Goal: Communication & Community: Share content

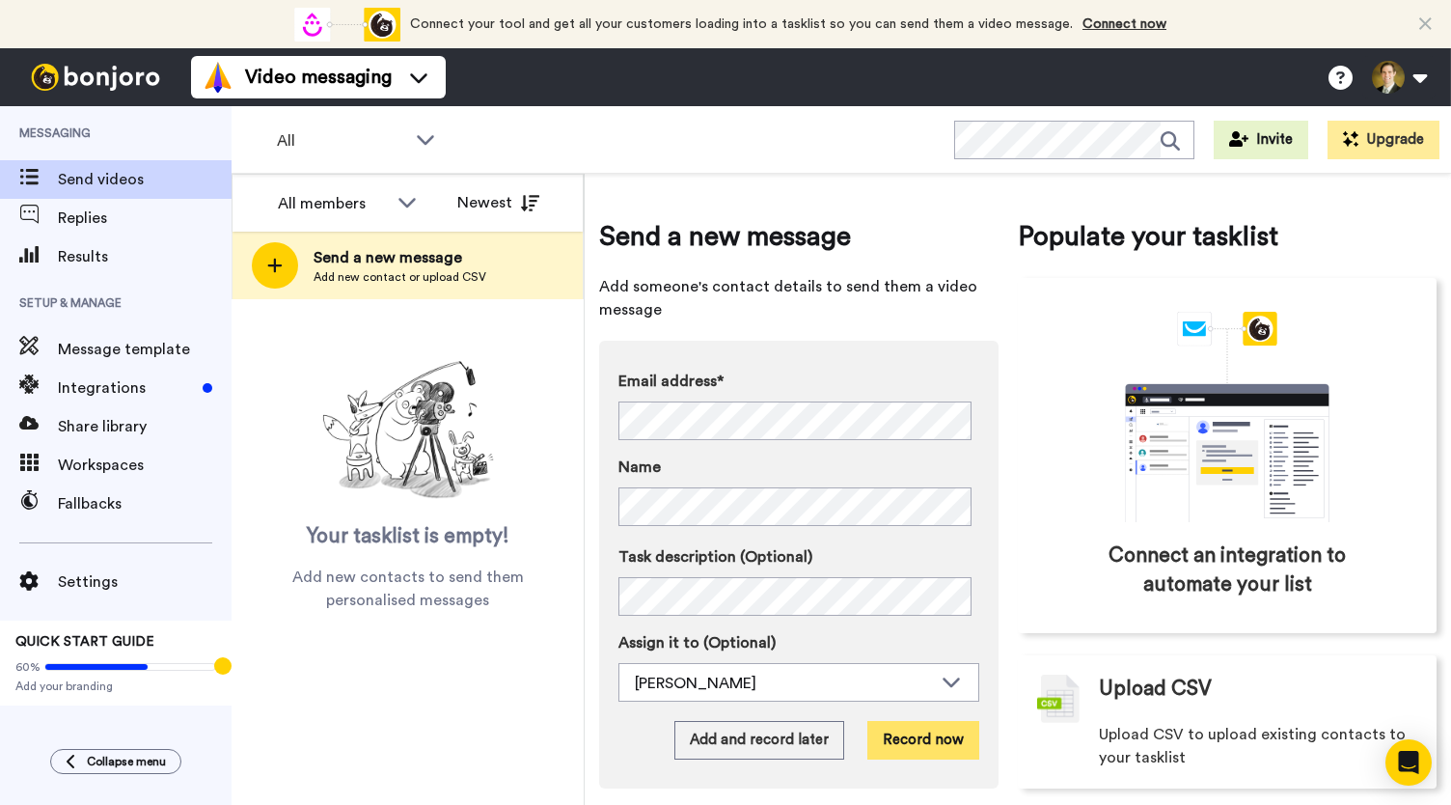
click at [930, 735] on button "Record now" at bounding box center [923, 740] width 112 height 39
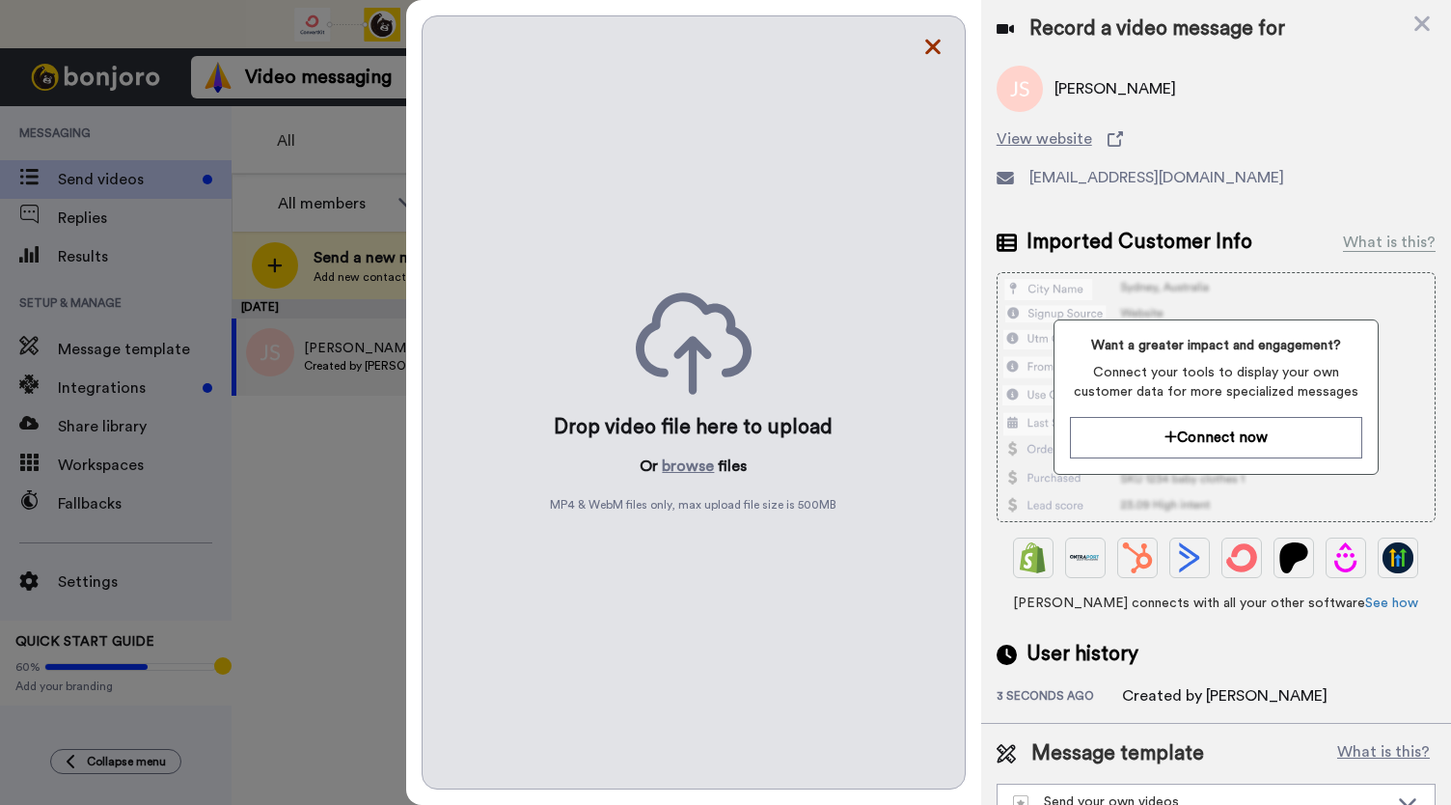
click at [941, 51] on icon at bounding box center [932, 47] width 19 height 24
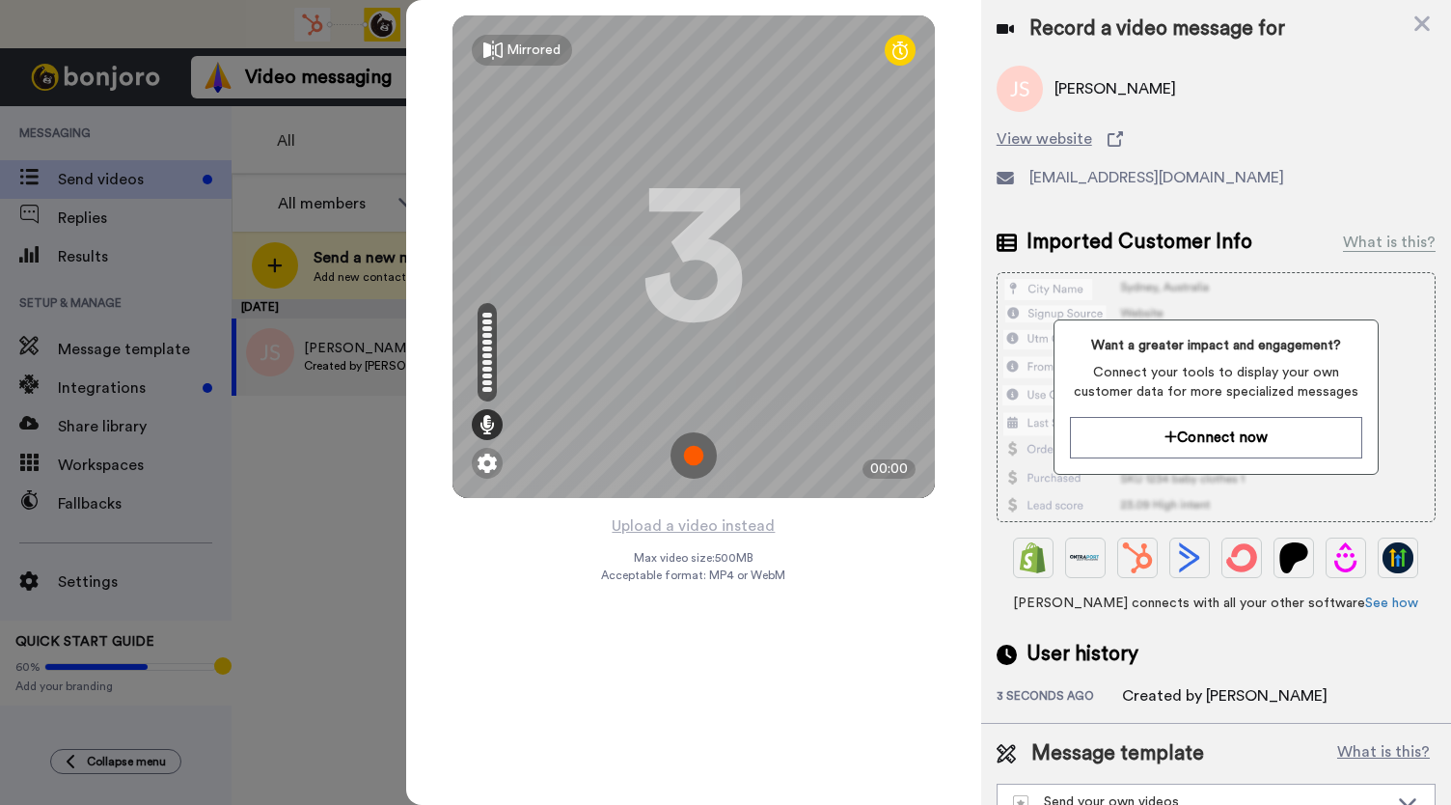
click at [681, 447] on img at bounding box center [694, 455] width 46 height 46
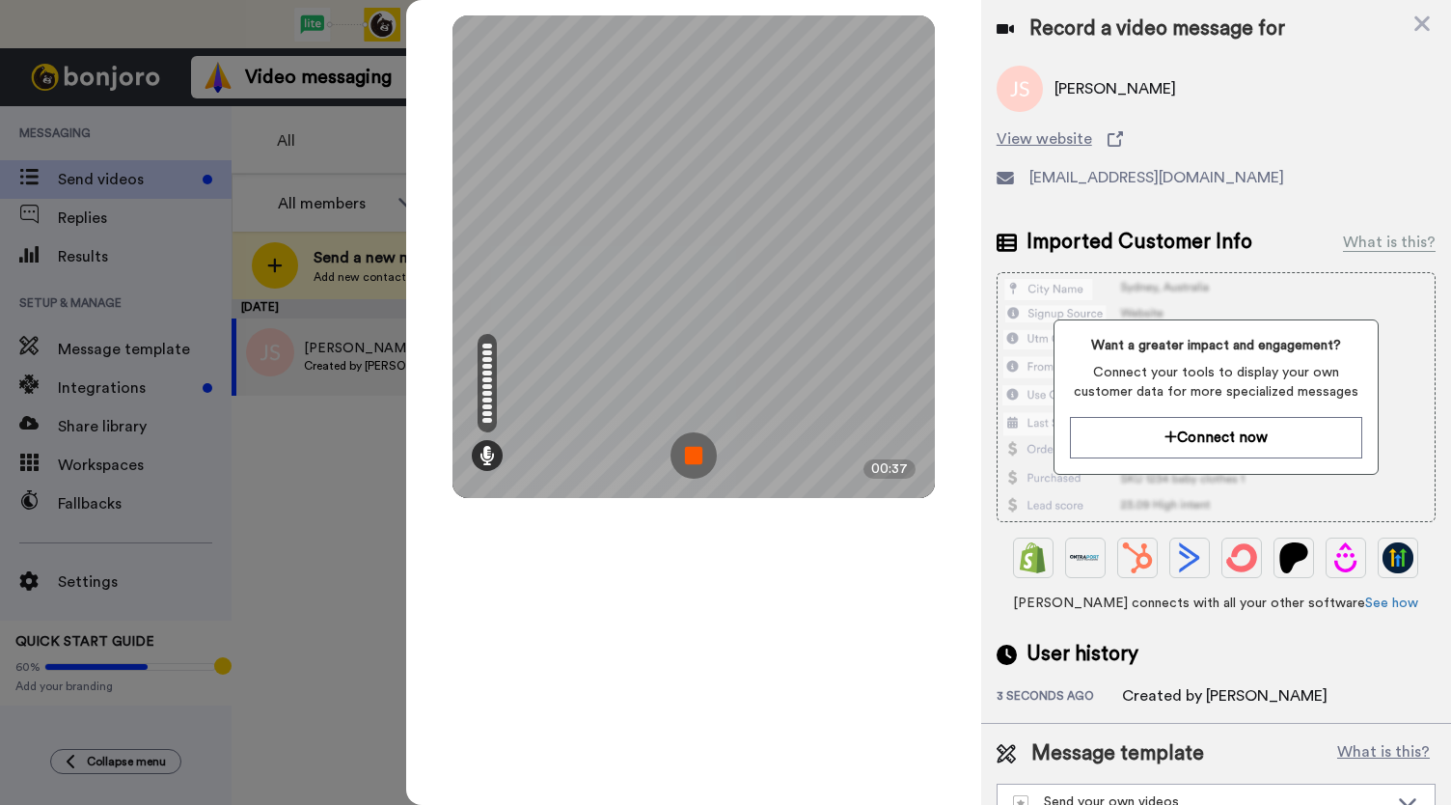
click at [684, 447] on img at bounding box center [694, 455] width 46 height 46
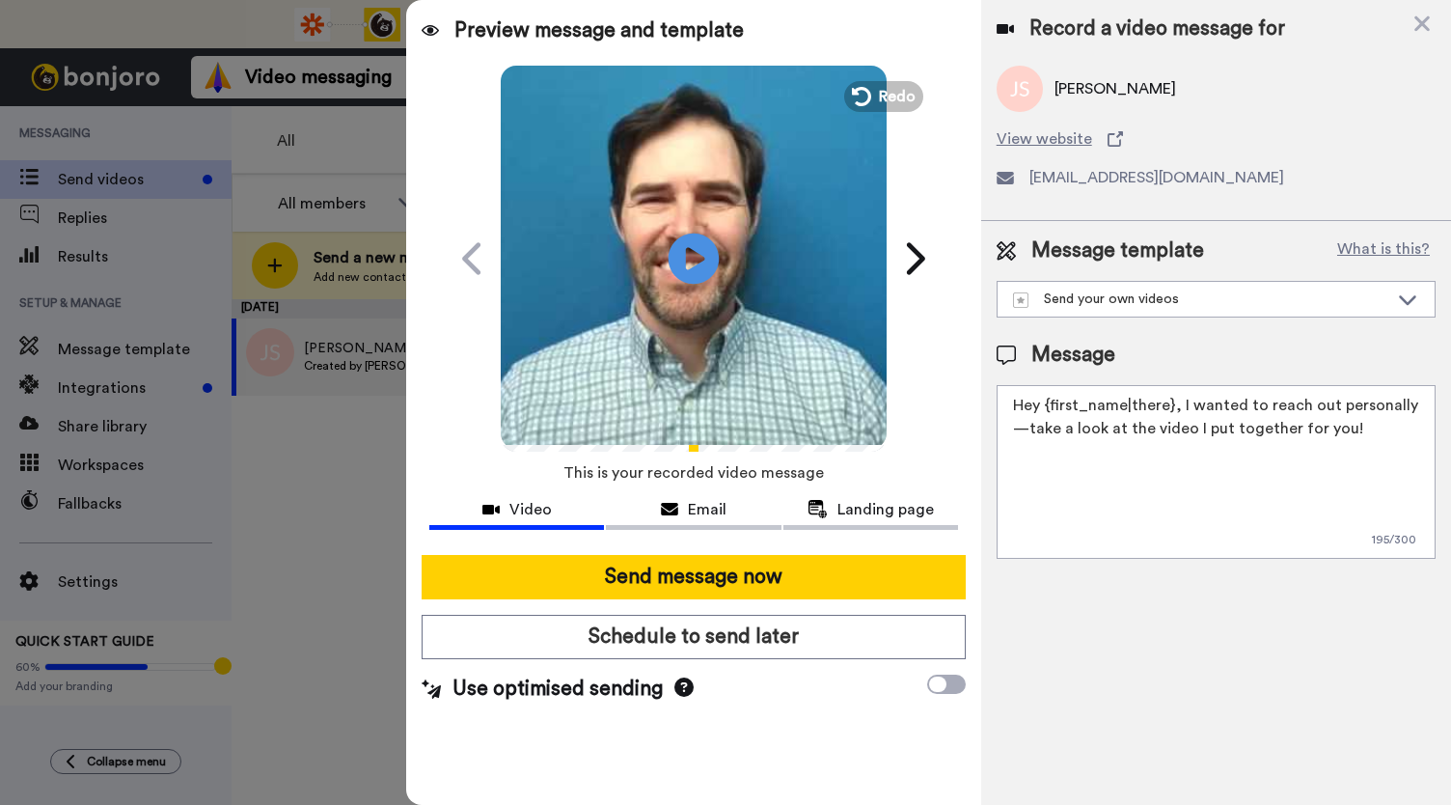
click at [692, 269] on icon at bounding box center [694, 258] width 51 height 51
click at [710, 501] on span "Email" at bounding box center [707, 509] width 39 height 23
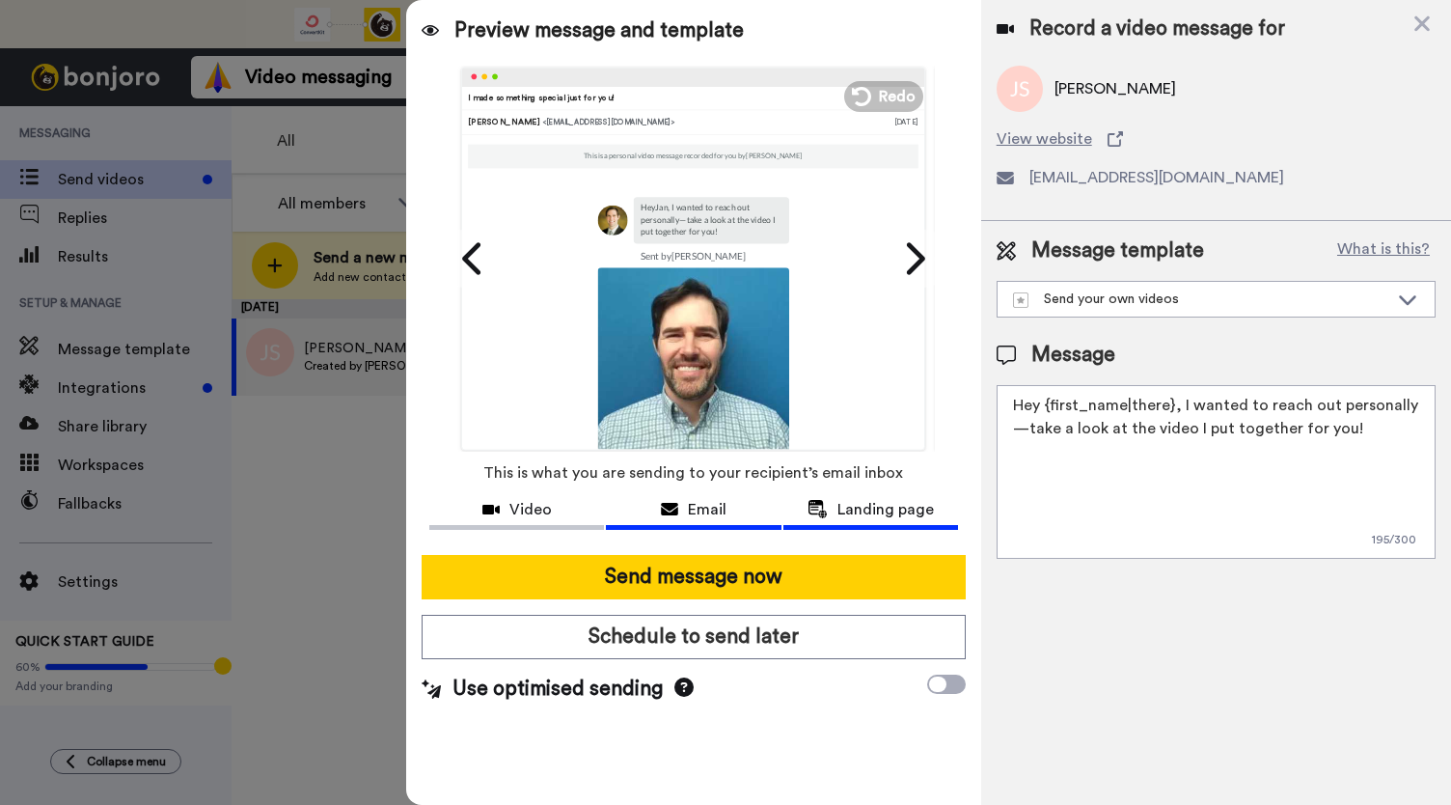
click at [859, 518] on span "Landing page" at bounding box center [886, 509] width 96 height 23
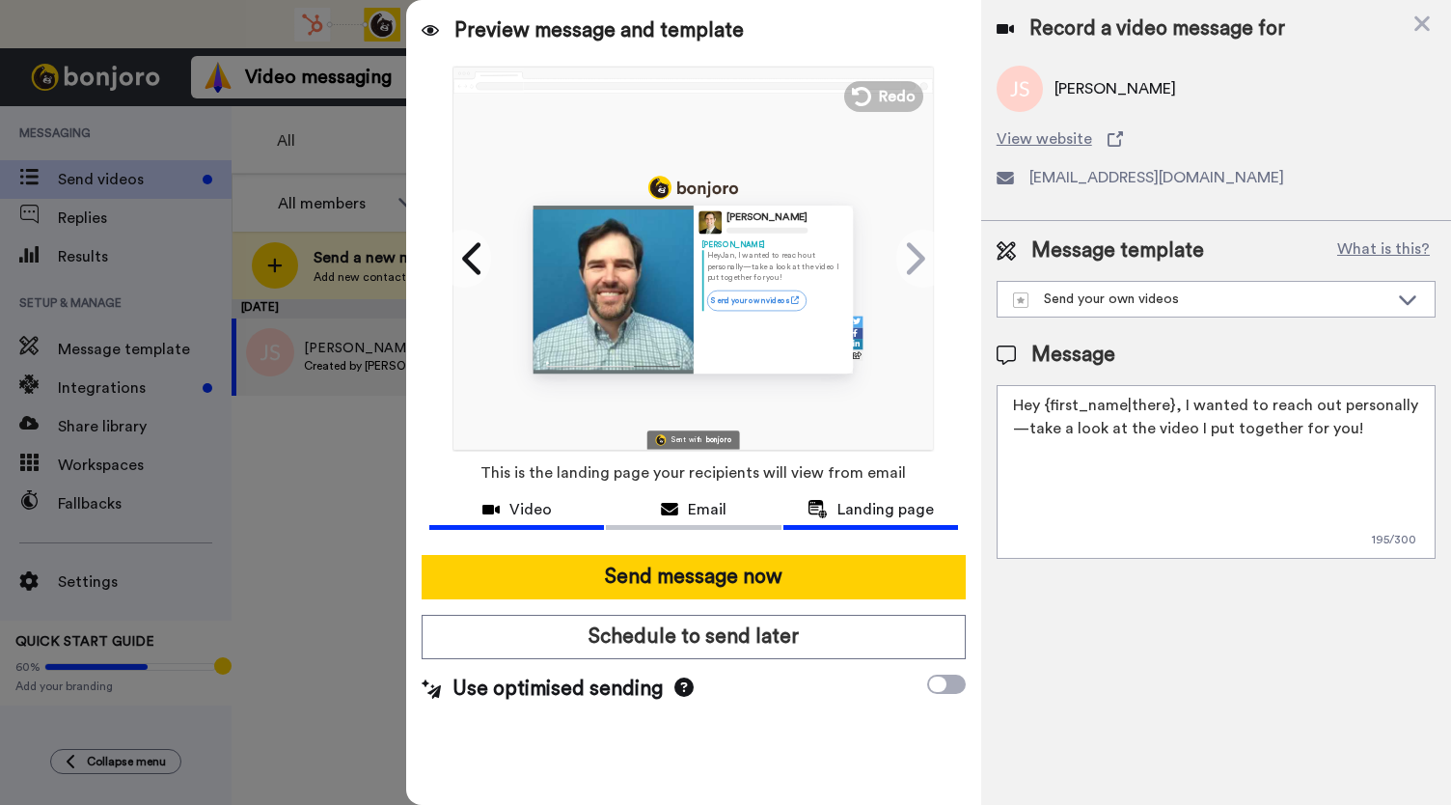
click at [512, 507] on span "Video" at bounding box center [530, 509] width 42 height 23
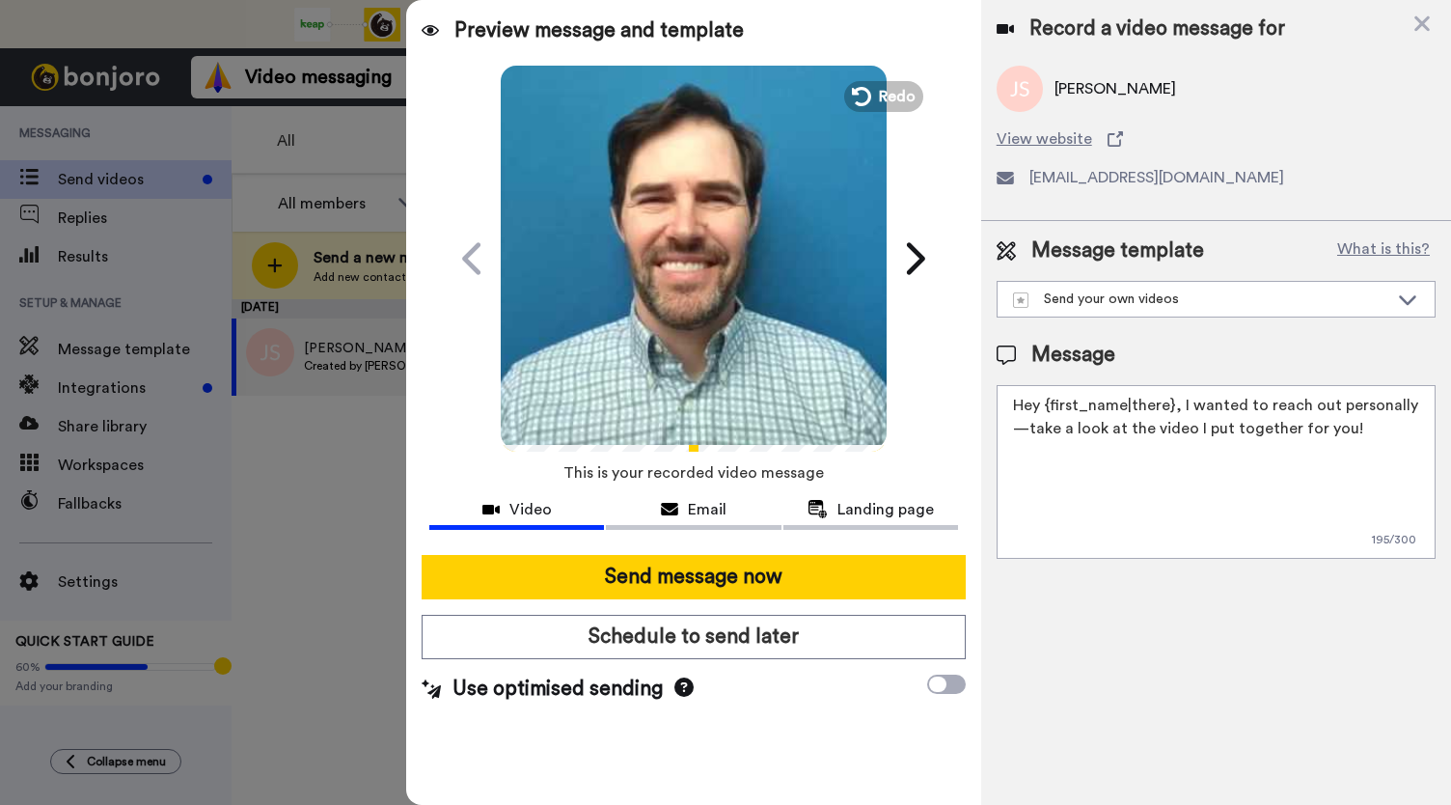
click at [646, 288] on video at bounding box center [694, 256] width 386 height 386
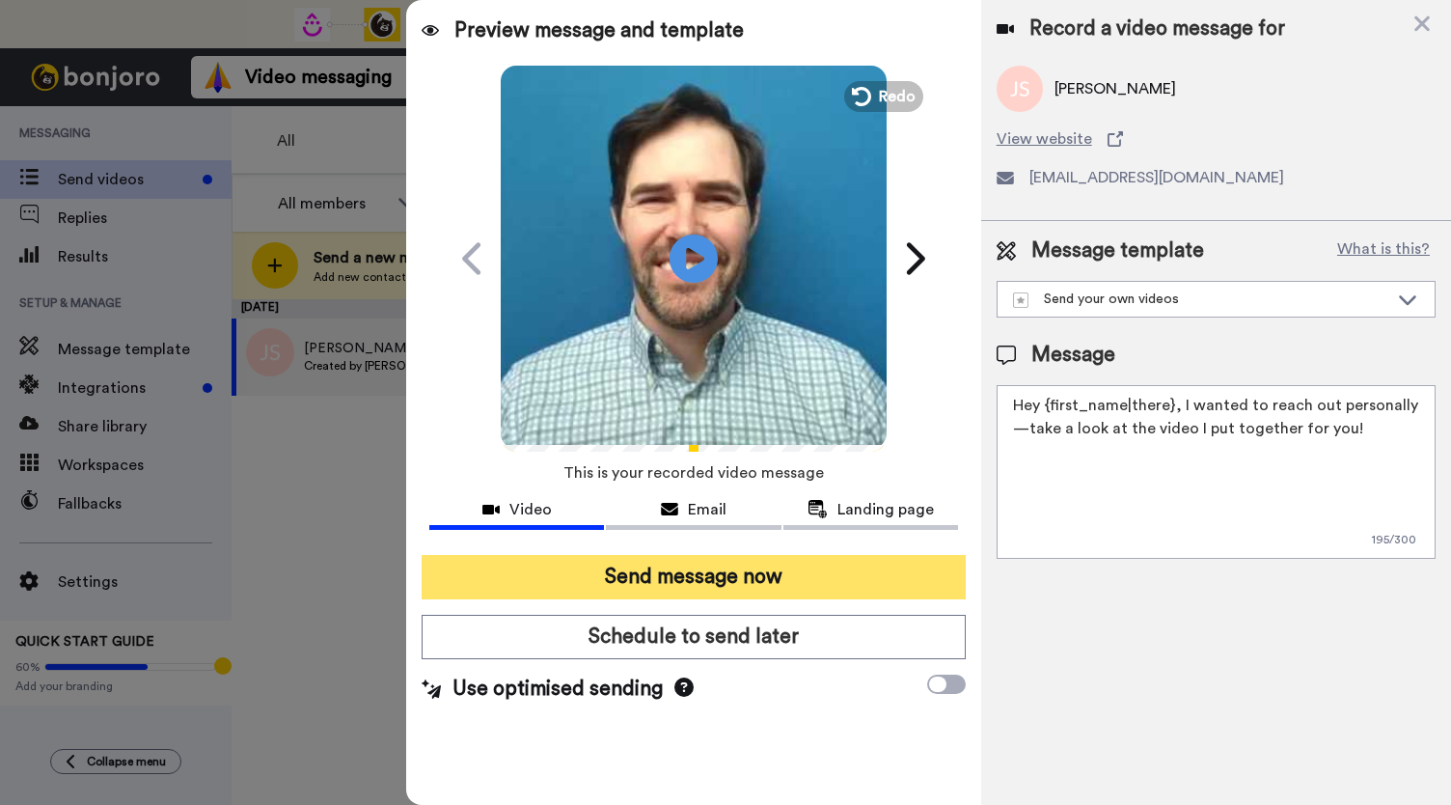
click at [681, 580] on button "Send message now" at bounding box center [694, 577] width 544 height 44
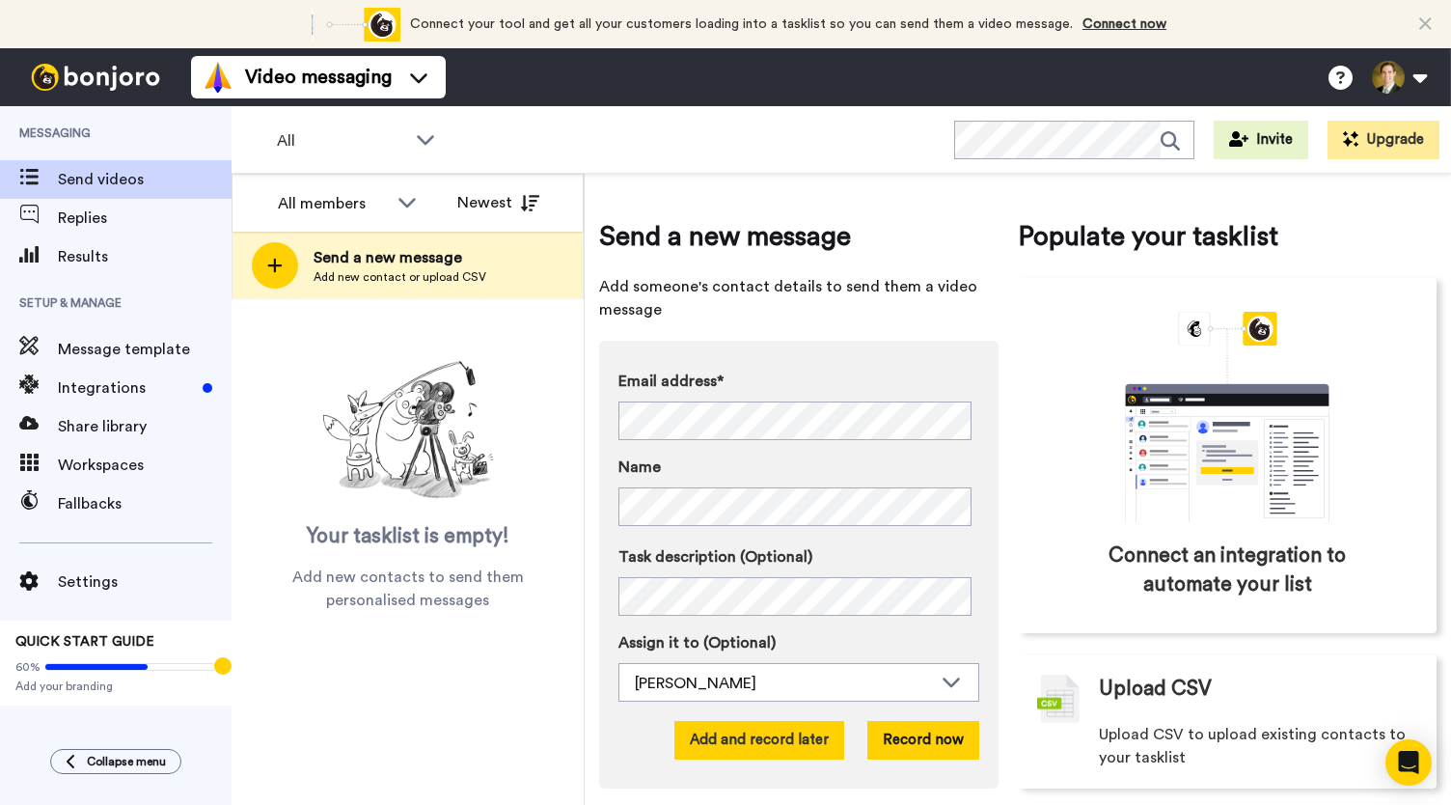
click at [761, 742] on button "Add and record later" at bounding box center [759, 740] width 170 height 39
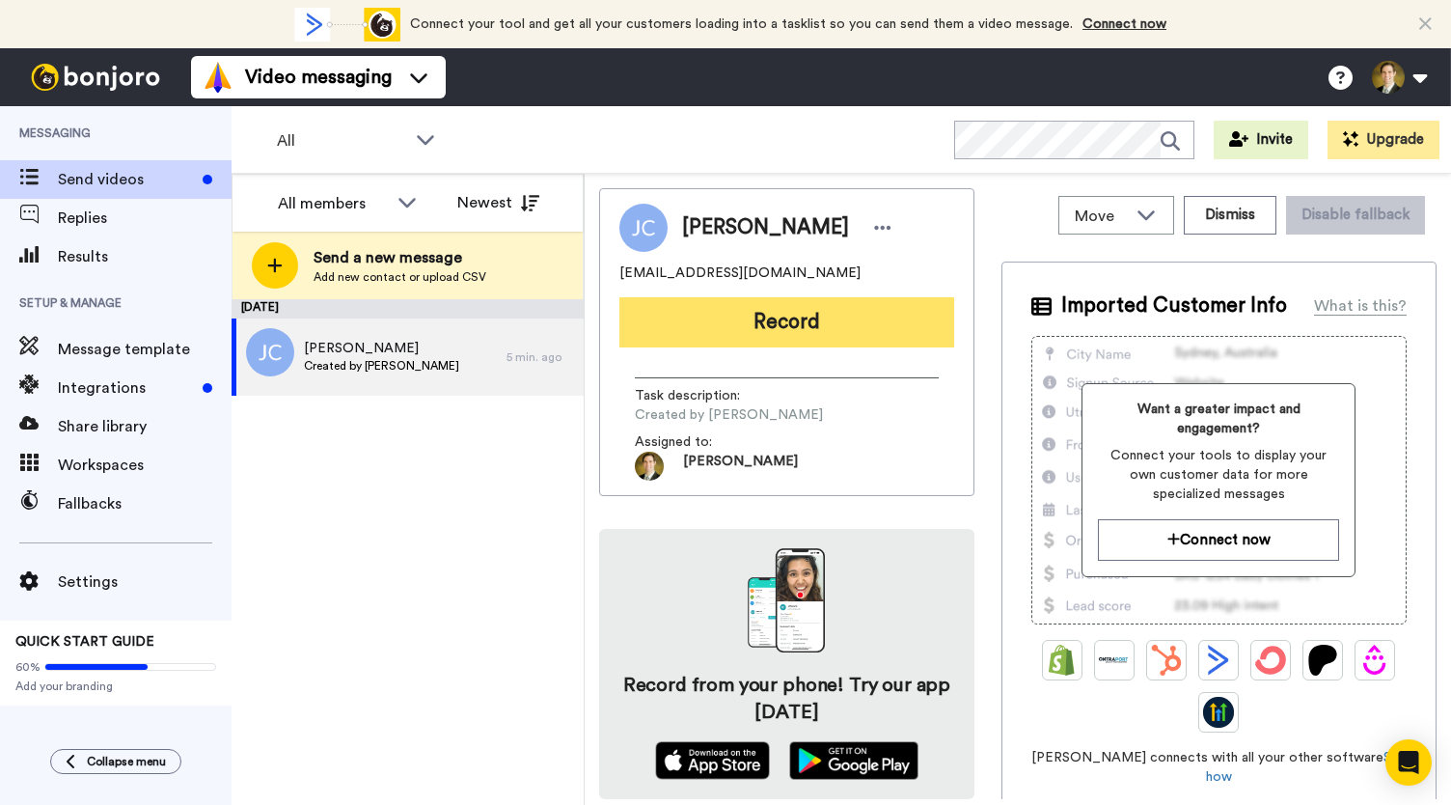
click at [766, 321] on button "Record" at bounding box center [786, 322] width 335 height 50
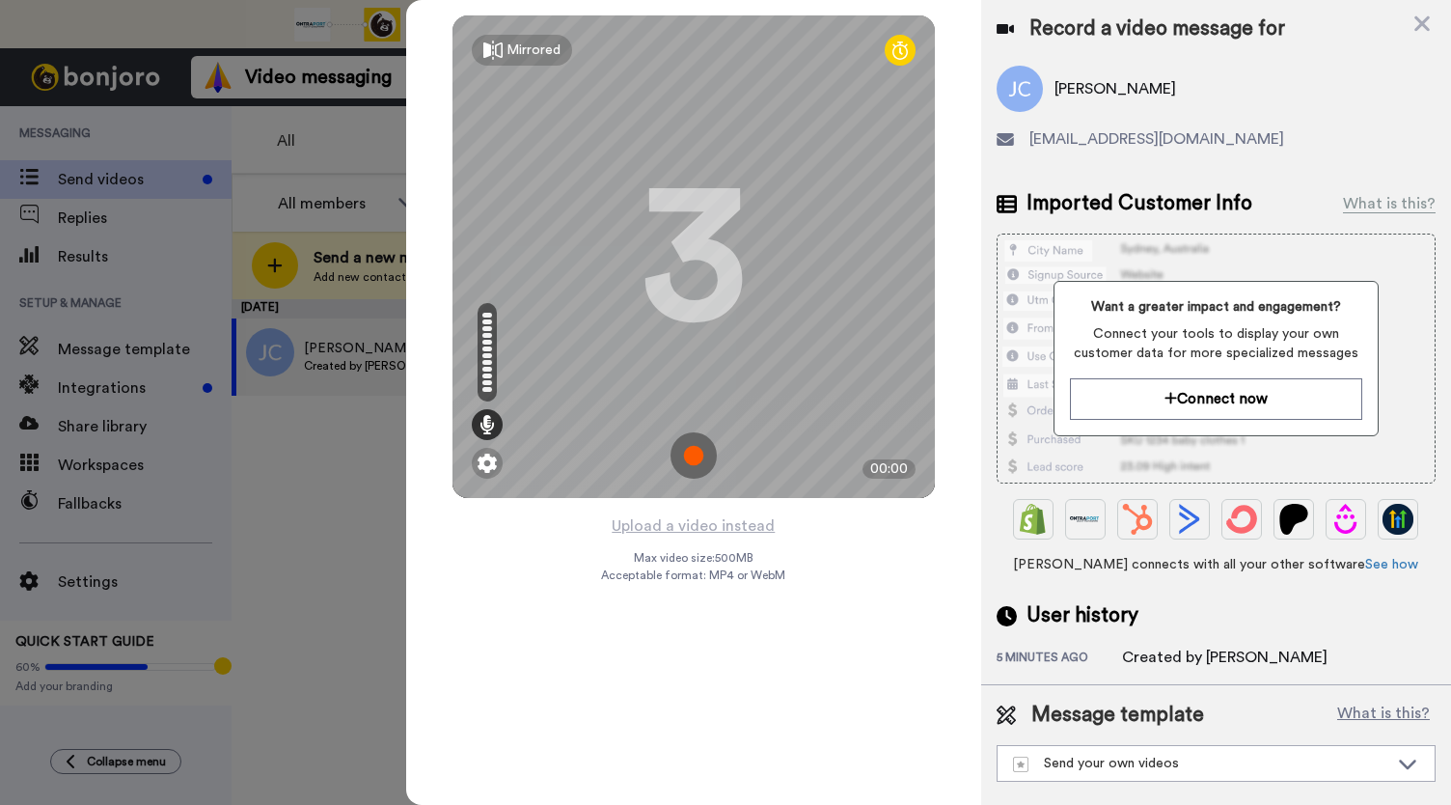
click at [685, 458] on img at bounding box center [694, 455] width 46 height 46
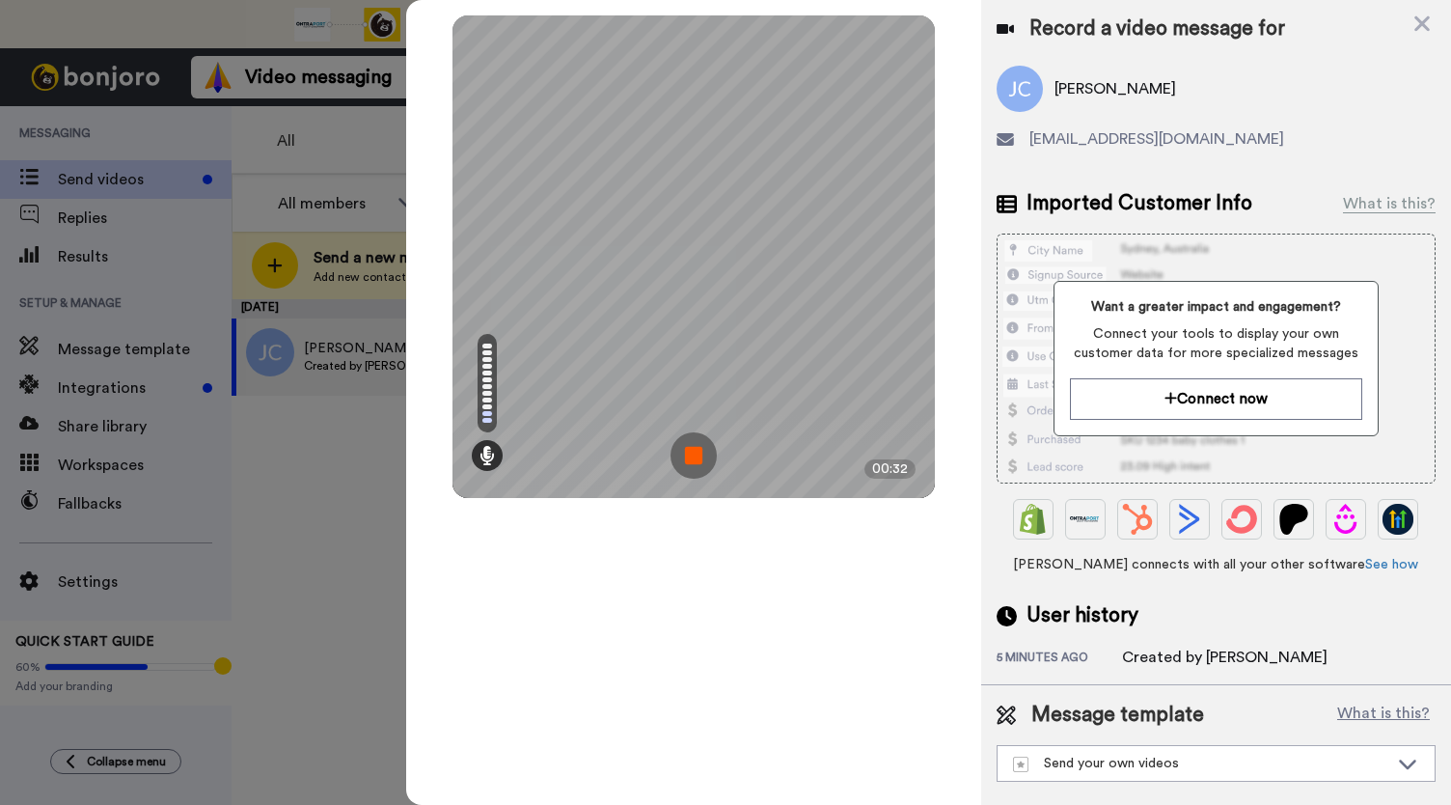
click at [685, 459] on img at bounding box center [694, 455] width 46 height 46
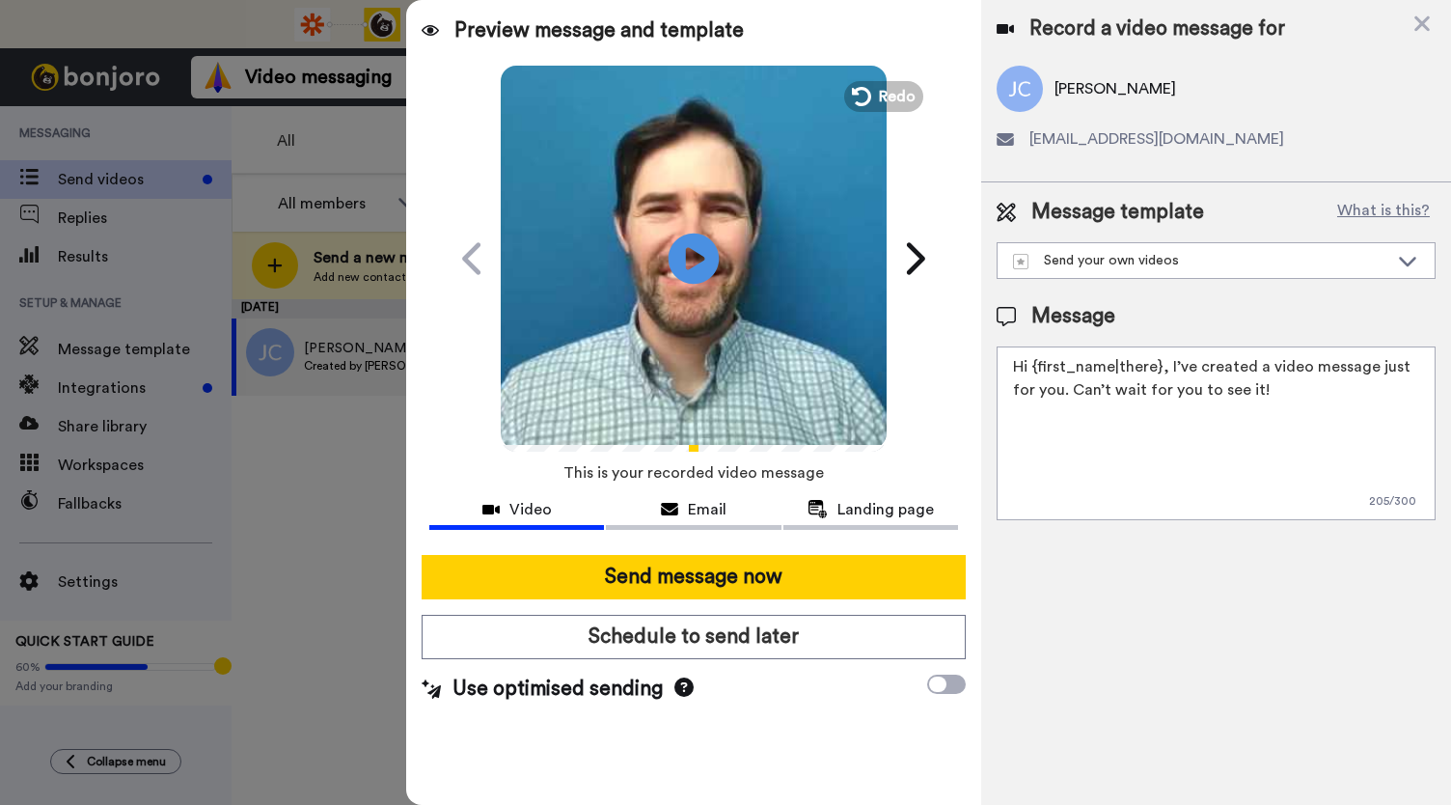
click at [674, 260] on icon at bounding box center [694, 258] width 51 height 51
drag, startPoint x: 673, startPoint y: 514, endPoint x: 795, endPoint y: 517, distance: 122.6
click at [679, 514] on div "Email" at bounding box center [693, 509] width 175 height 23
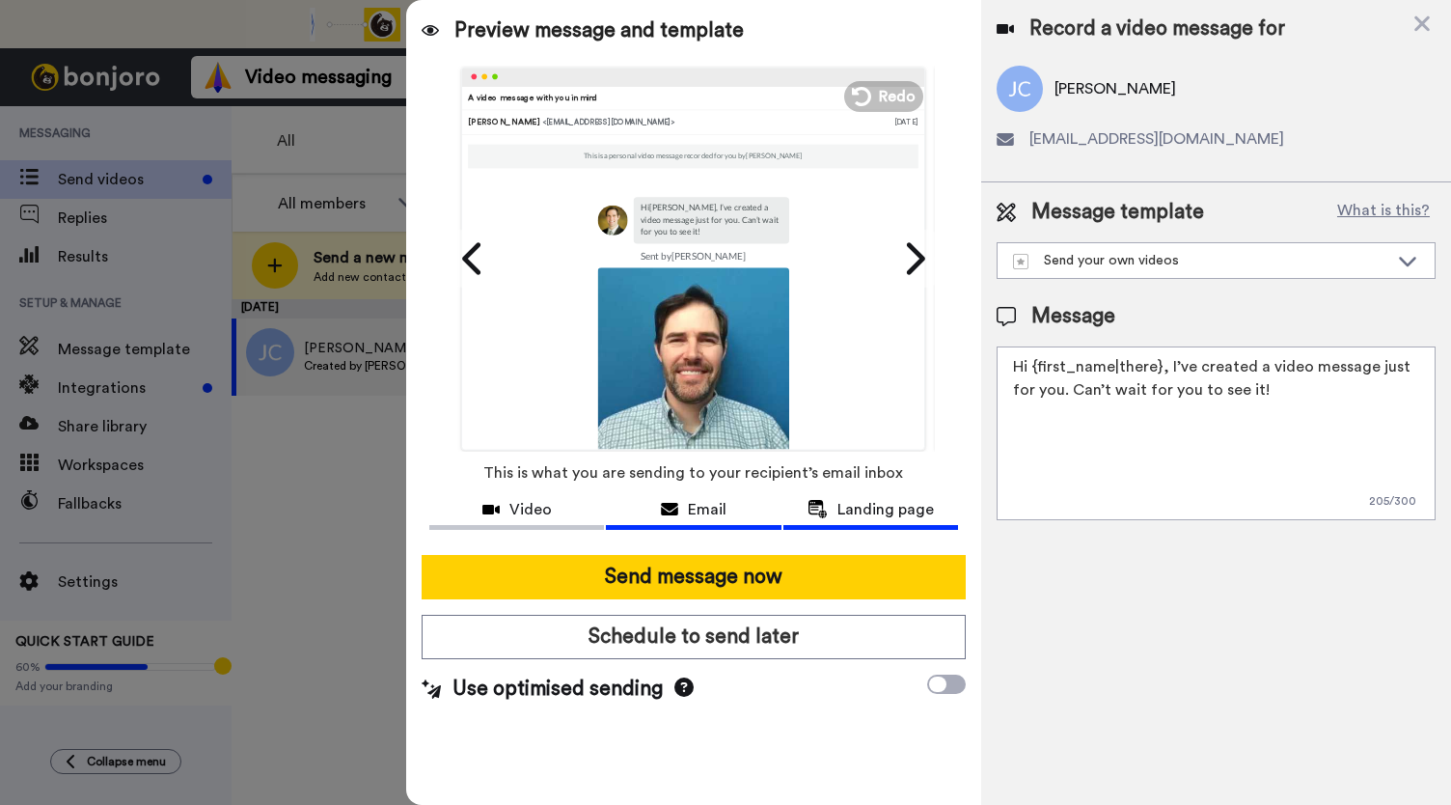
click at [845, 518] on span "Landing page" at bounding box center [886, 509] width 96 height 23
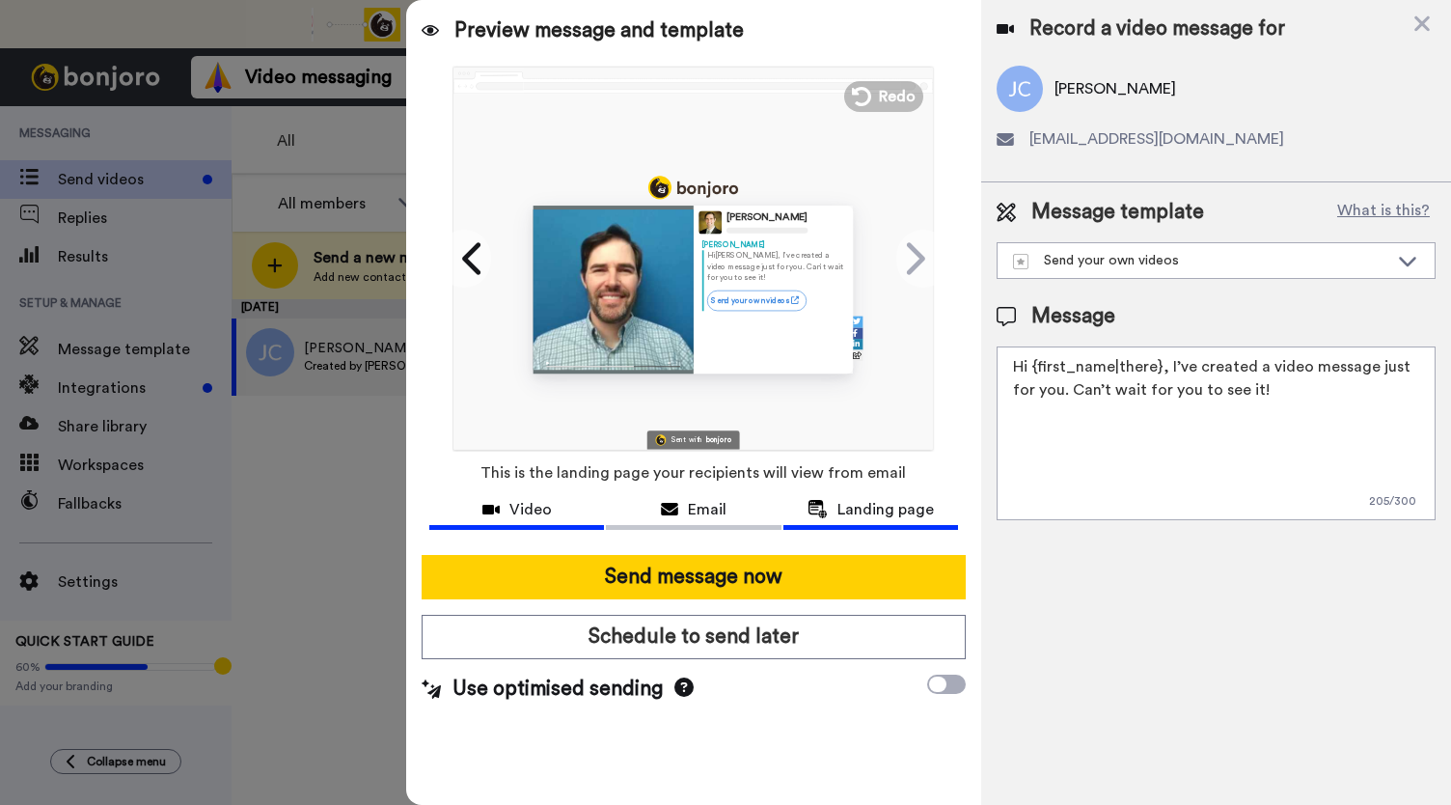
click at [529, 508] on span "Video" at bounding box center [530, 509] width 42 height 23
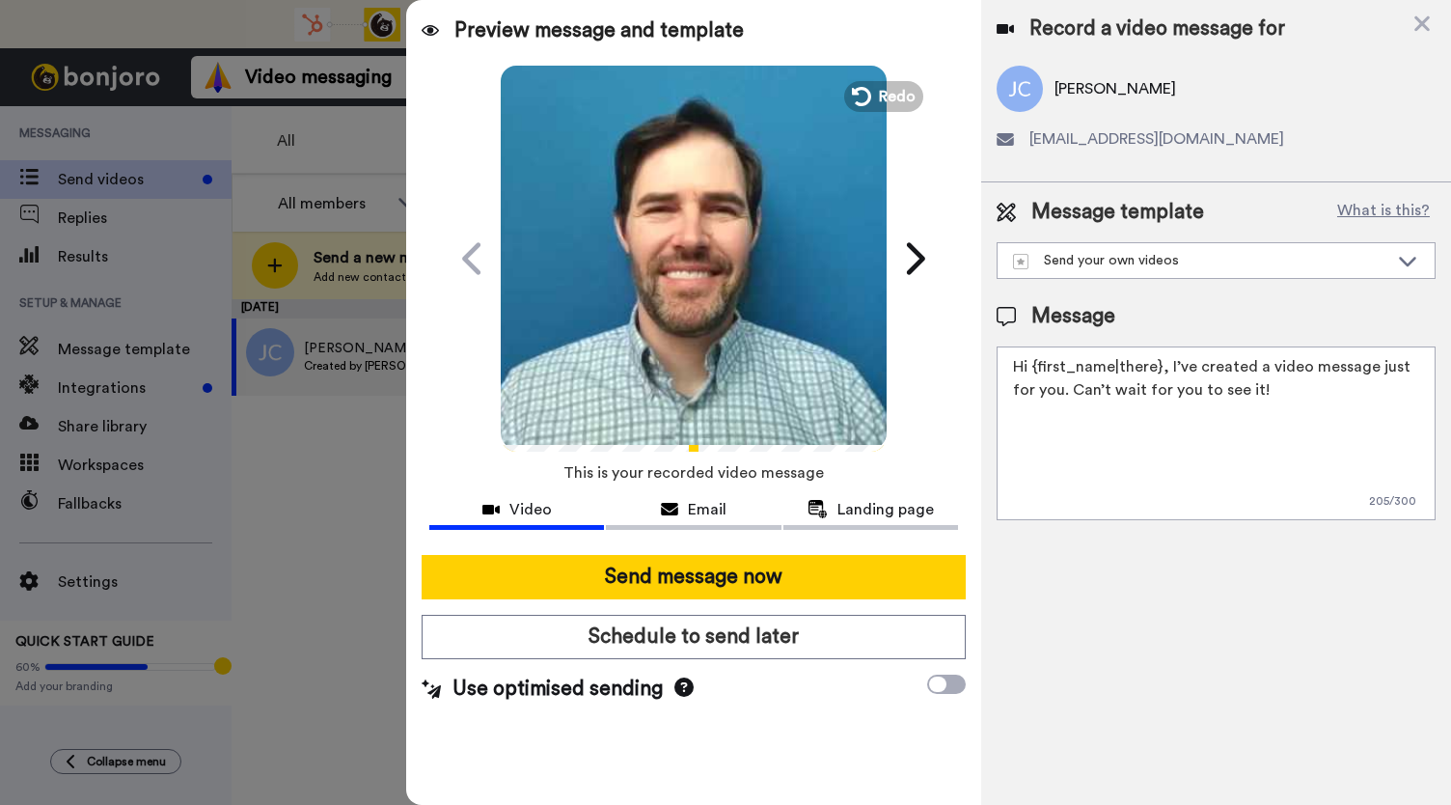
click at [639, 320] on video at bounding box center [694, 256] width 386 height 386
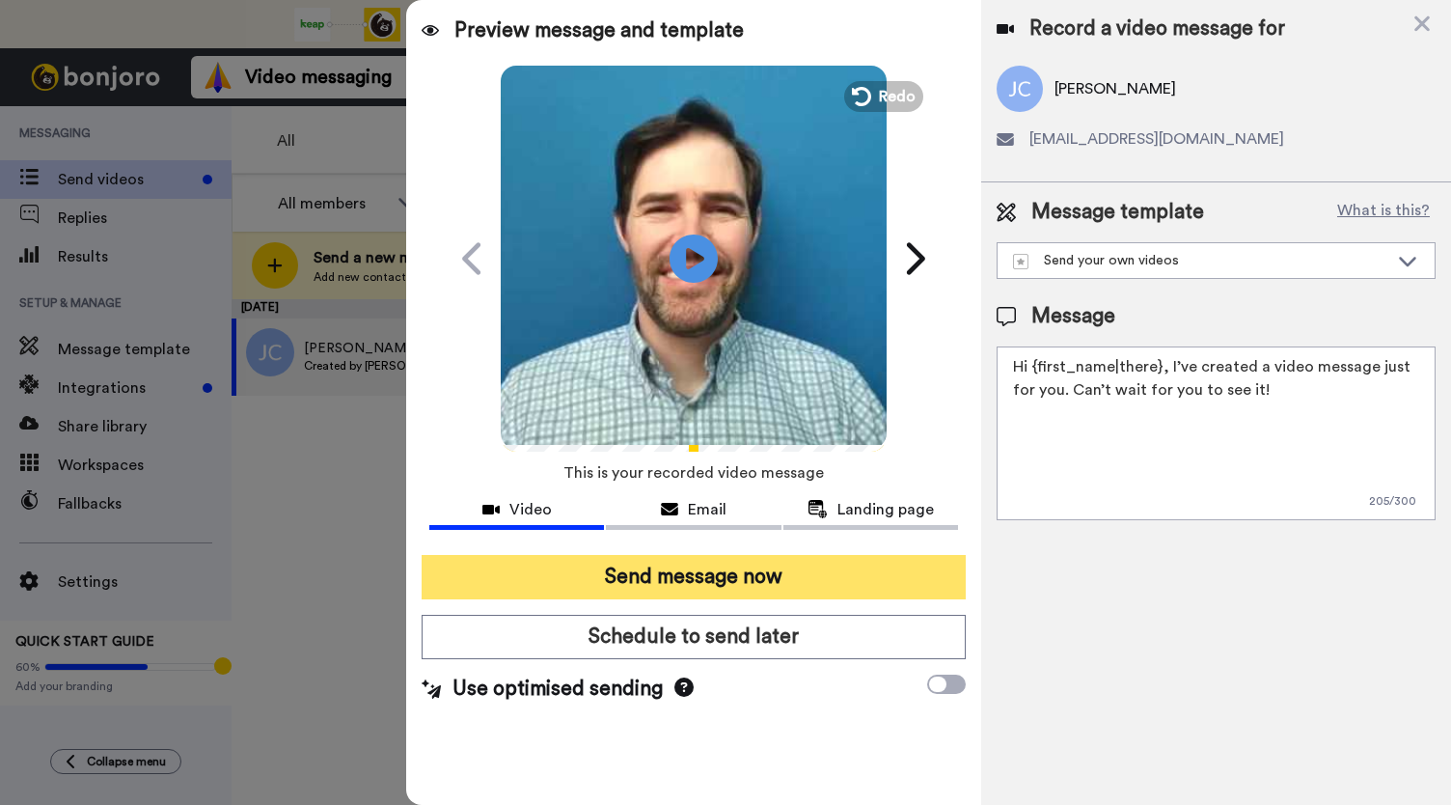
click at [650, 576] on button "Send message now" at bounding box center [694, 577] width 544 height 44
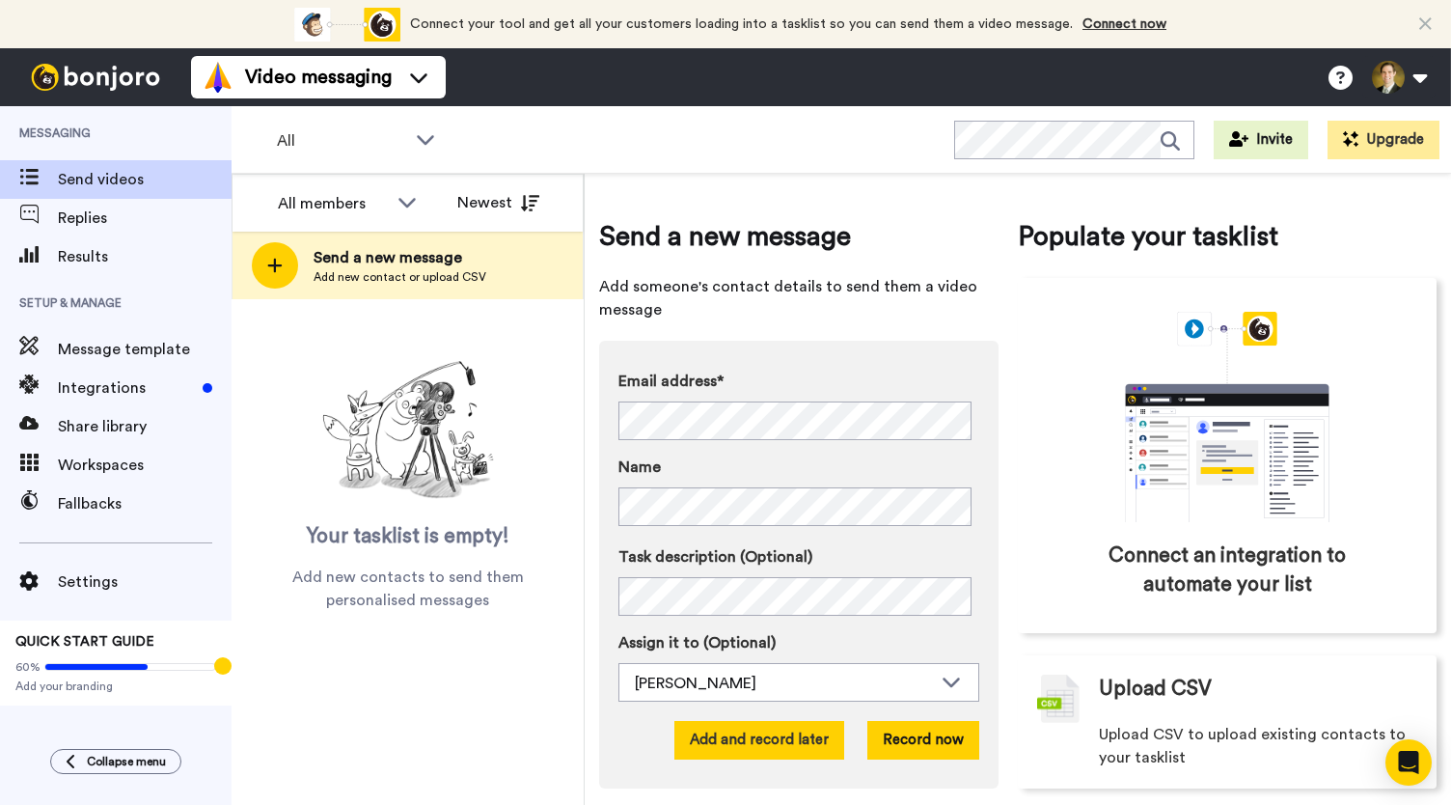
click at [760, 740] on button "Add and record later" at bounding box center [759, 740] width 170 height 39
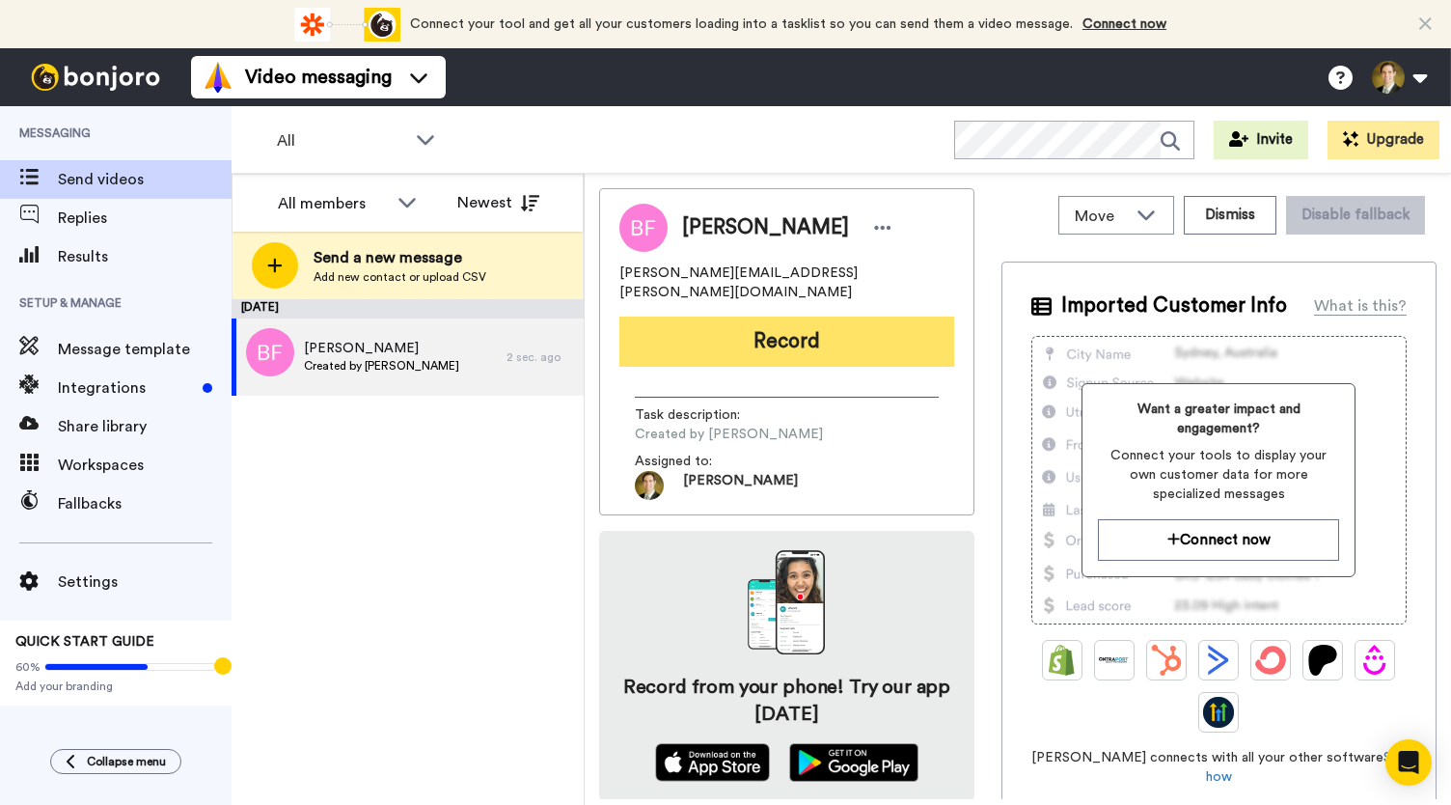
click at [751, 319] on button "Record" at bounding box center [786, 341] width 335 height 50
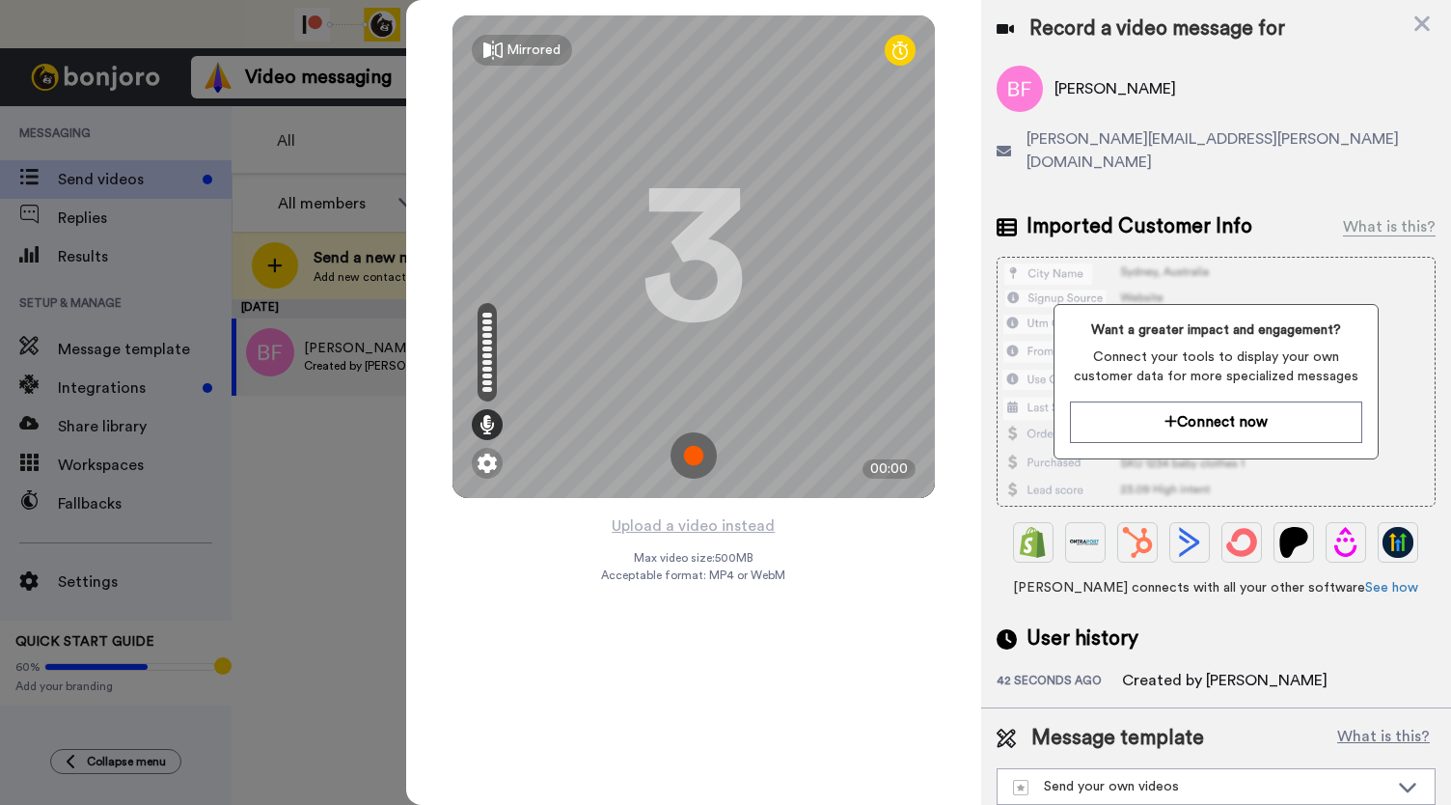
click at [695, 448] on img at bounding box center [694, 455] width 46 height 46
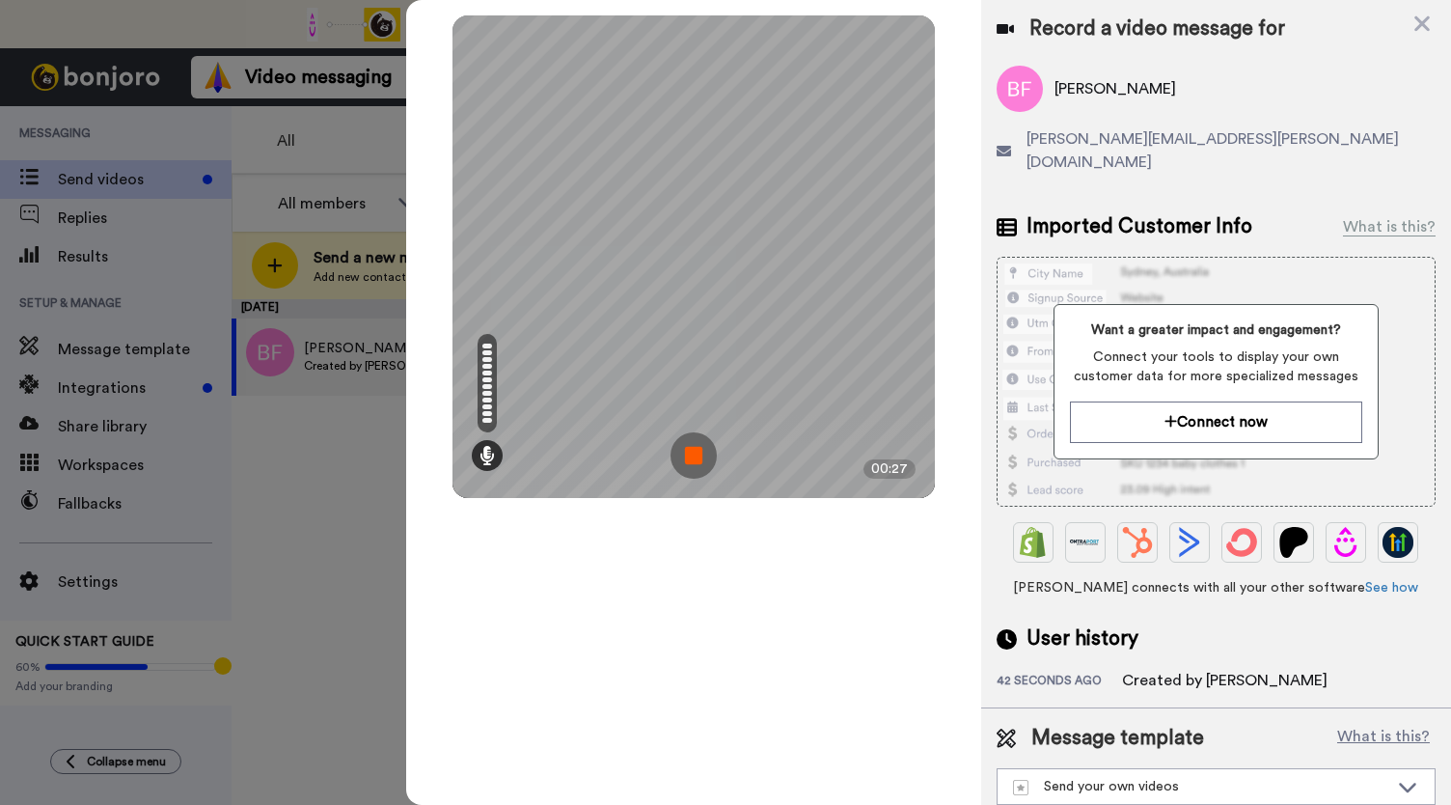
click at [695, 448] on img at bounding box center [694, 455] width 46 height 46
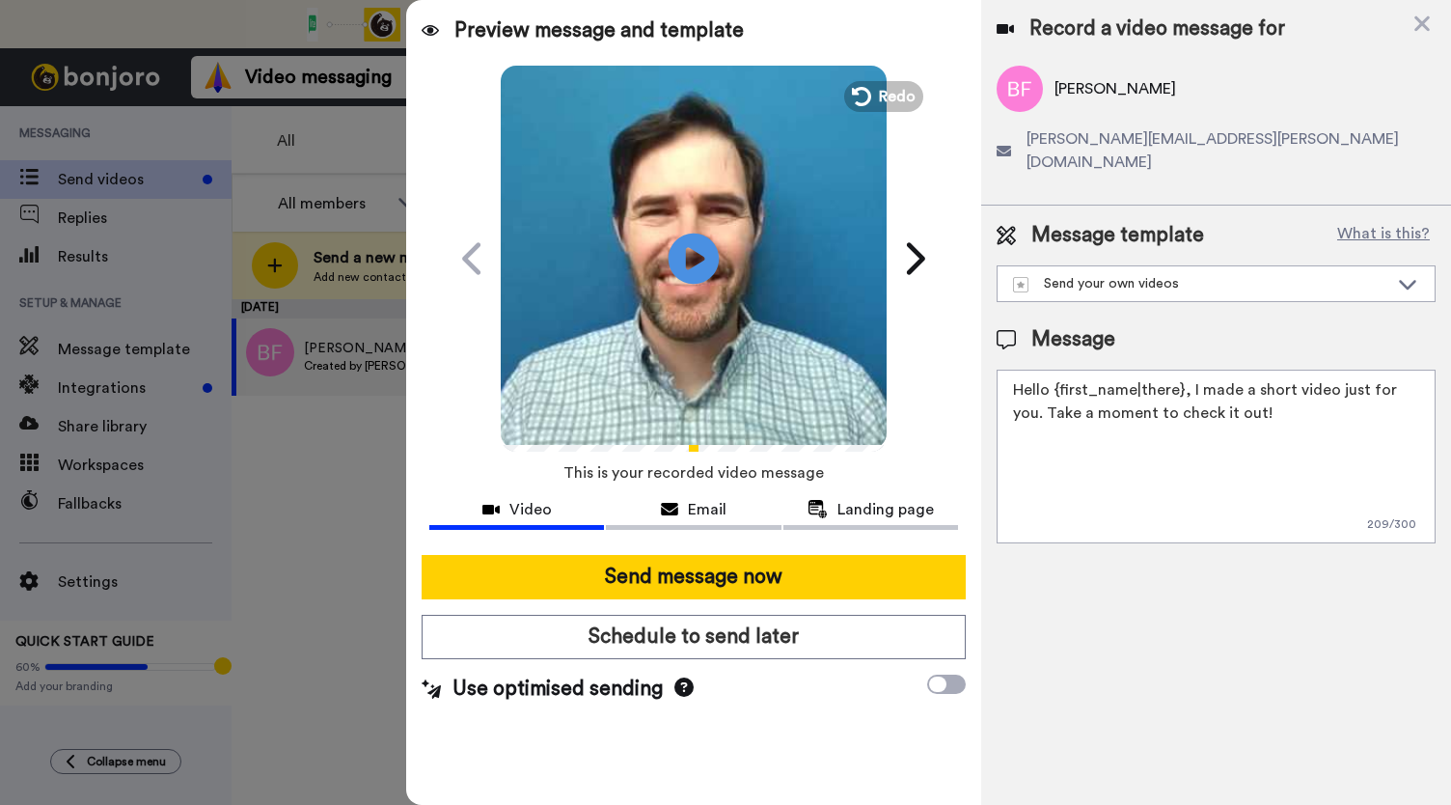
click at [701, 277] on icon at bounding box center [694, 258] width 51 height 51
drag, startPoint x: 681, startPoint y: 507, endPoint x: 692, endPoint y: 507, distance: 10.6
click at [682, 507] on div "Email" at bounding box center [693, 509] width 175 height 23
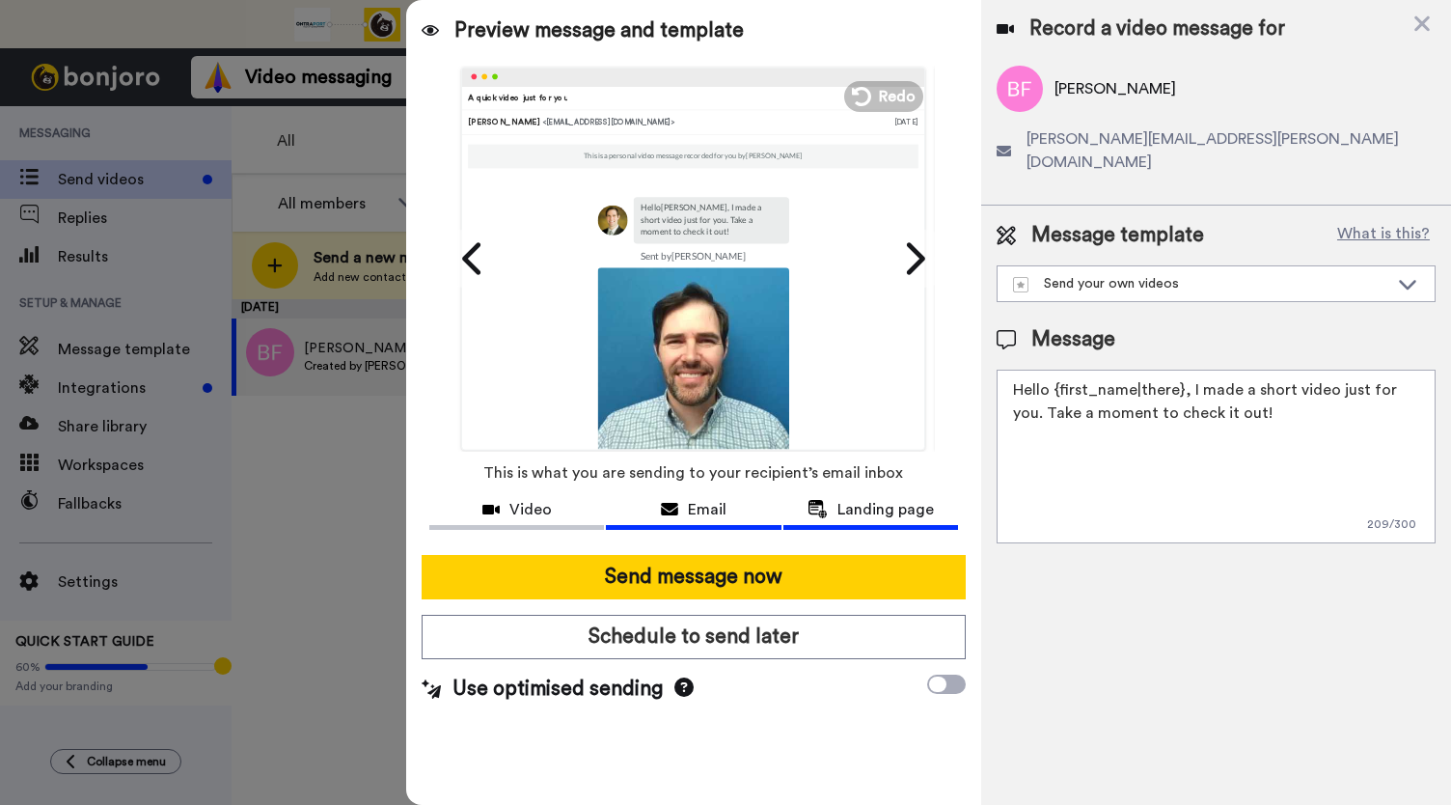
click at [849, 511] on span "Landing page" at bounding box center [886, 509] width 96 height 23
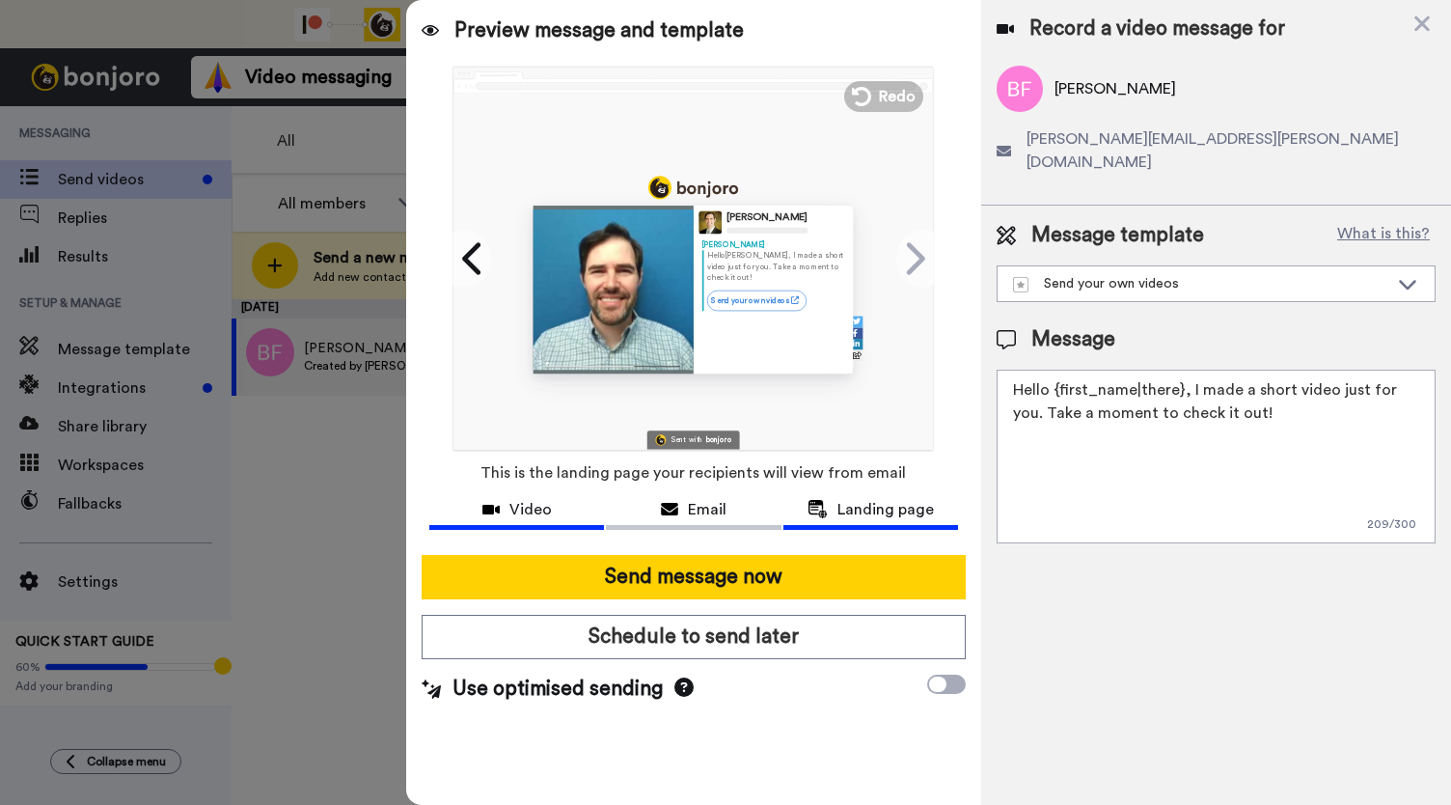
click at [529, 499] on span "Video" at bounding box center [530, 509] width 42 height 23
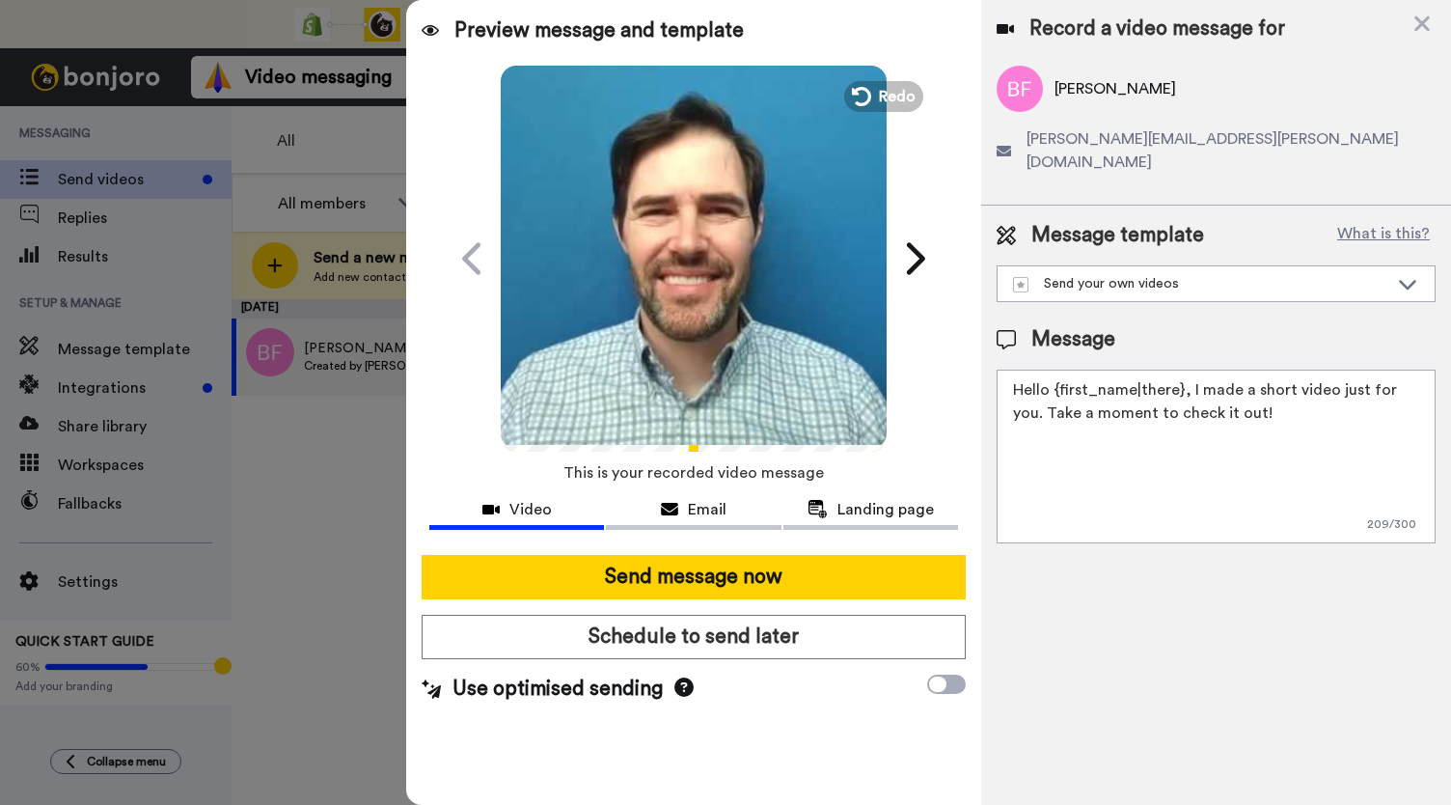
click at [709, 294] on icon "Play/Pause" at bounding box center [694, 258] width 51 height 92
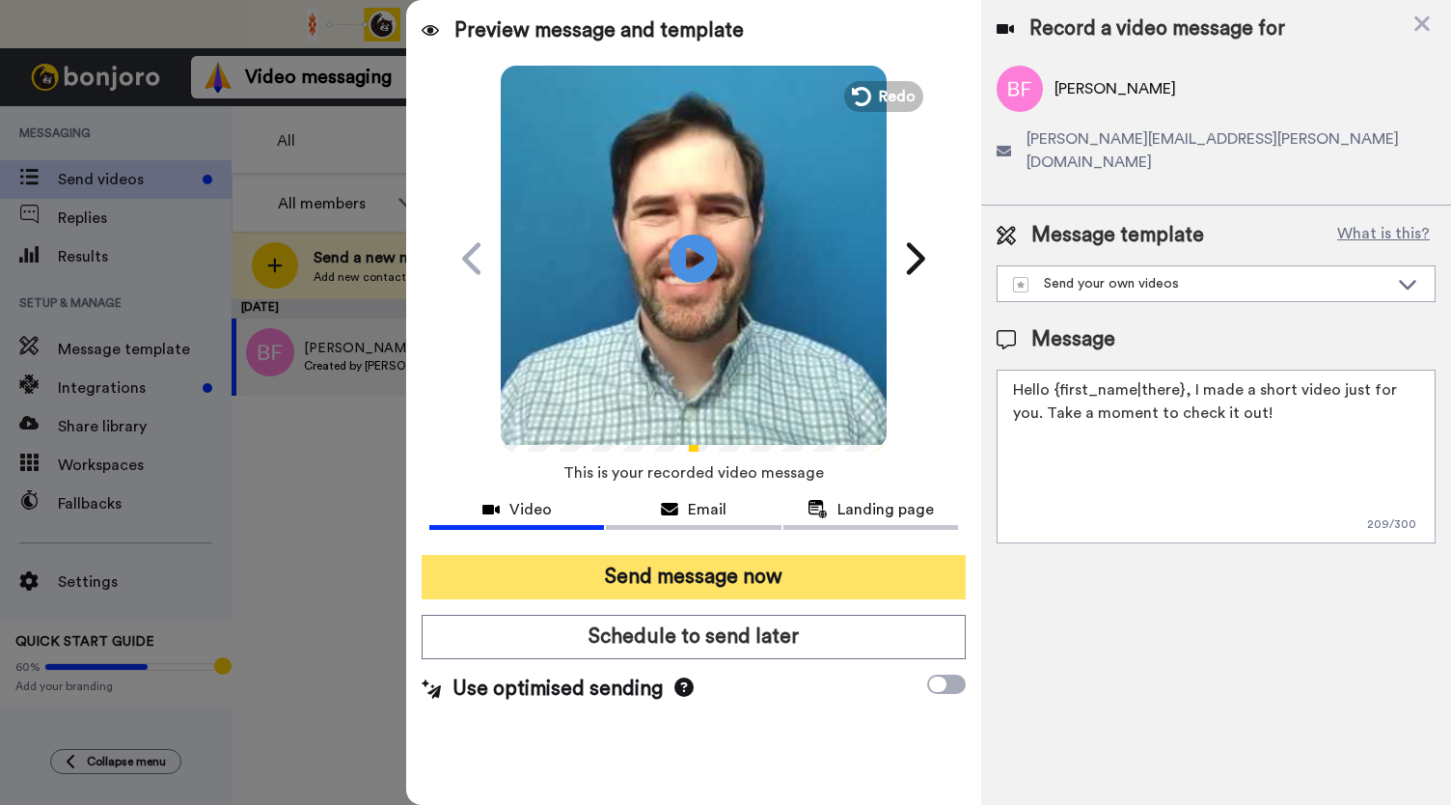
click at [656, 585] on button "Send message now" at bounding box center [694, 577] width 544 height 44
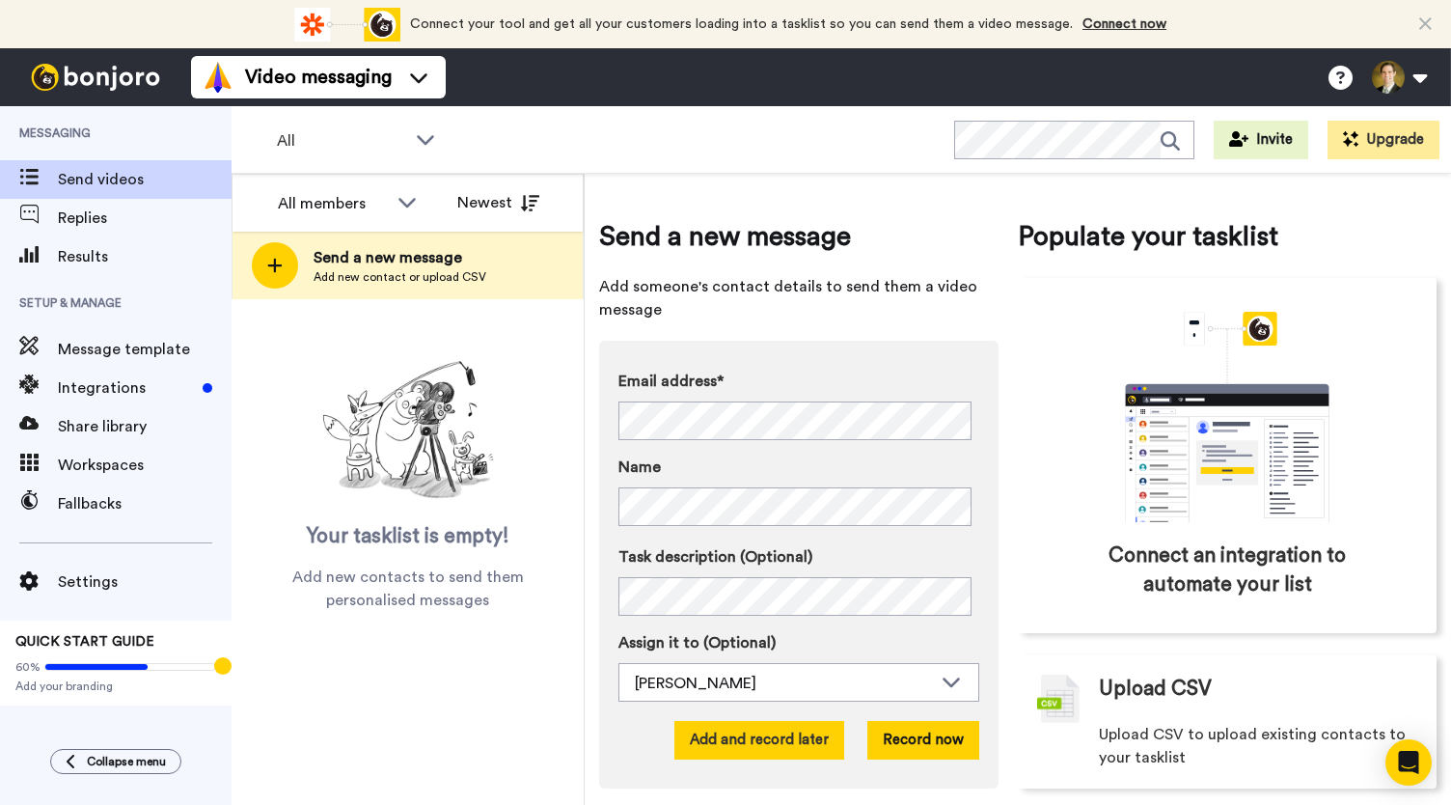
click at [761, 746] on button "Add and record later" at bounding box center [759, 740] width 170 height 39
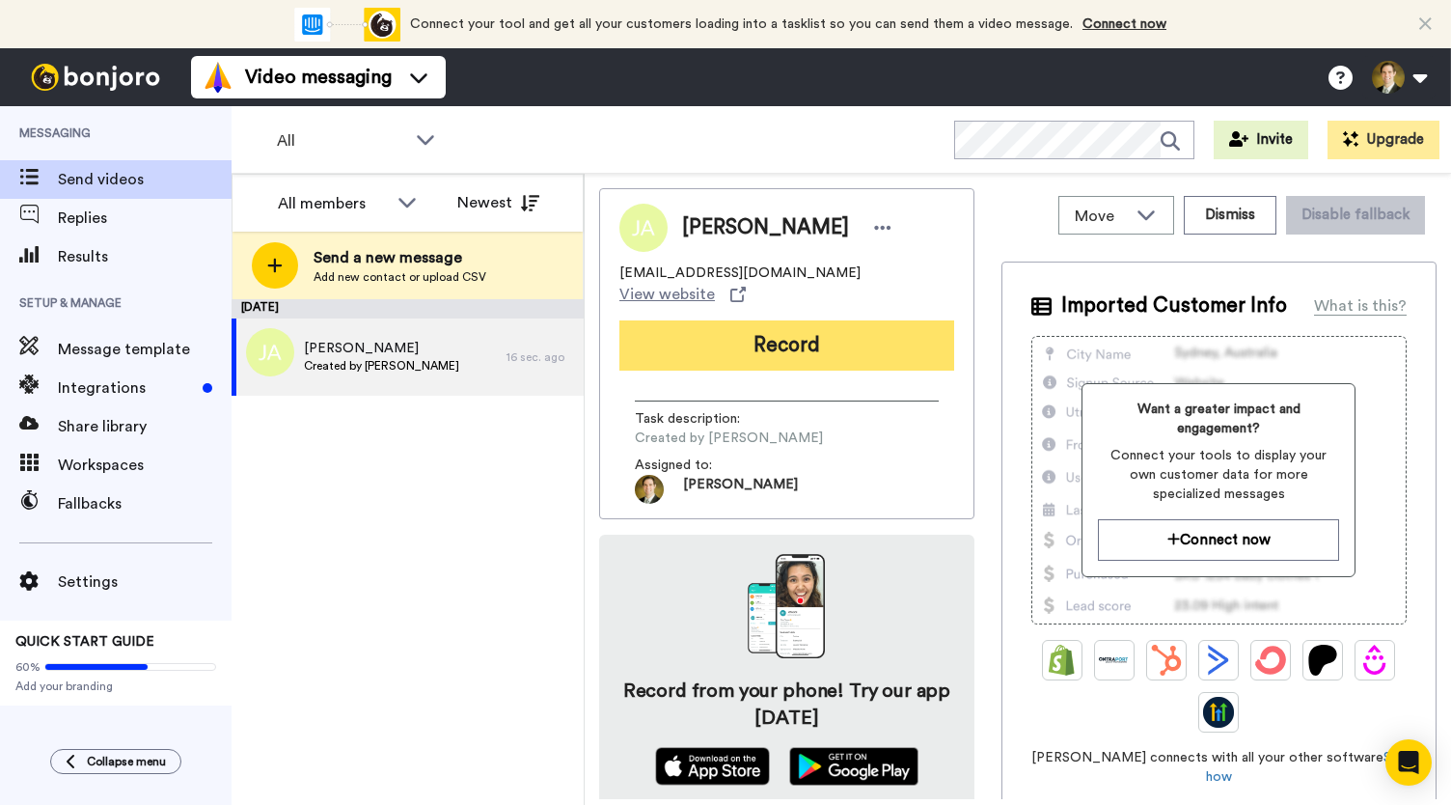
click at [768, 322] on button "Record" at bounding box center [786, 345] width 335 height 50
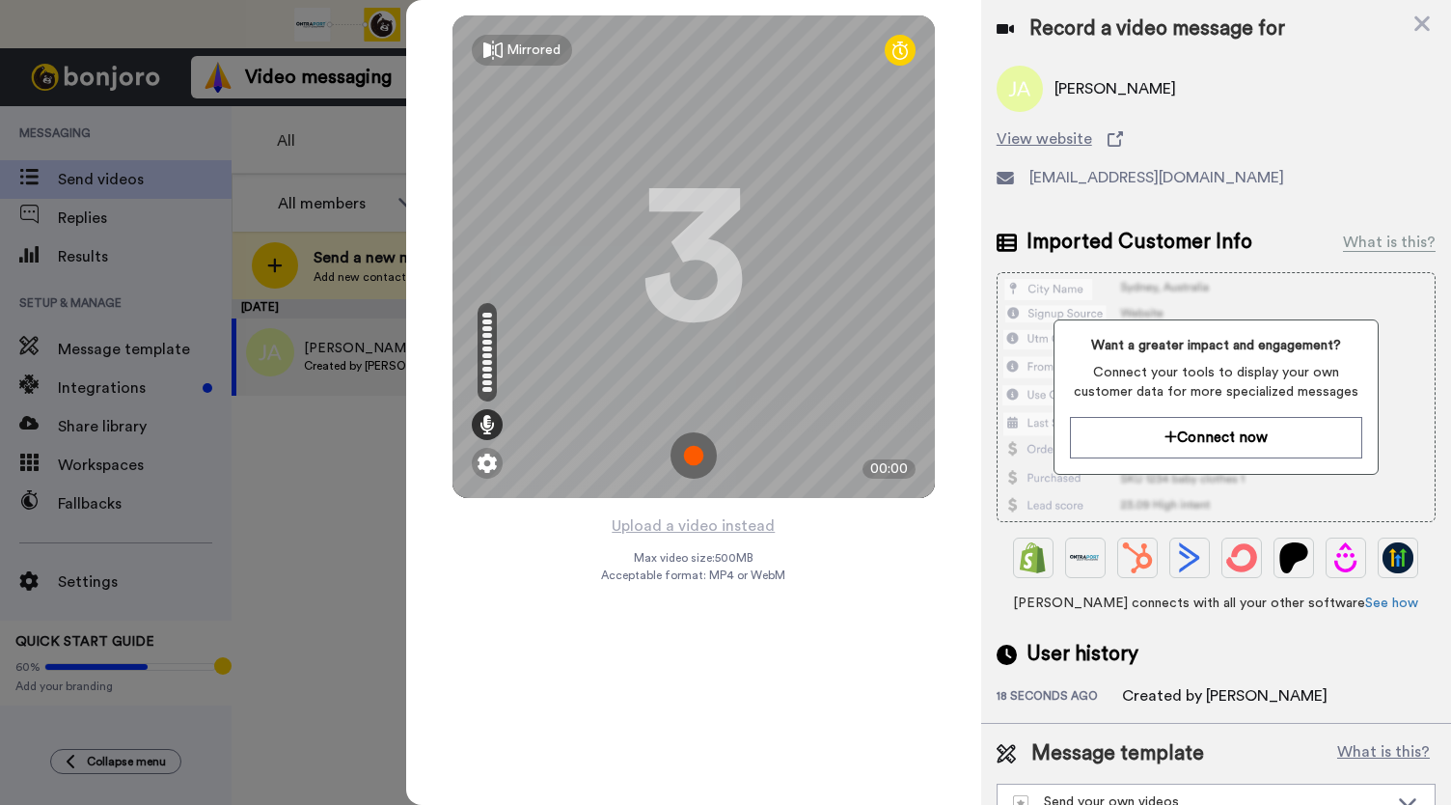
click at [701, 467] on img at bounding box center [694, 455] width 46 height 46
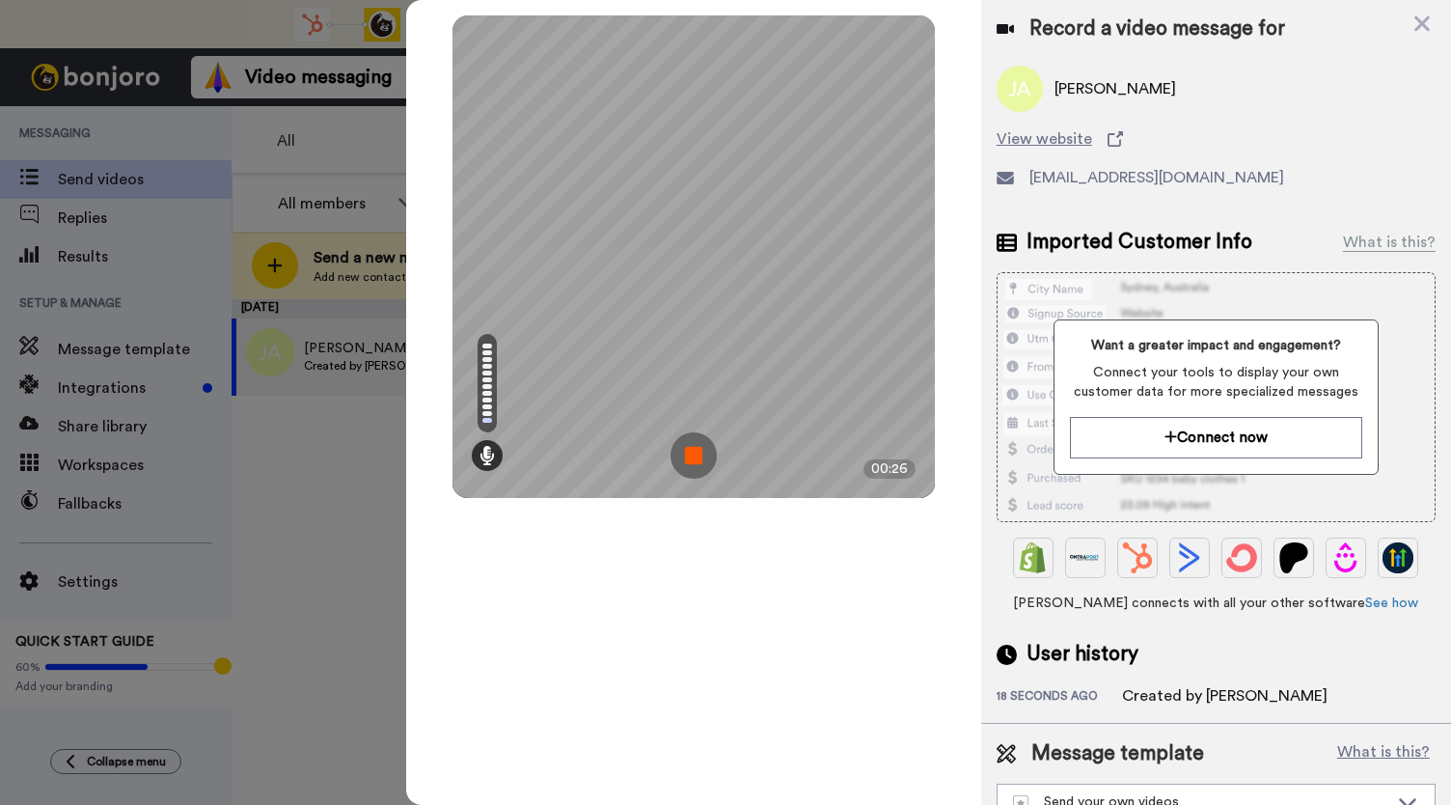
click at [700, 468] on img at bounding box center [694, 455] width 46 height 46
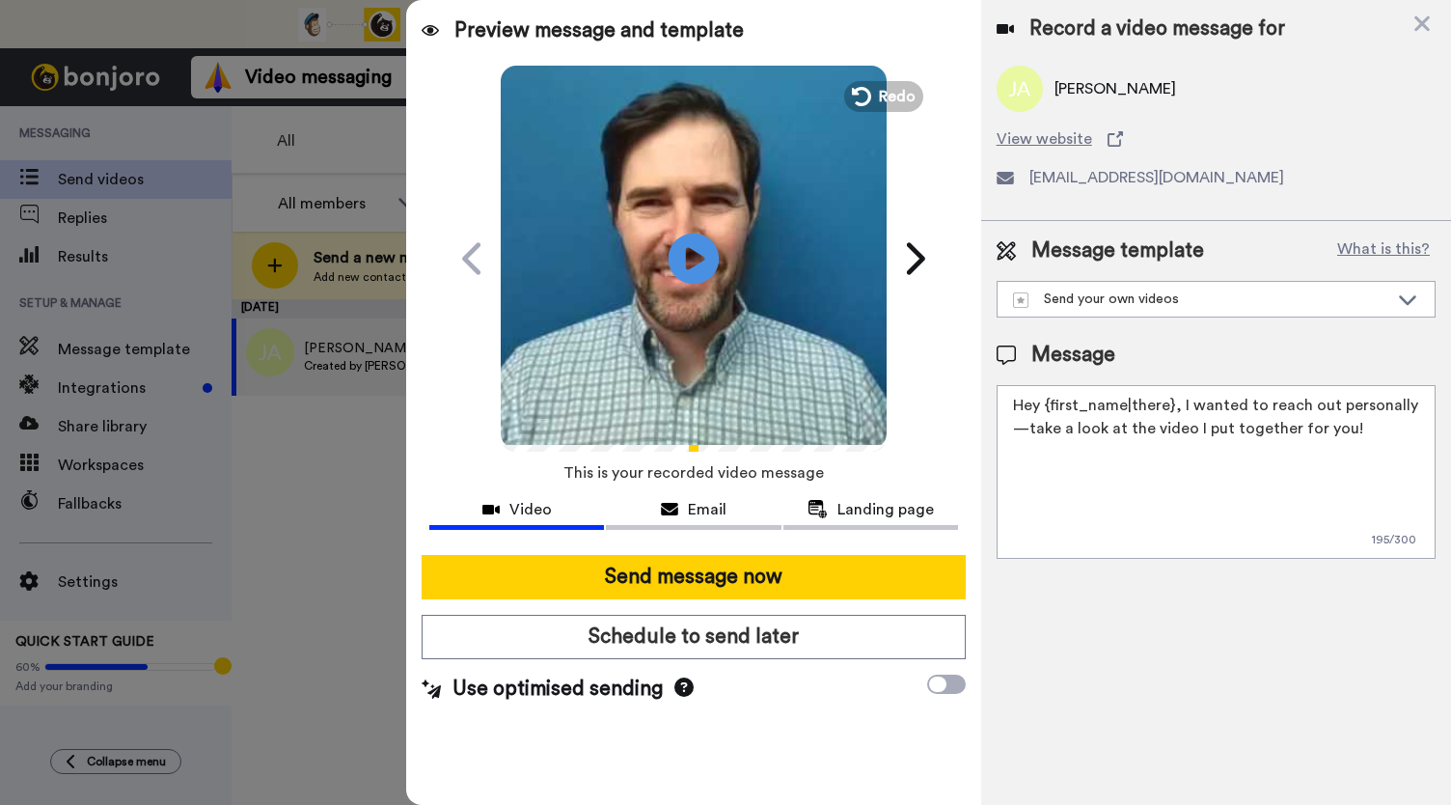
click at [692, 248] on icon at bounding box center [694, 258] width 51 height 51
click at [678, 507] on div "Email" at bounding box center [693, 509] width 175 height 23
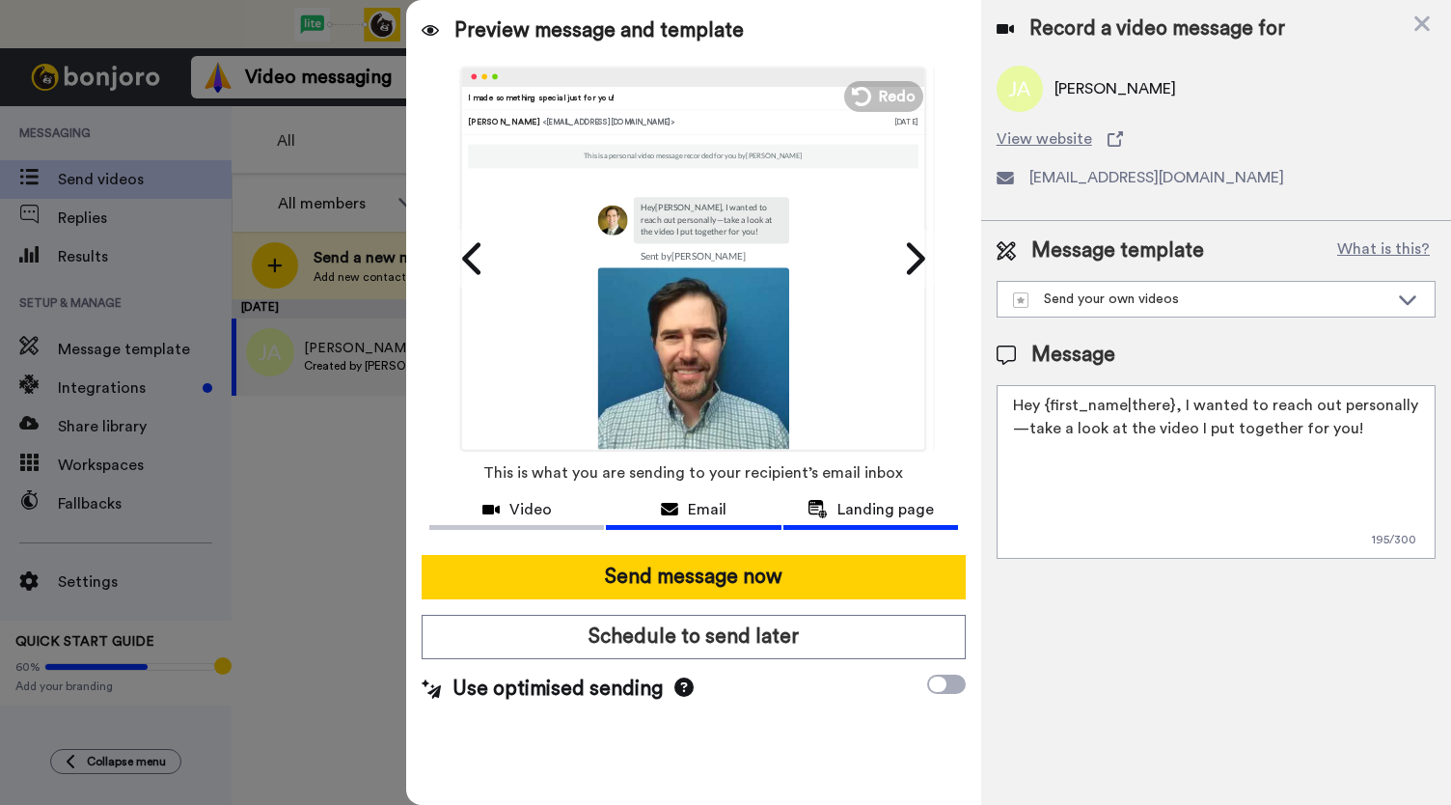
click at [865, 520] on span "Landing page" at bounding box center [886, 509] width 96 height 23
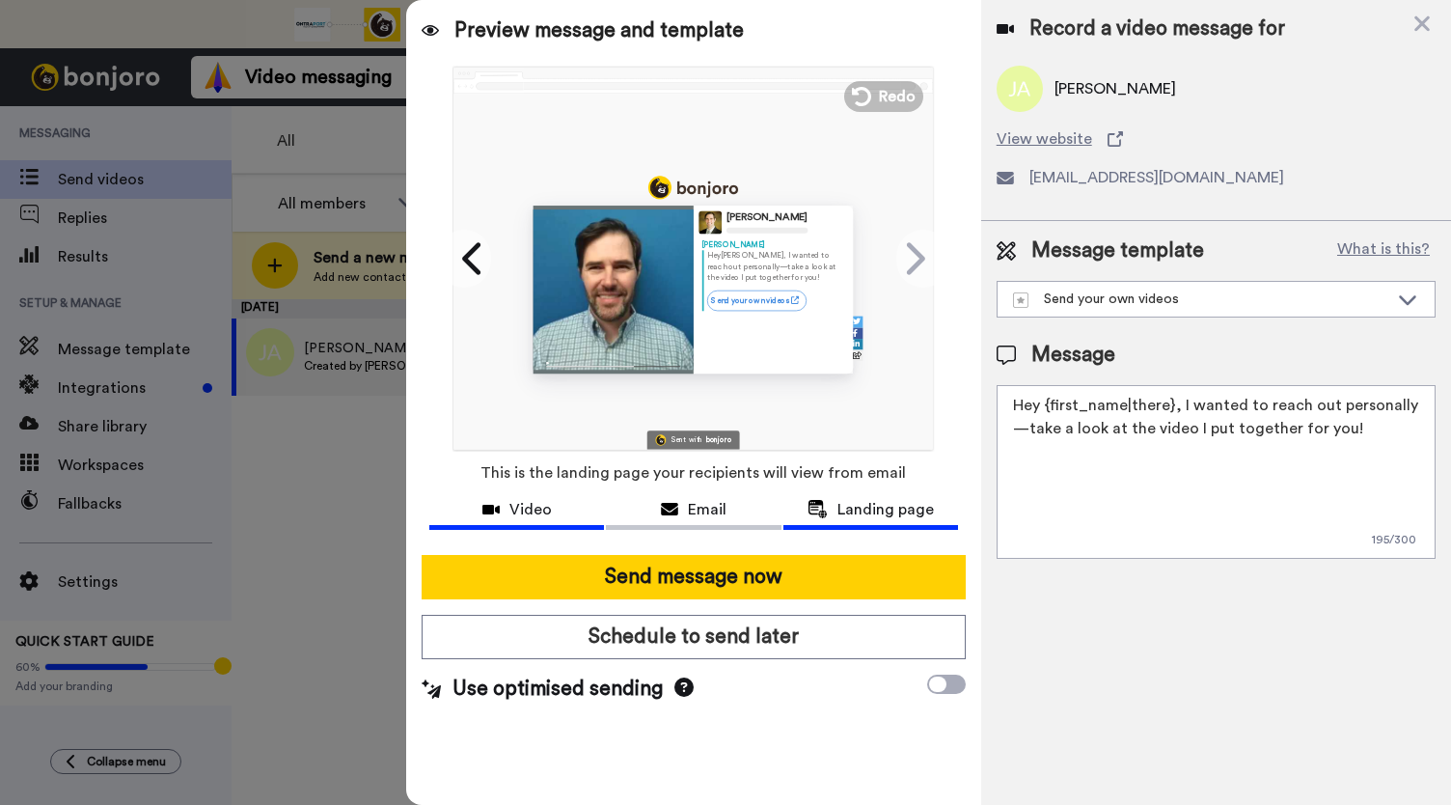
drag, startPoint x: 560, startPoint y: 496, endPoint x: 564, endPoint y: 460, distance: 36.0
click at [559, 496] on button "Video" at bounding box center [516, 512] width 175 height 36
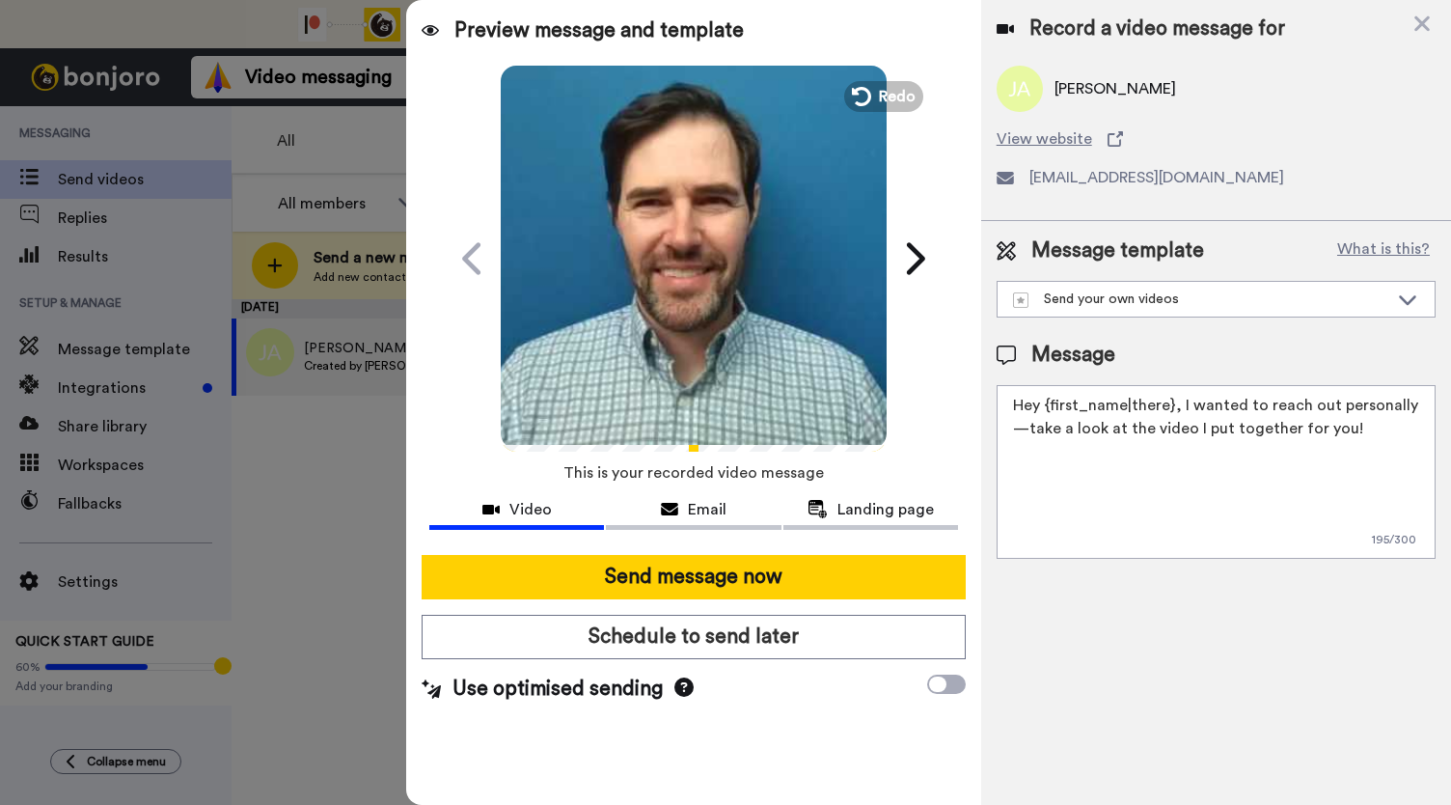
click at [666, 285] on video at bounding box center [694, 256] width 386 height 386
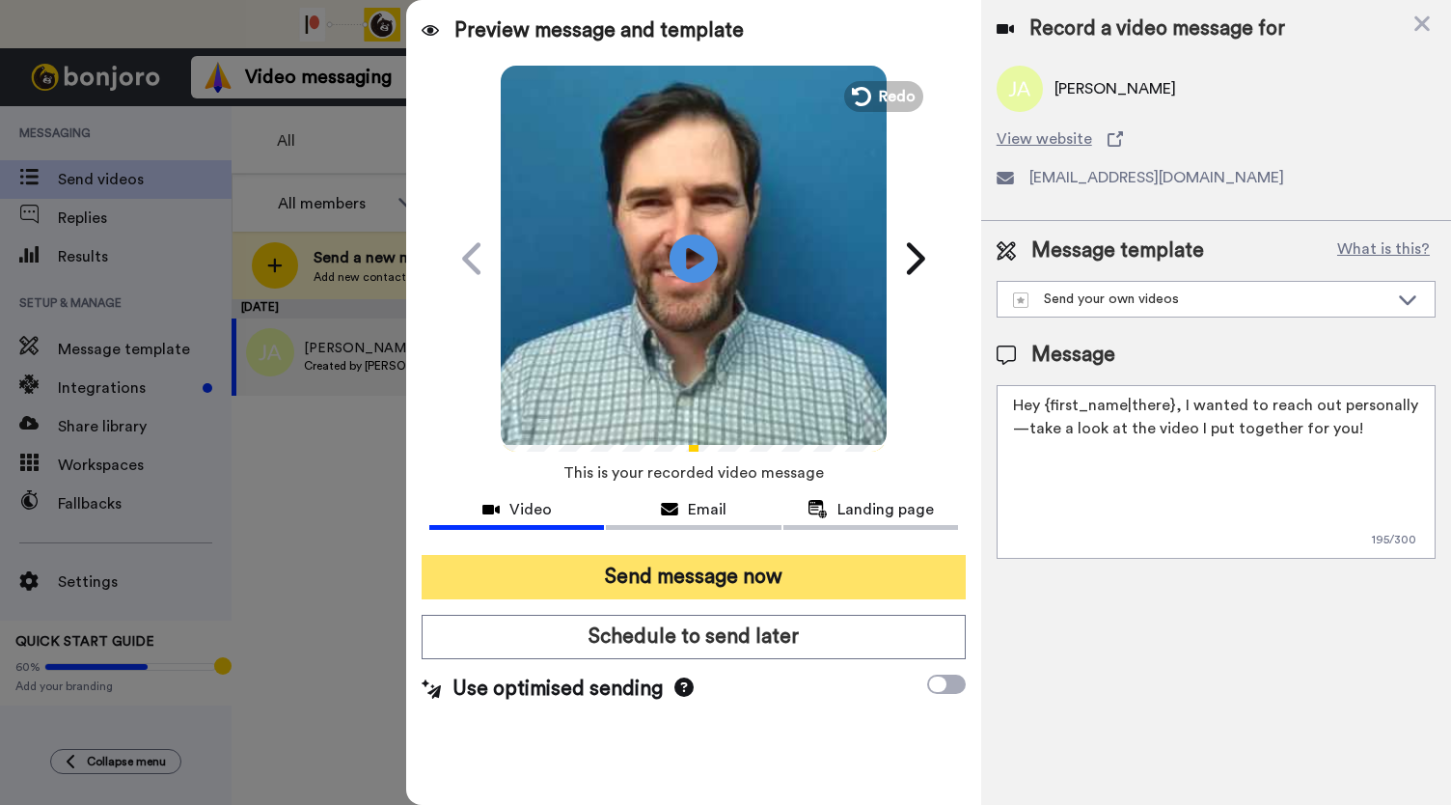
click at [720, 588] on button "Send message now" at bounding box center [694, 577] width 544 height 44
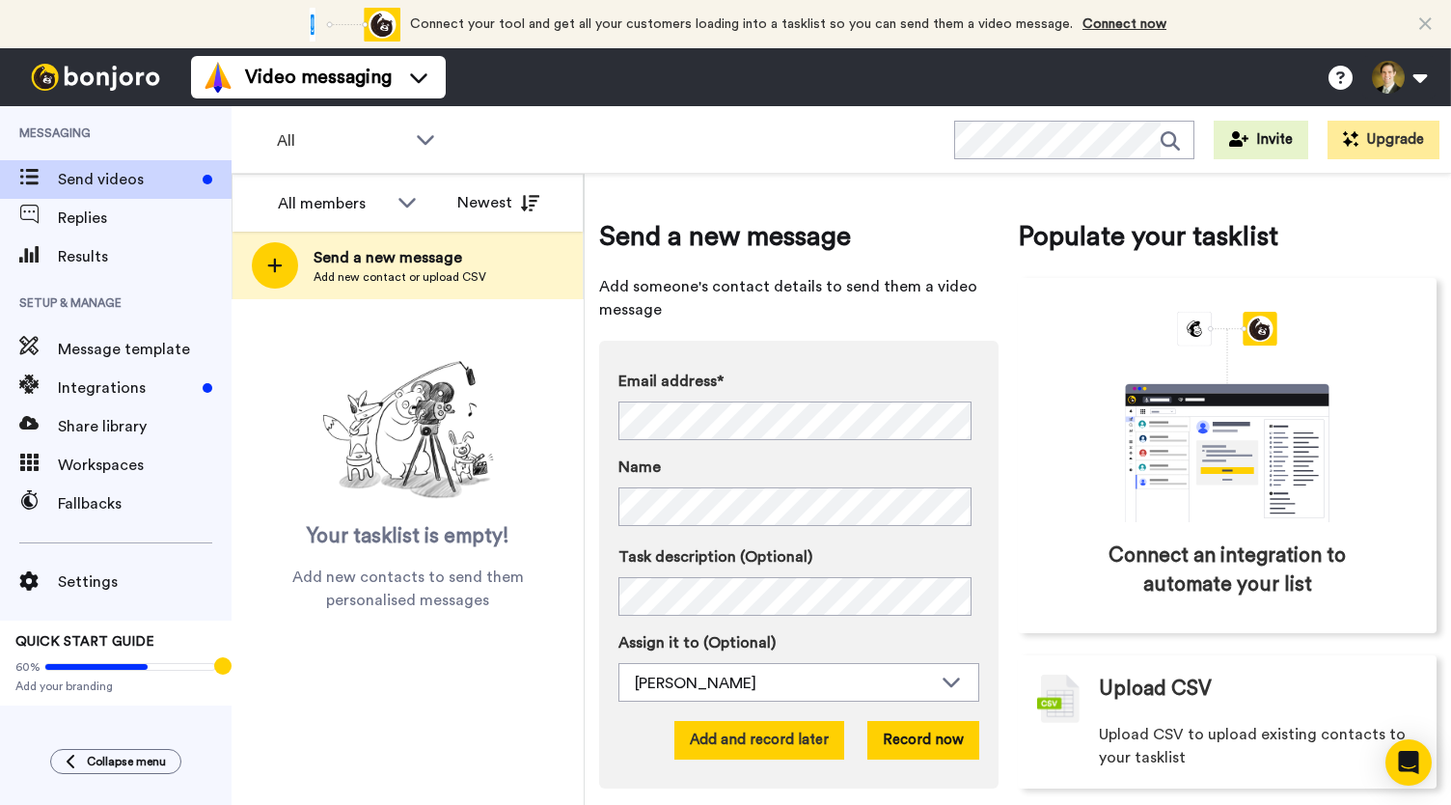
click at [742, 734] on button "Add and record later" at bounding box center [759, 740] width 170 height 39
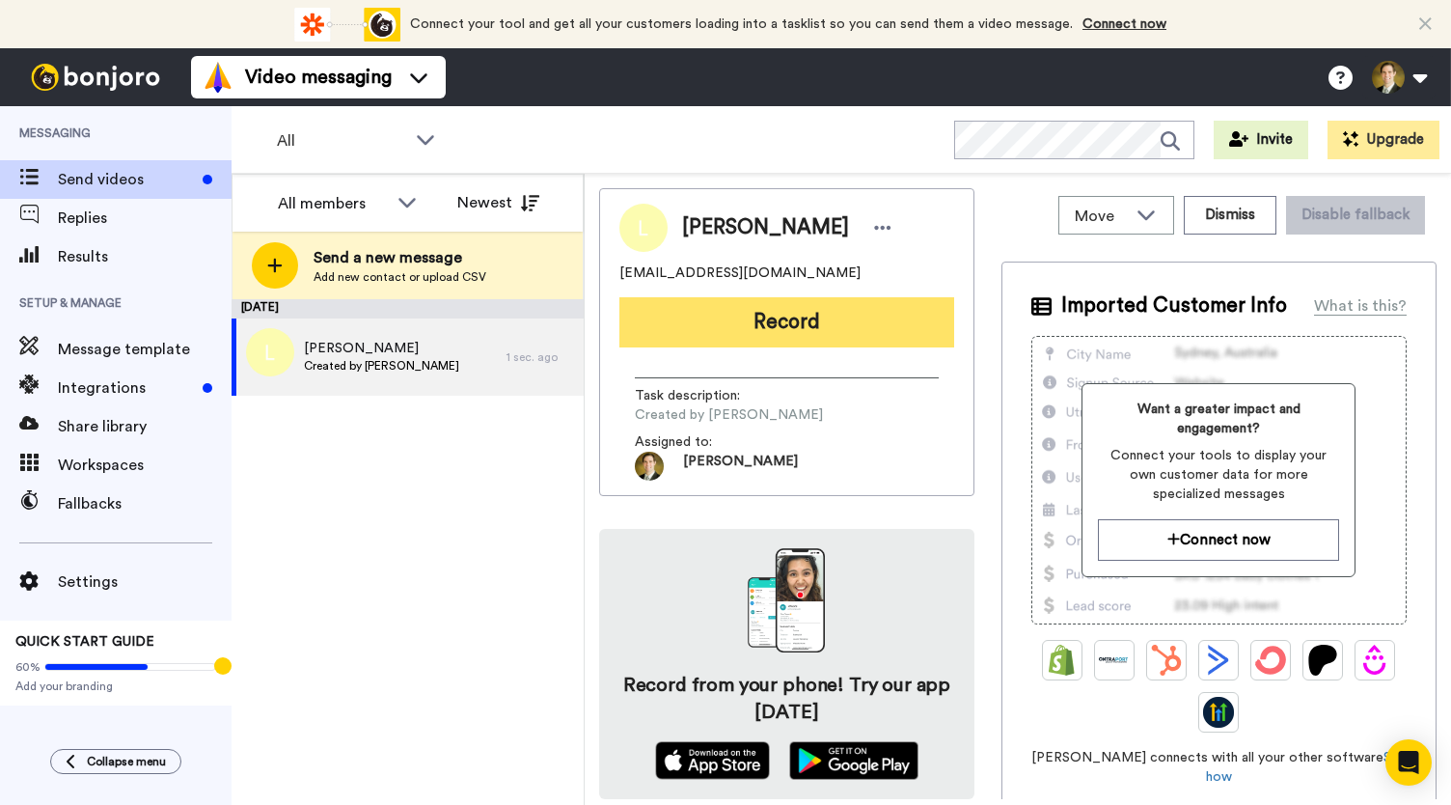
click at [716, 311] on button "Record" at bounding box center [786, 322] width 335 height 50
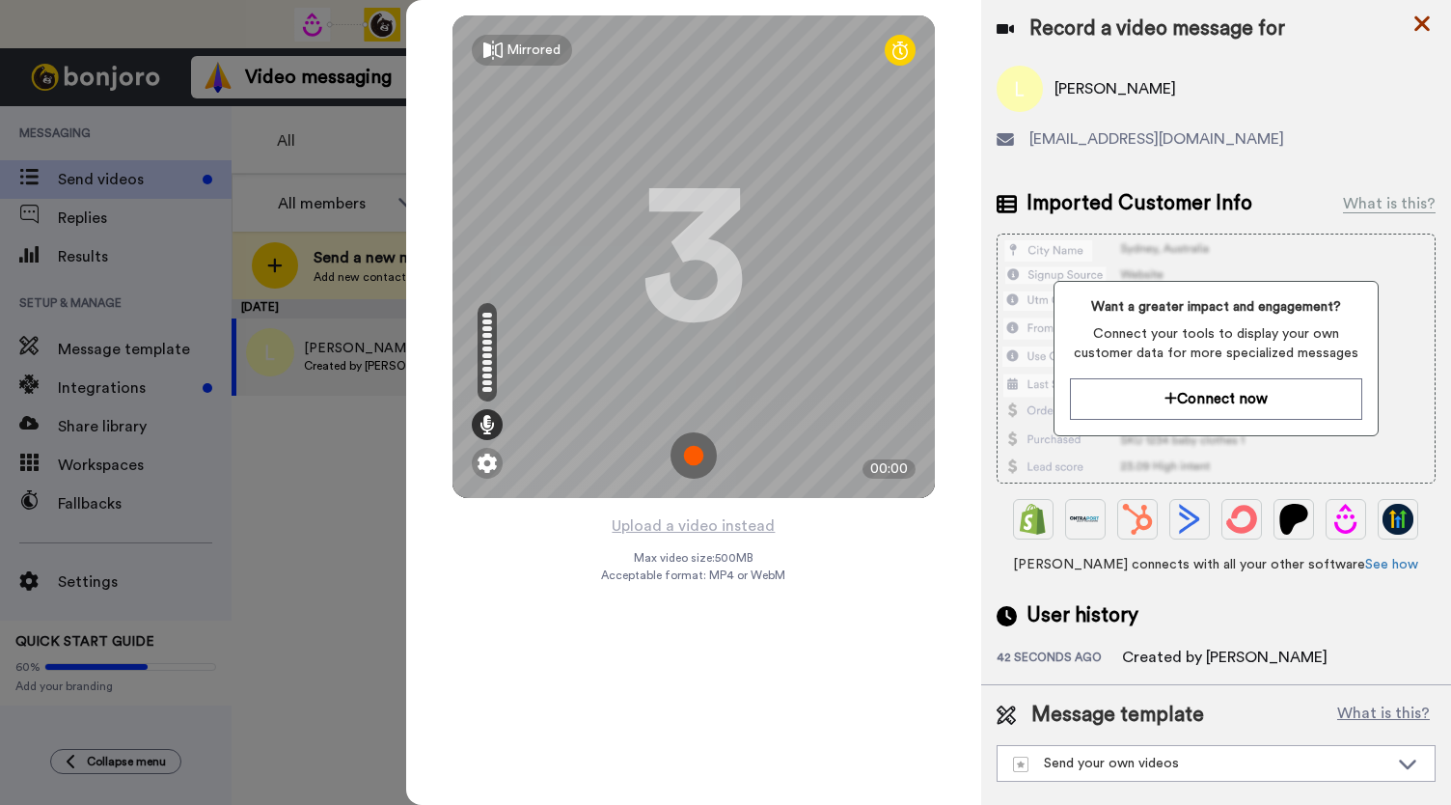
click at [1422, 28] on icon at bounding box center [1422, 24] width 19 height 24
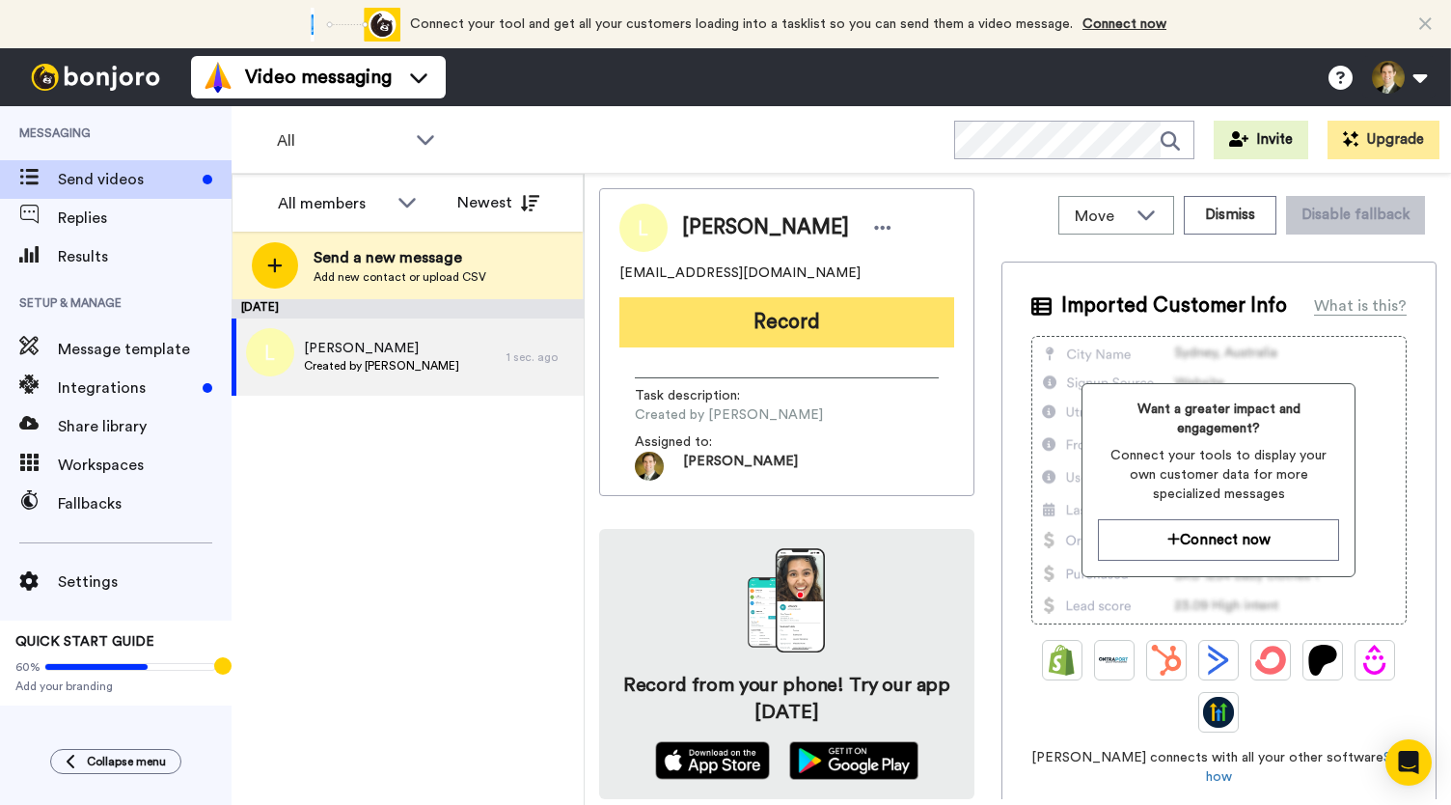
click at [824, 315] on button "Record" at bounding box center [786, 322] width 335 height 50
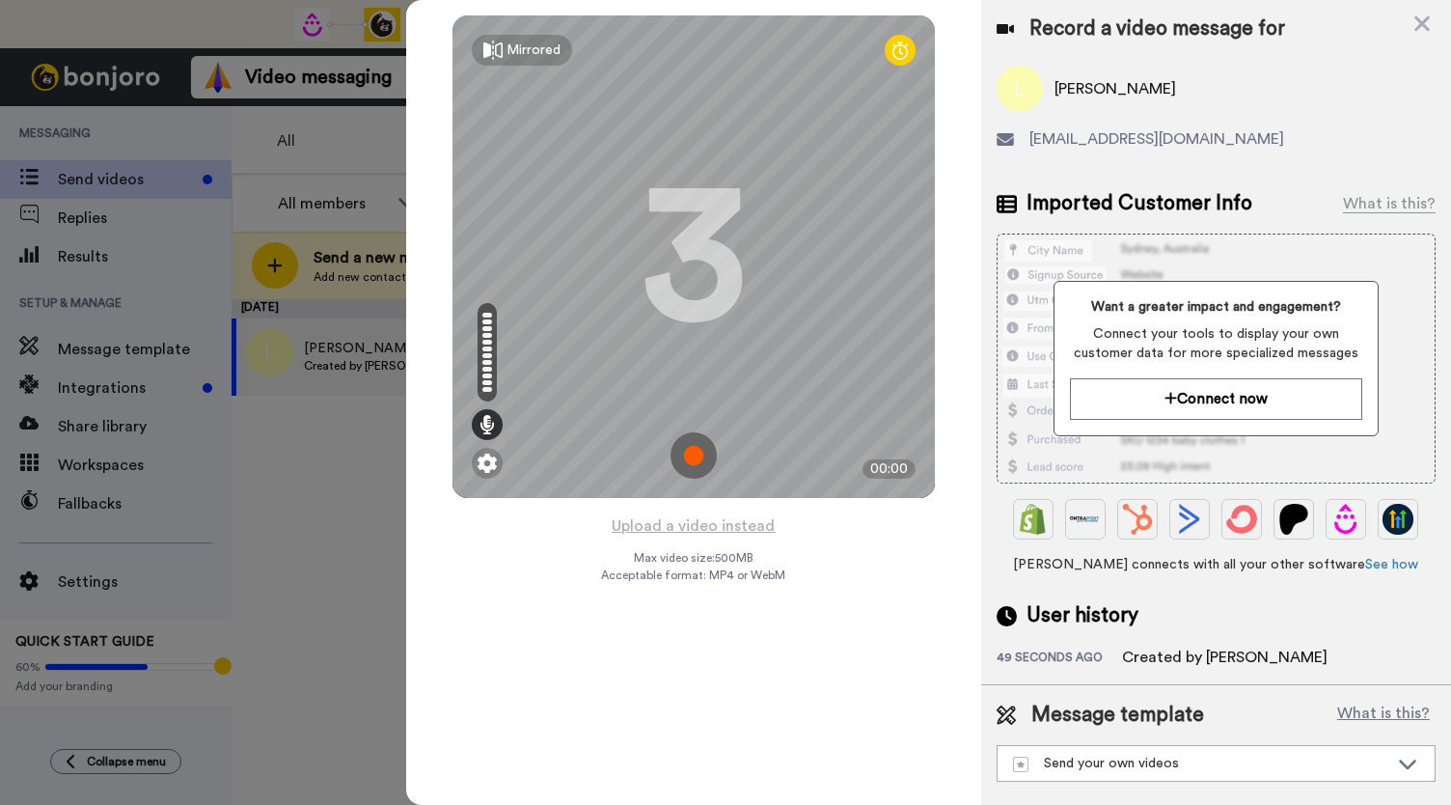
click at [692, 456] on img at bounding box center [694, 455] width 46 height 46
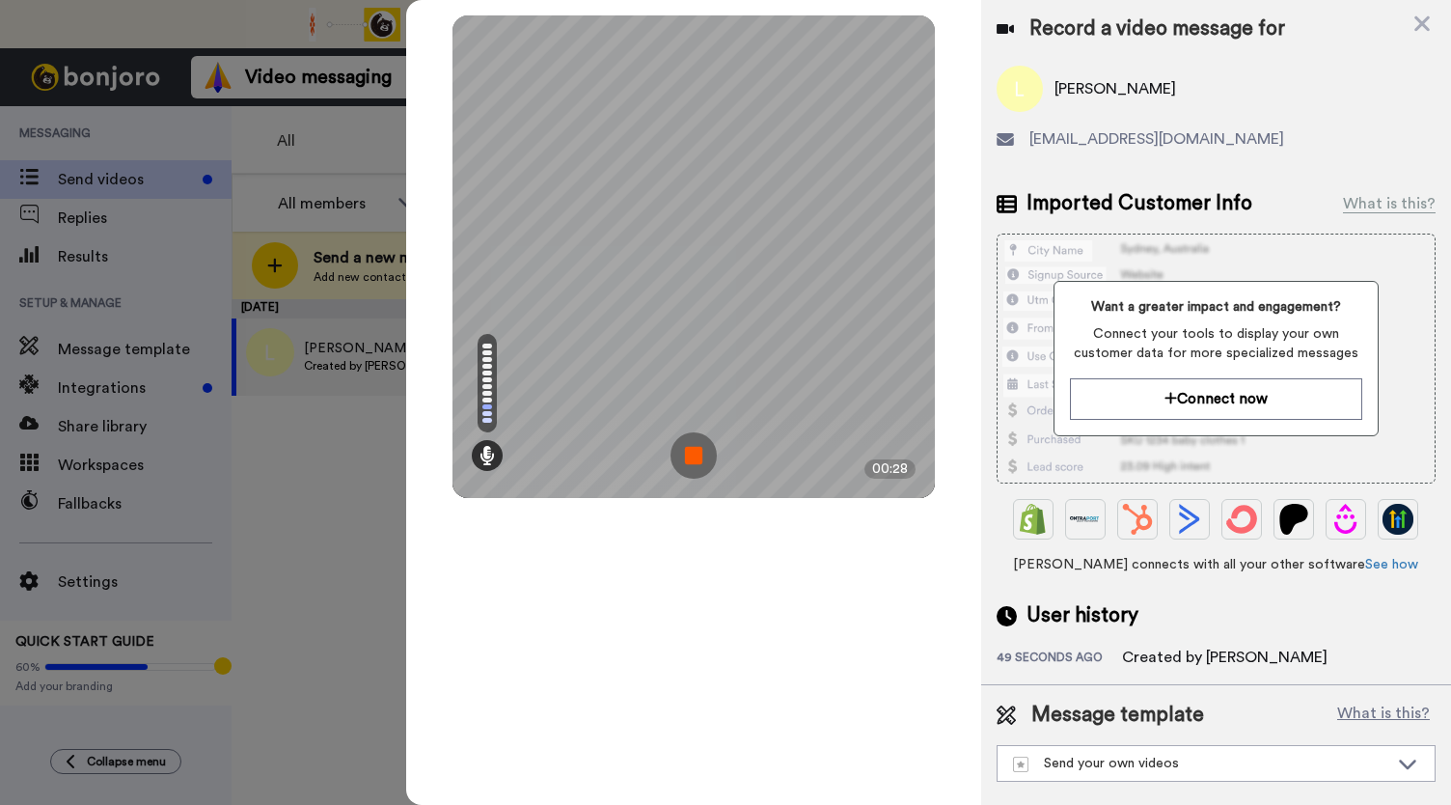
click at [692, 456] on img at bounding box center [694, 455] width 46 height 46
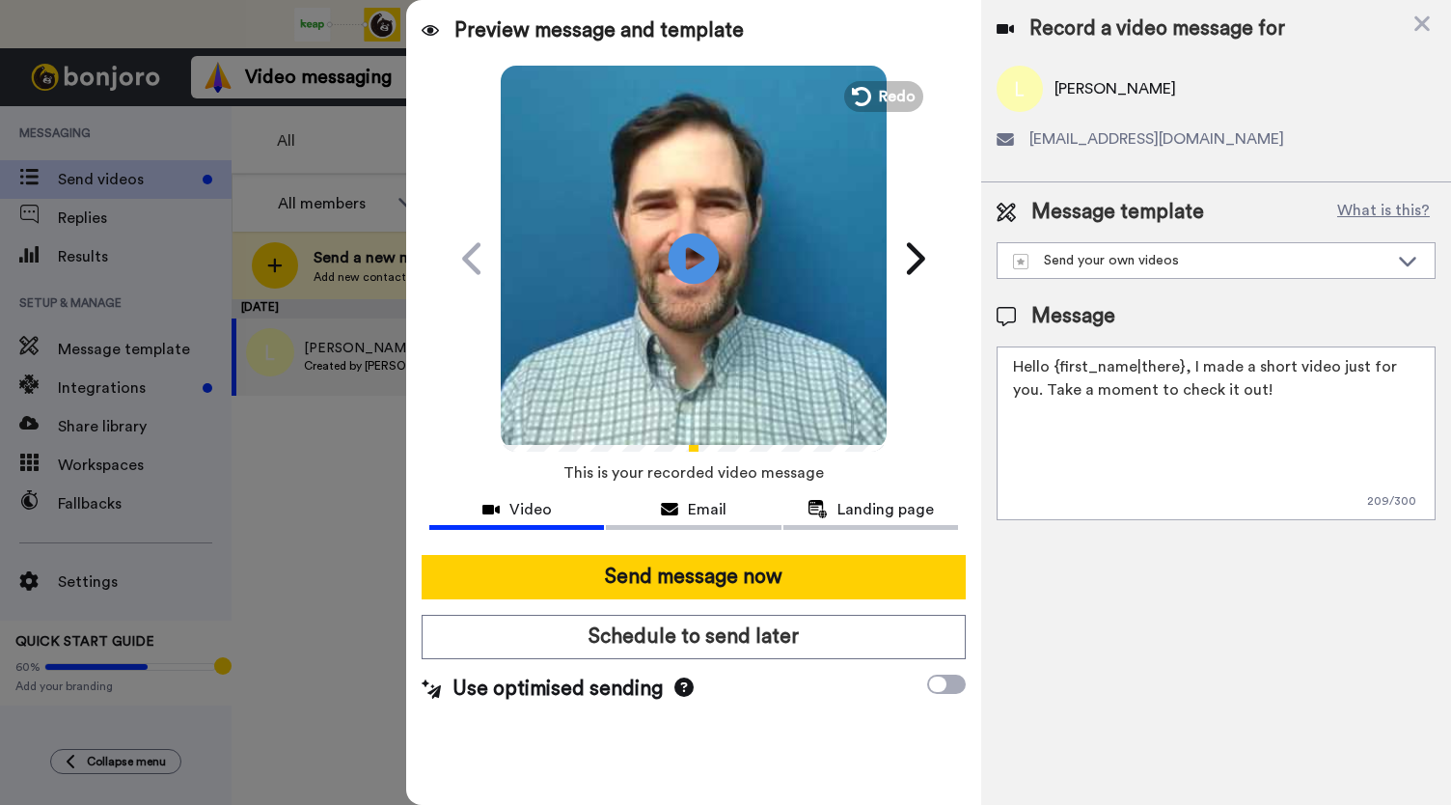
click at [688, 258] on icon "Play/Pause" at bounding box center [694, 258] width 51 height 92
click at [703, 514] on span "Email" at bounding box center [707, 509] width 39 height 23
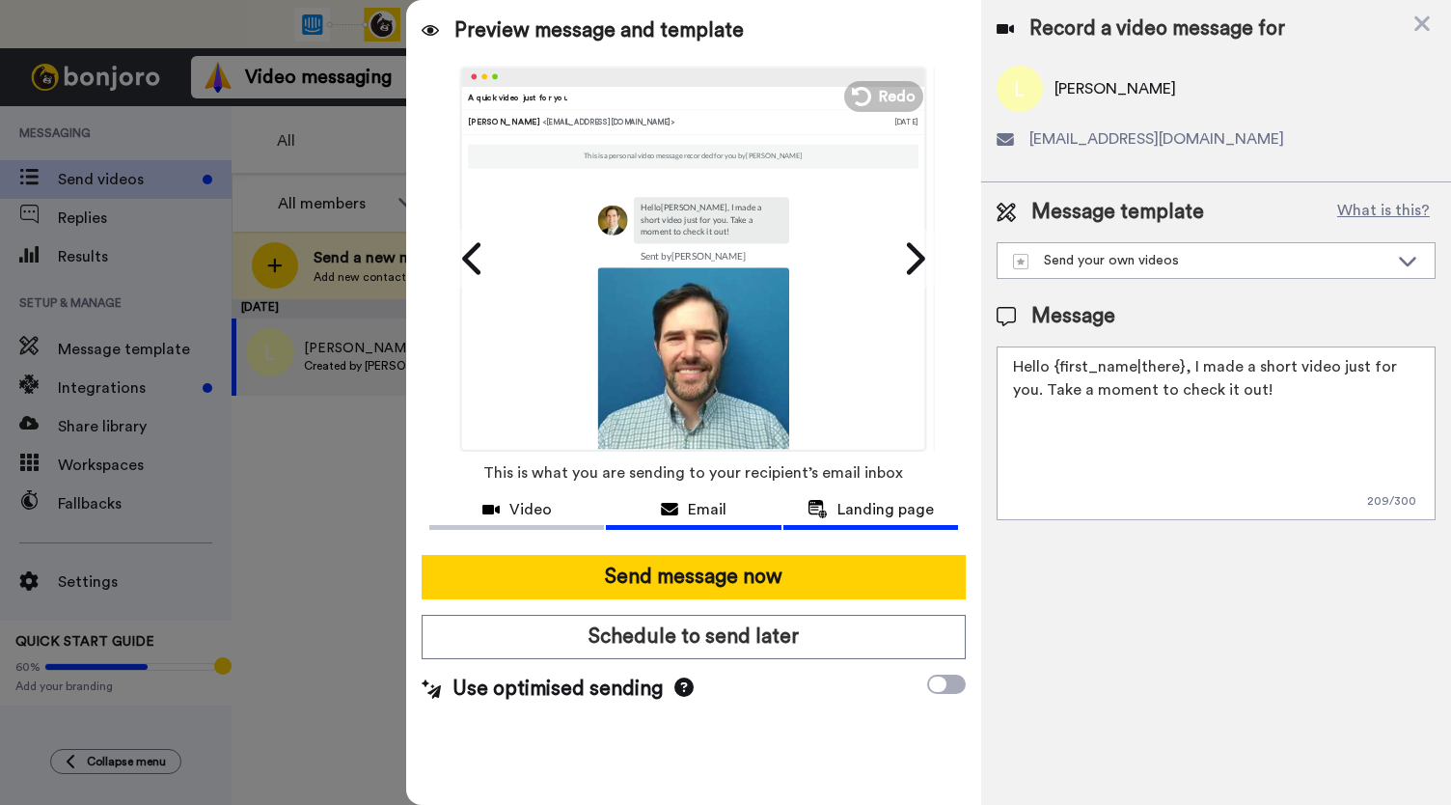
click at [861, 507] on span "Landing page" at bounding box center [886, 509] width 96 height 23
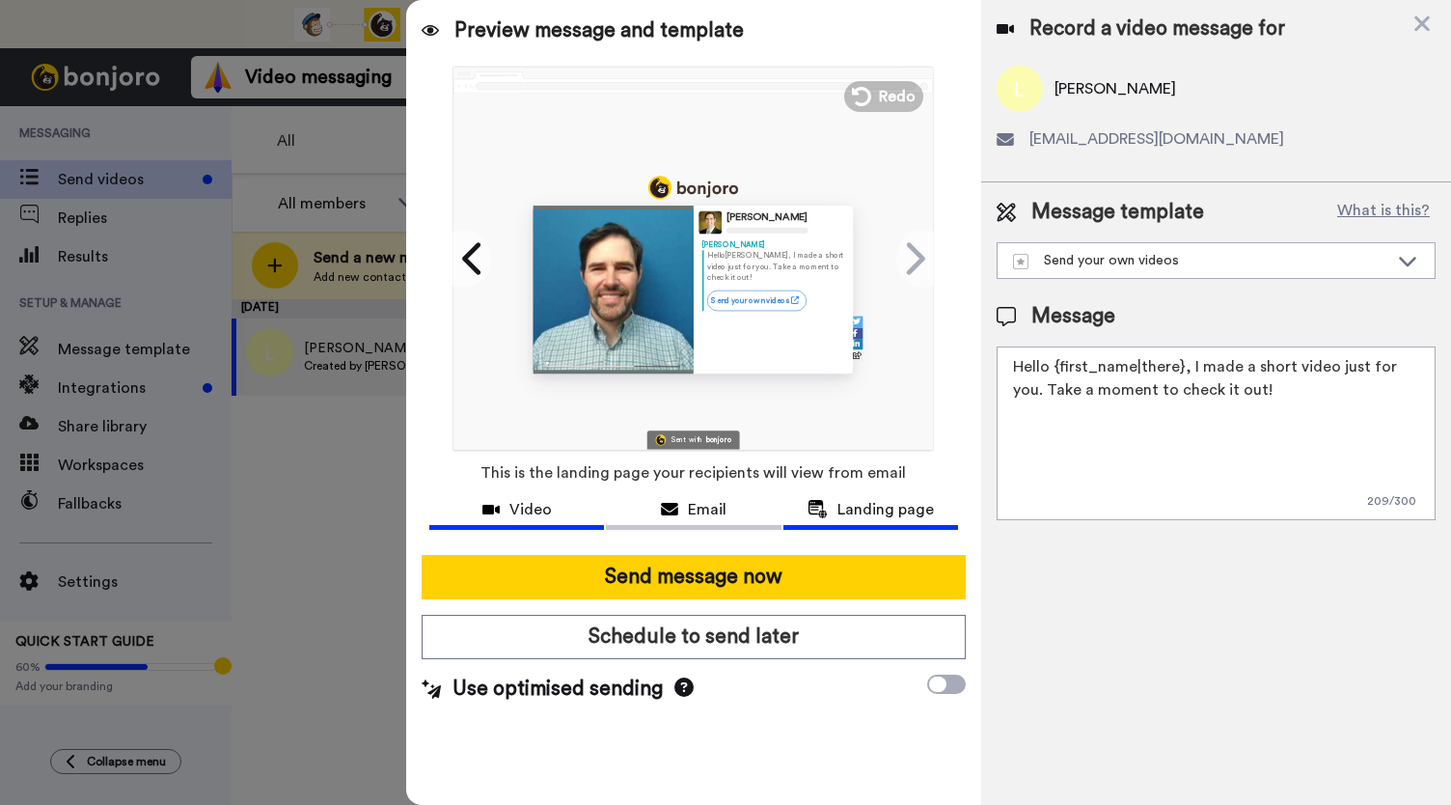
click at [526, 504] on span "Video" at bounding box center [530, 509] width 42 height 23
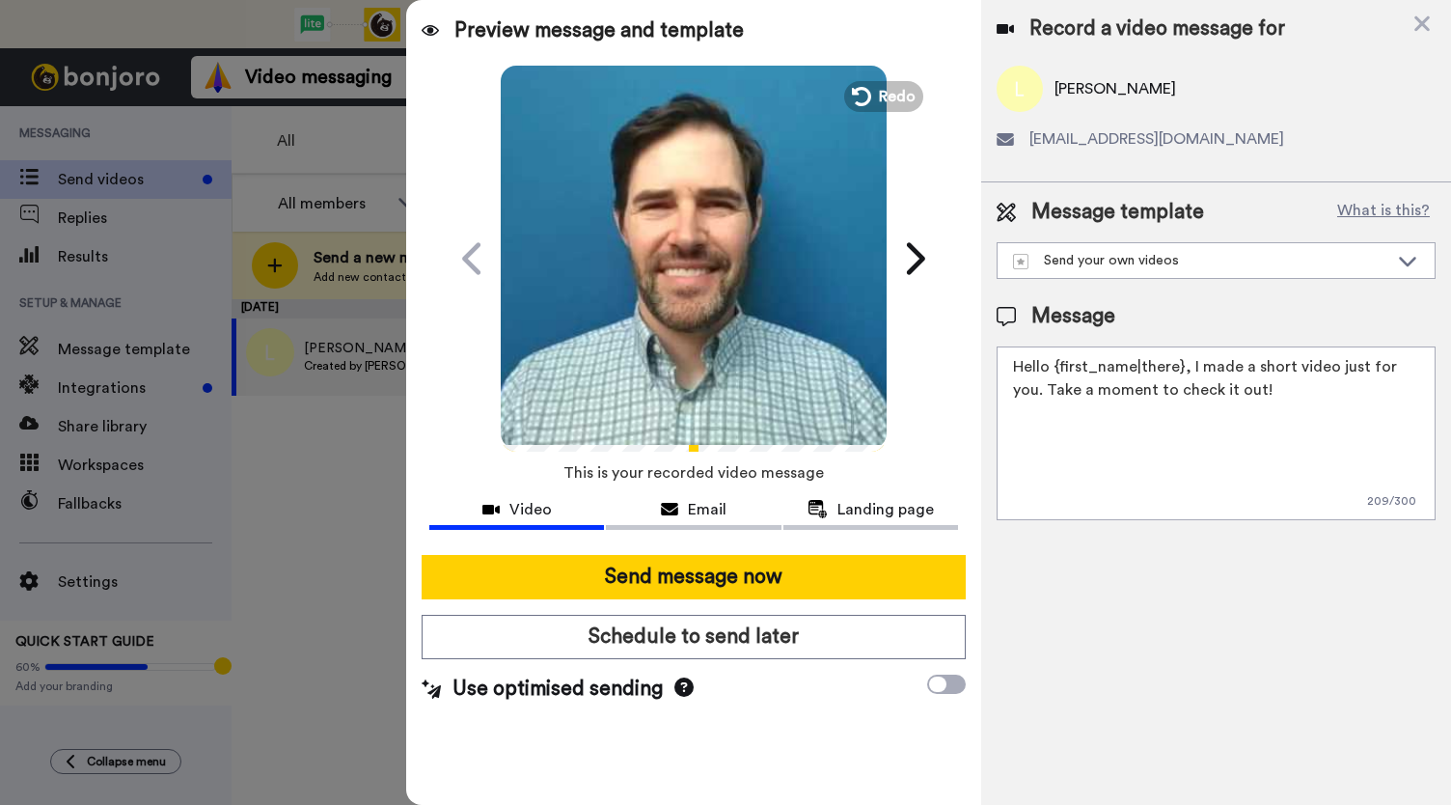
click at [670, 302] on video at bounding box center [694, 256] width 386 height 386
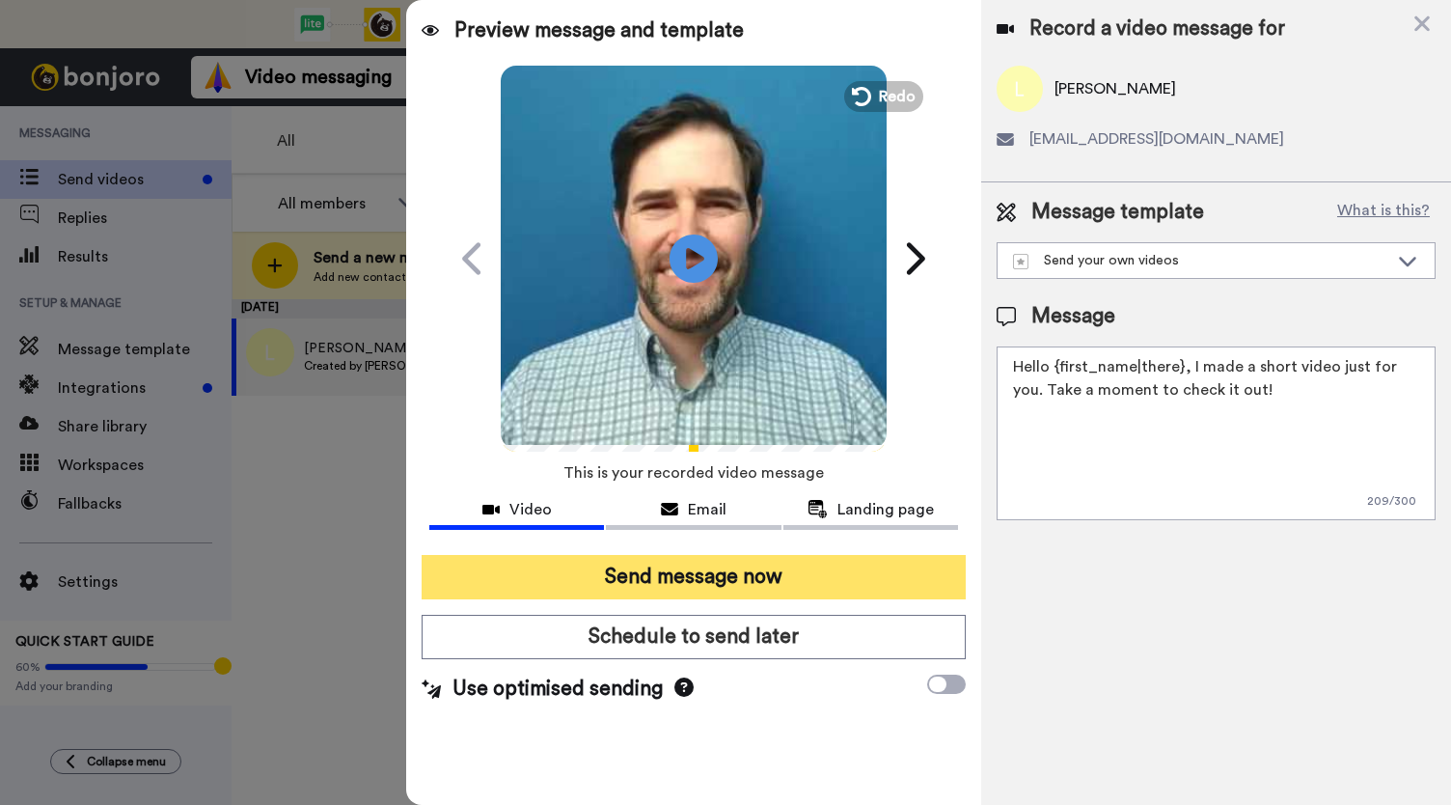
click at [641, 572] on button "Send message now" at bounding box center [694, 577] width 544 height 44
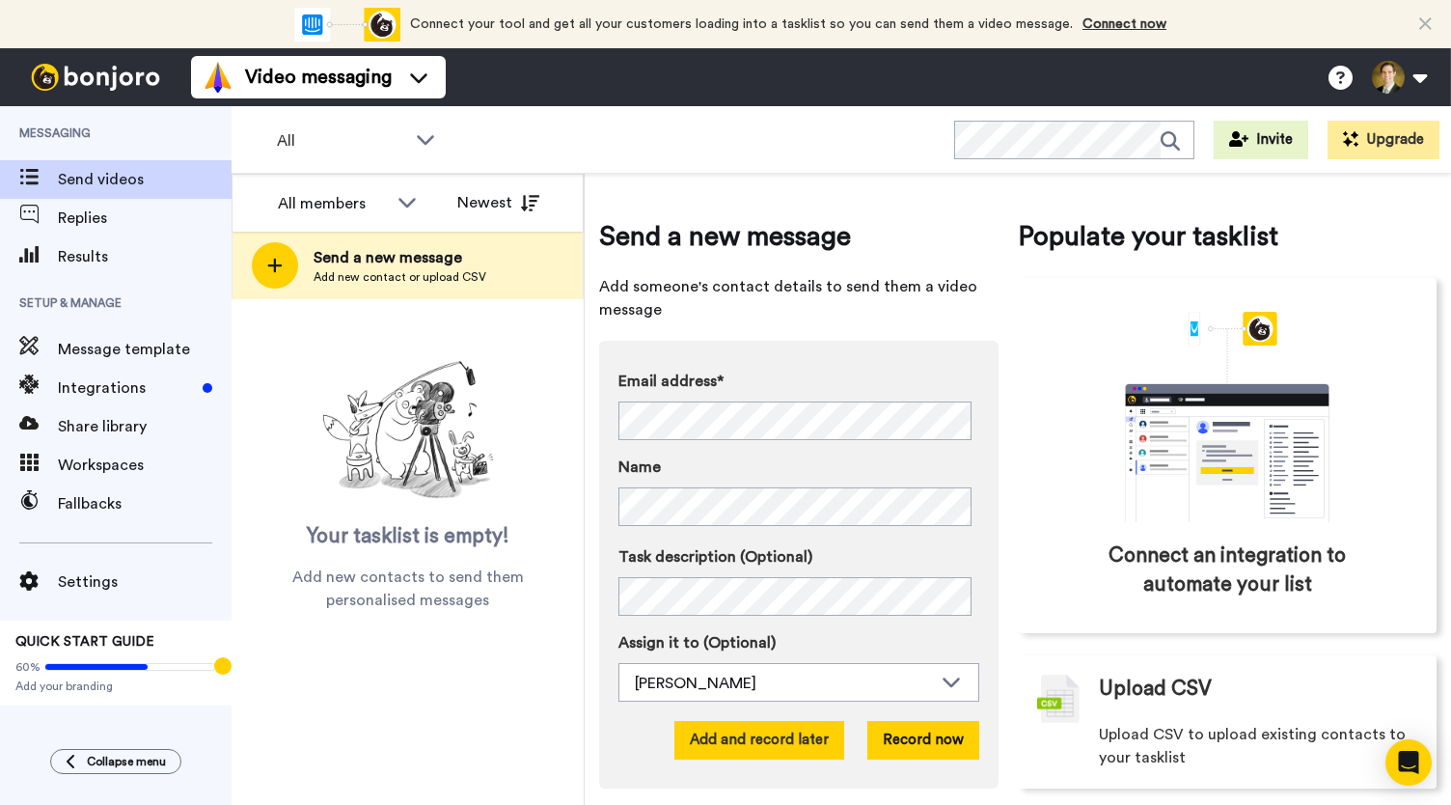
click at [771, 741] on button "Add and record later" at bounding box center [759, 740] width 170 height 39
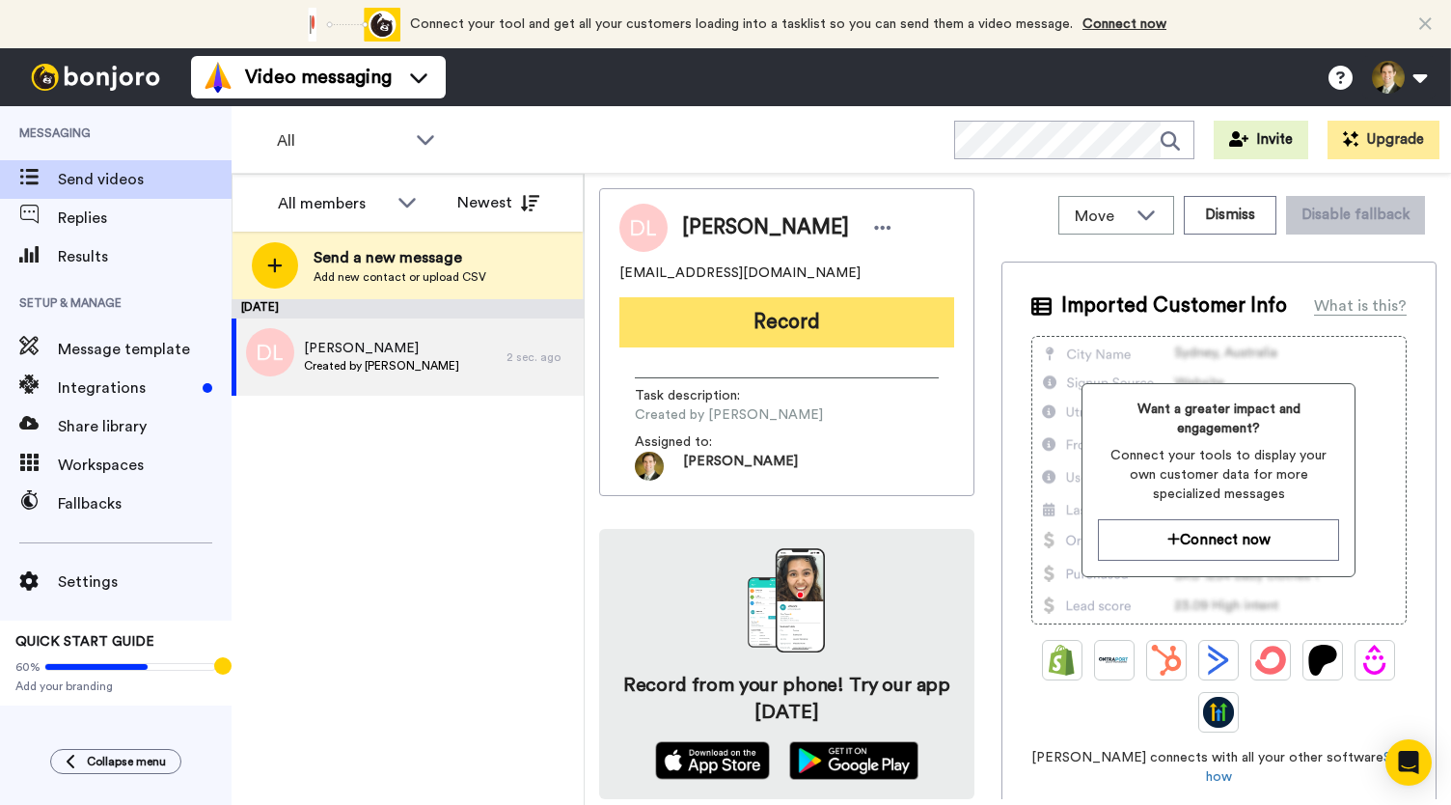
click at [756, 330] on button "Record" at bounding box center [786, 322] width 335 height 50
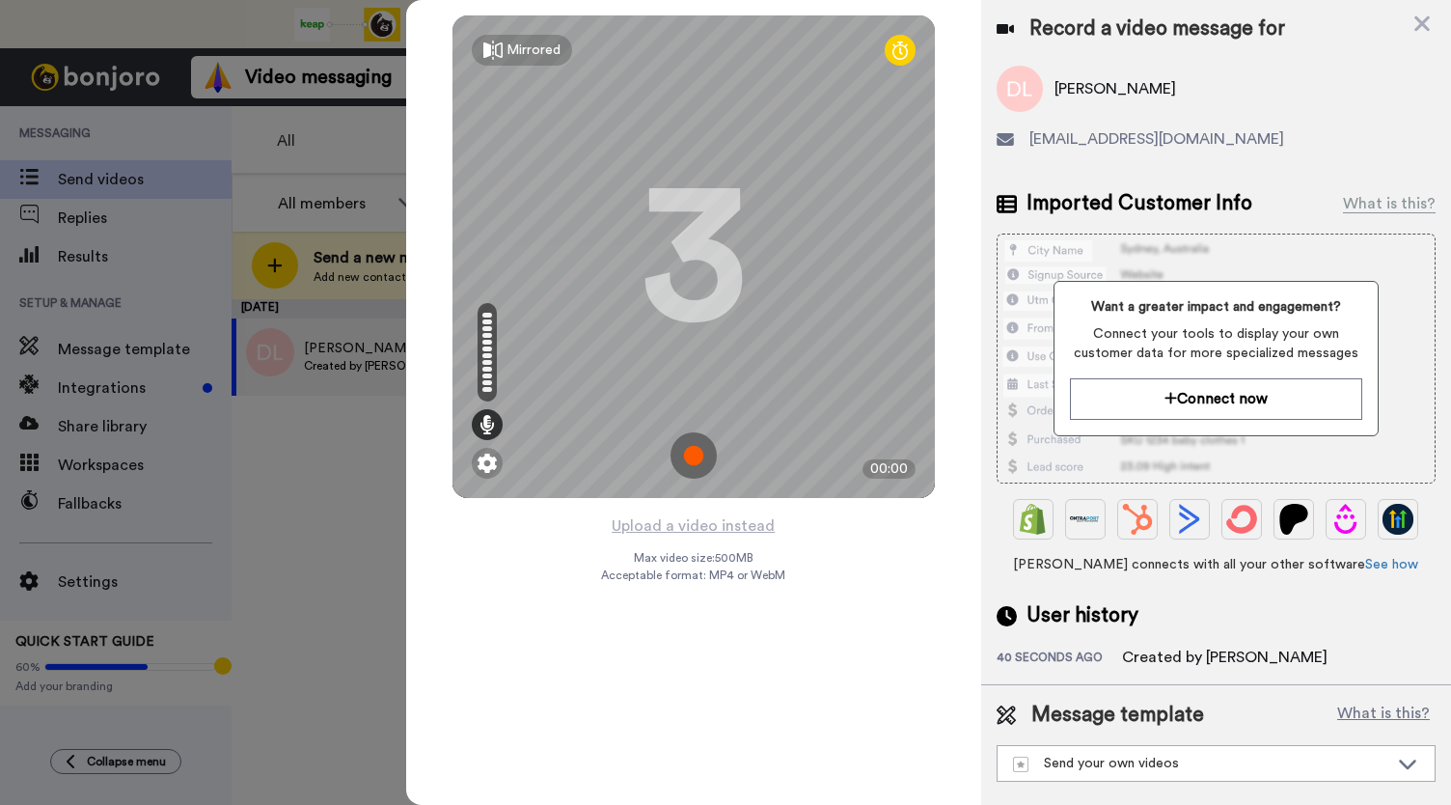
click at [681, 451] on img at bounding box center [694, 455] width 46 height 46
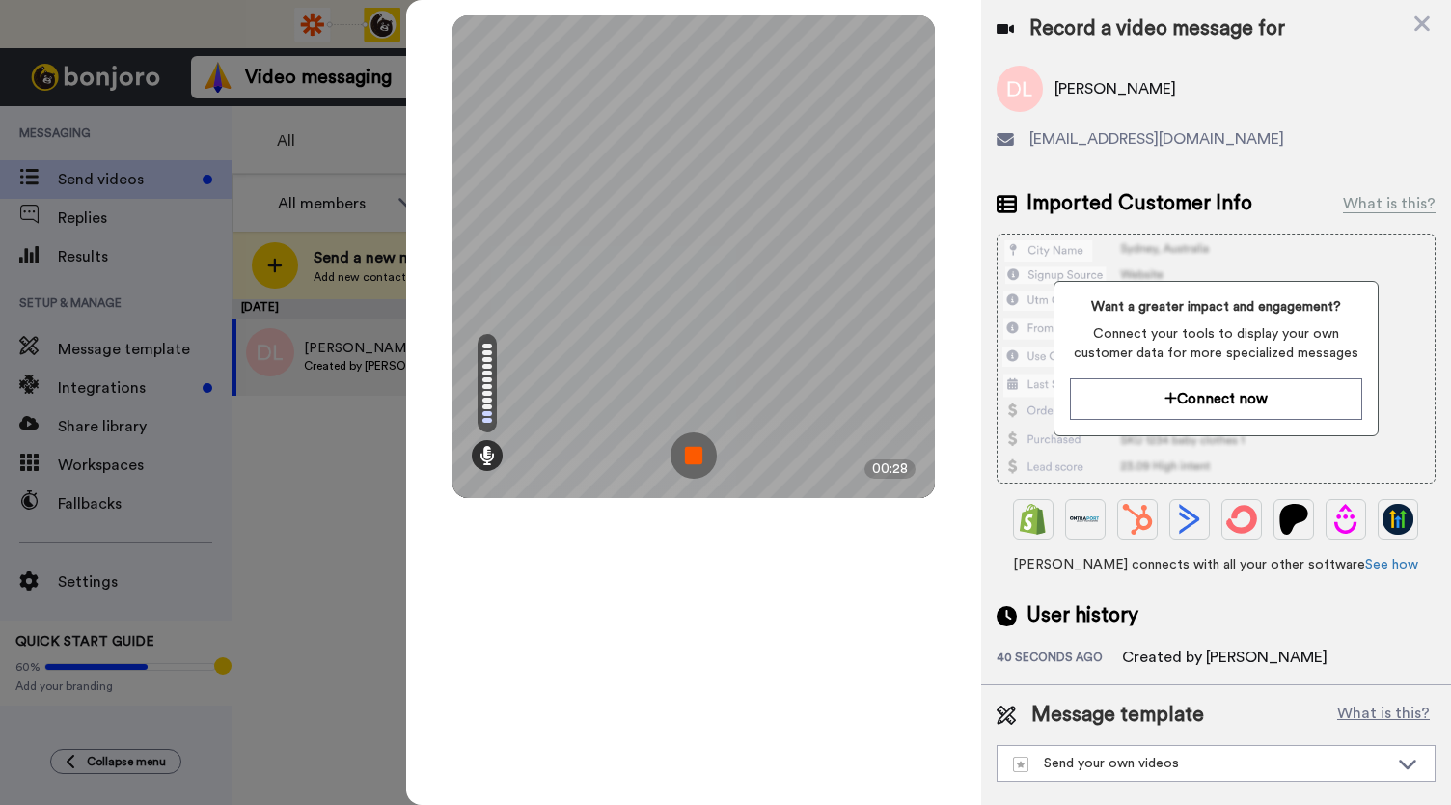
click at [681, 451] on img at bounding box center [694, 455] width 46 height 46
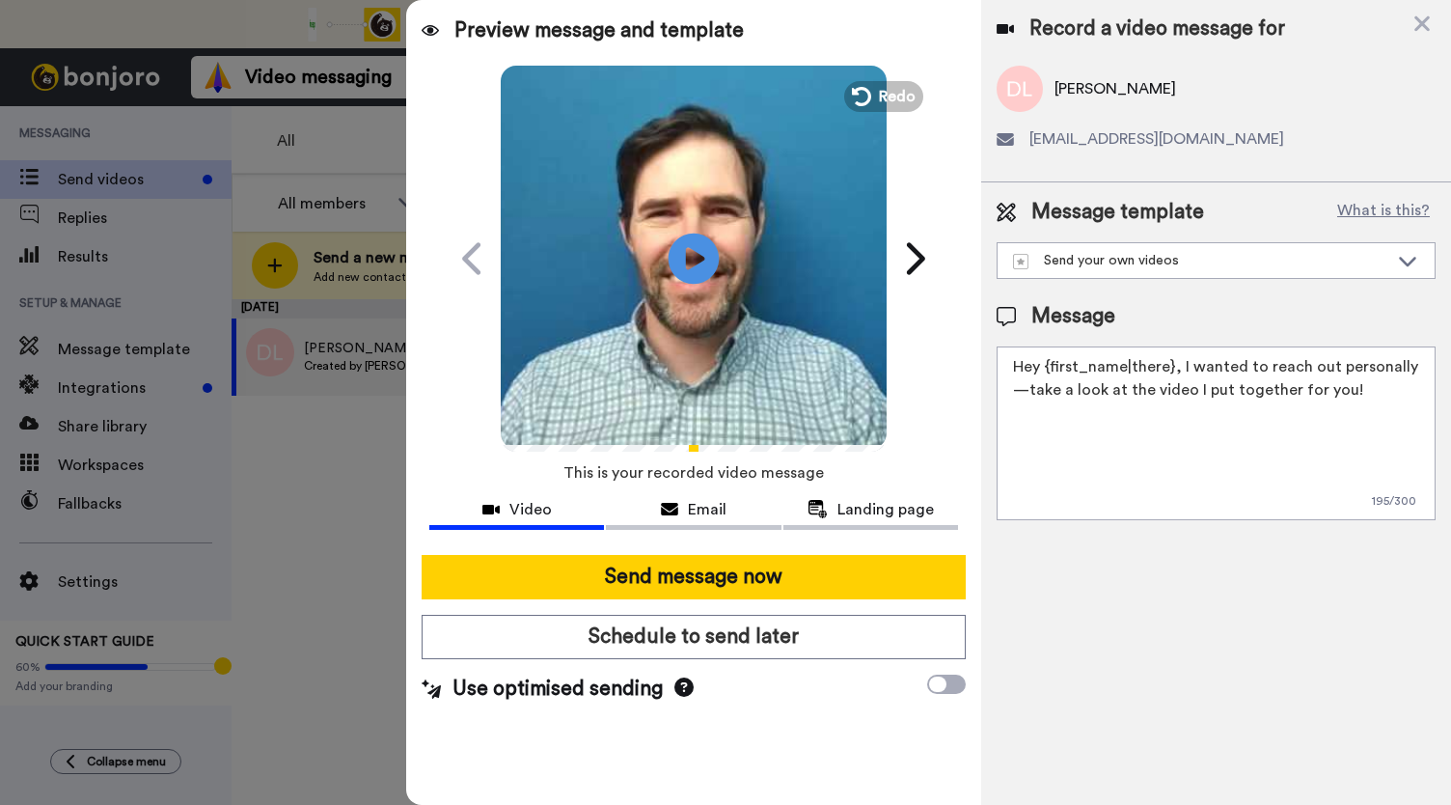
click at [689, 263] on icon "Play/Pause" at bounding box center [694, 258] width 51 height 92
click at [672, 507] on icon at bounding box center [669, 509] width 17 height 15
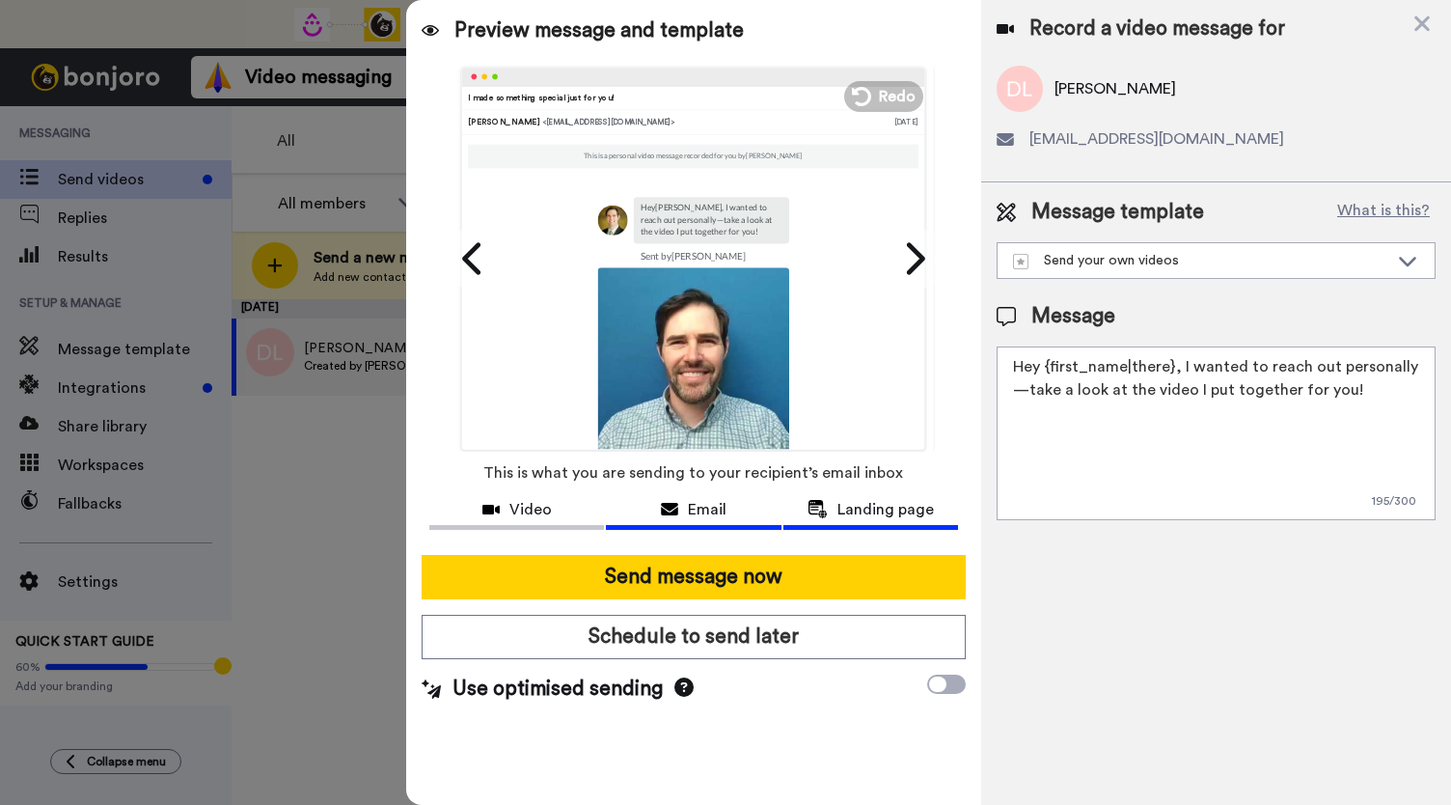
click at [846, 513] on span "Landing page" at bounding box center [886, 509] width 96 height 23
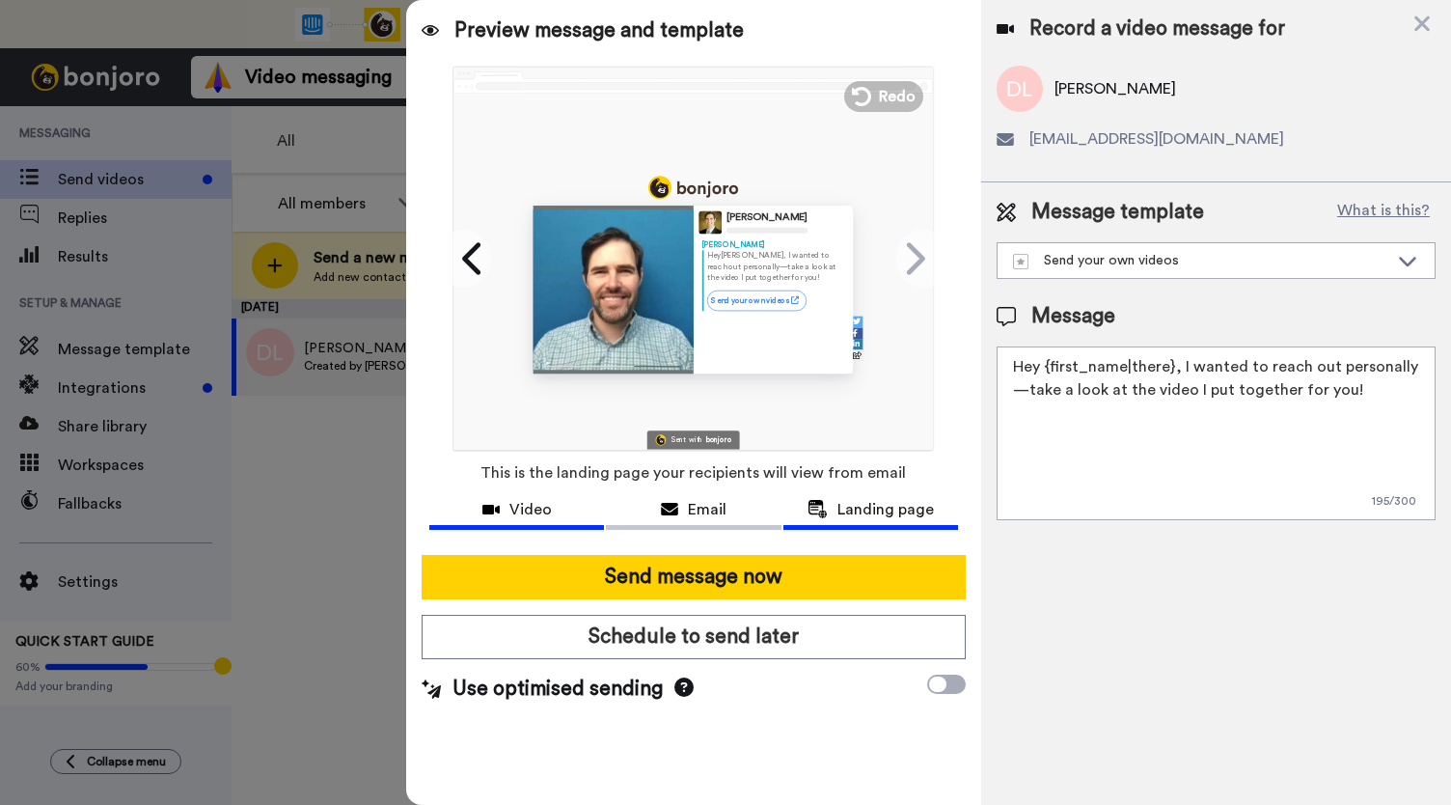
click at [504, 512] on div "Video" at bounding box center [516, 509] width 175 height 23
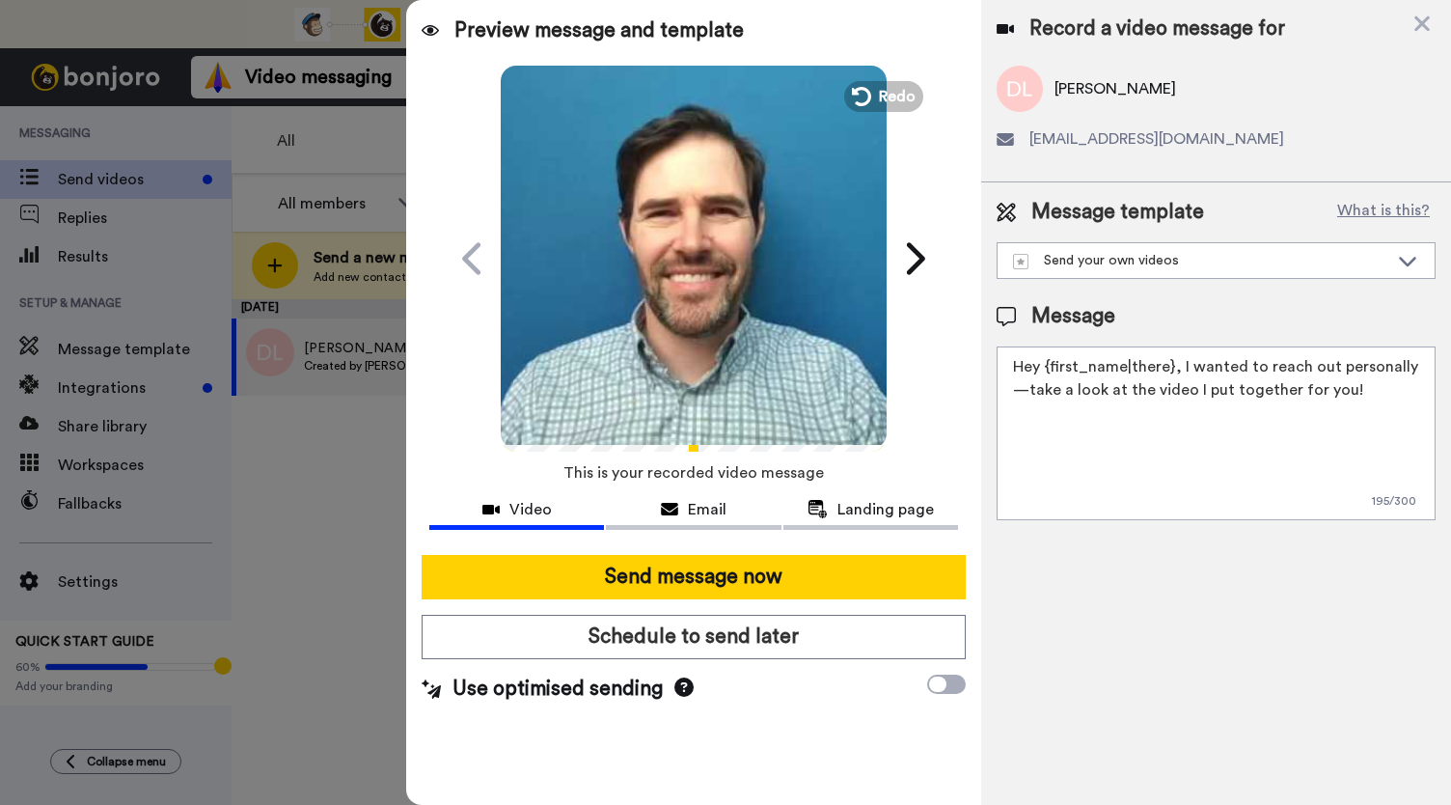
click at [732, 282] on video at bounding box center [694, 256] width 386 height 386
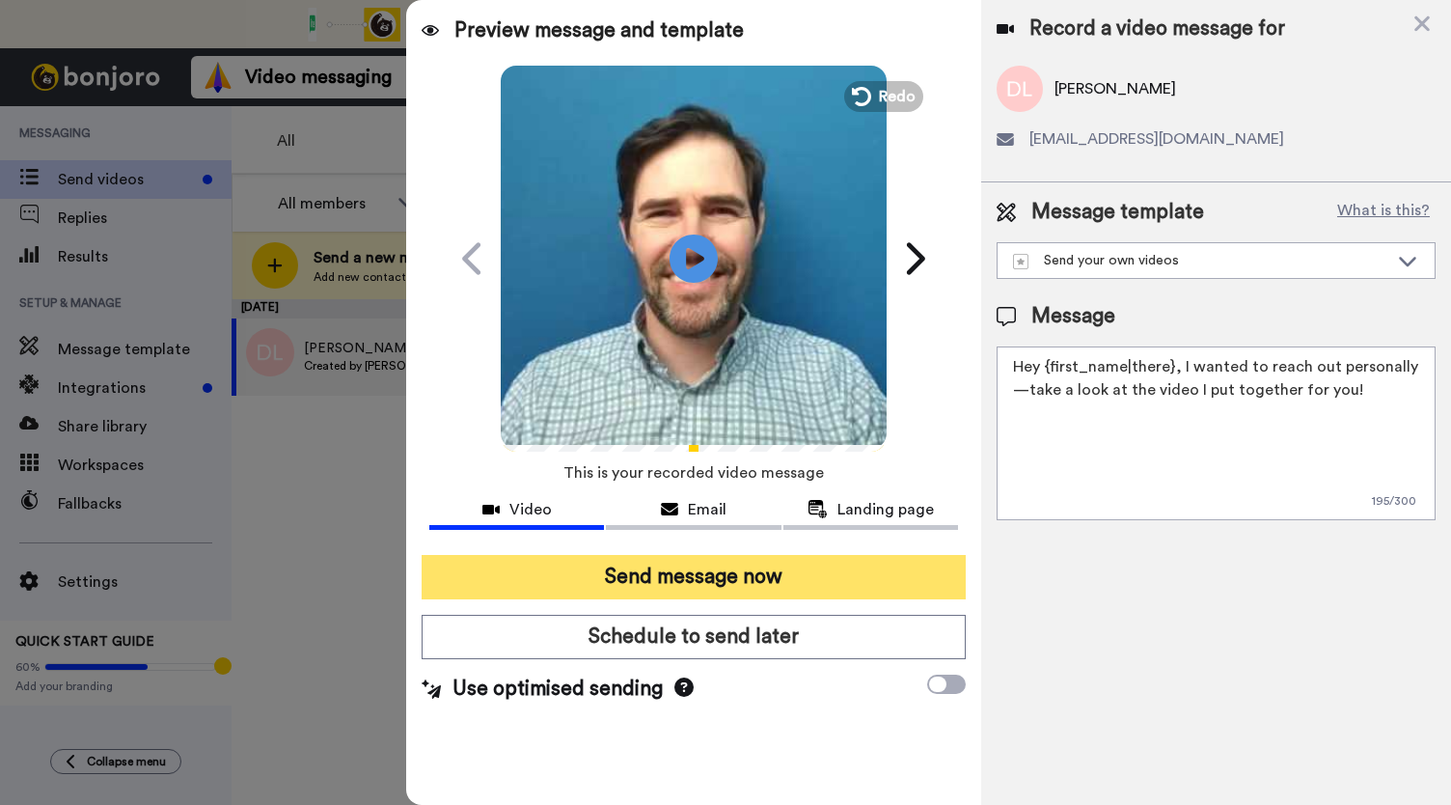
click at [697, 571] on button "Send message now" at bounding box center [694, 577] width 544 height 44
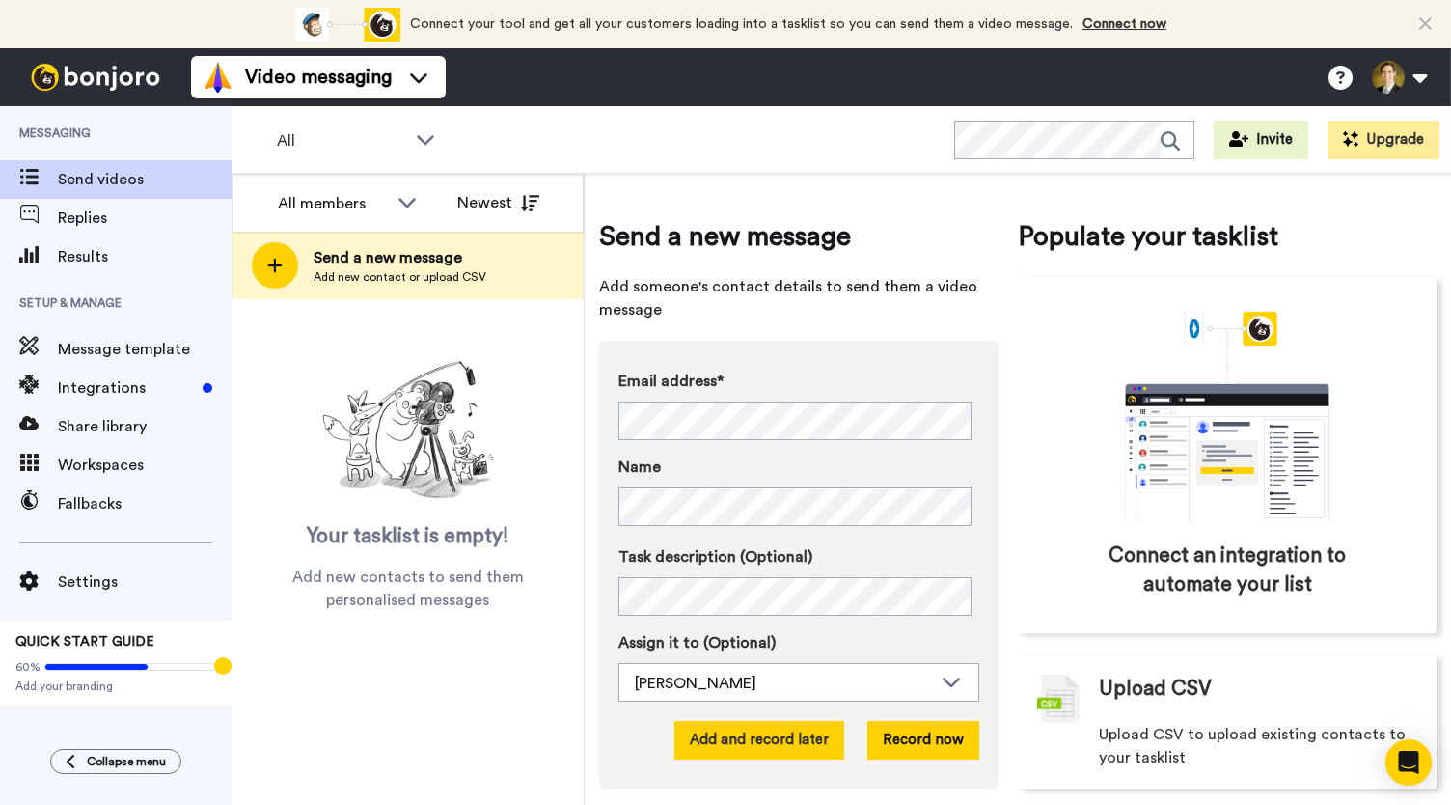
click at [724, 739] on button "Add and record later" at bounding box center [759, 740] width 170 height 39
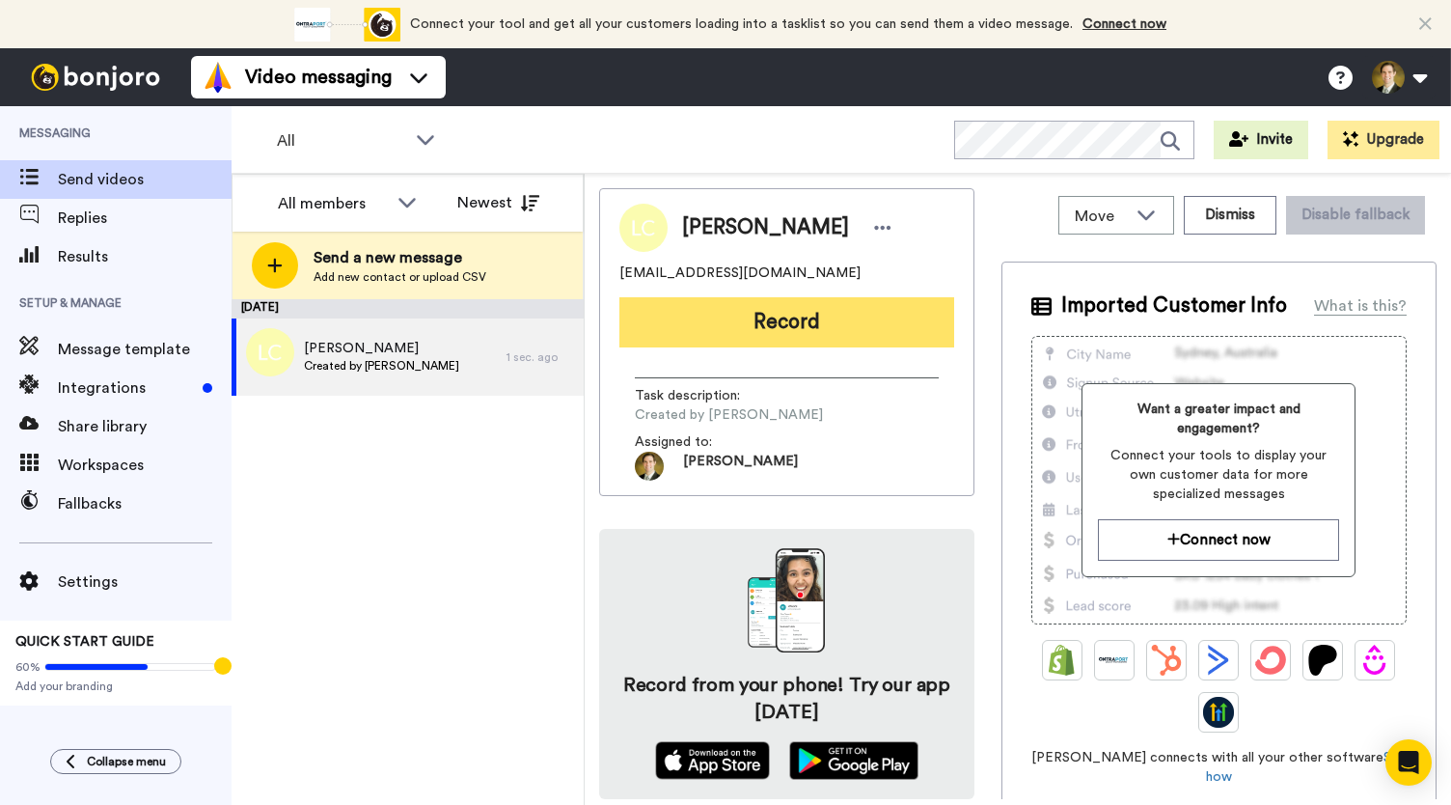
click at [741, 327] on button "Record" at bounding box center [786, 322] width 335 height 50
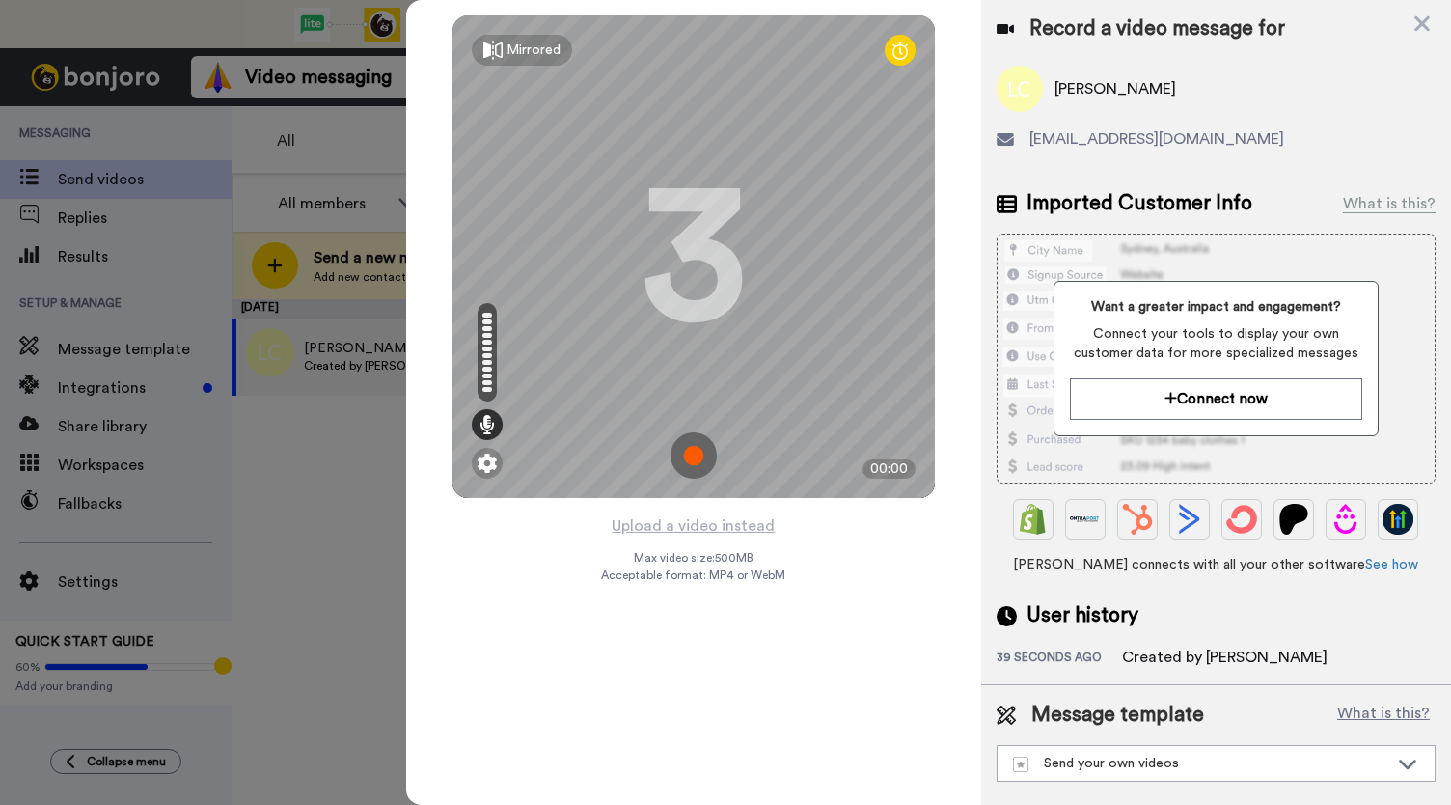
click at [685, 444] on img at bounding box center [694, 455] width 46 height 46
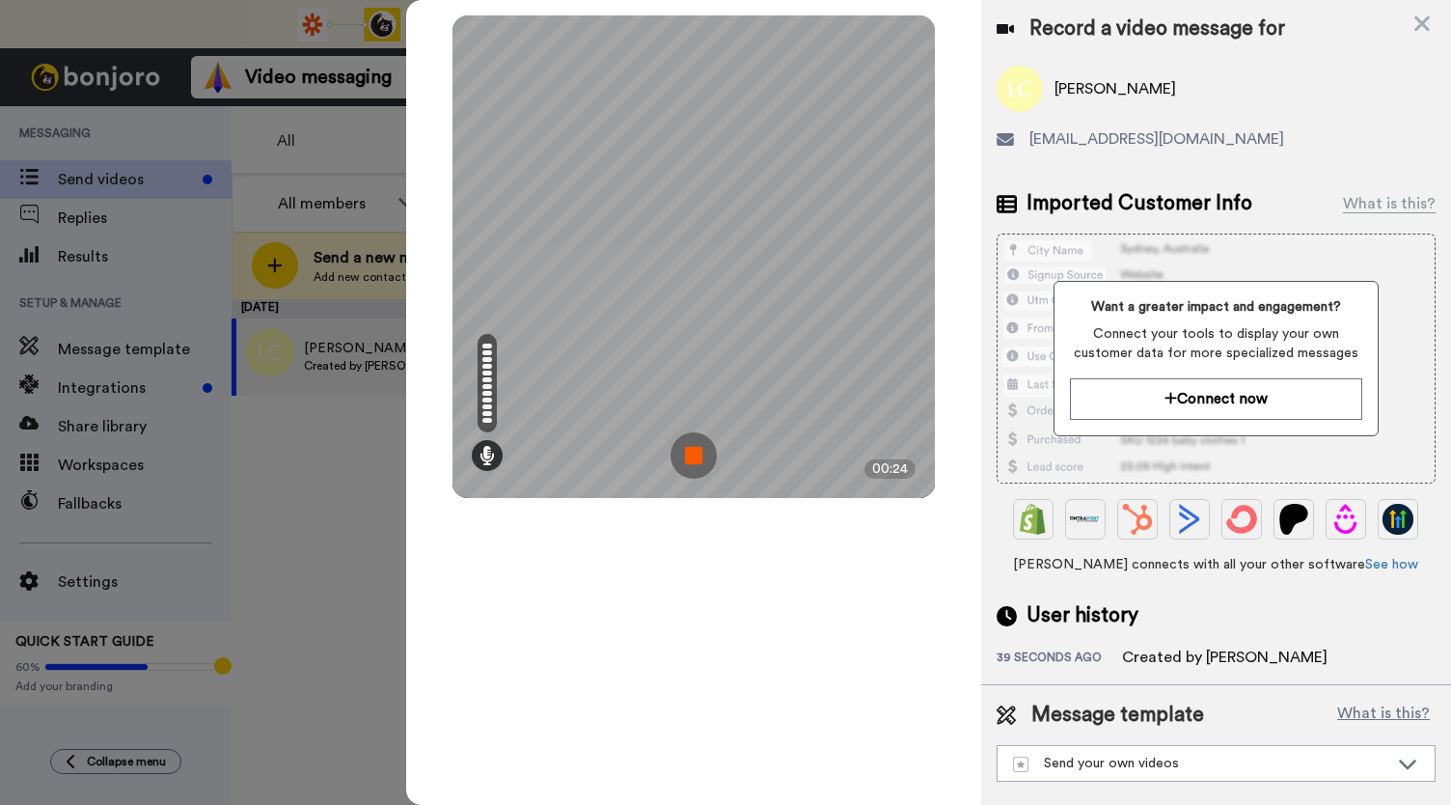
click at [685, 444] on img at bounding box center [694, 455] width 46 height 46
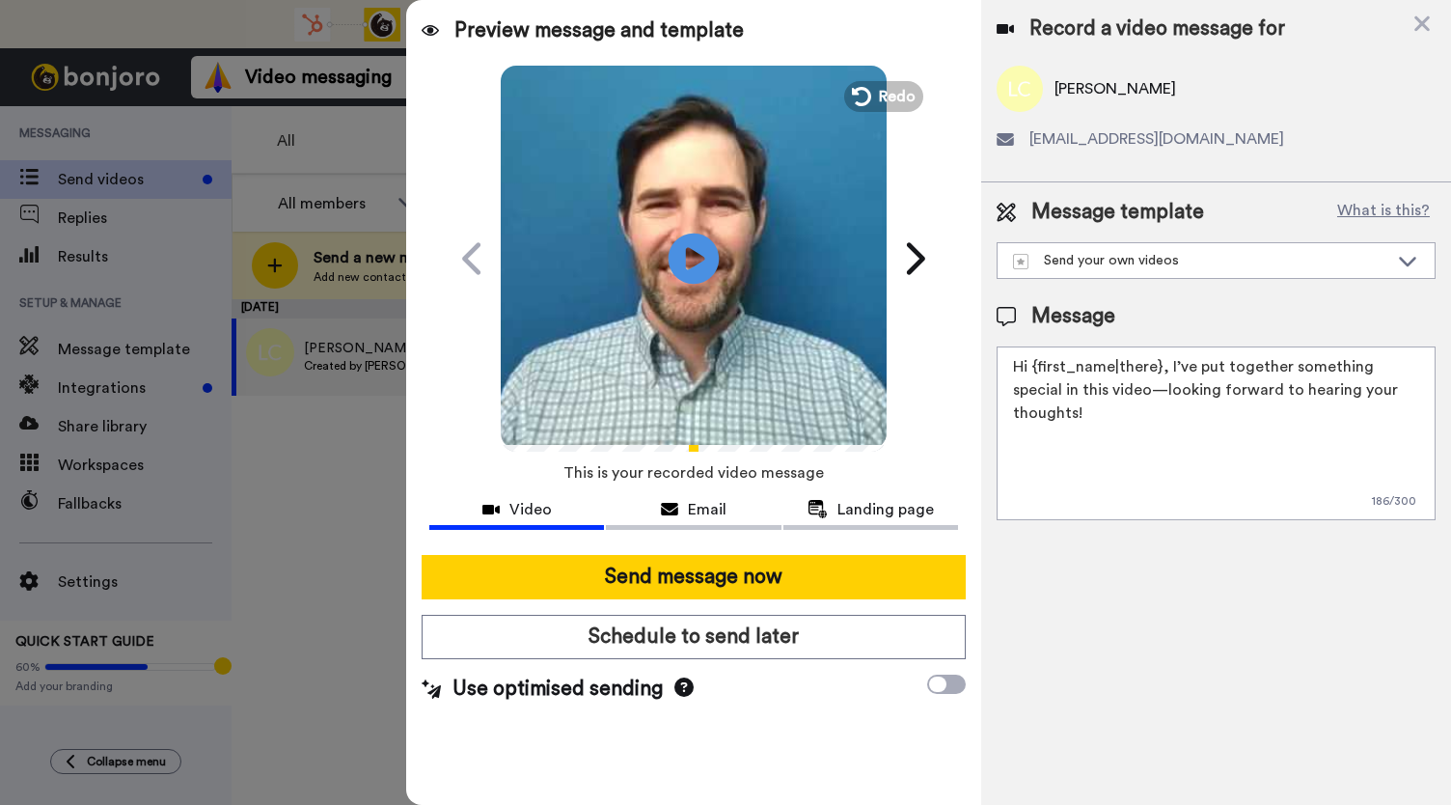
click at [698, 257] on icon "Play/Pause" at bounding box center [694, 258] width 51 height 92
click at [682, 503] on div "Email" at bounding box center [693, 509] width 175 height 23
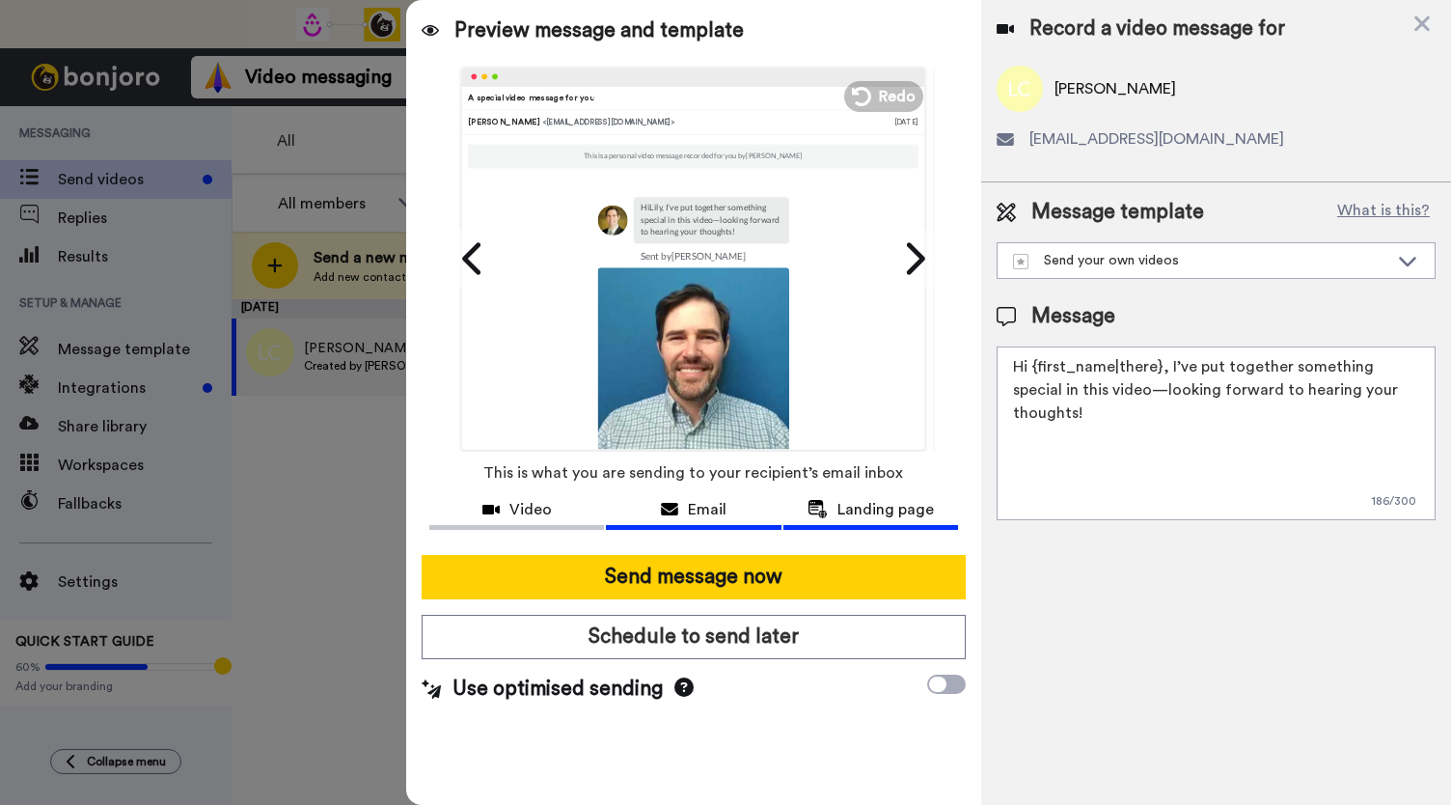
click at [865, 505] on span "Landing page" at bounding box center [886, 509] width 96 height 23
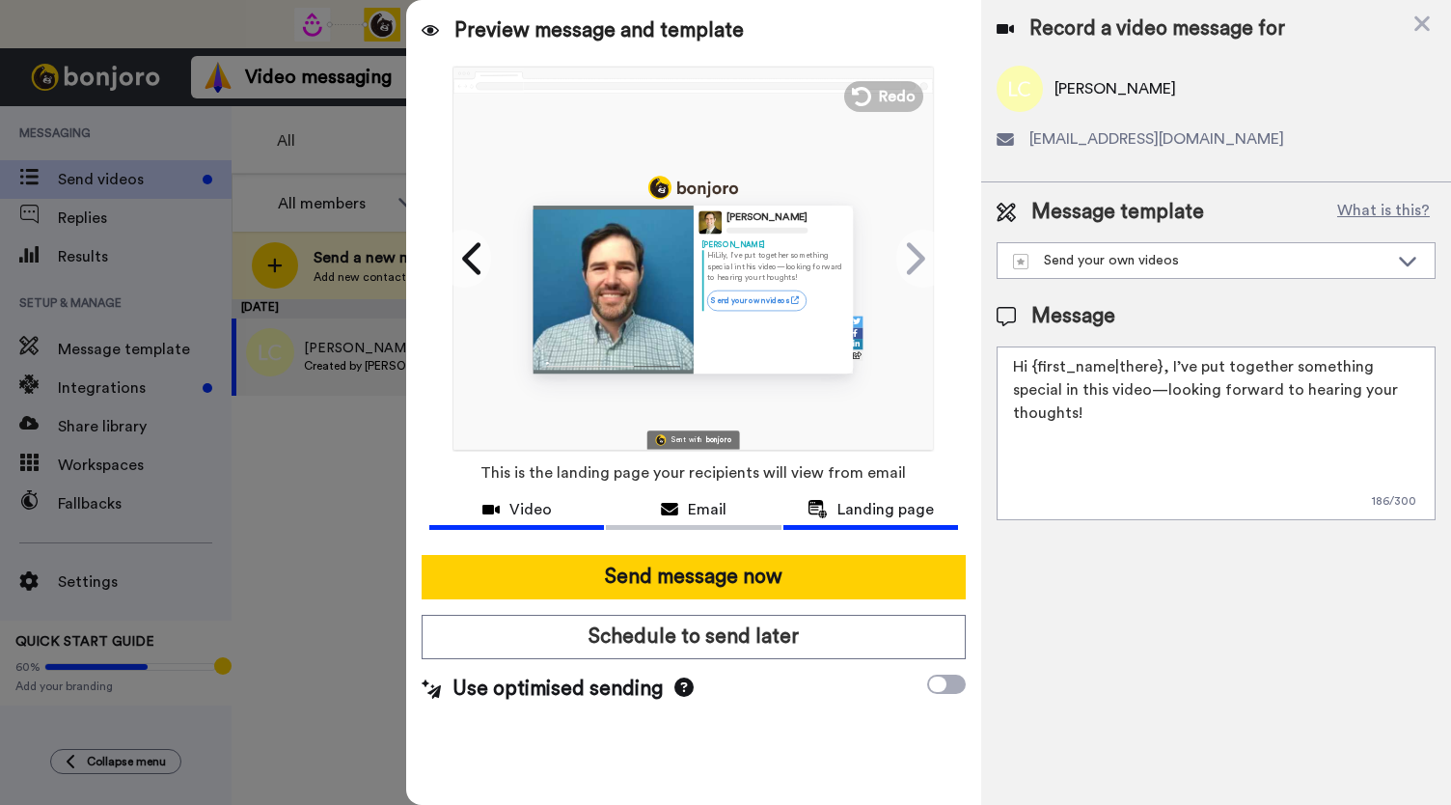
click at [513, 508] on span "Video" at bounding box center [530, 509] width 42 height 23
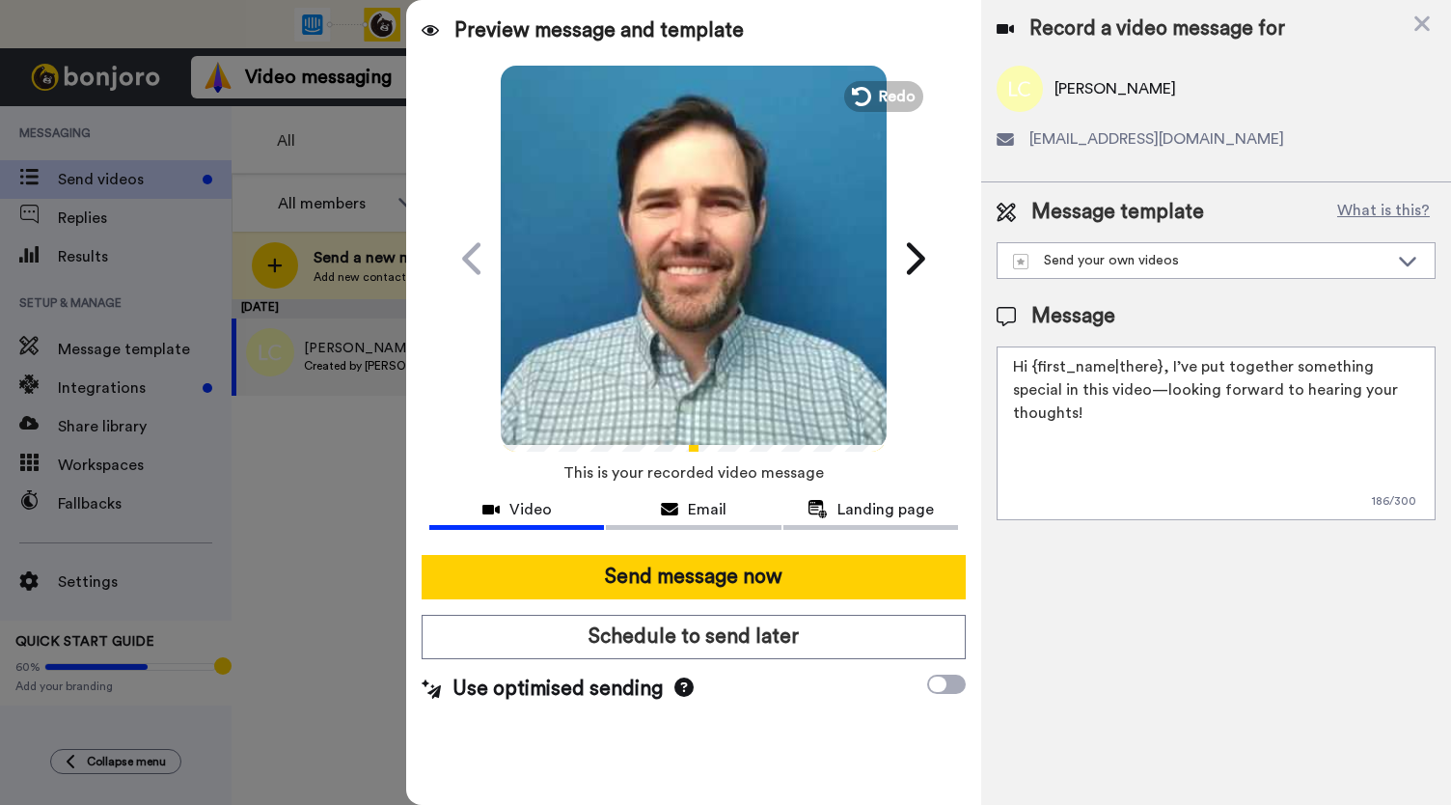
click at [682, 287] on icon "Play/Pause" at bounding box center [694, 258] width 51 height 92
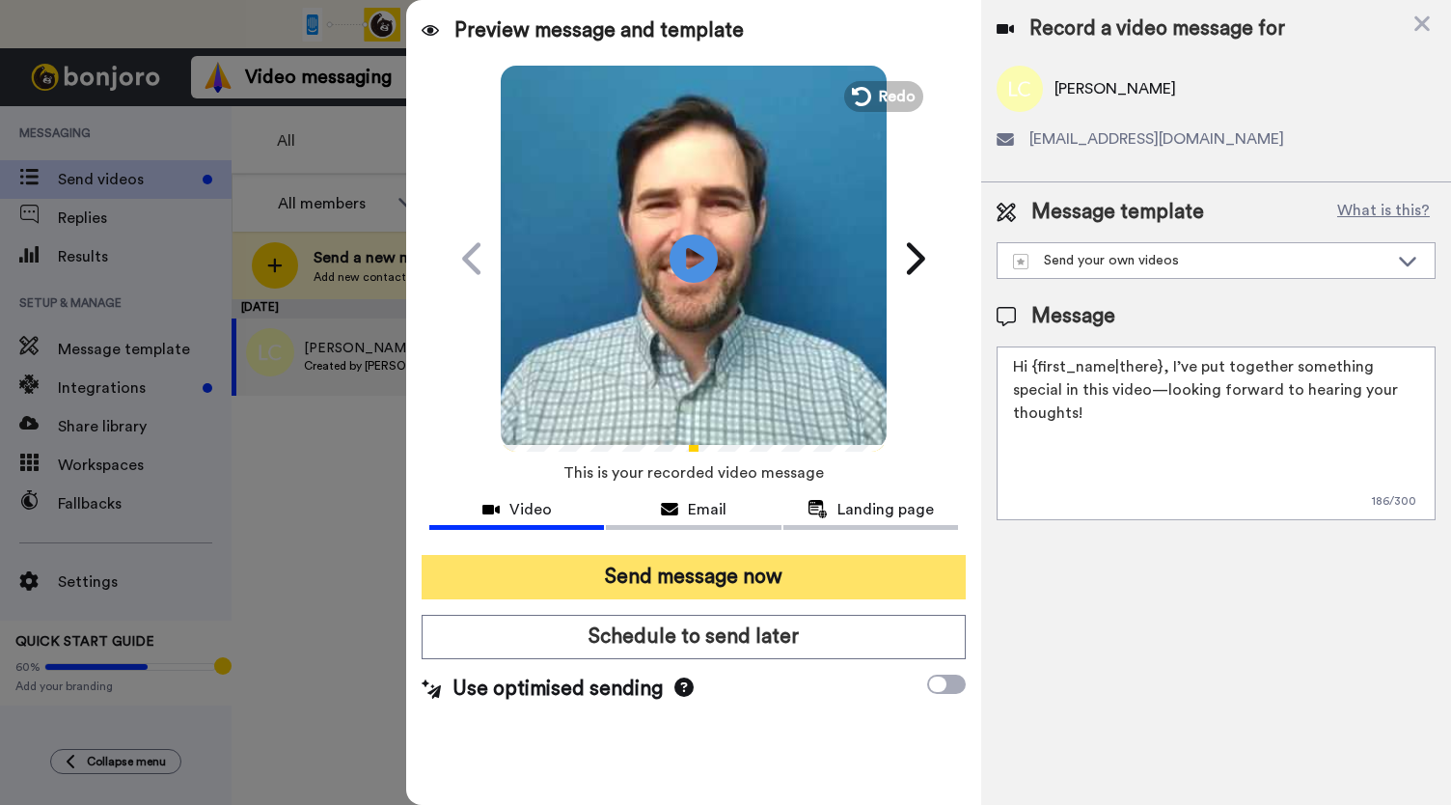
click at [683, 577] on button "Send message now" at bounding box center [694, 577] width 544 height 44
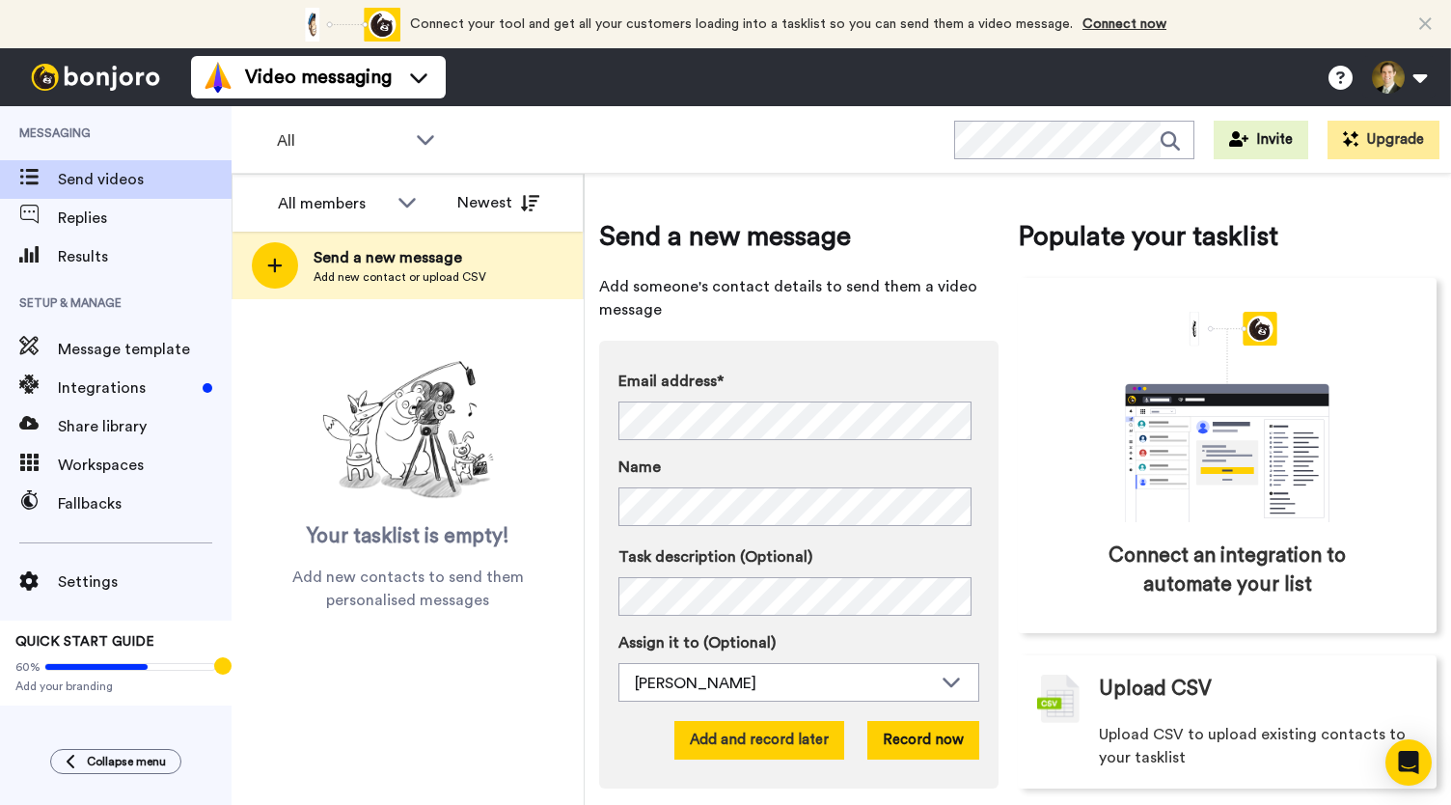
click at [760, 736] on button "Add and record later" at bounding box center [759, 740] width 170 height 39
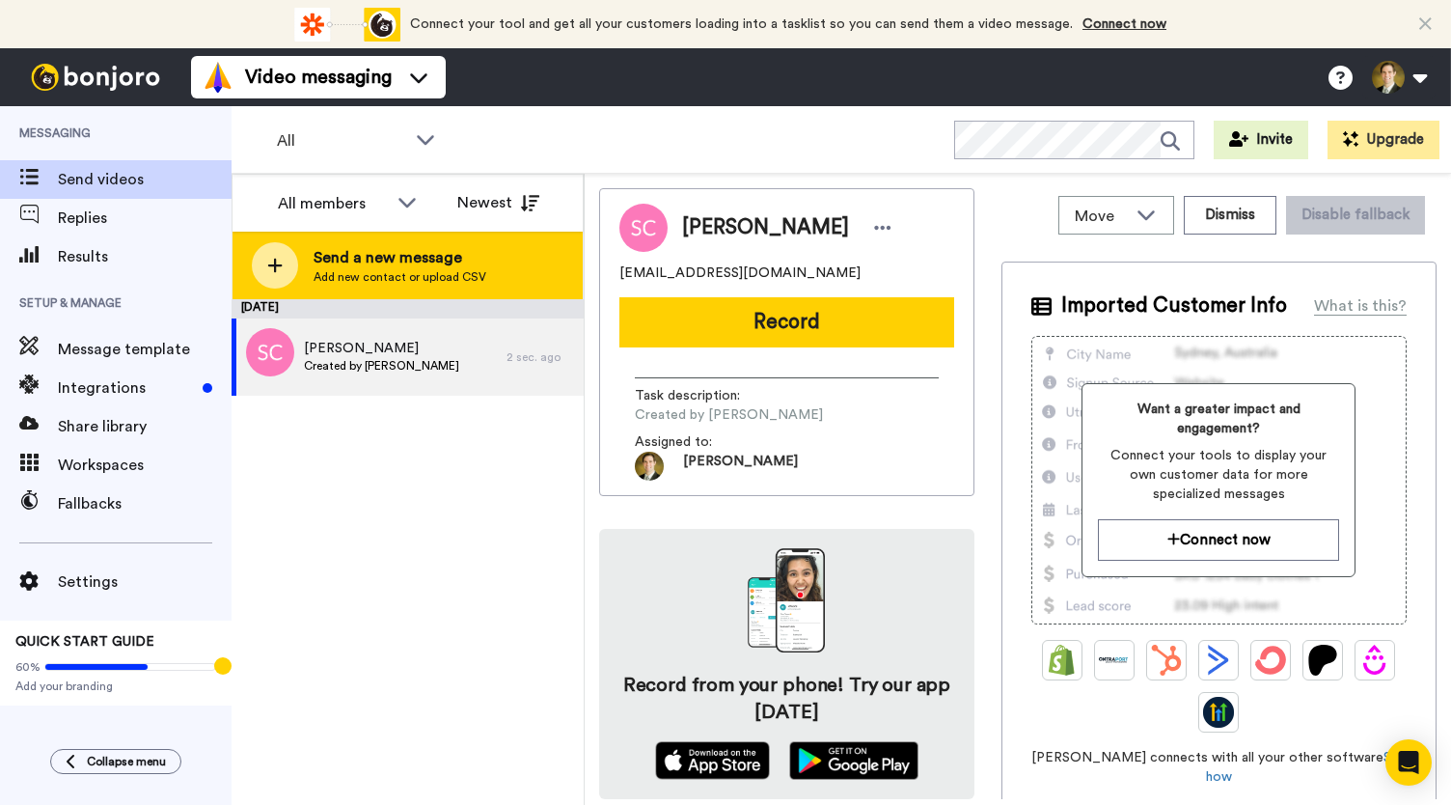
click at [286, 269] on div at bounding box center [275, 265] width 46 height 46
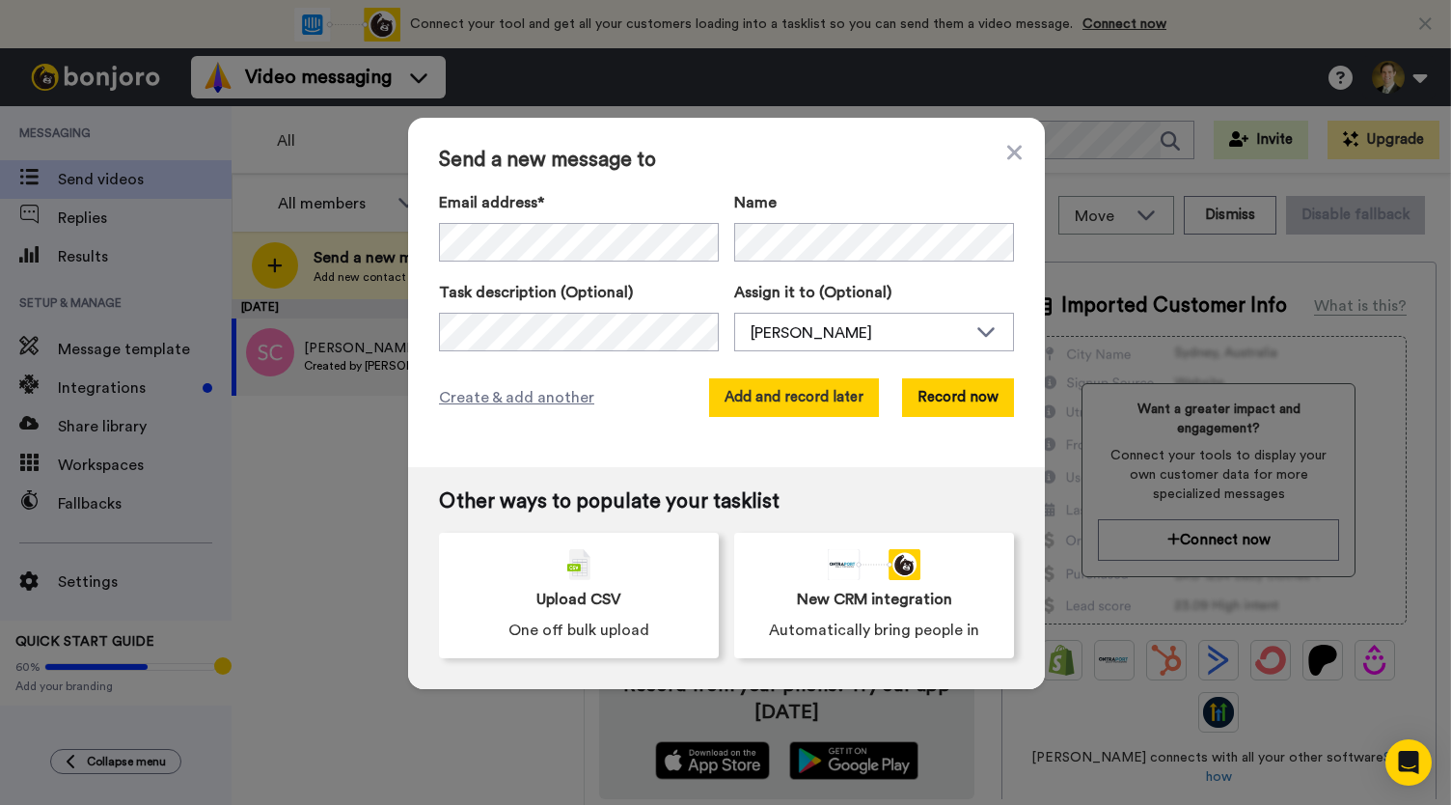
click at [802, 398] on button "Add and record later" at bounding box center [794, 397] width 170 height 39
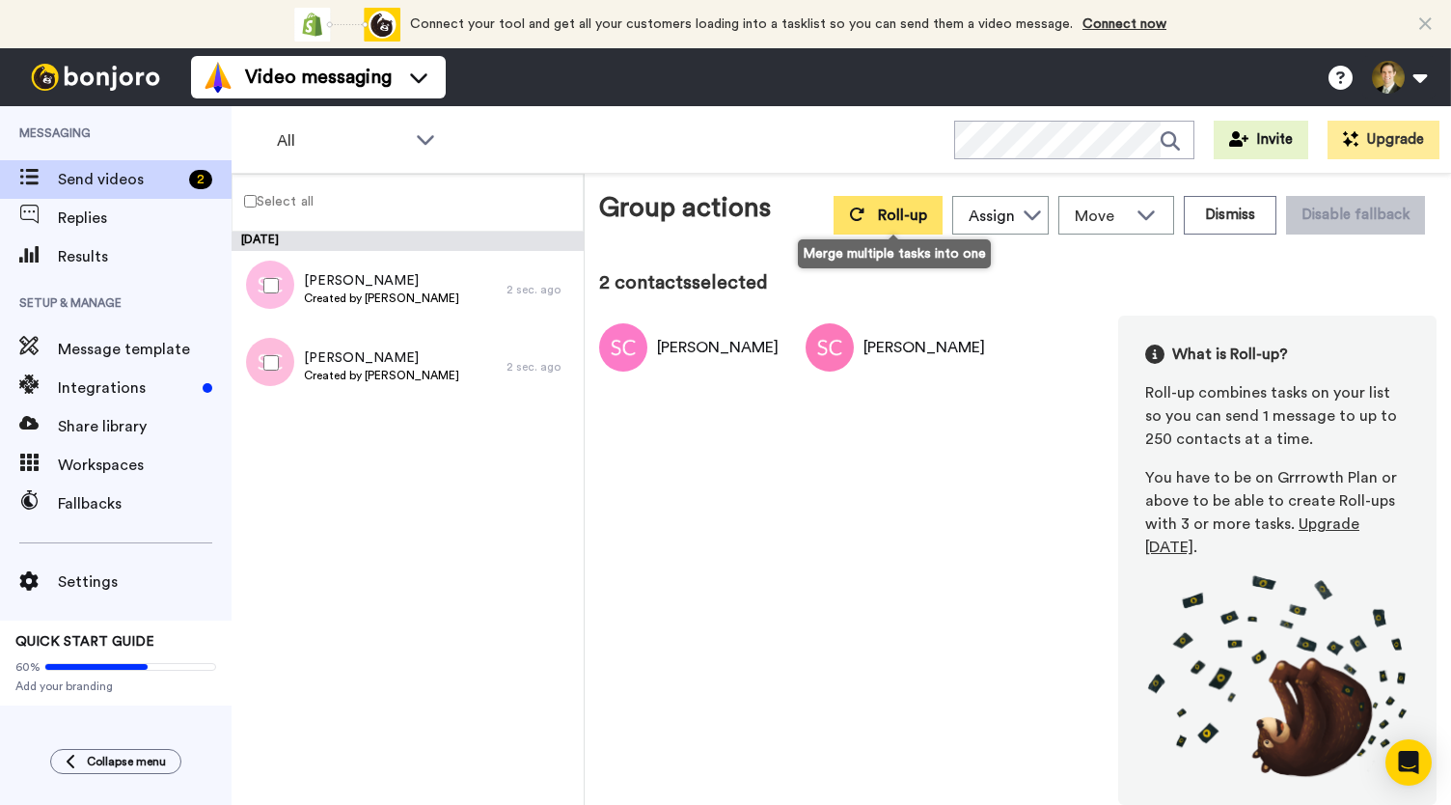
click at [873, 227] on button "Roll-up" at bounding box center [888, 215] width 109 height 39
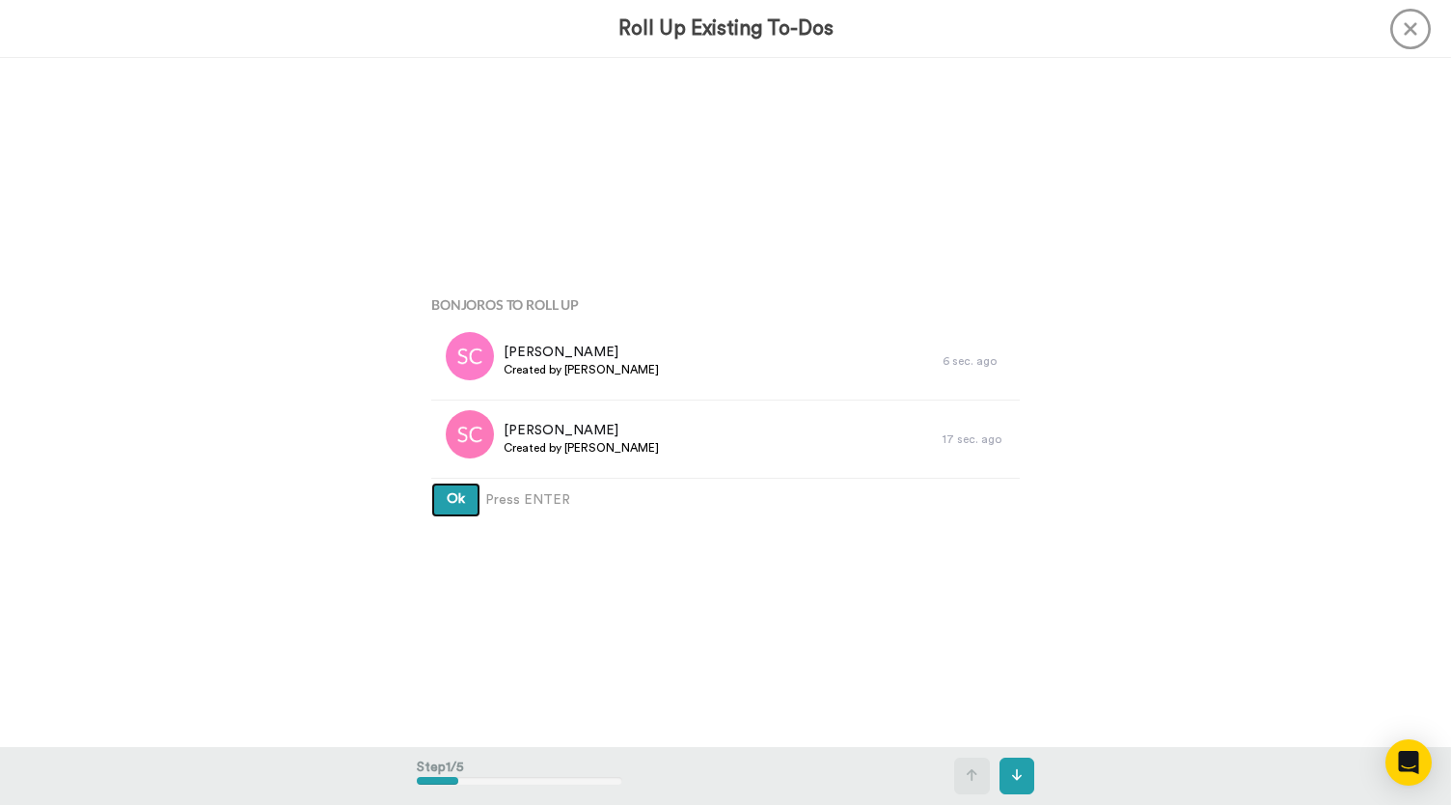
click at [442, 503] on button "Ok" at bounding box center [455, 499] width 49 height 35
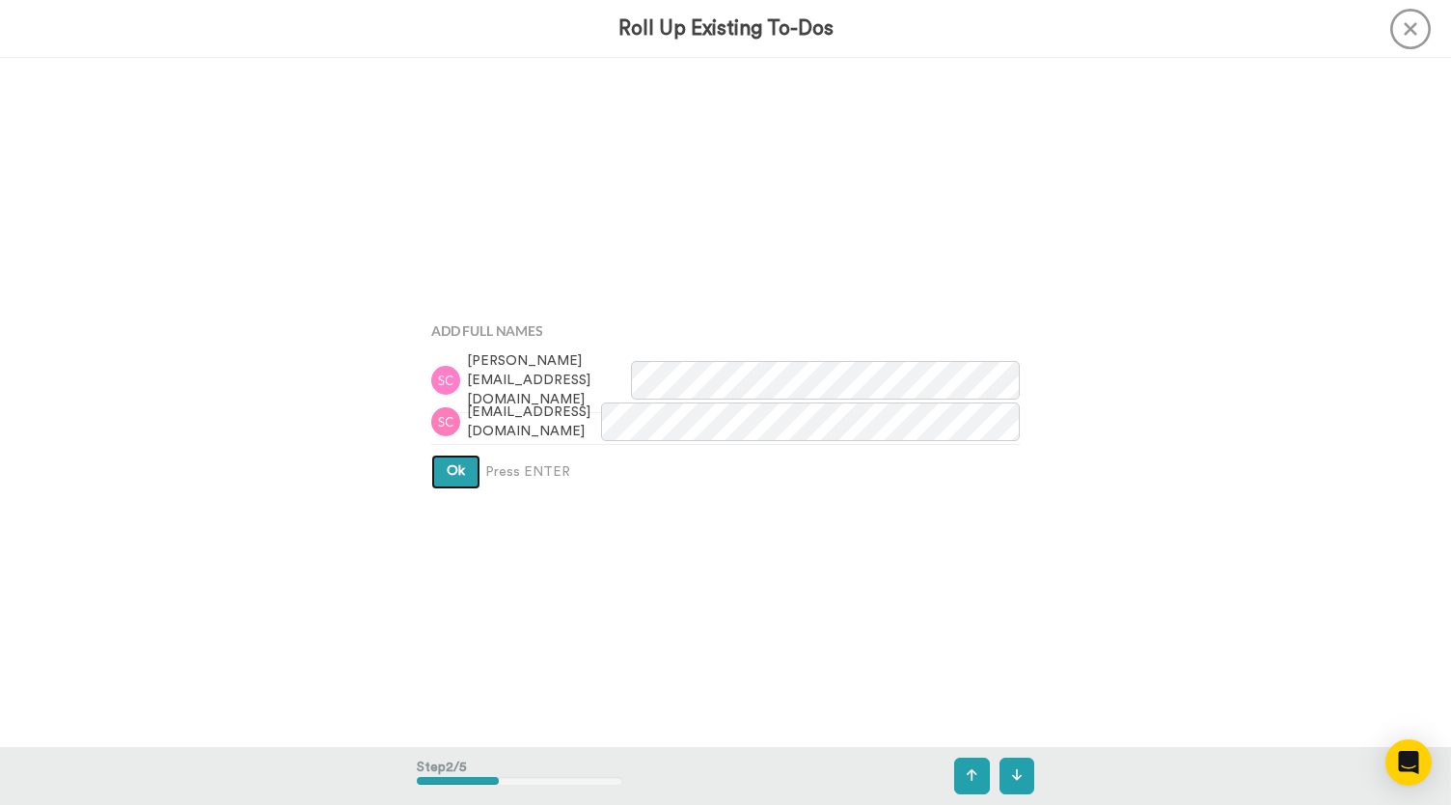
click at [454, 468] on span "Ok" at bounding box center [456, 471] width 18 height 14
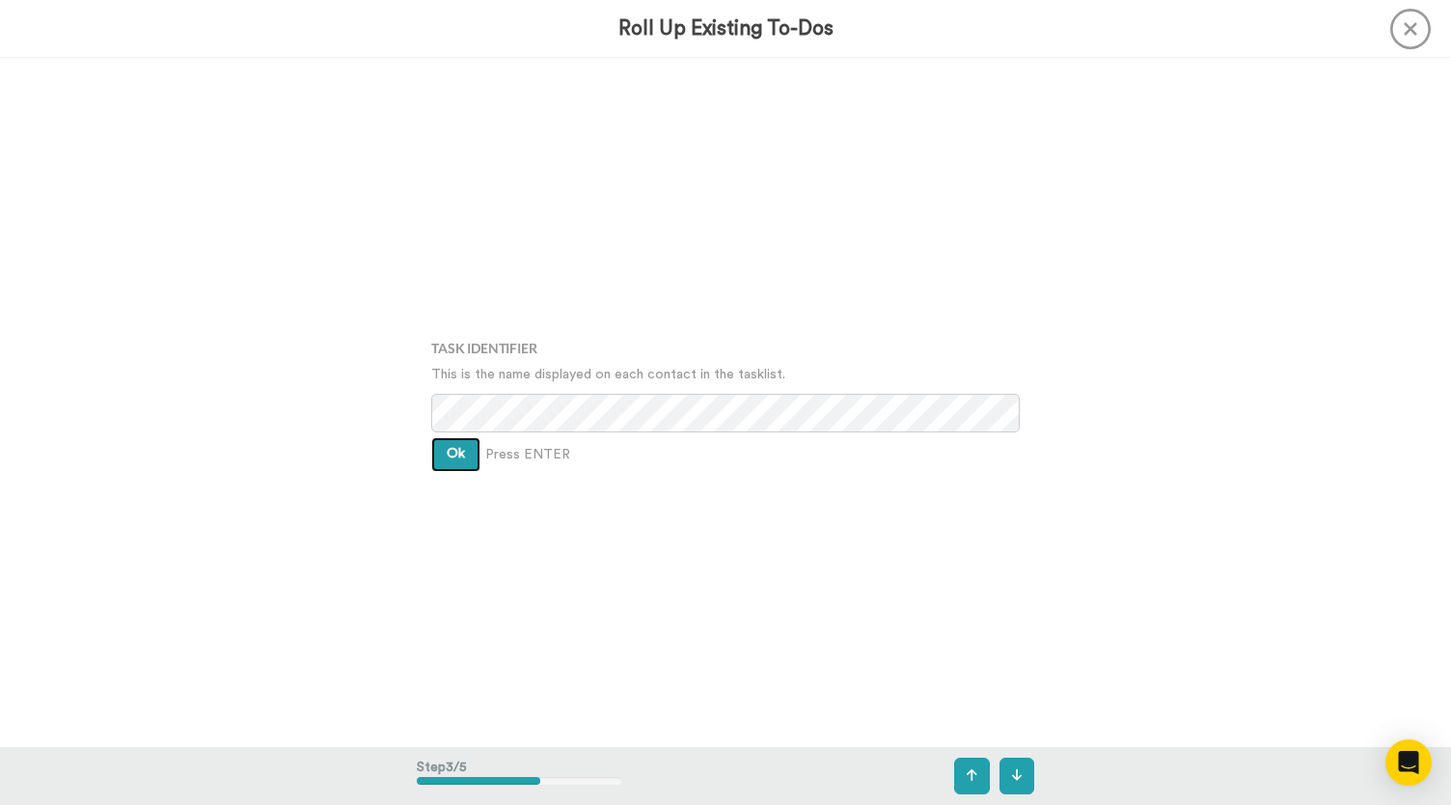
click at [461, 453] on button "Ok" at bounding box center [455, 454] width 49 height 35
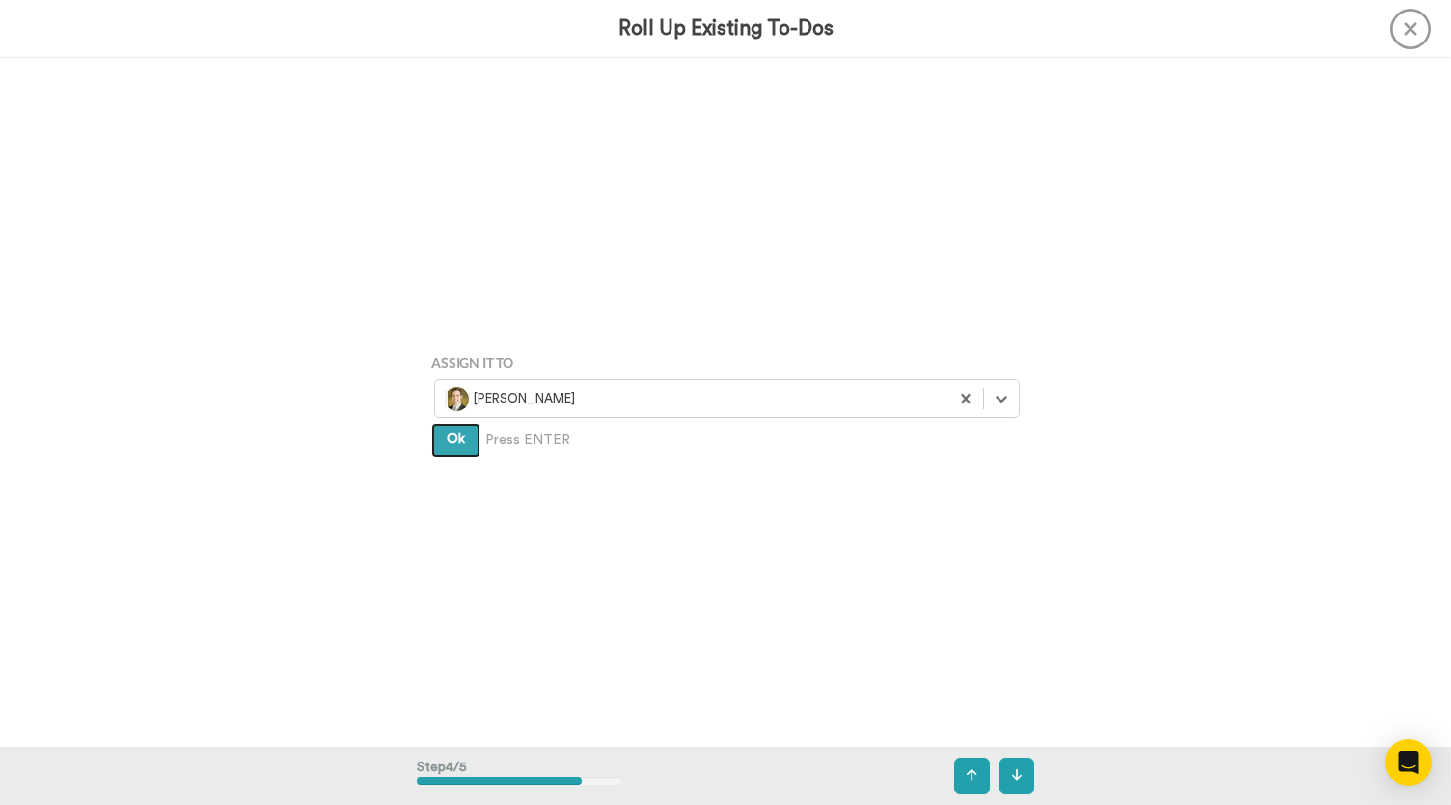
click at [461, 453] on button "Ok" at bounding box center [455, 440] width 49 height 35
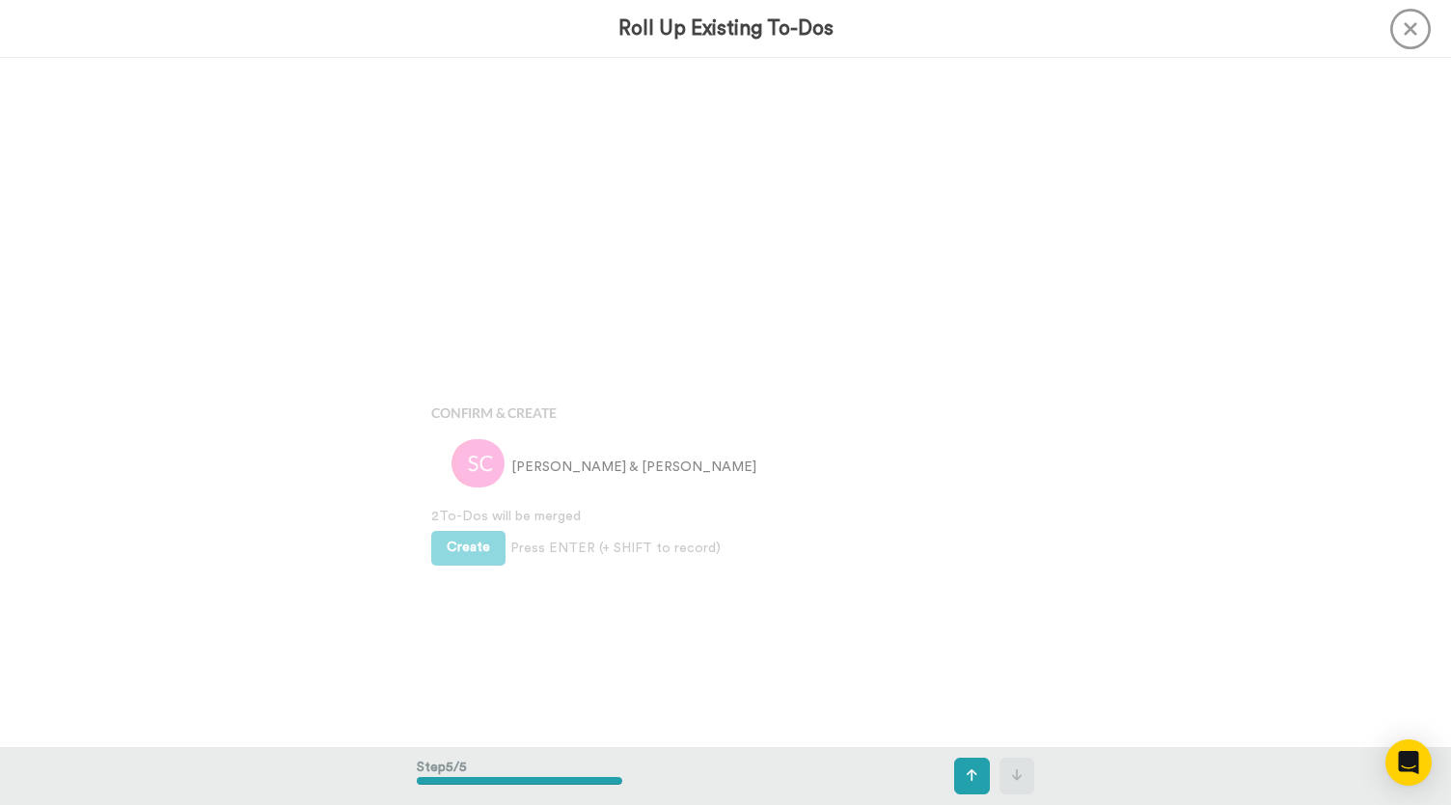
scroll to position [2756, 0]
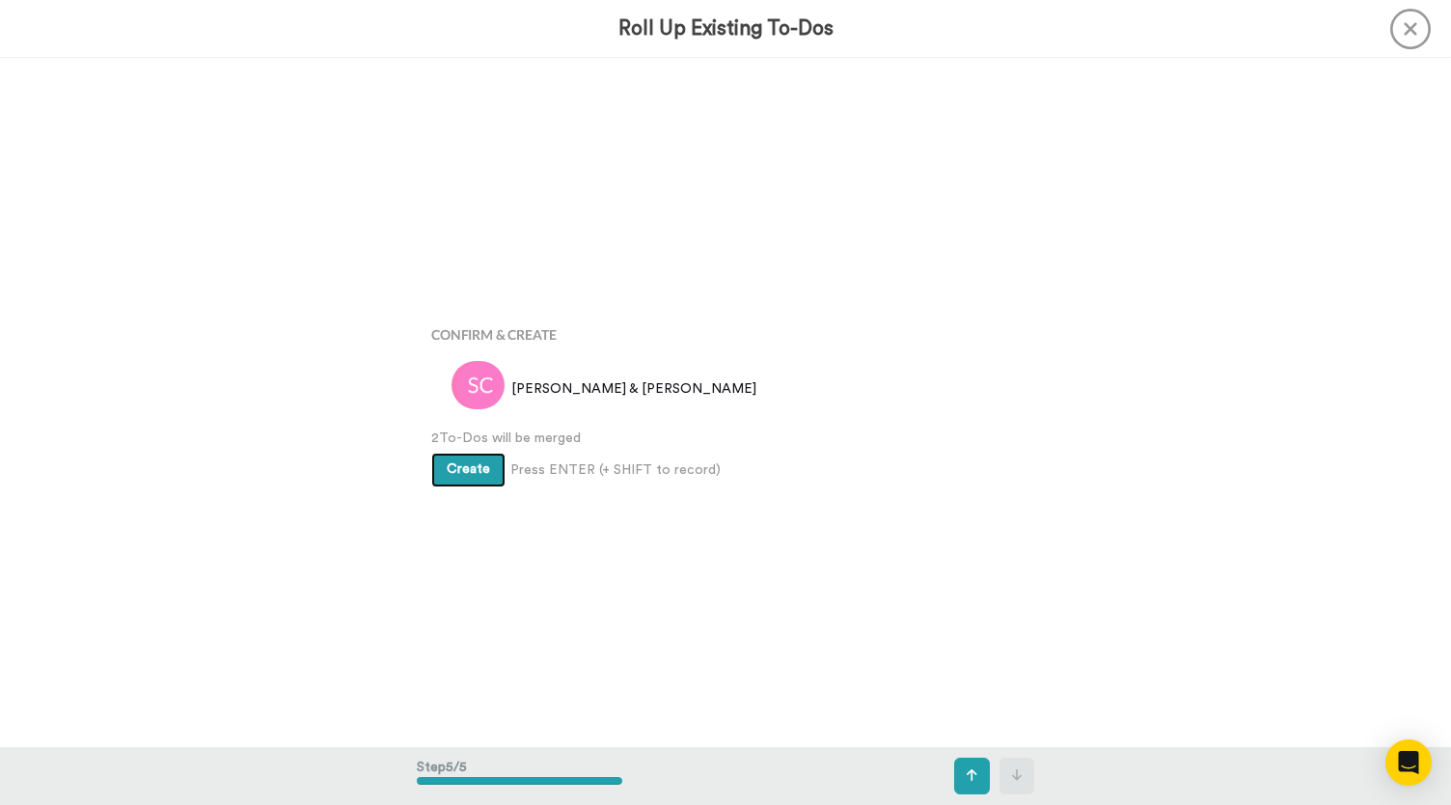
click at [450, 461] on button "Create" at bounding box center [468, 470] width 74 height 35
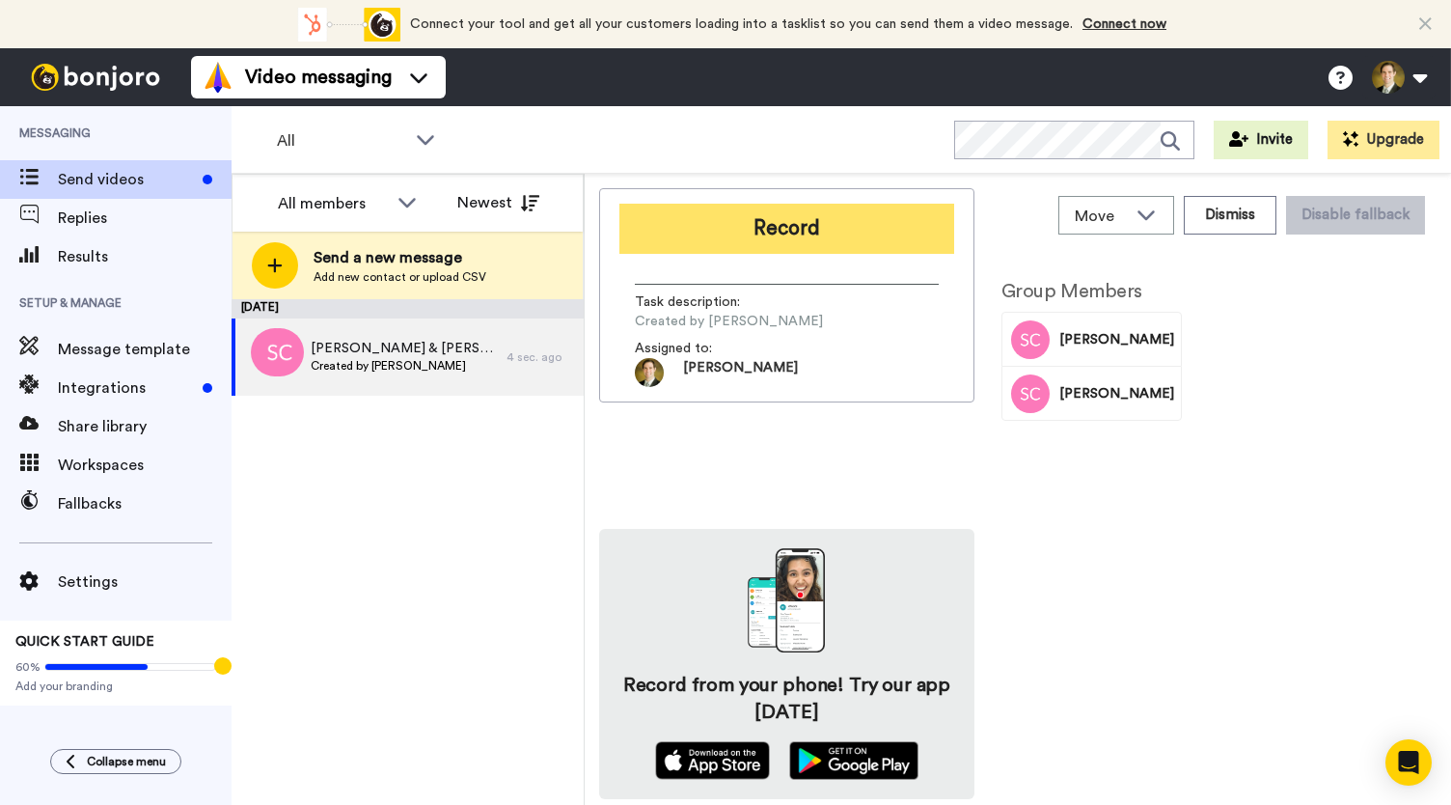
click at [818, 235] on button "Record" at bounding box center [786, 229] width 335 height 50
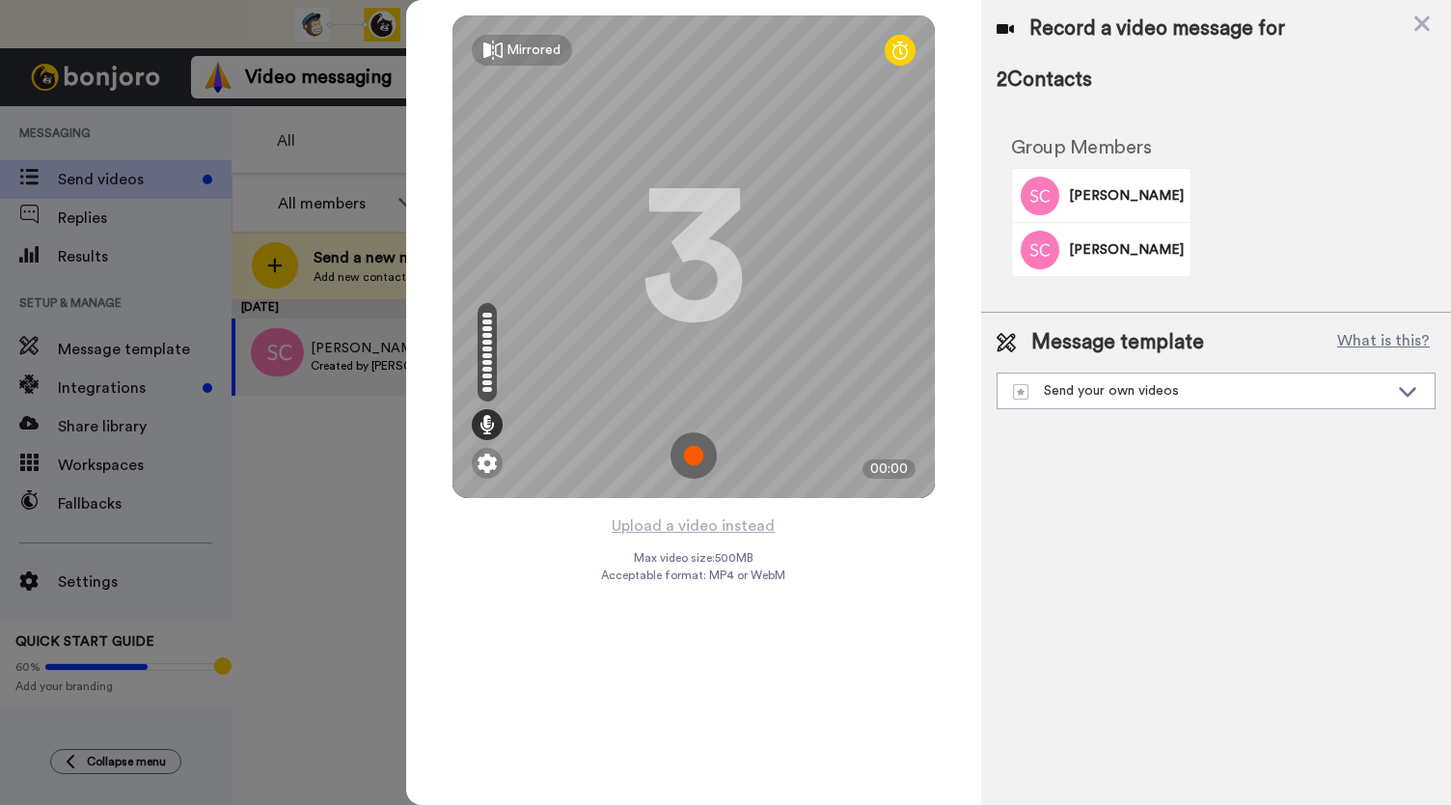
click at [693, 445] on img at bounding box center [694, 455] width 46 height 46
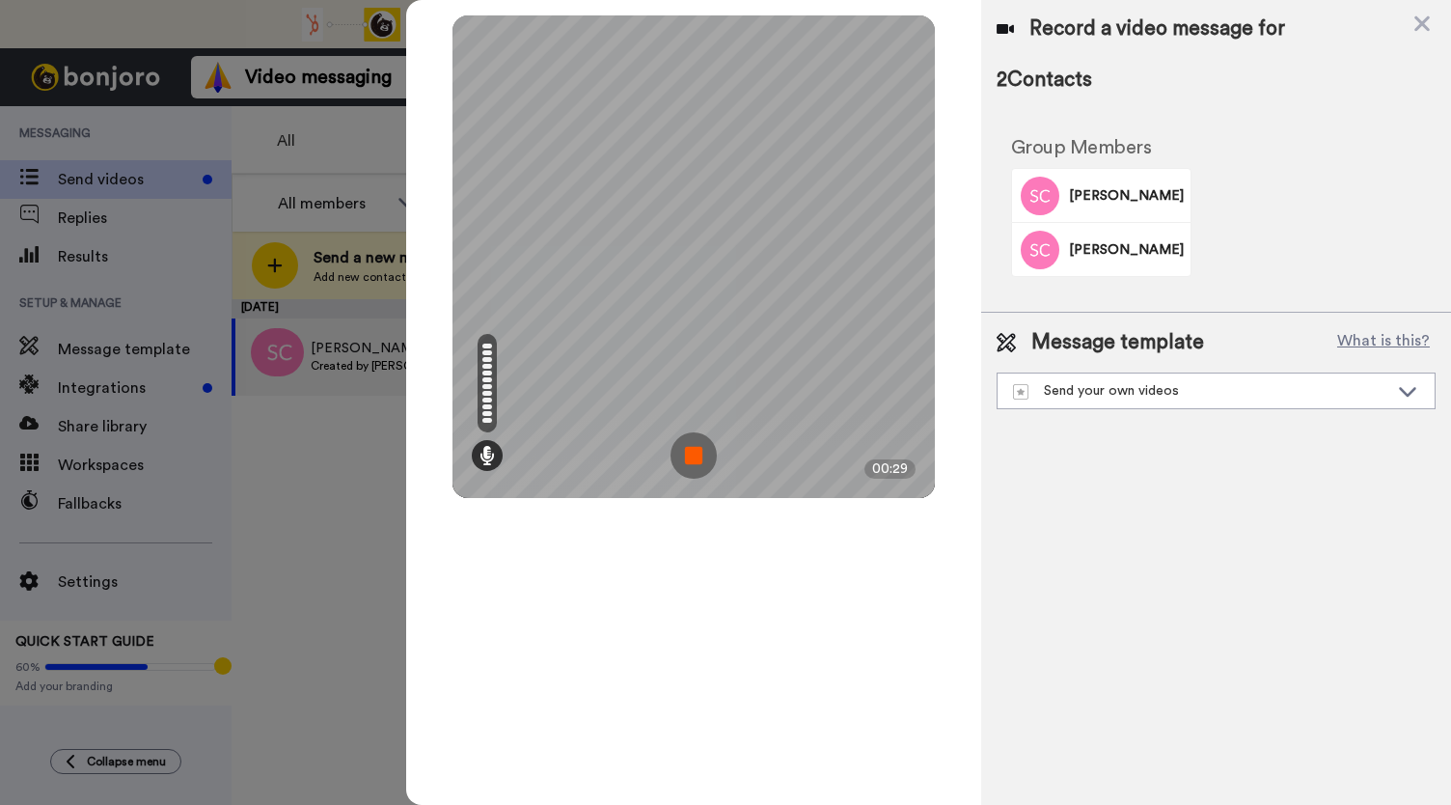
click at [688, 439] on img at bounding box center [694, 455] width 46 height 46
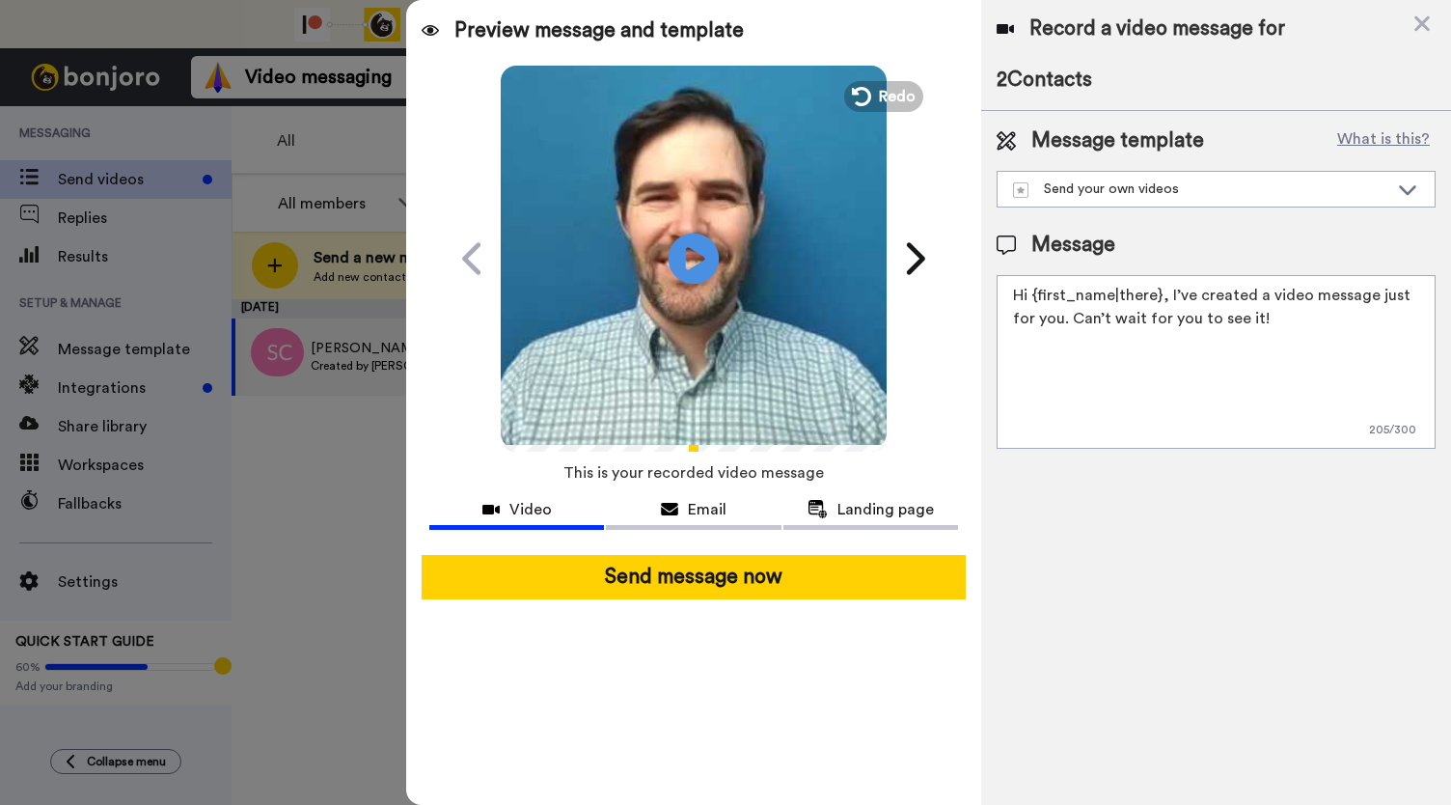
click at [710, 261] on icon at bounding box center [694, 258] width 51 height 51
drag, startPoint x: 662, startPoint y: 493, endPoint x: 673, endPoint y: 493, distance: 11.6
click at [663, 494] on button "Email" at bounding box center [693, 512] width 175 height 36
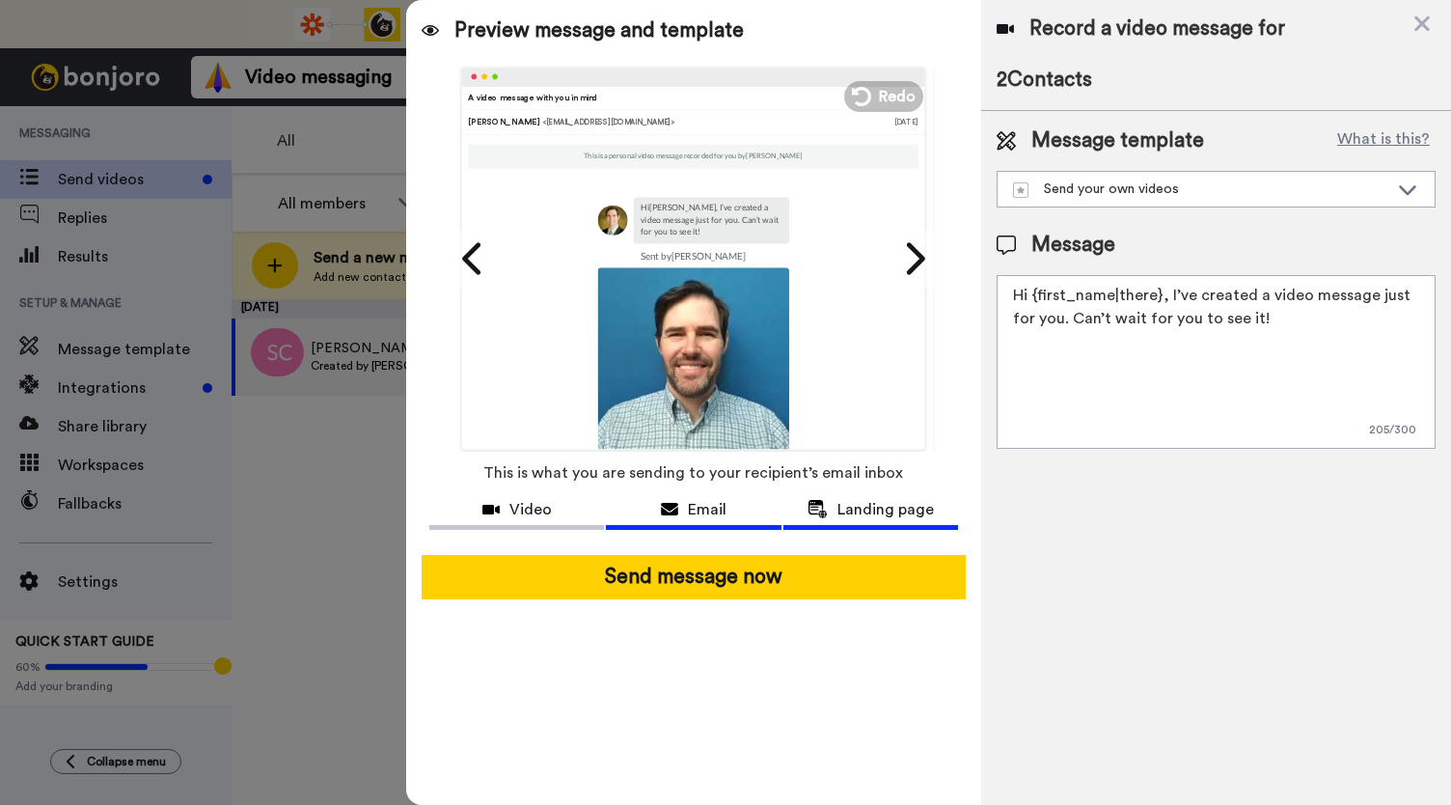
click at [847, 507] on span "Landing page" at bounding box center [886, 509] width 96 height 23
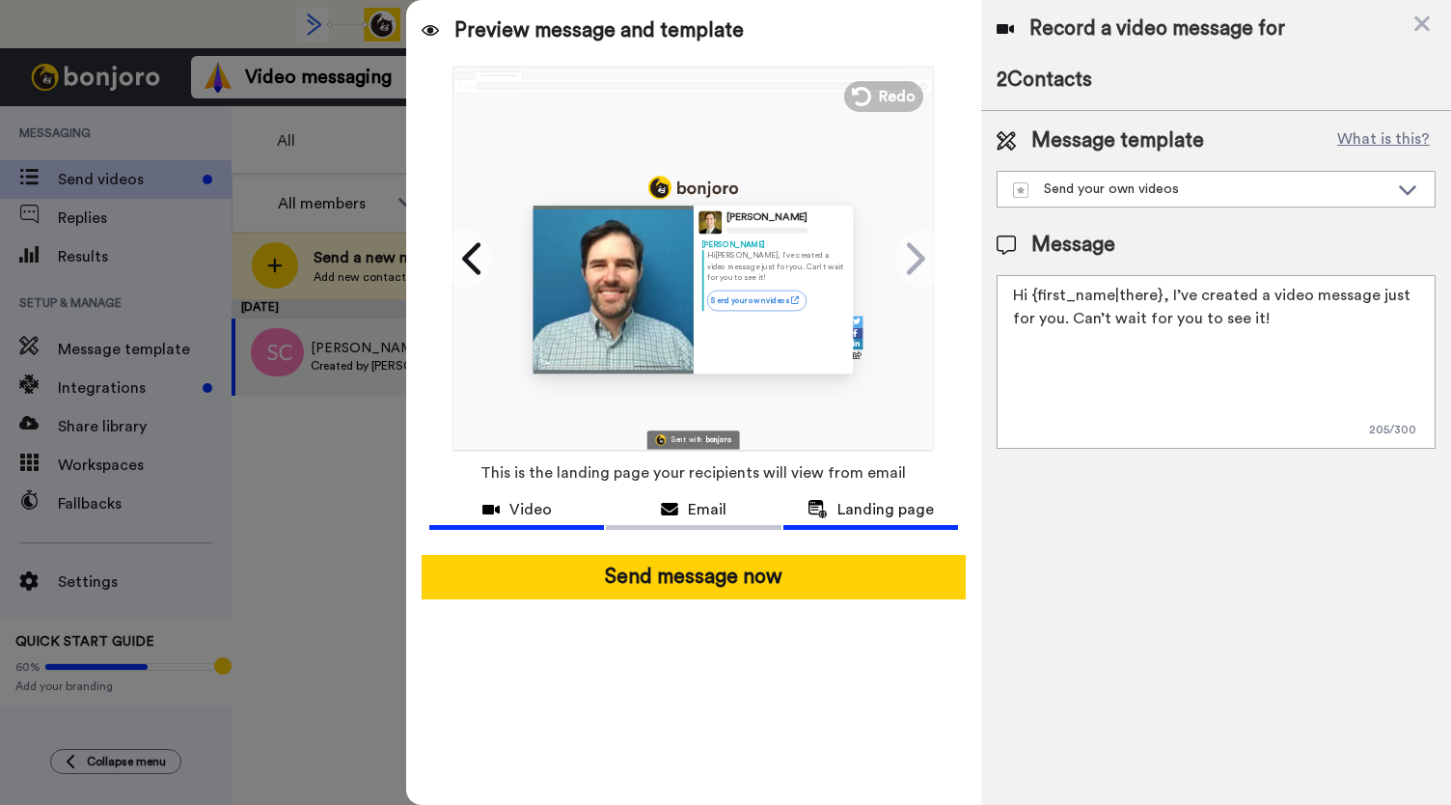
click at [493, 511] on icon at bounding box center [490, 509] width 17 height 15
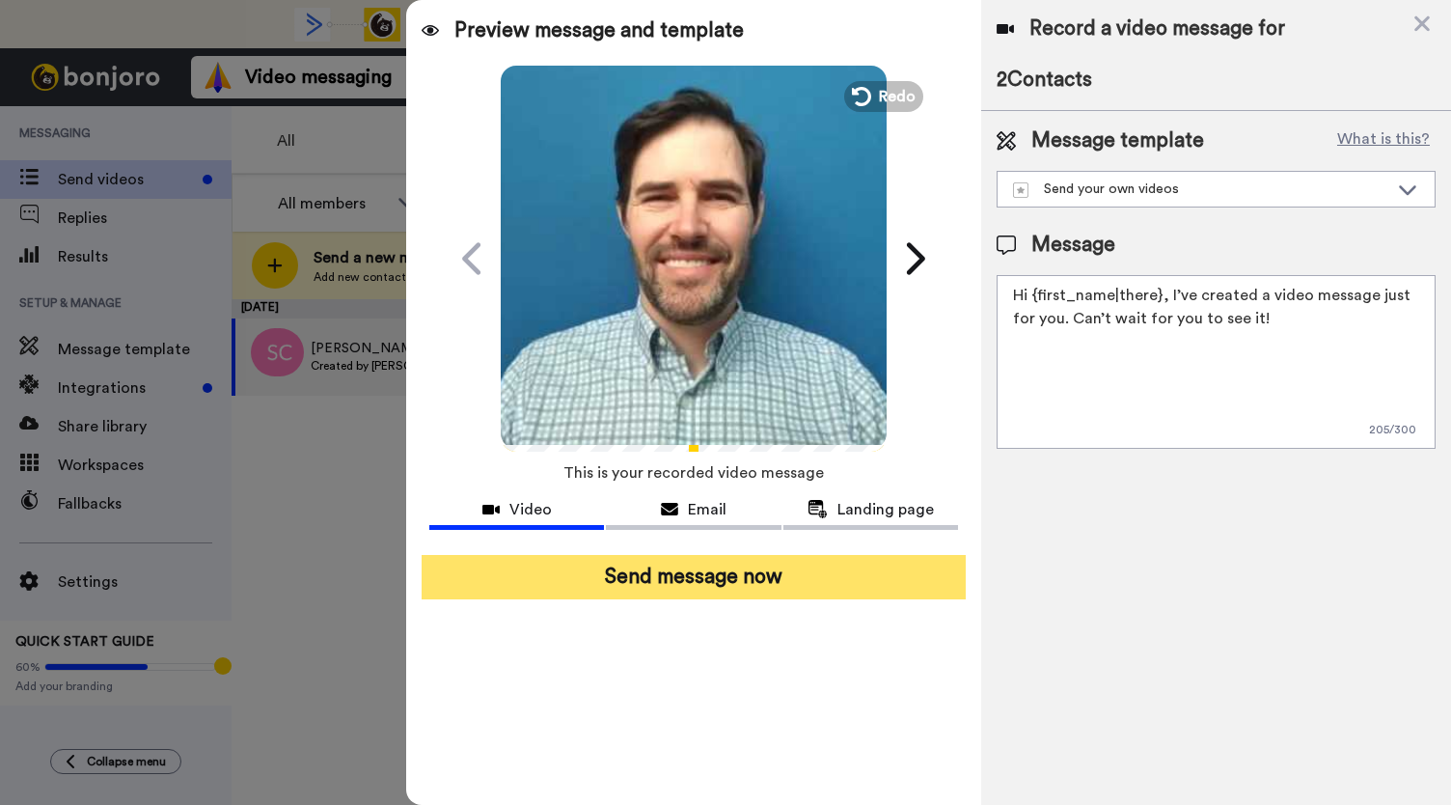
click at [642, 588] on button "Send message now" at bounding box center [694, 577] width 544 height 44
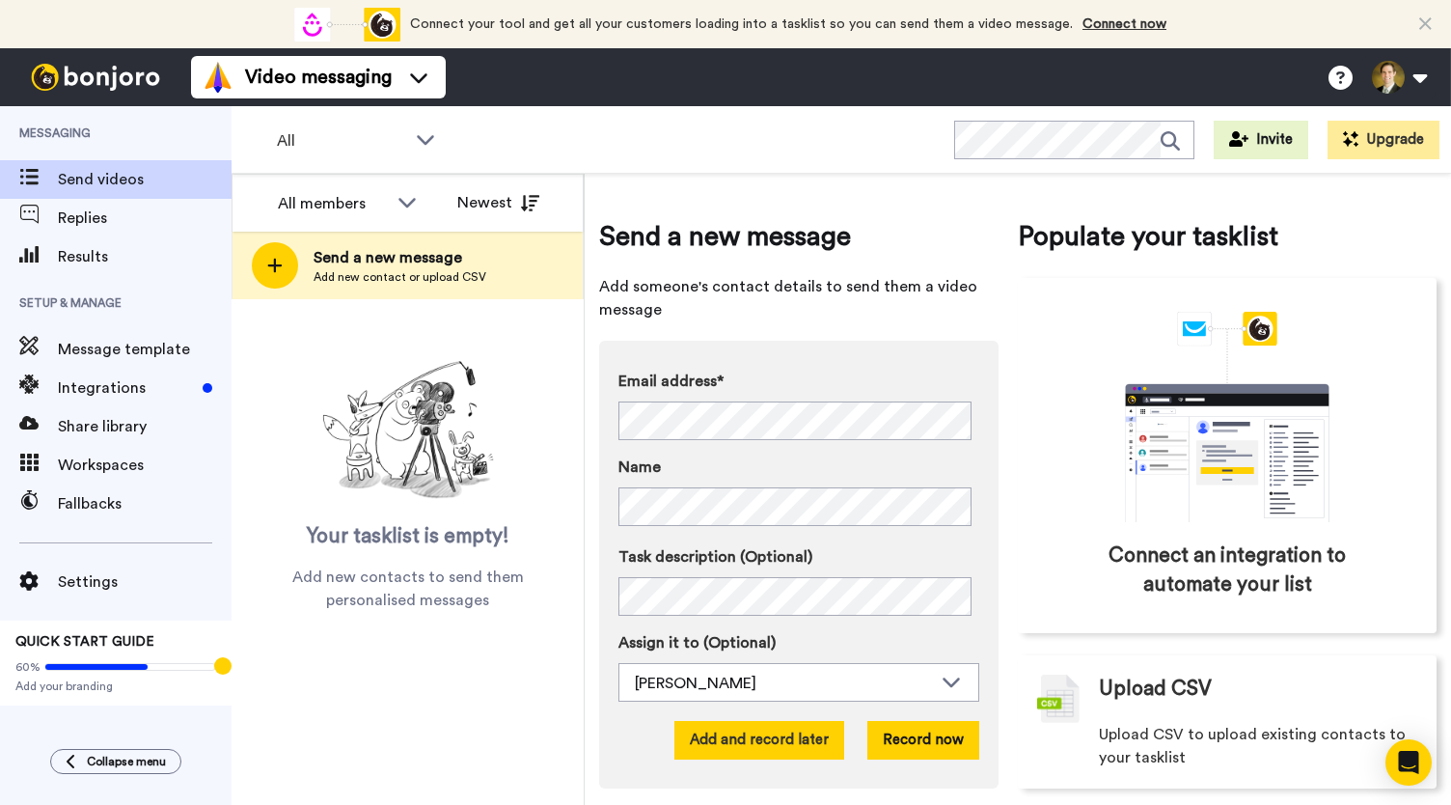
click at [778, 728] on button "Add and record later" at bounding box center [759, 740] width 170 height 39
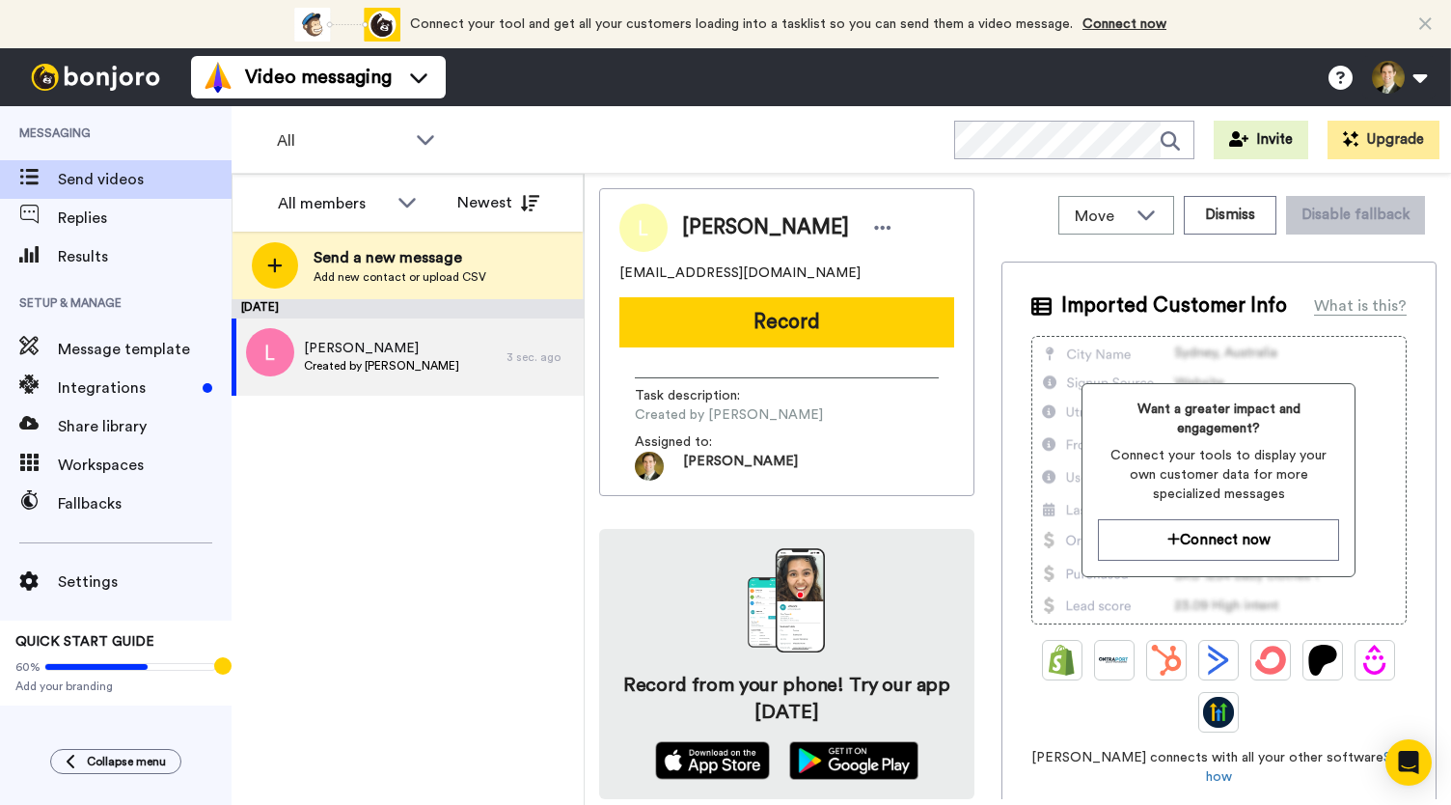
click at [741, 327] on button "Record" at bounding box center [786, 322] width 335 height 50
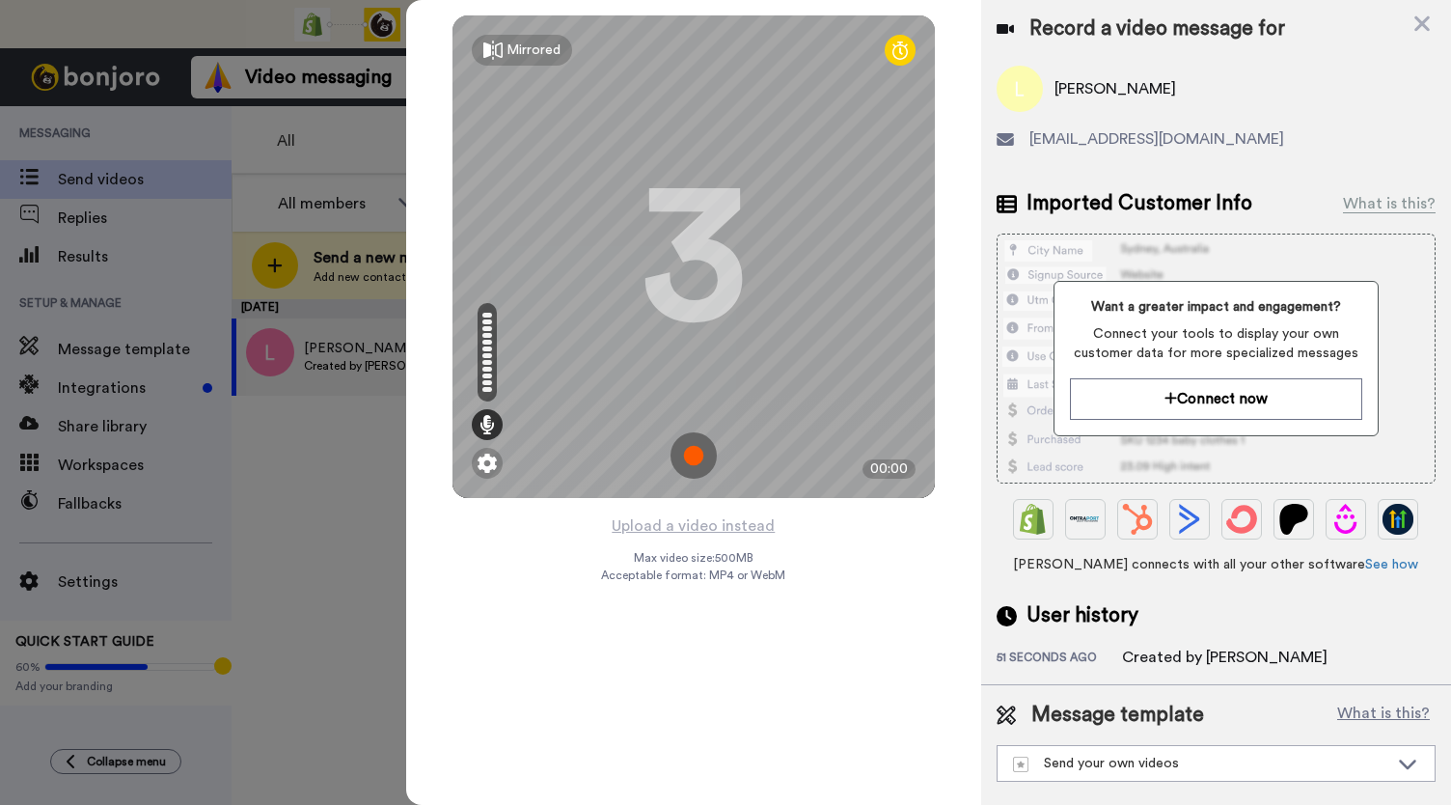
click at [688, 450] on img at bounding box center [694, 455] width 46 height 46
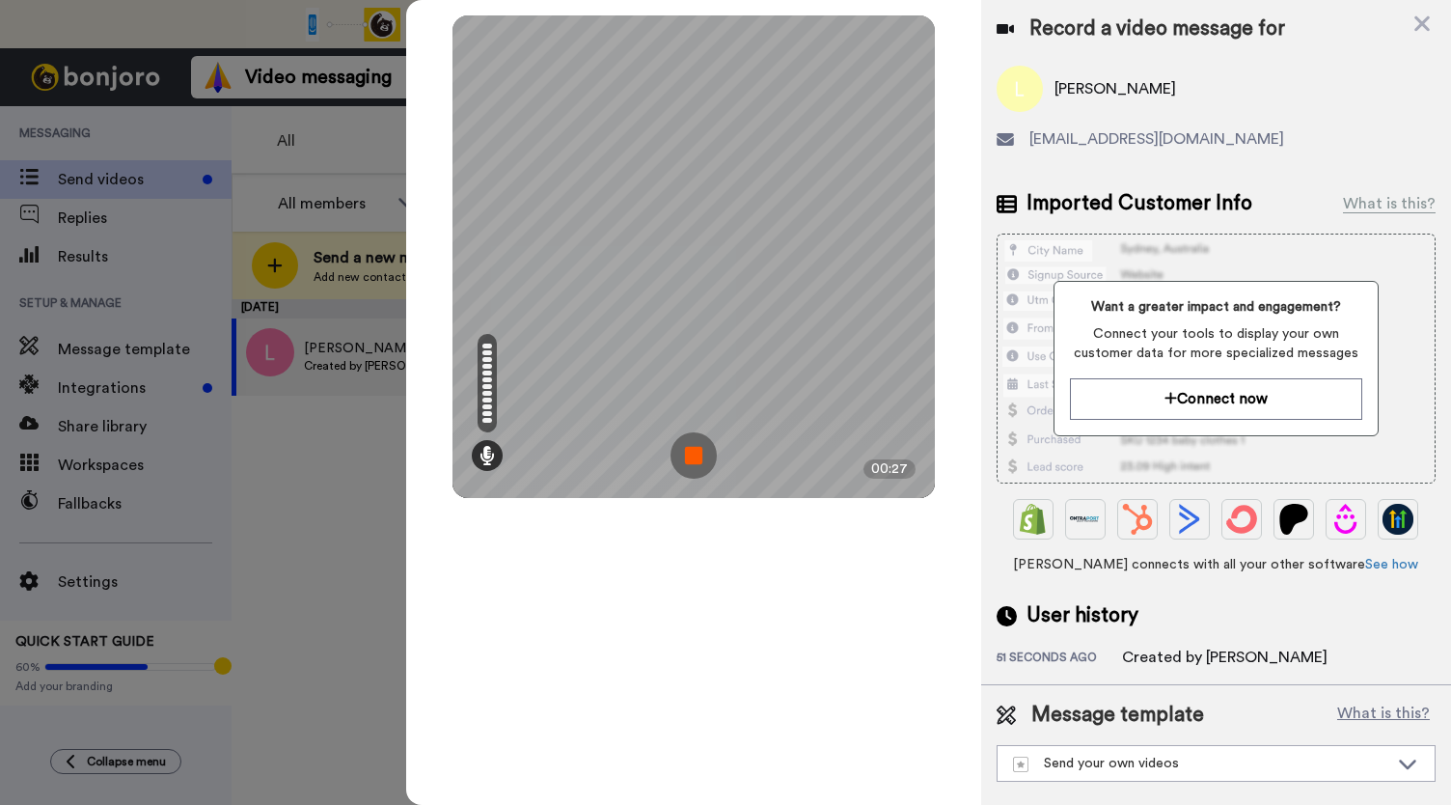
click at [688, 450] on img at bounding box center [694, 455] width 46 height 46
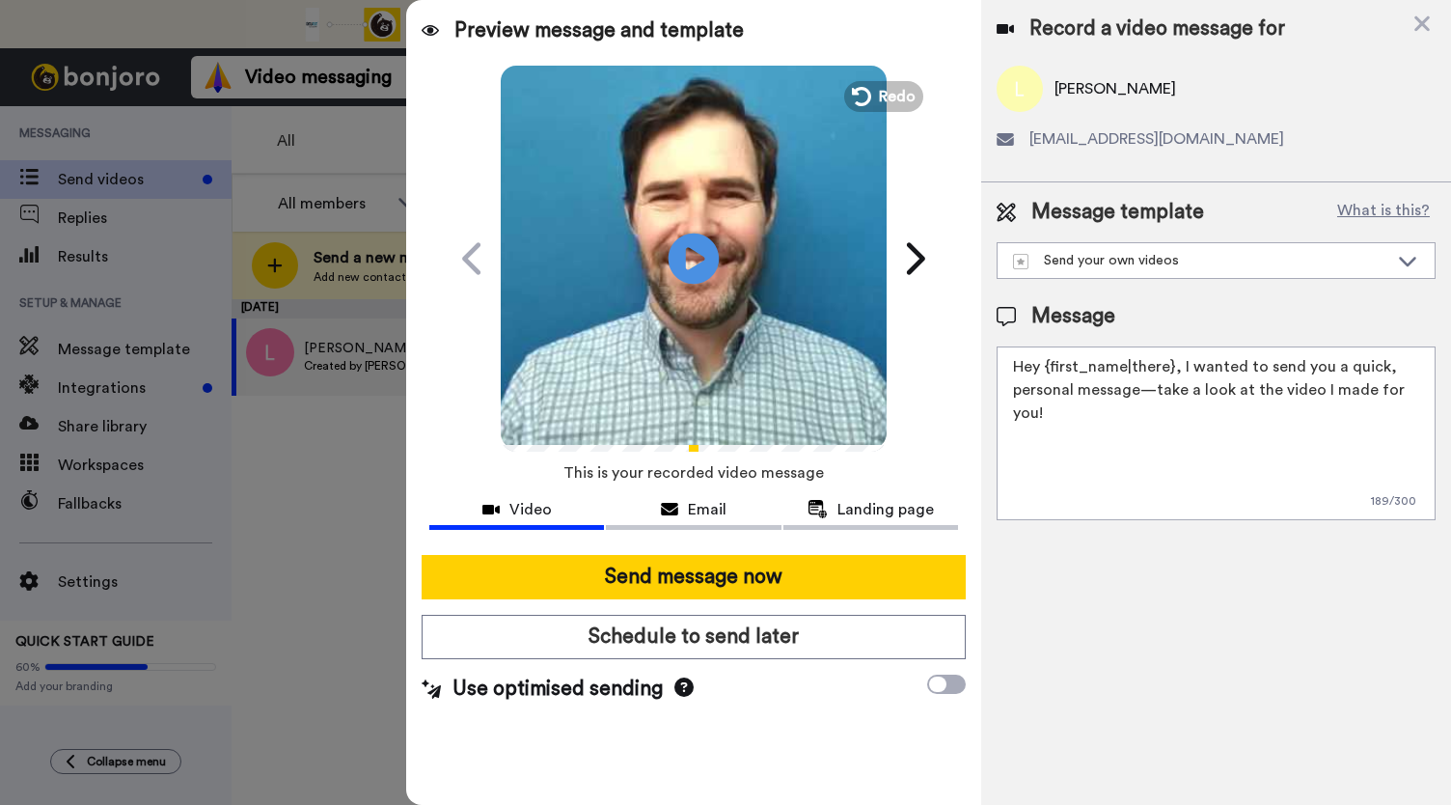
click at [692, 265] on icon "Play/Pause" at bounding box center [694, 258] width 51 height 92
click at [667, 506] on icon at bounding box center [669, 509] width 17 height 15
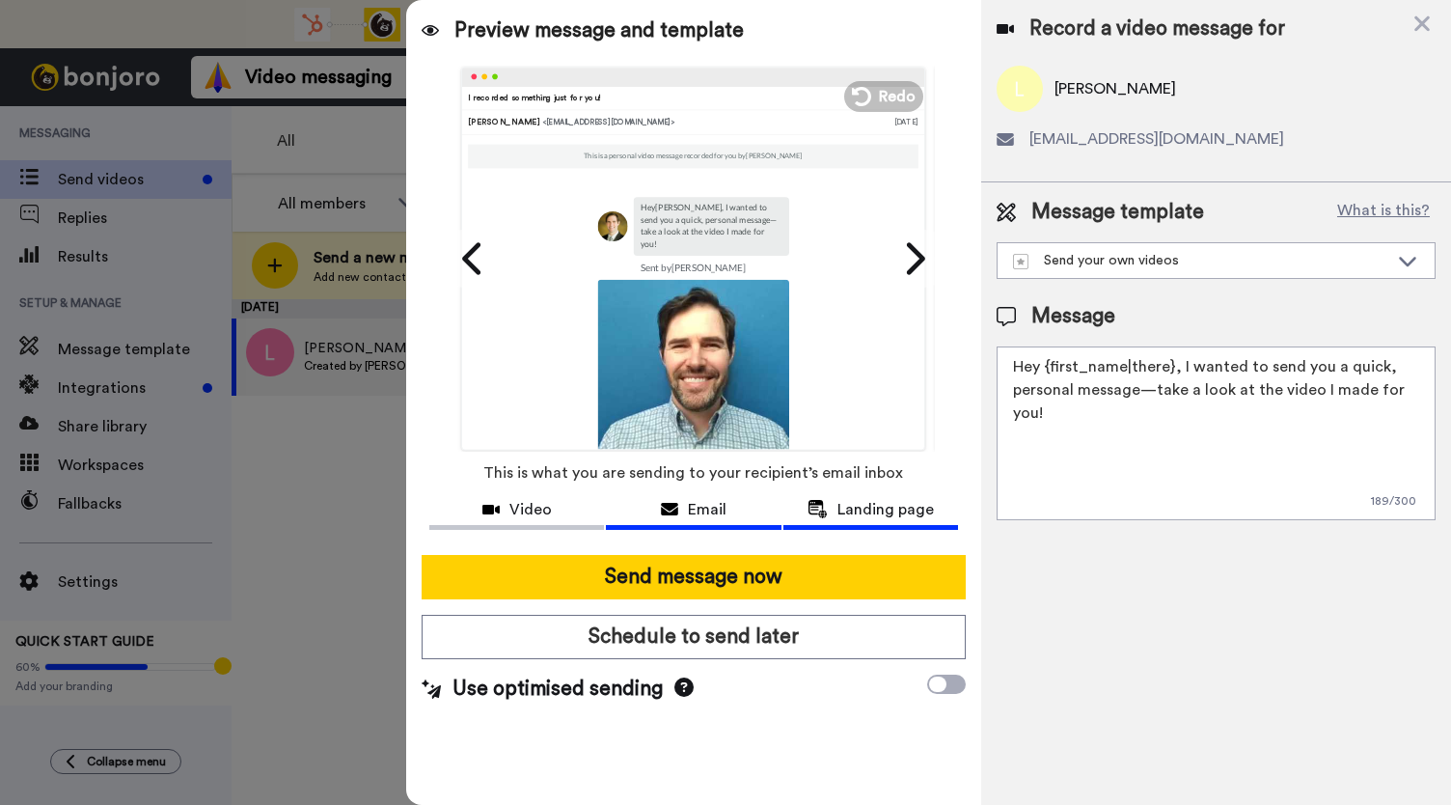
click at [845, 508] on span "Landing page" at bounding box center [886, 509] width 96 height 23
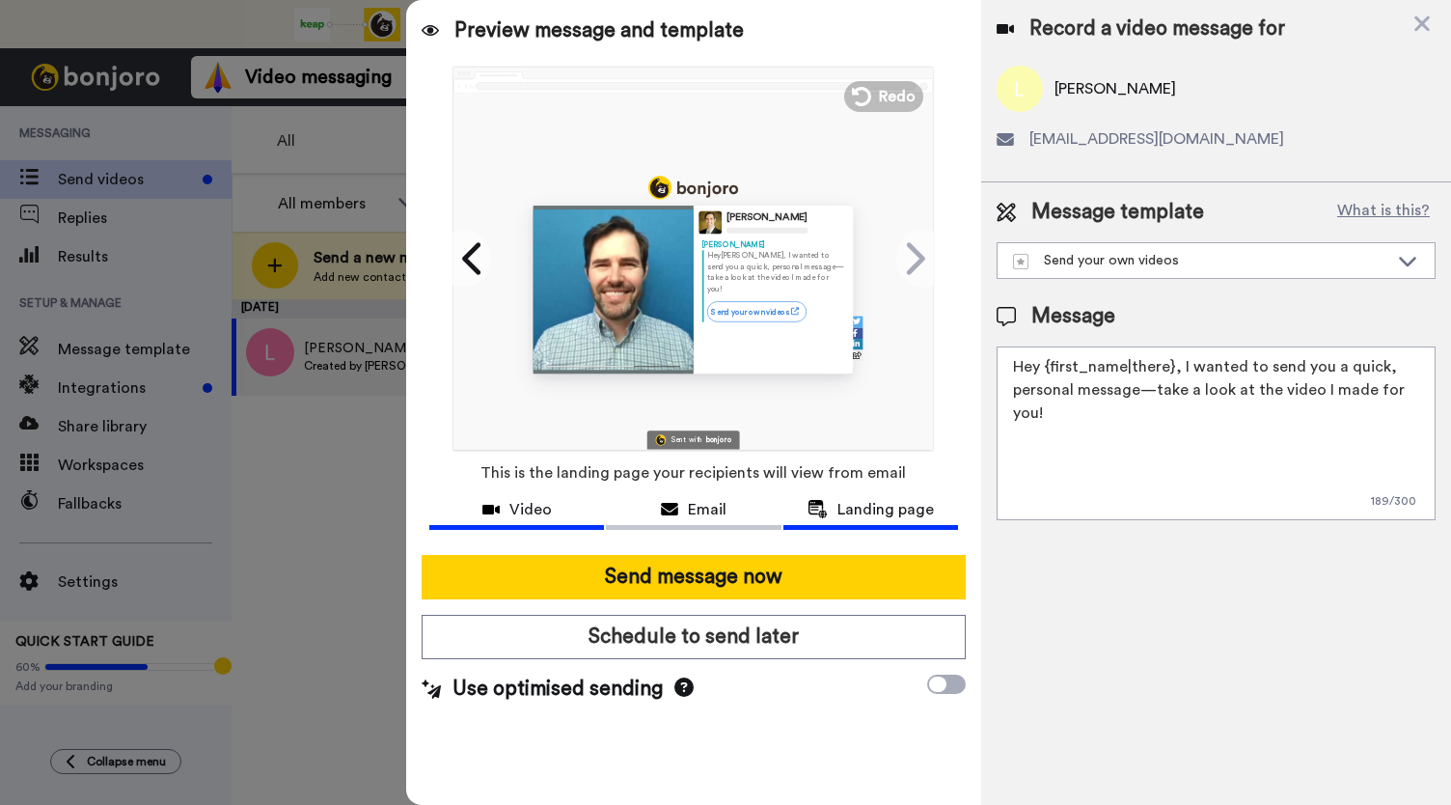
click at [534, 507] on span "Video" at bounding box center [530, 509] width 42 height 23
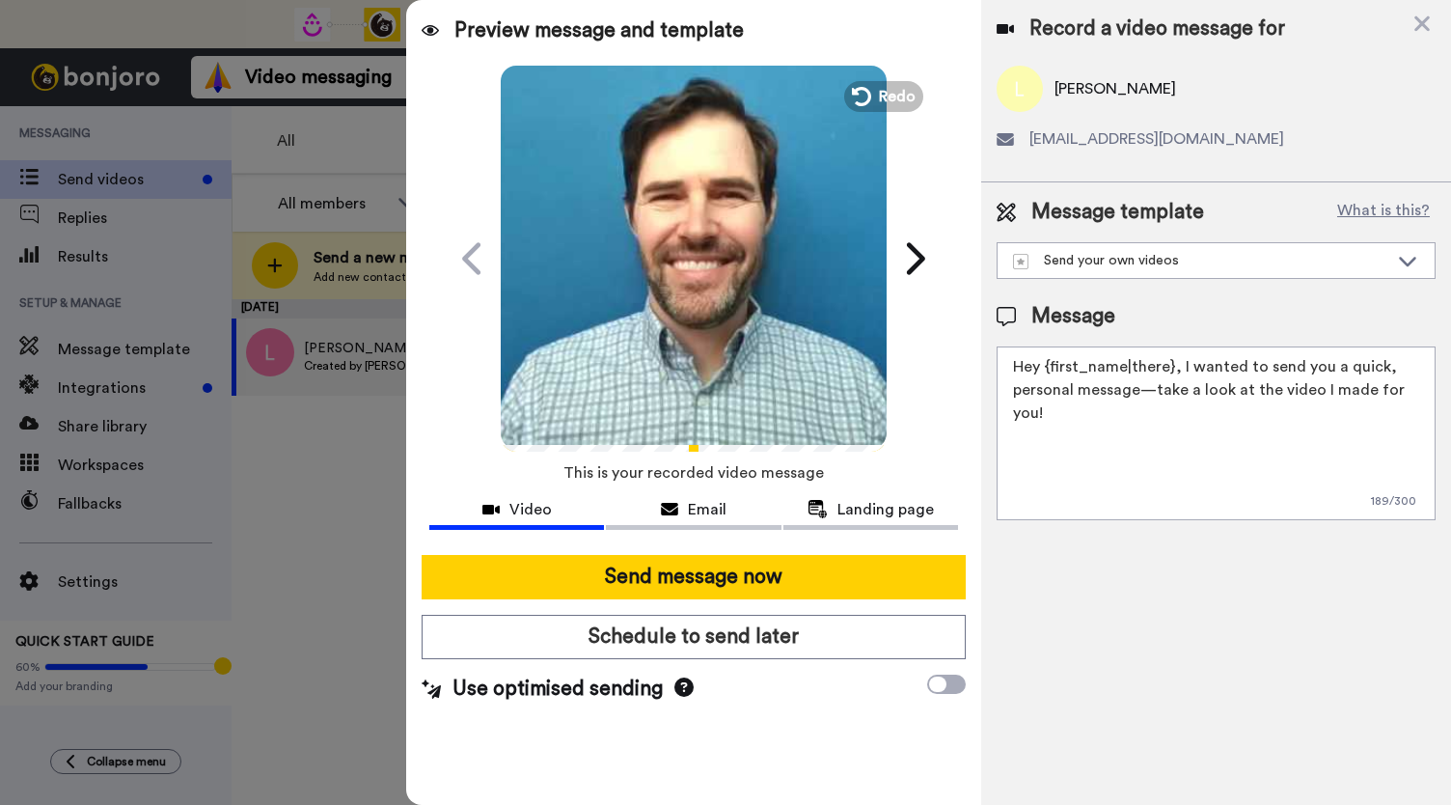
click at [651, 267] on video at bounding box center [694, 256] width 386 height 386
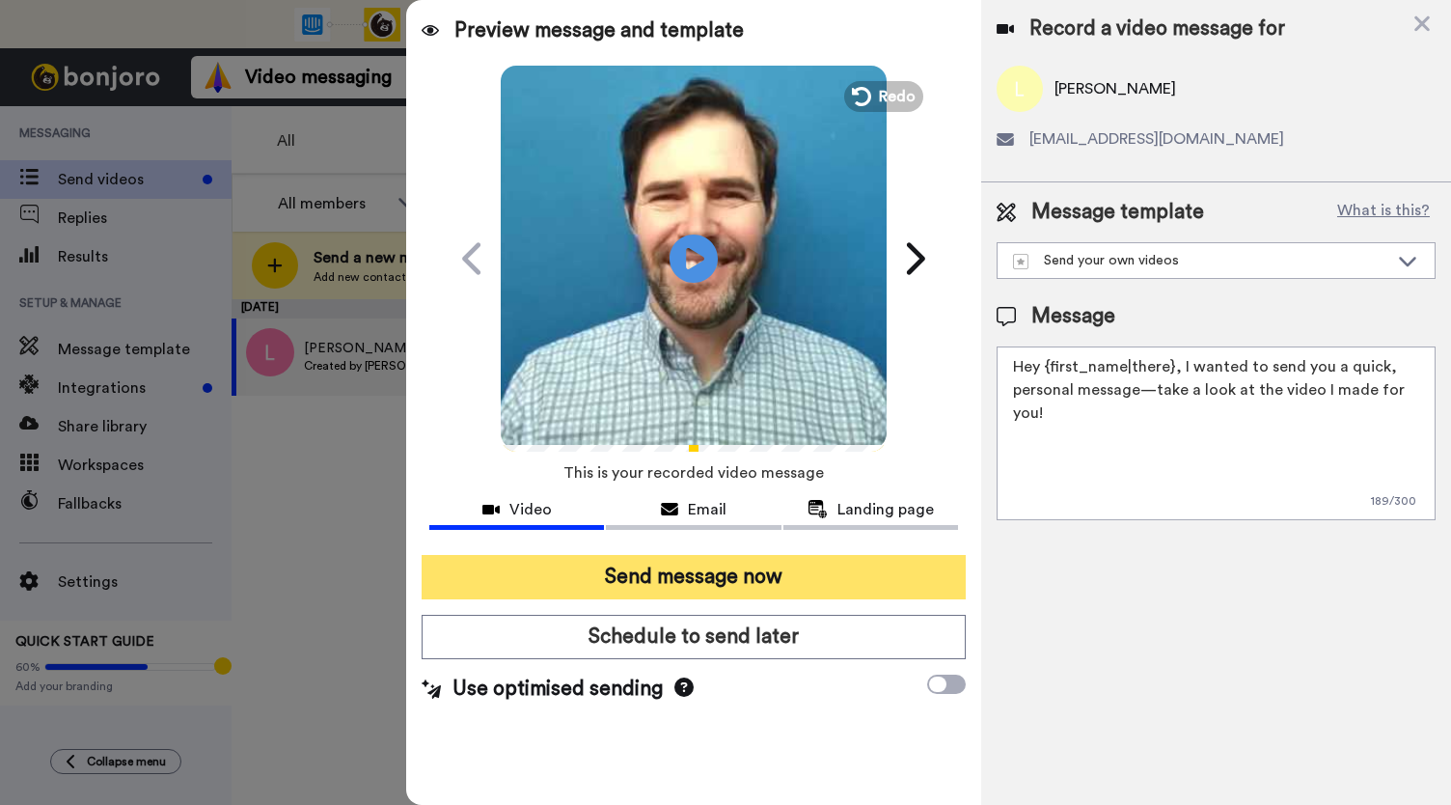
click at [711, 582] on button "Send message now" at bounding box center [694, 577] width 544 height 44
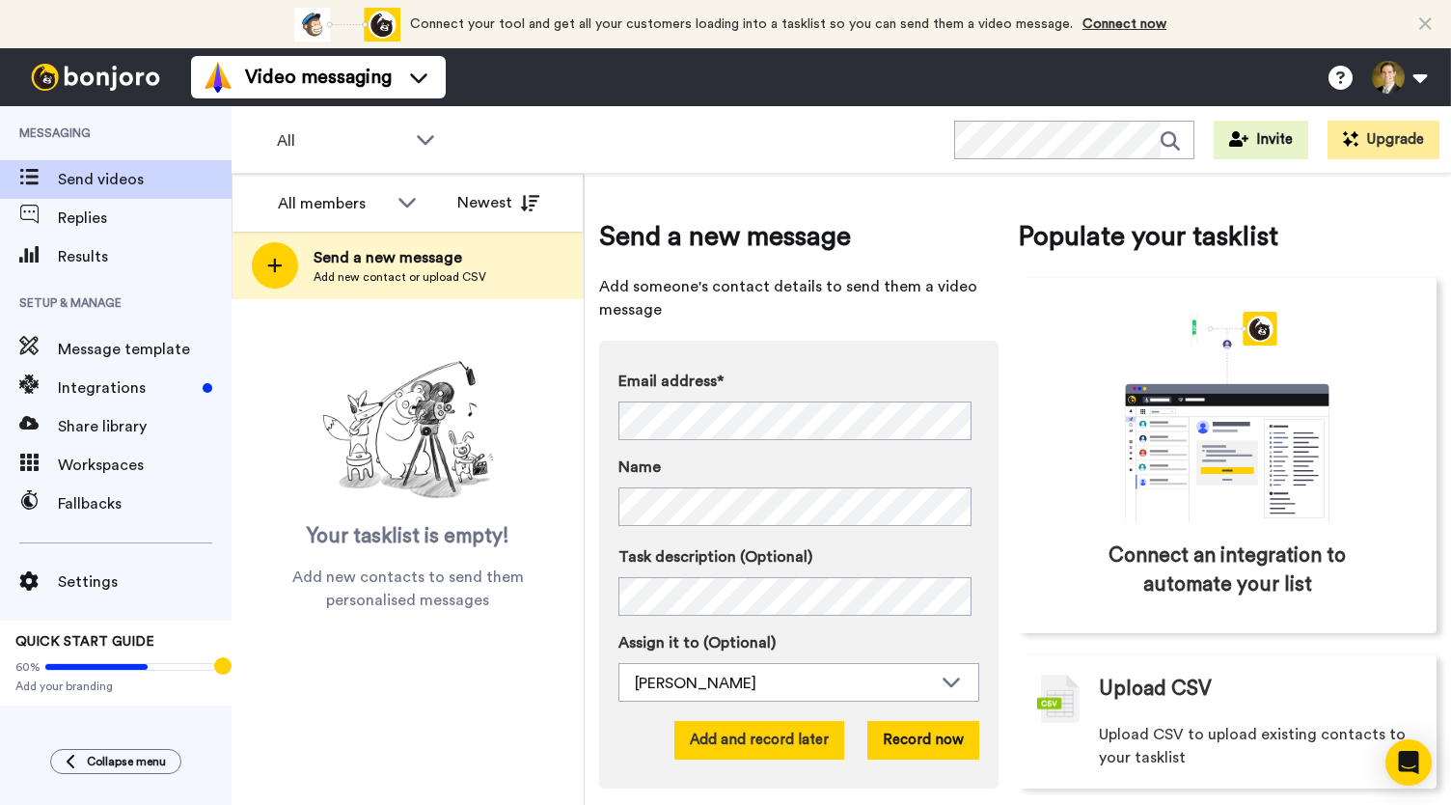
click at [745, 743] on button "Add and record later" at bounding box center [759, 740] width 170 height 39
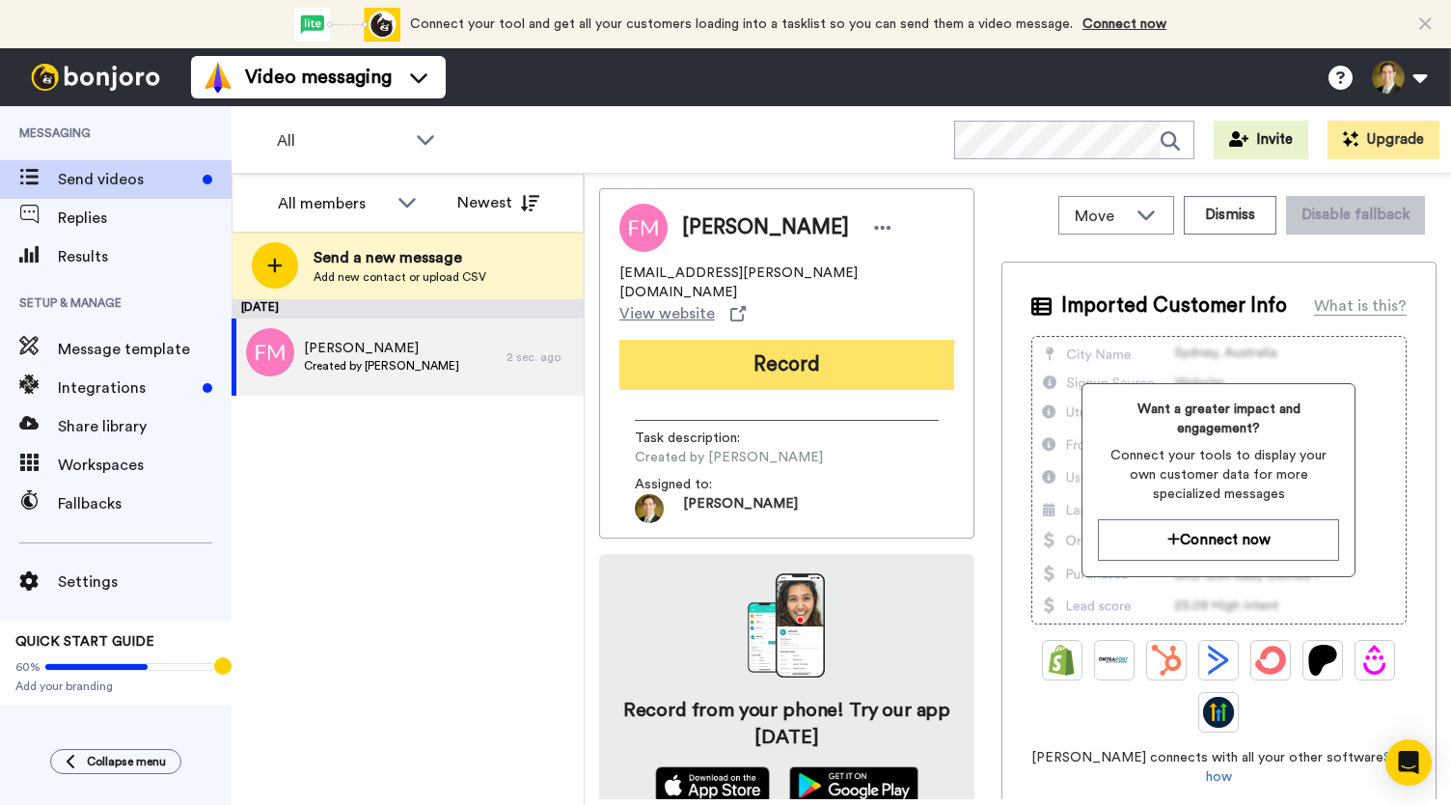
click at [749, 340] on button "Record" at bounding box center [786, 365] width 335 height 50
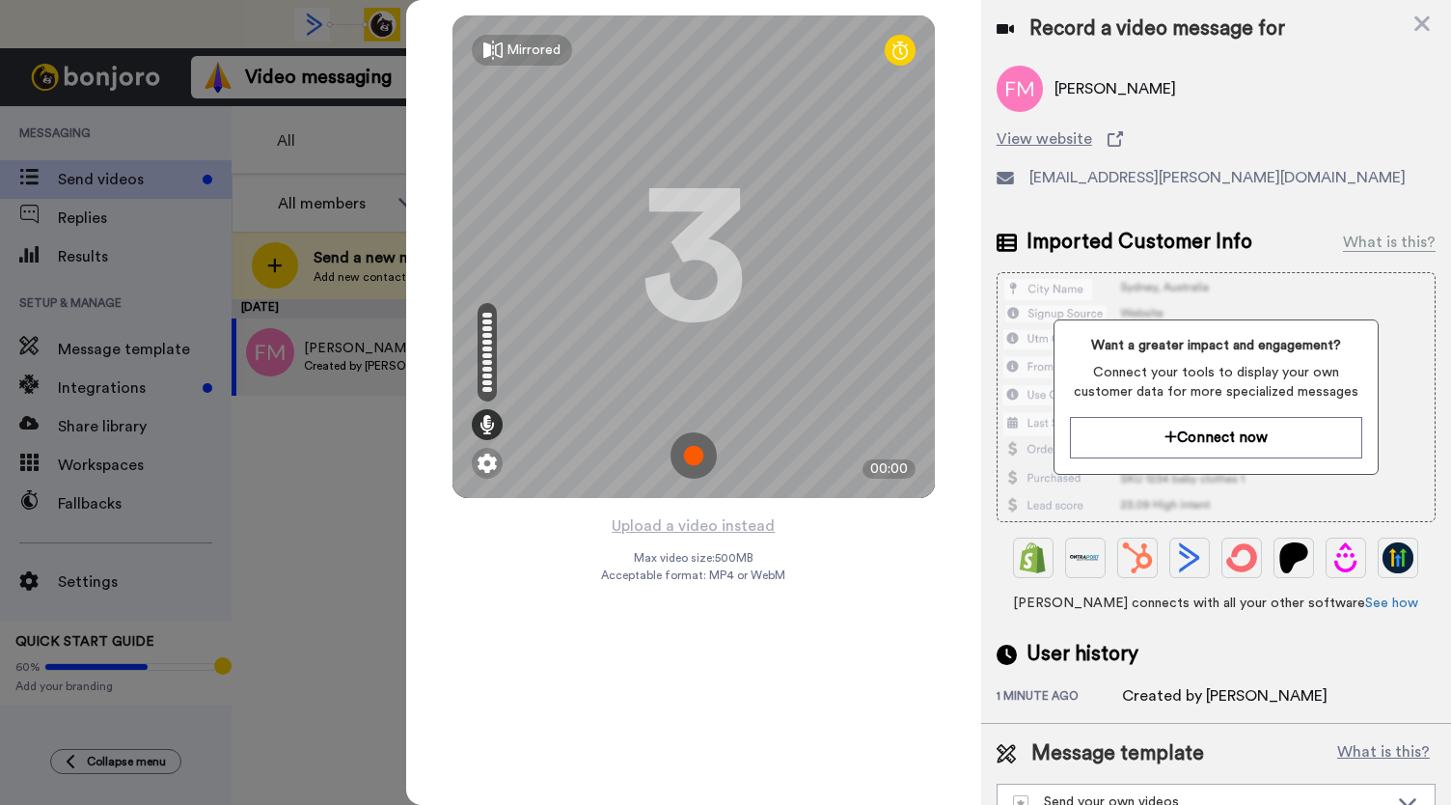
click at [696, 456] on img at bounding box center [694, 455] width 46 height 46
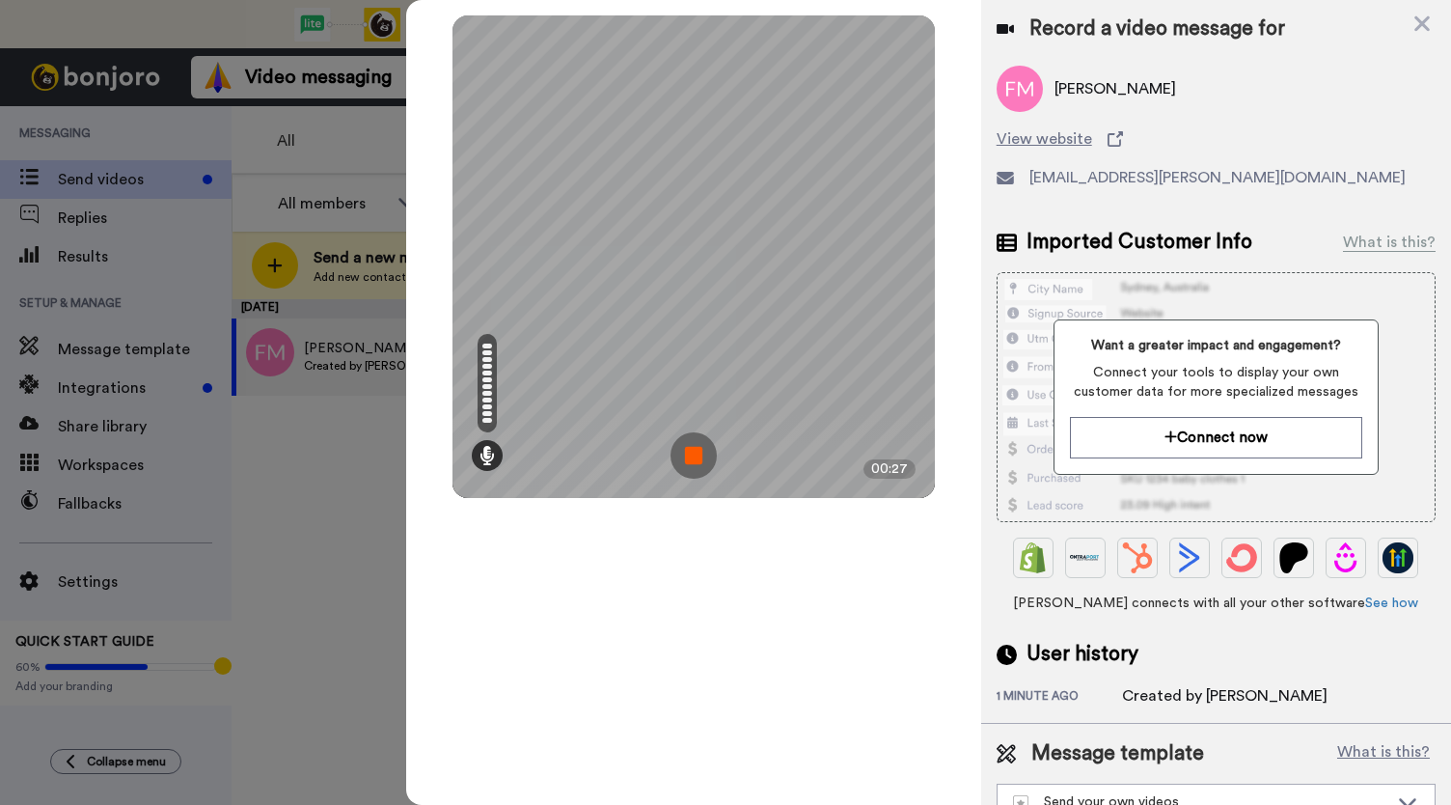
click at [696, 456] on img at bounding box center [694, 455] width 46 height 46
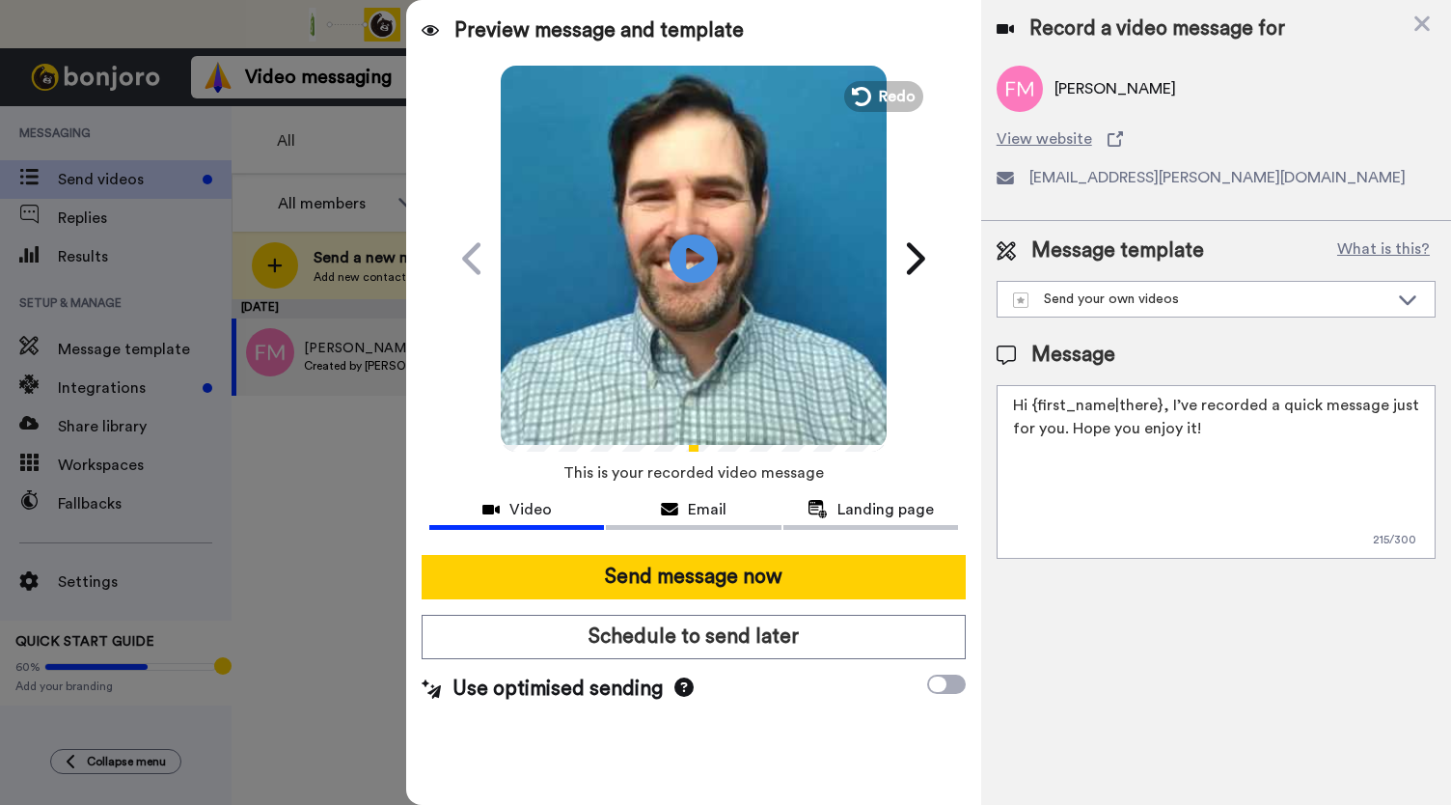
drag, startPoint x: 680, startPoint y: 241, endPoint x: 686, endPoint y: 316, distance: 74.5
click at [681, 243] on icon at bounding box center [694, 258] width 48 height 48
click at [690, 503] on span "Email" at bounding box center [707, 509] width 39 height 23
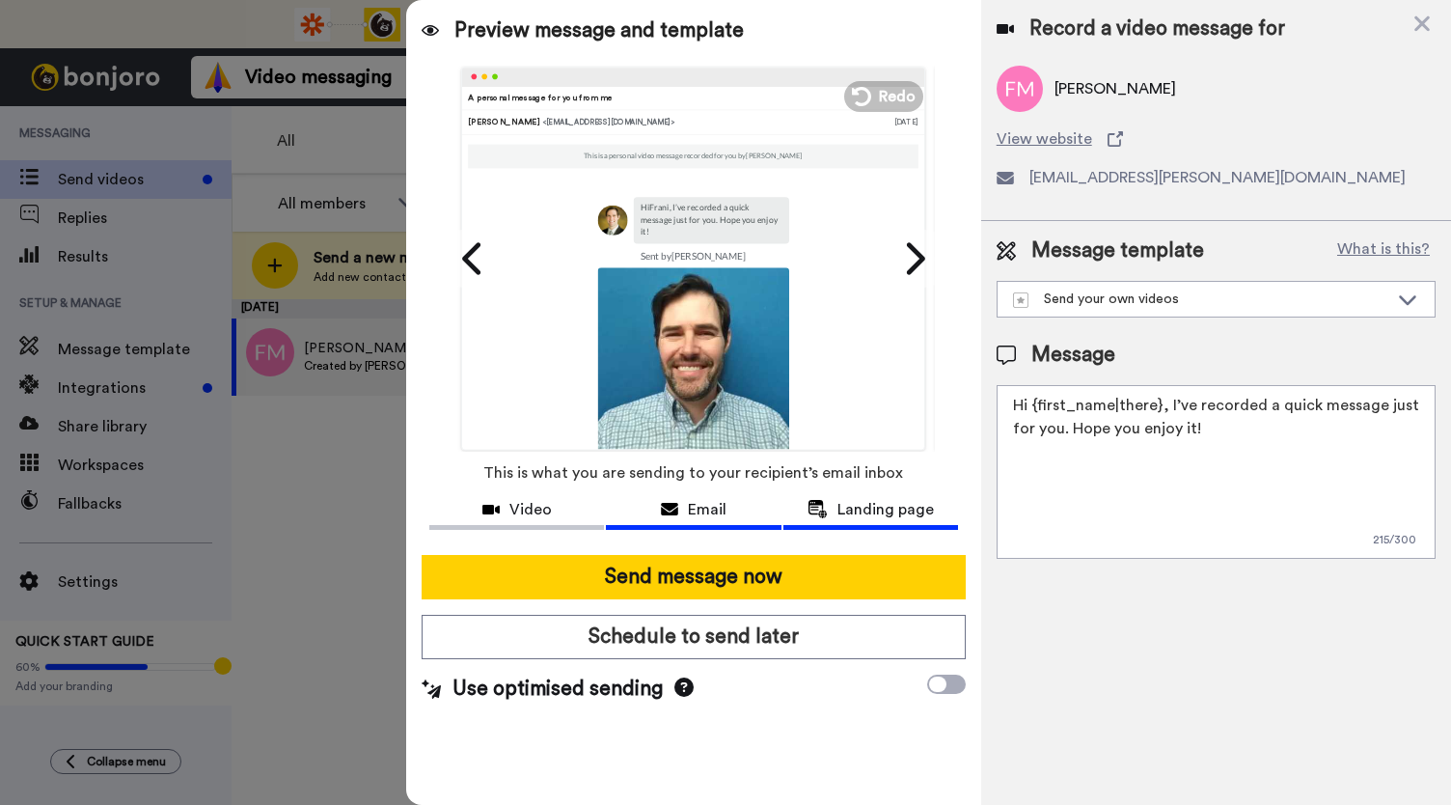
click at [869, 513] on span "Landing page" at bounding box center [886, 509] width 96 height 23
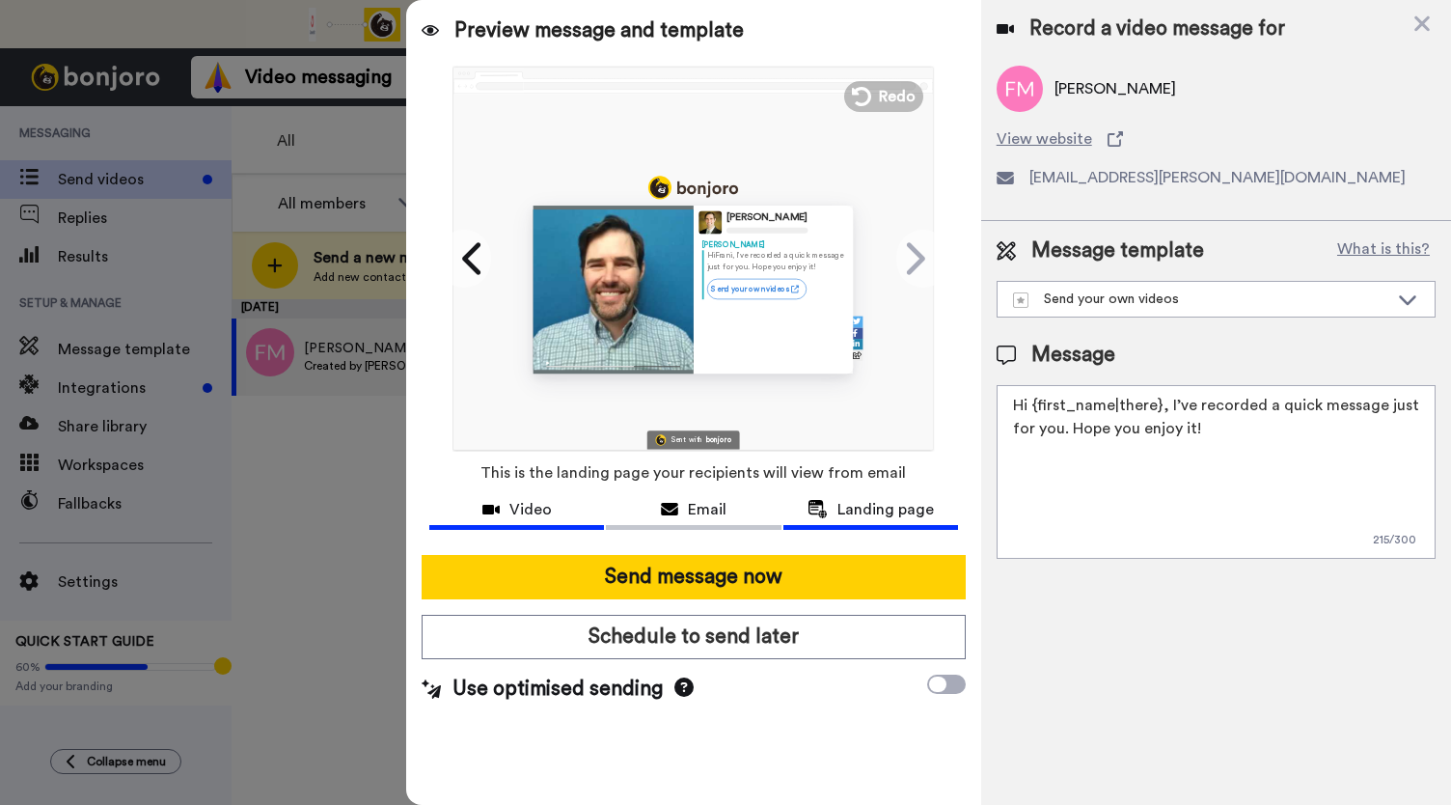
click at [511, 526] on button "Video" at bounding box center [516, 512] width 175 height 36
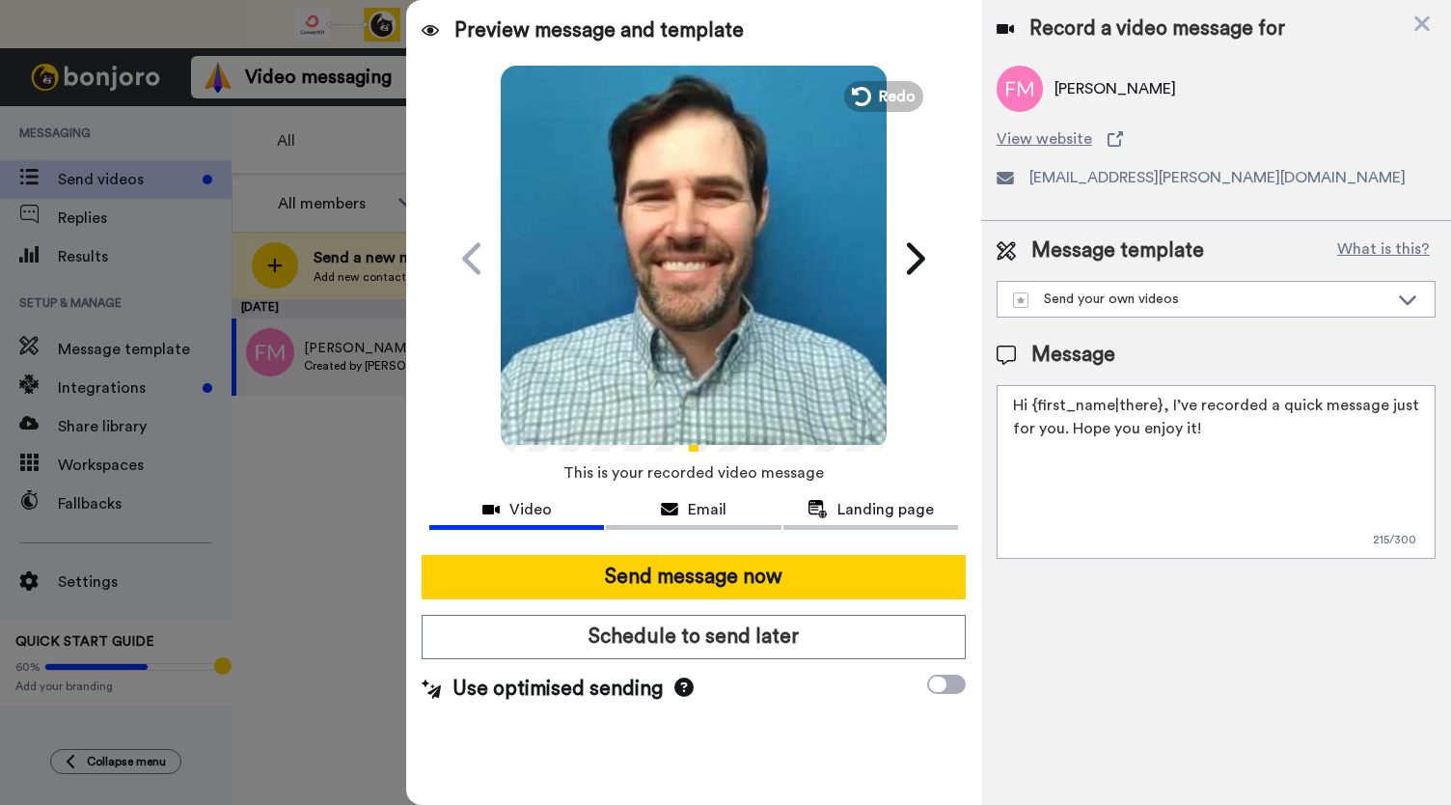
click at [662, 307] on video at bounding box center [694, 256] width 386 height 386
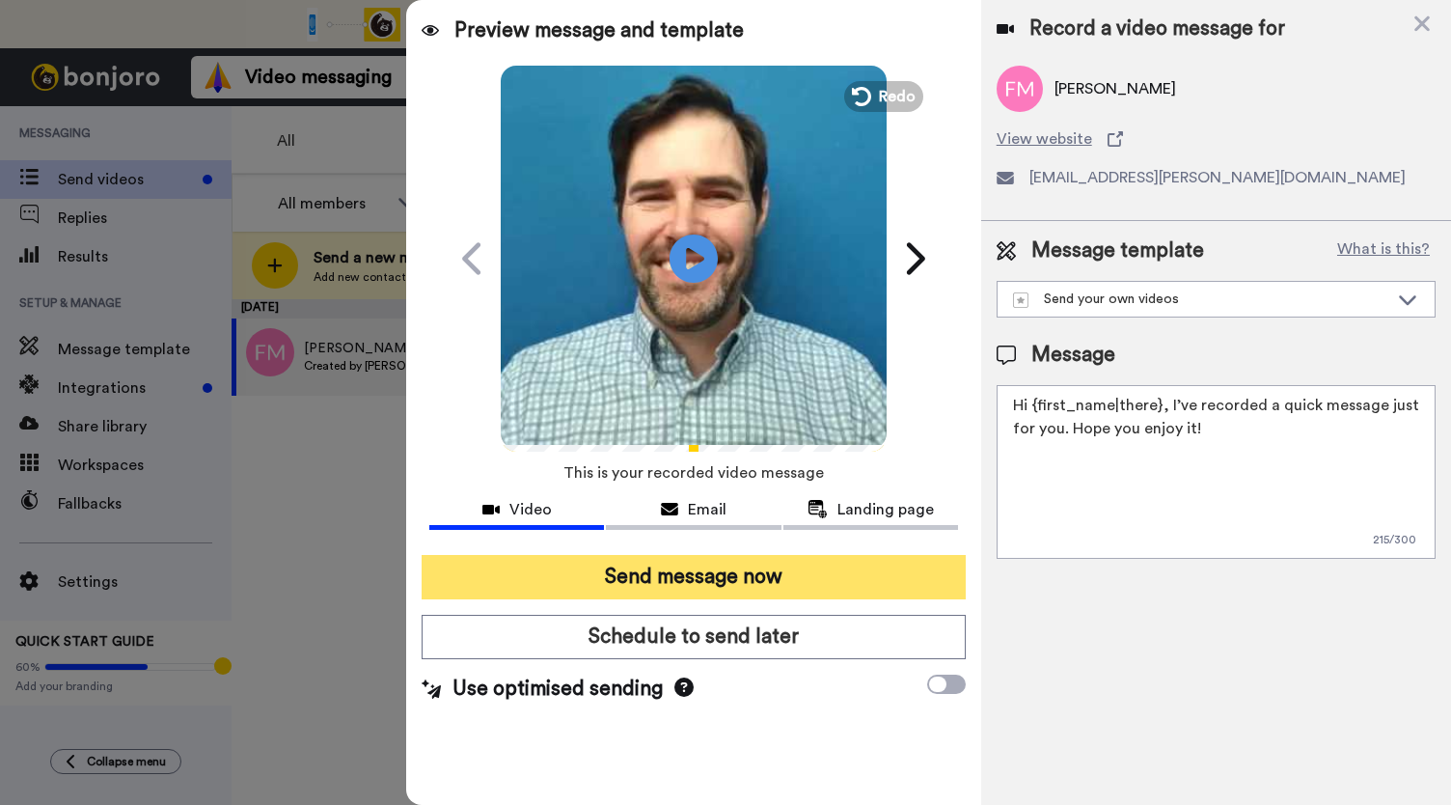
click at [650, 579] on button "Send message now" at bounding box center [694, 577] width 544 height 44
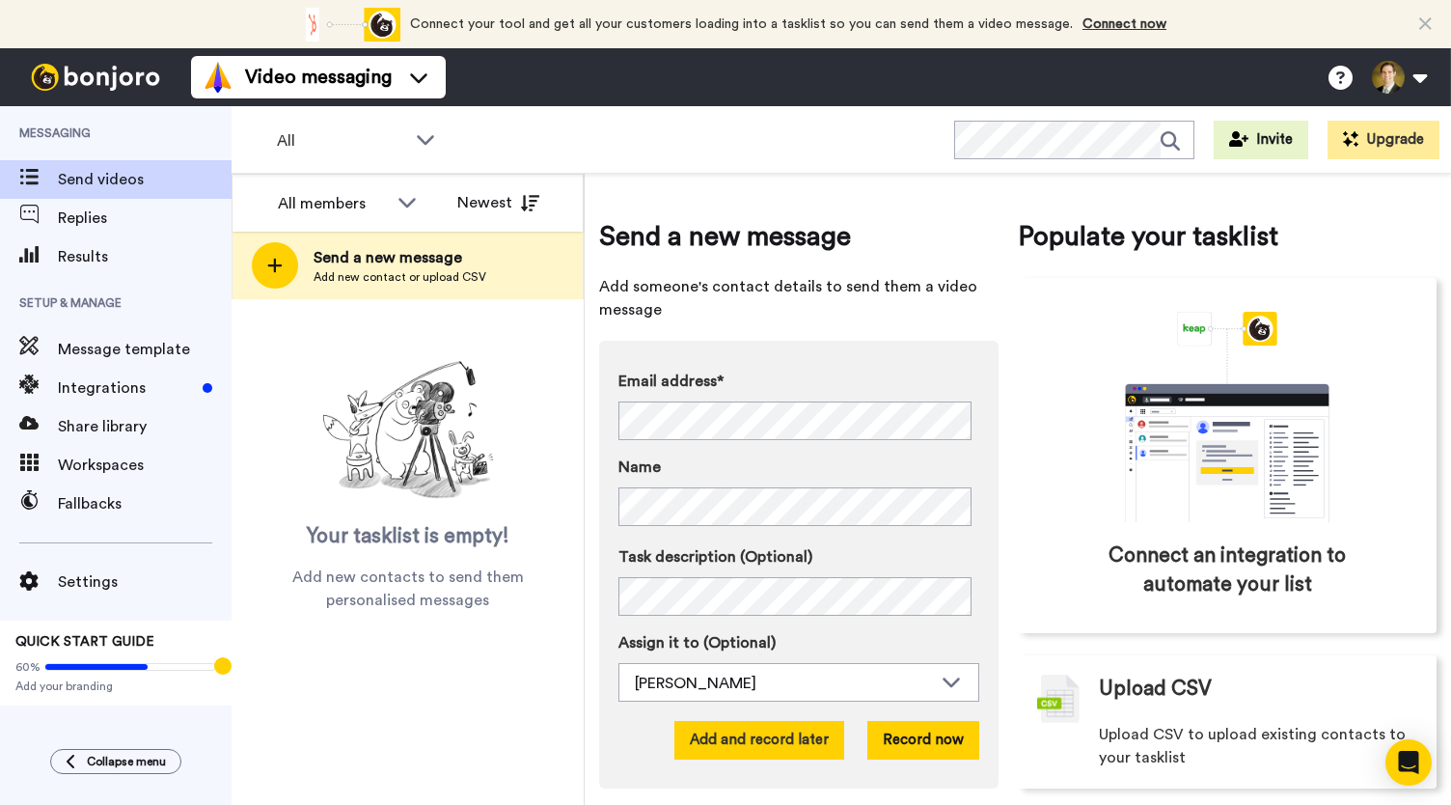
click at [741, 744] on button "Add and record later" at bounding box center [759, 740] width 170 height 39
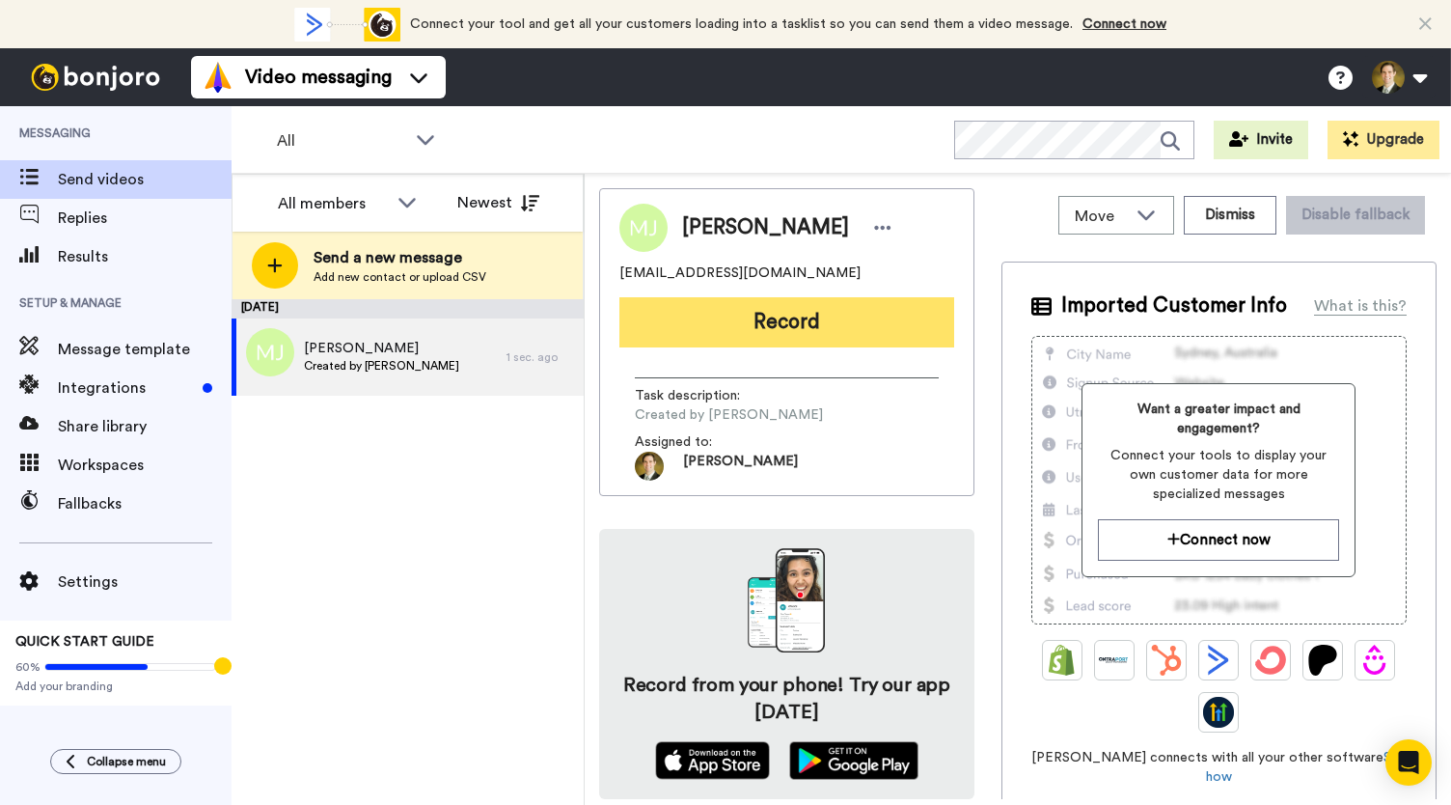
click at [771, 339] on button "Record" at bounding box center [786, 322] width 335 height 50
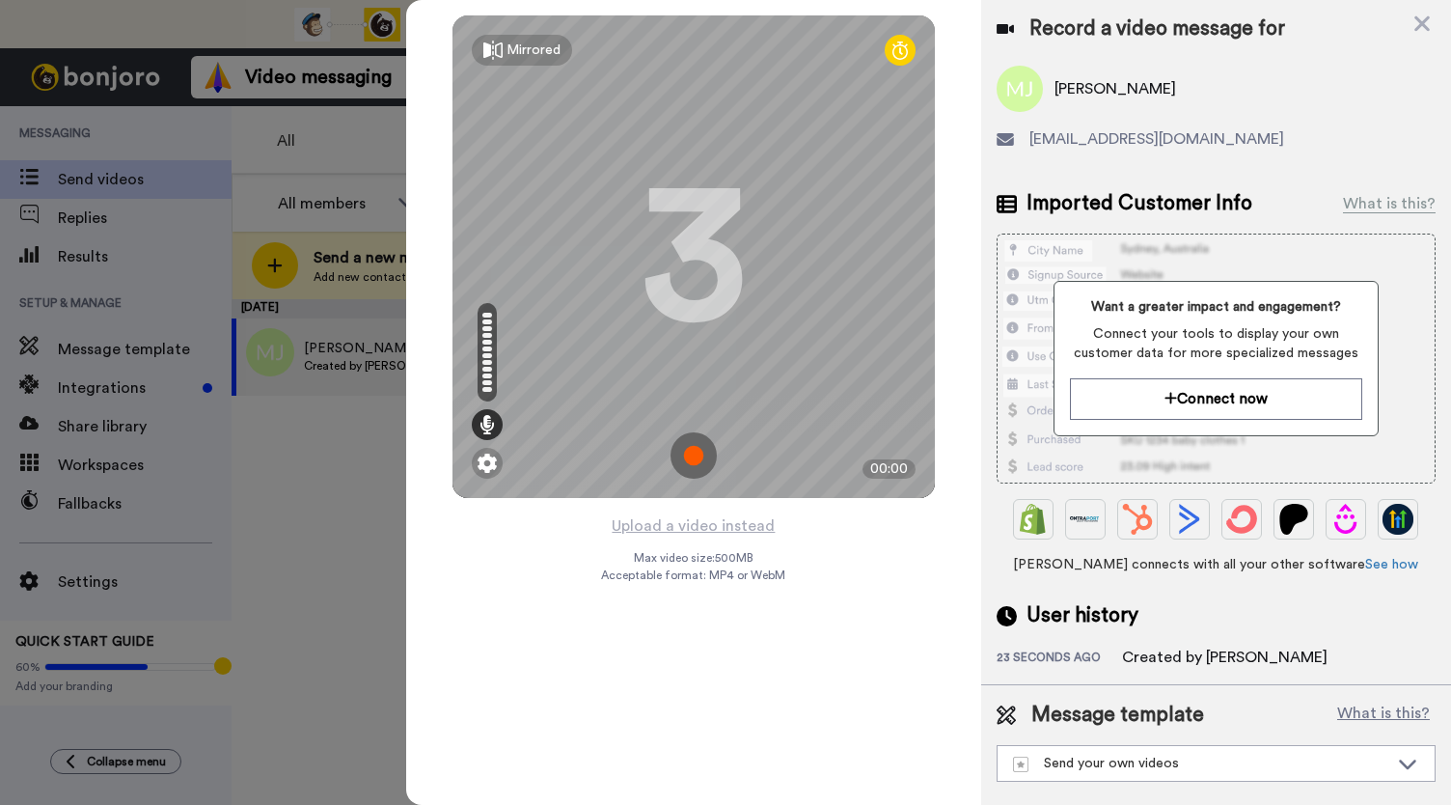
click at [689, 459] on img at bounding box center [694, 455] width 46 height 46
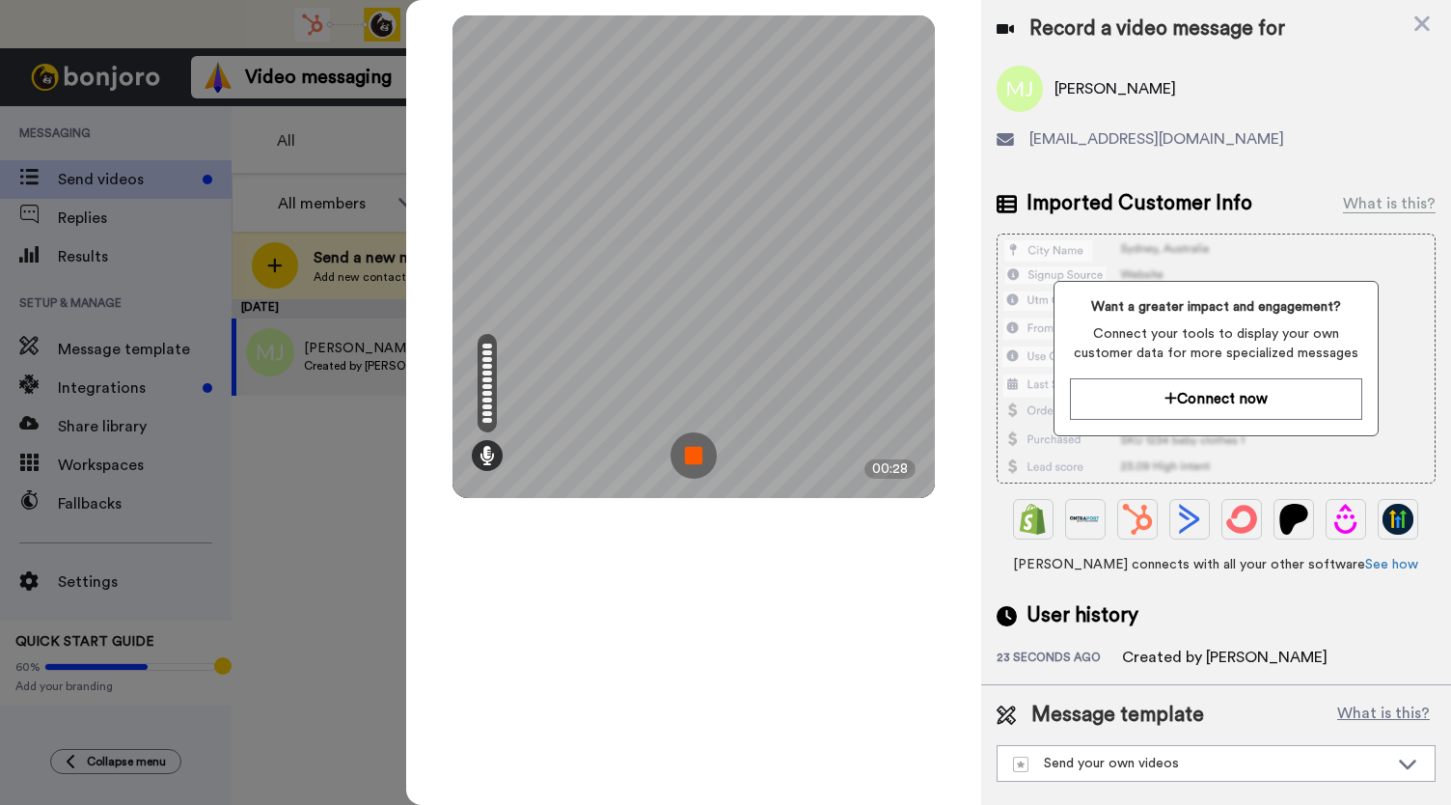
click at [689, 459] on img at bounding box center [694, 455] width 46 height 46
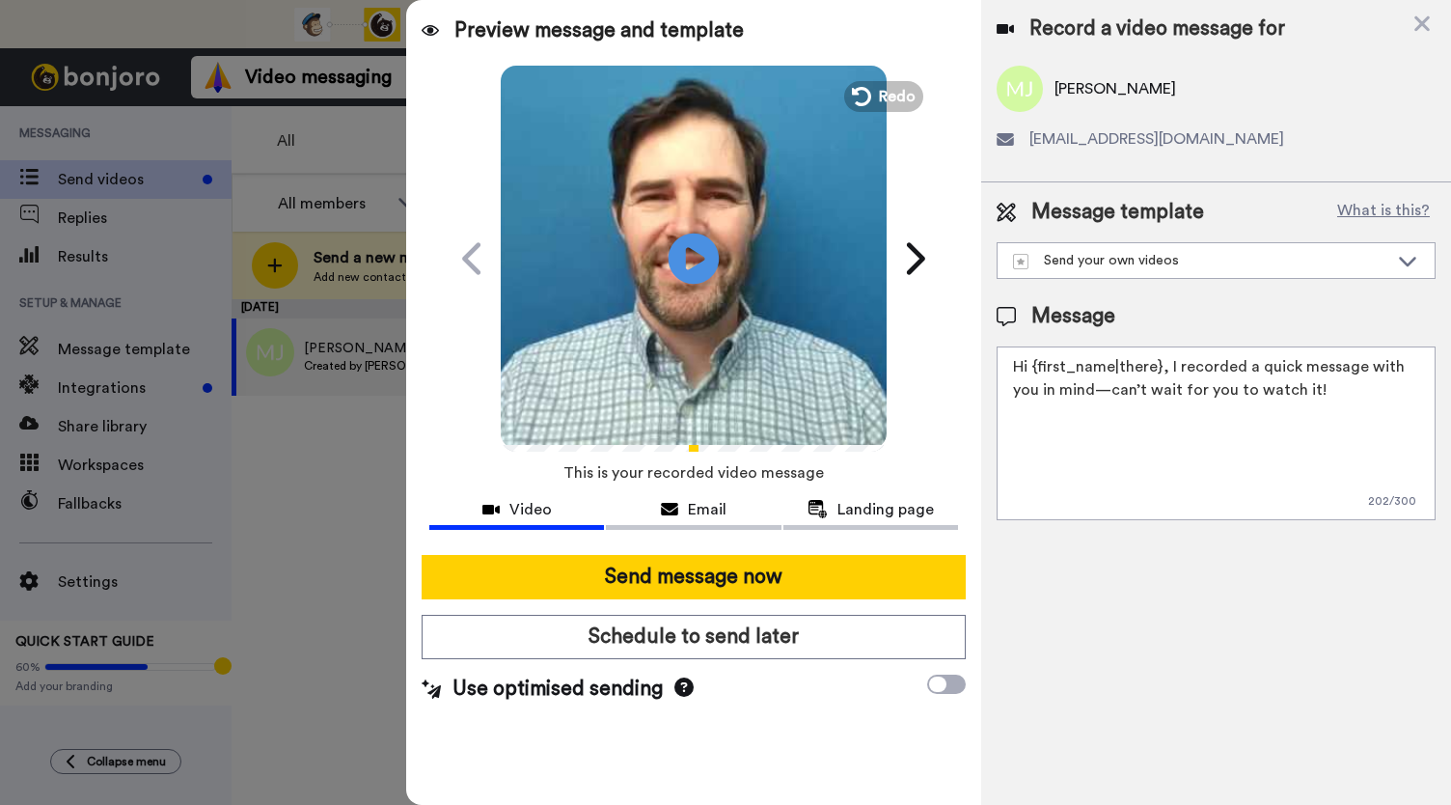
click at [687, 264] on icon "Play/Pause" at bounding box center [694, 258] width 51 height 92
click at [688, 518] on span "Email" at bounding box center [707, 509] width 39 height 23
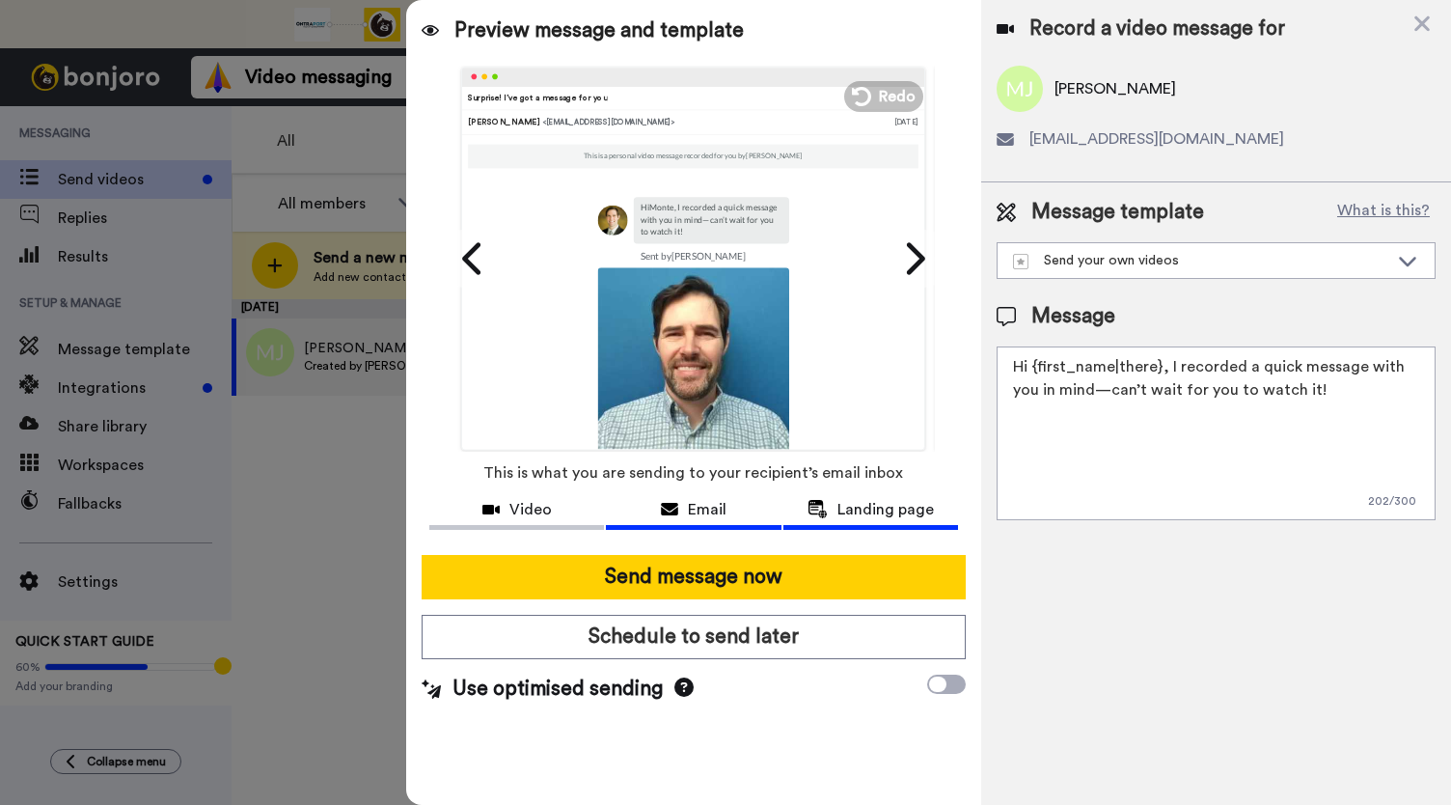
click at [893, 512] on span "Landing page" at bounding box center [886, 509] width 96 height 23
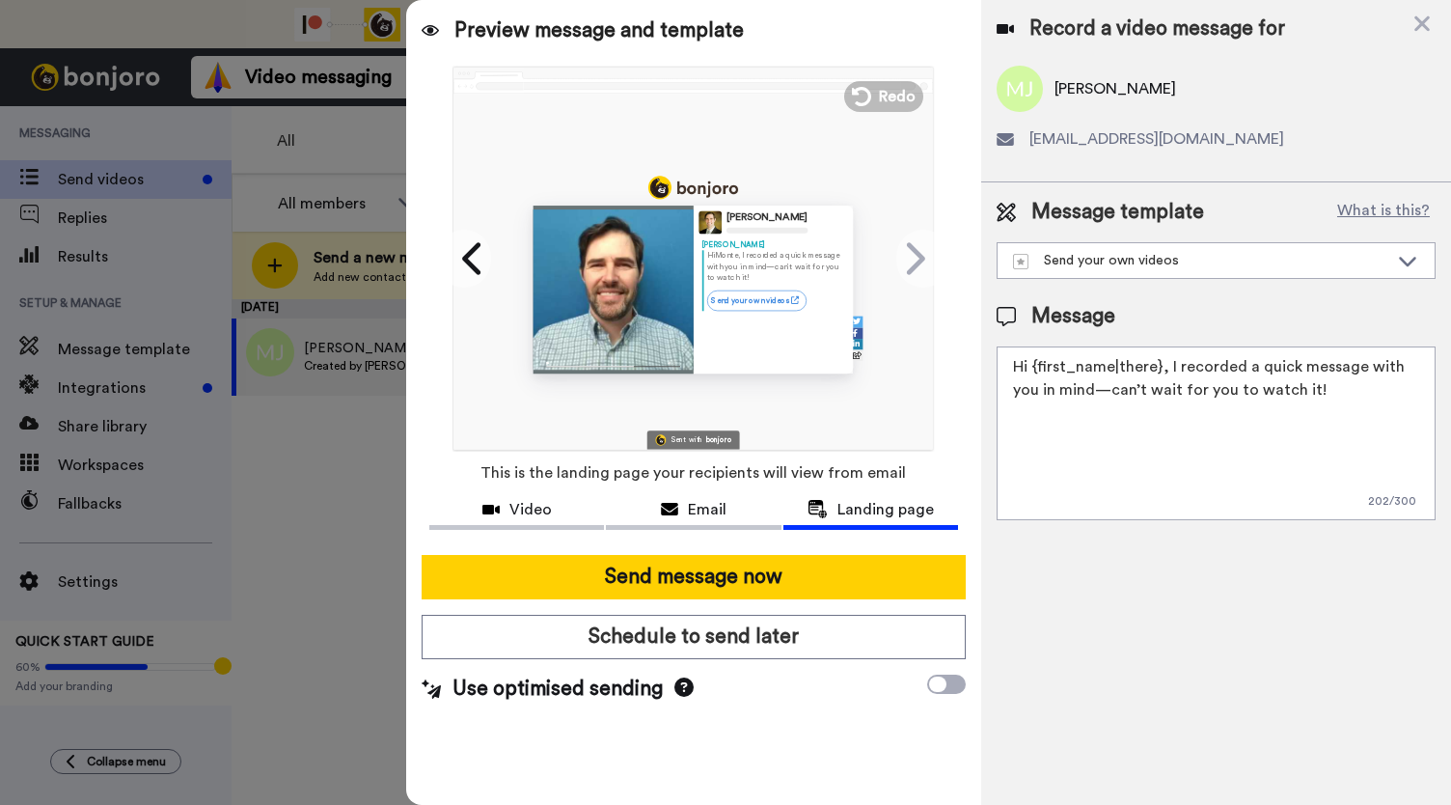
click at [504, 487] on span "This is the landing page your recipients will view from email" at bounding box center [694, 473] width 426 height 42
click at [505, 514] on div "Video" at bounding box center [516, 509] width 175 height 23
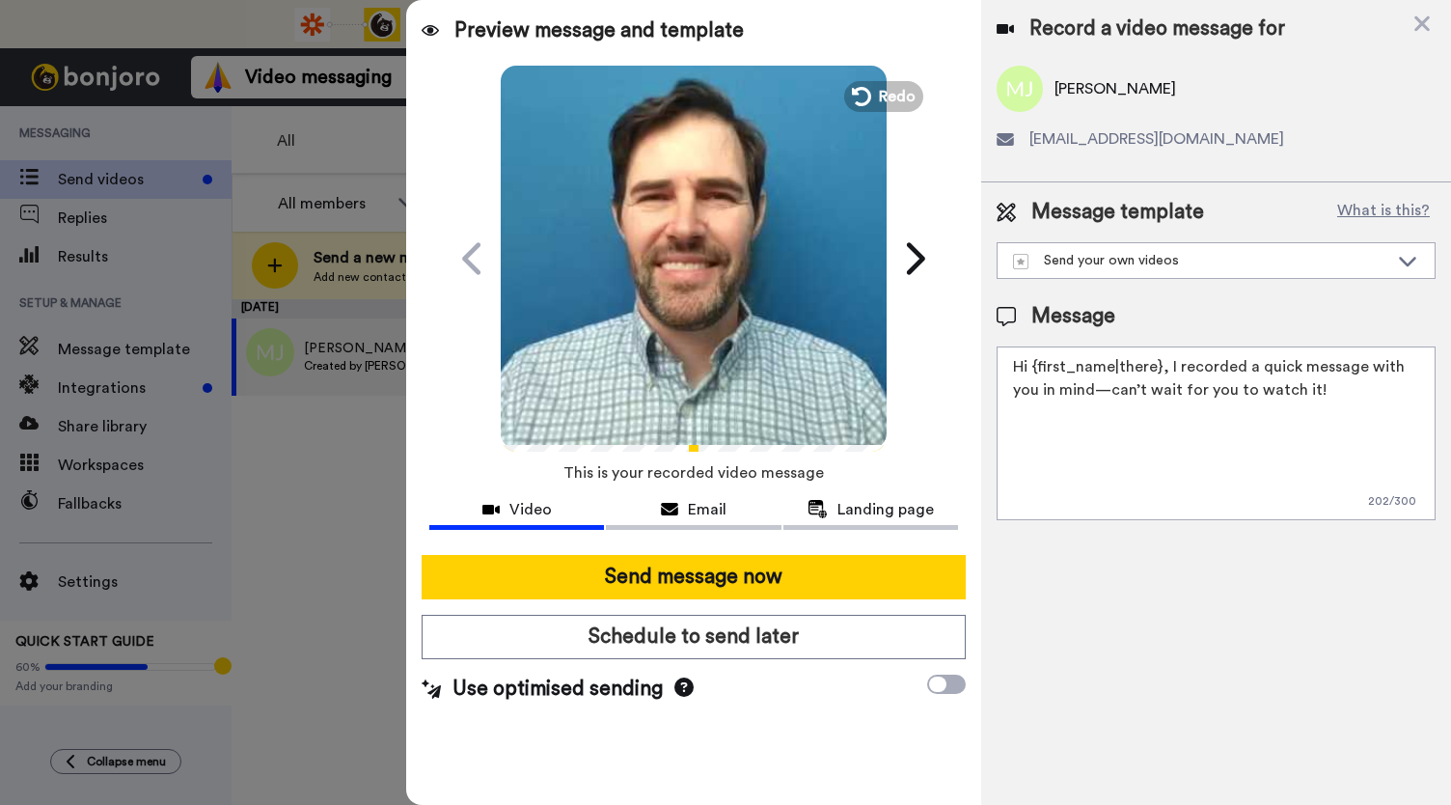
click at [668, 321] on video at bounding box center [694, 256] width 386 height 386
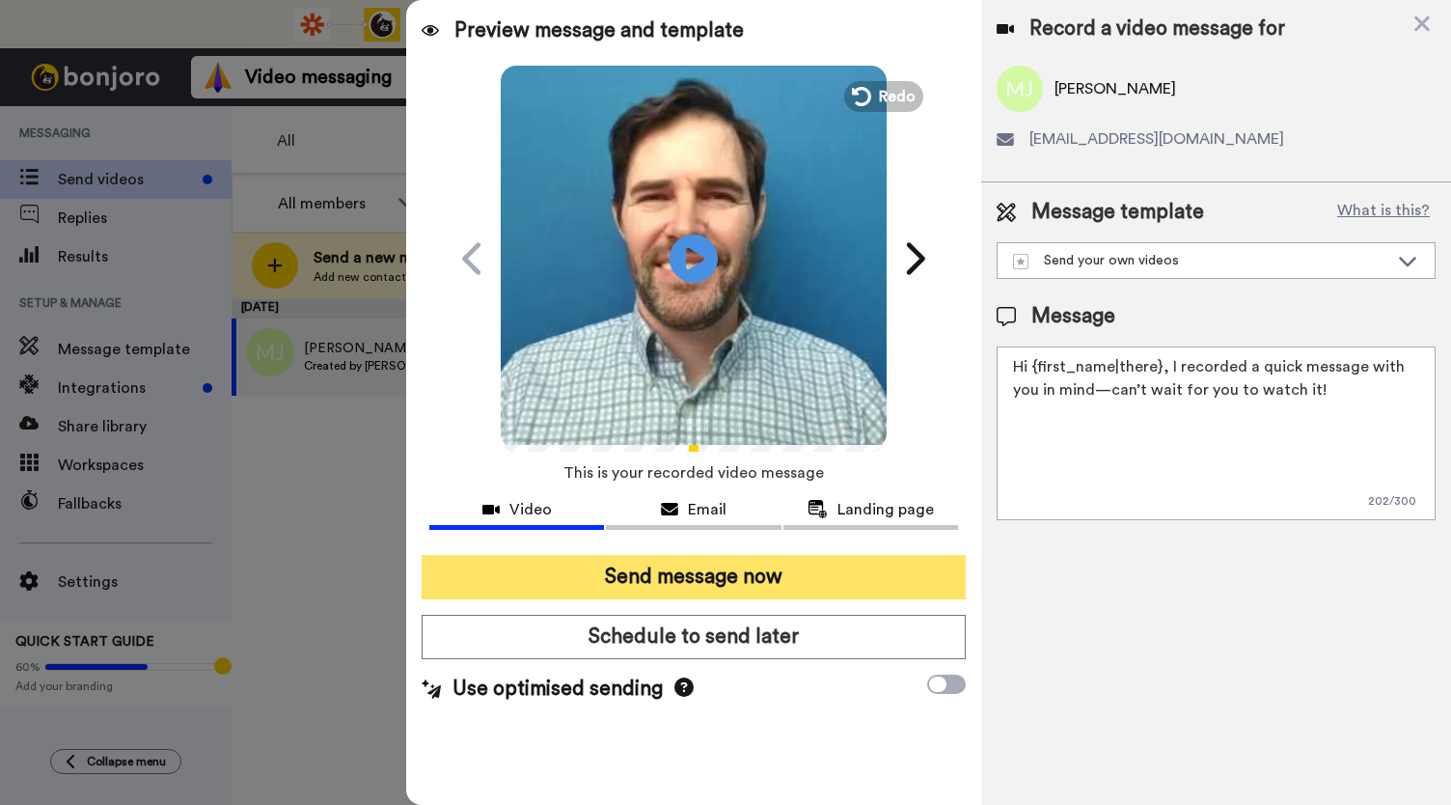
click at [648, 575] on button "Send message now" at bounding box center [694, 577] width 544 height 44
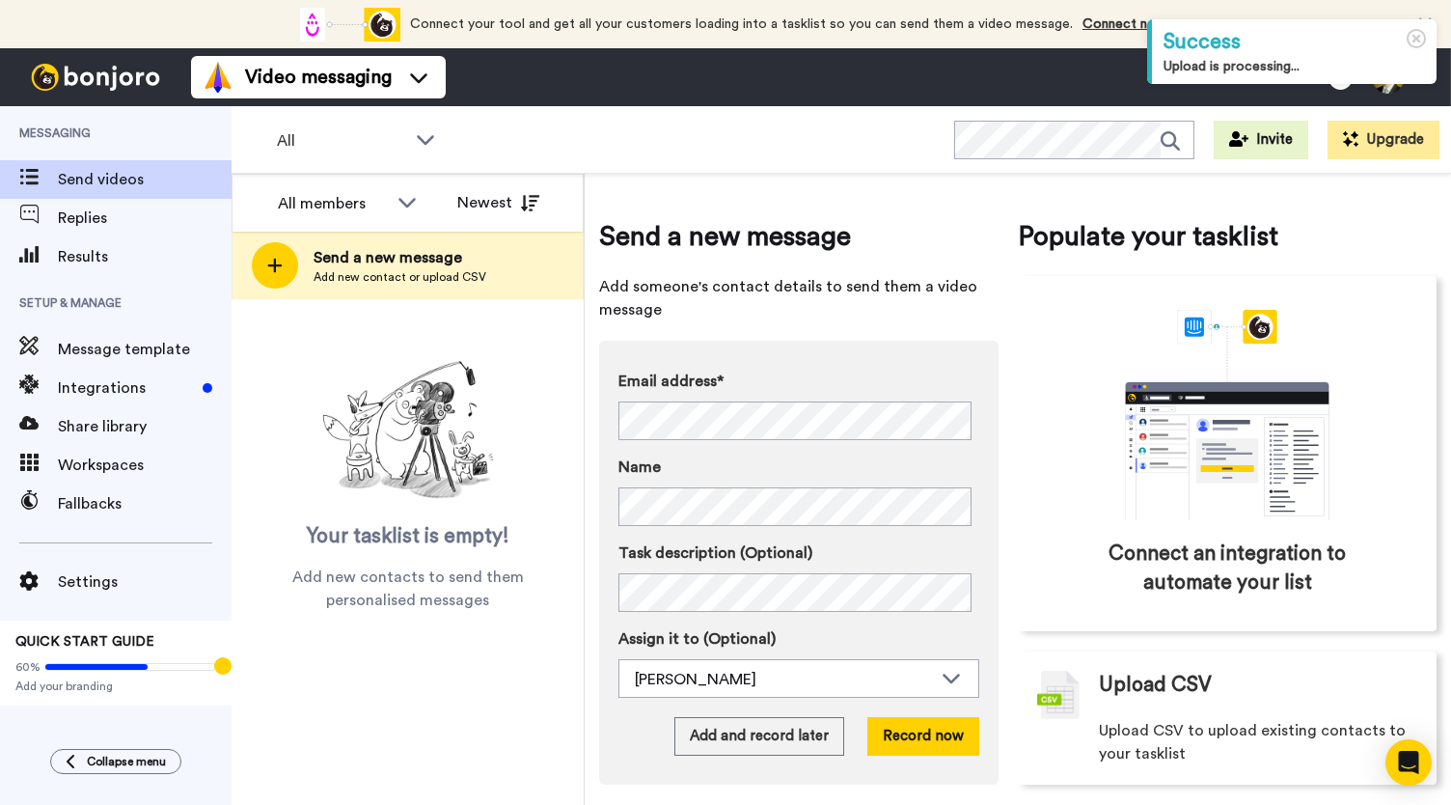
click at [0, 803] on div "Messaging Send videos Replies Results Setup & Manage Message template Integrati…" at bounding box center [116, 455] width 232 height 699
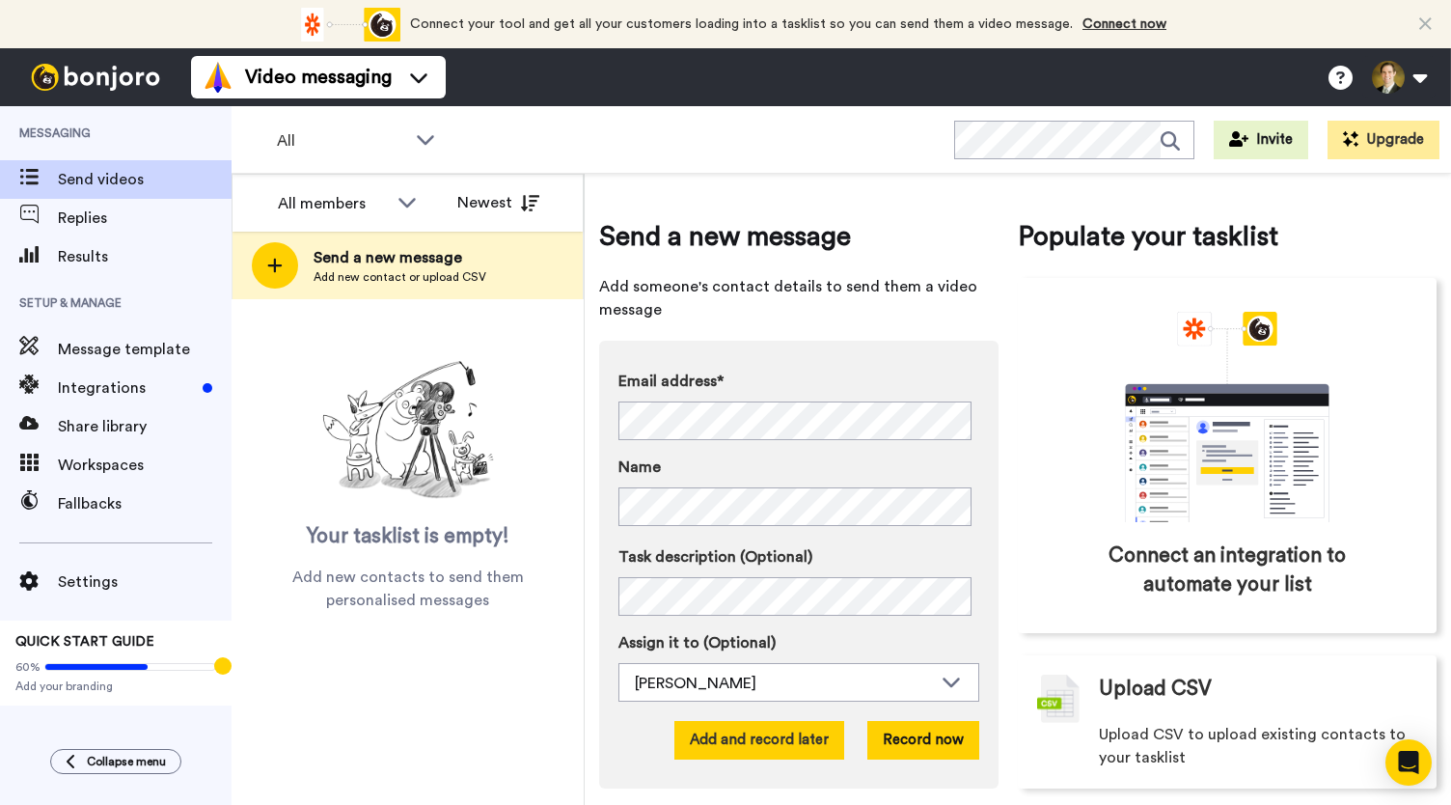
click at [774, 742] on button "Add and record later" at bounding box center [759, 740] width 170 height 39
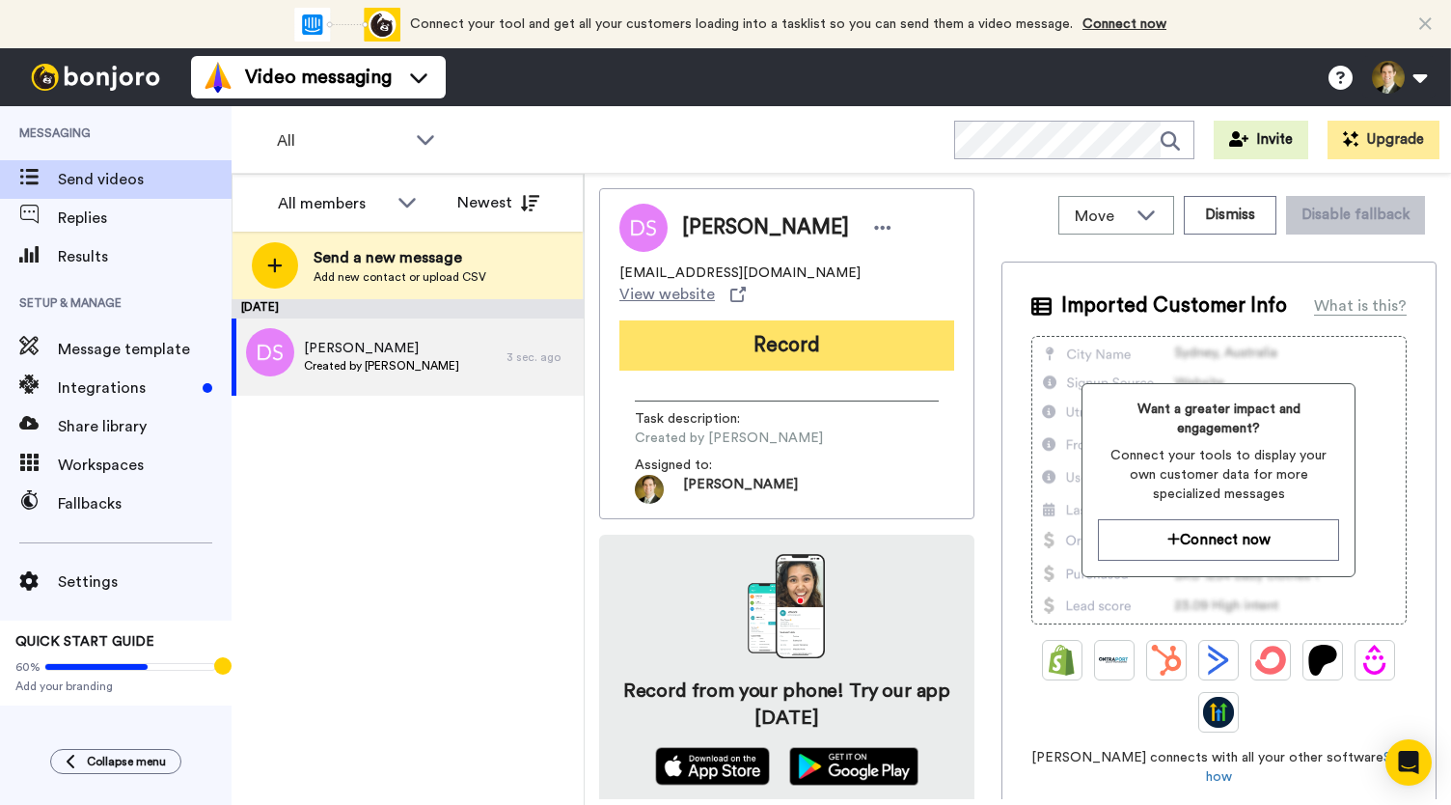
click at [742, 320] on button "Record" at bounding box center [786, 345] width 335 height 50
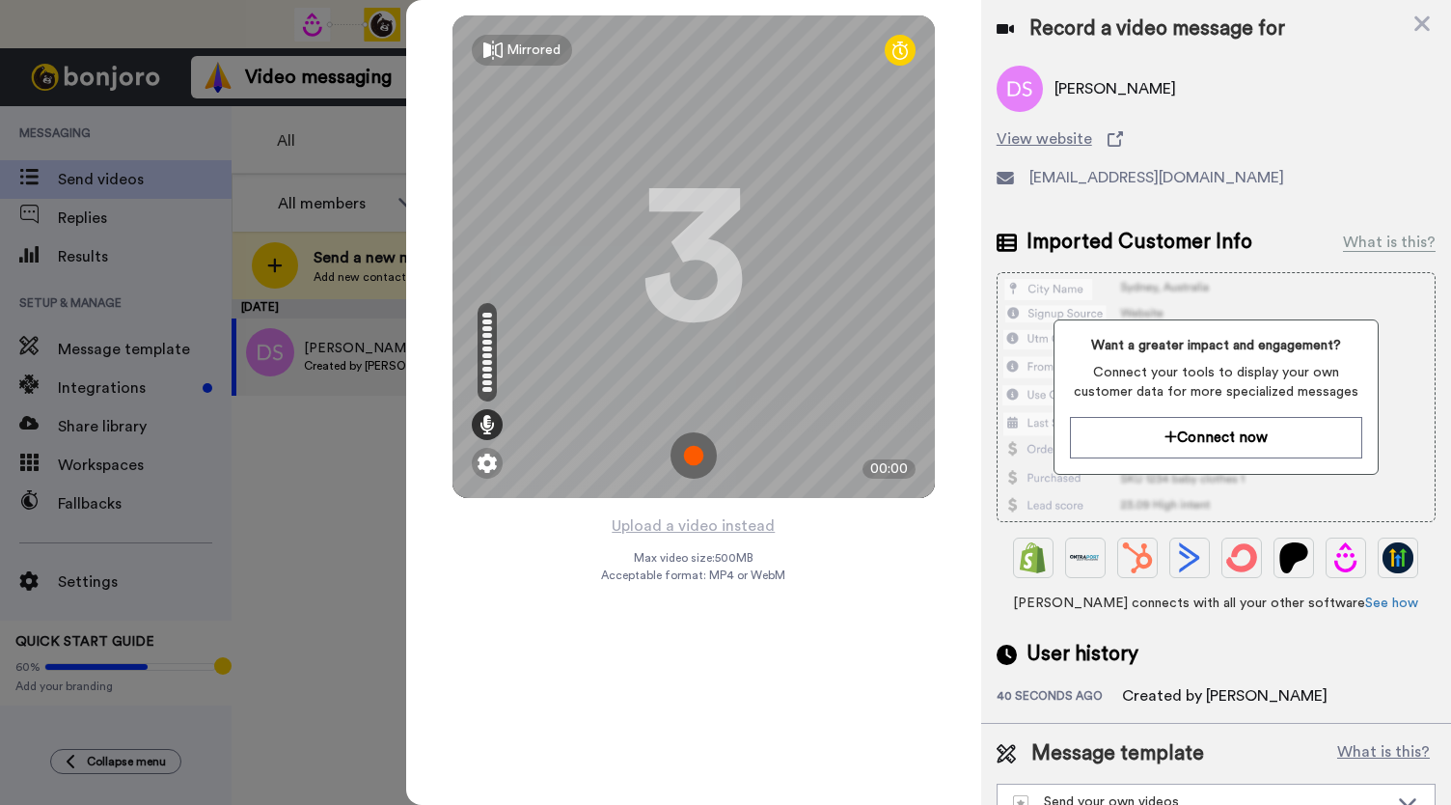
click at [684, 460] on img at bounding box center [694, 455] width 46 height 46
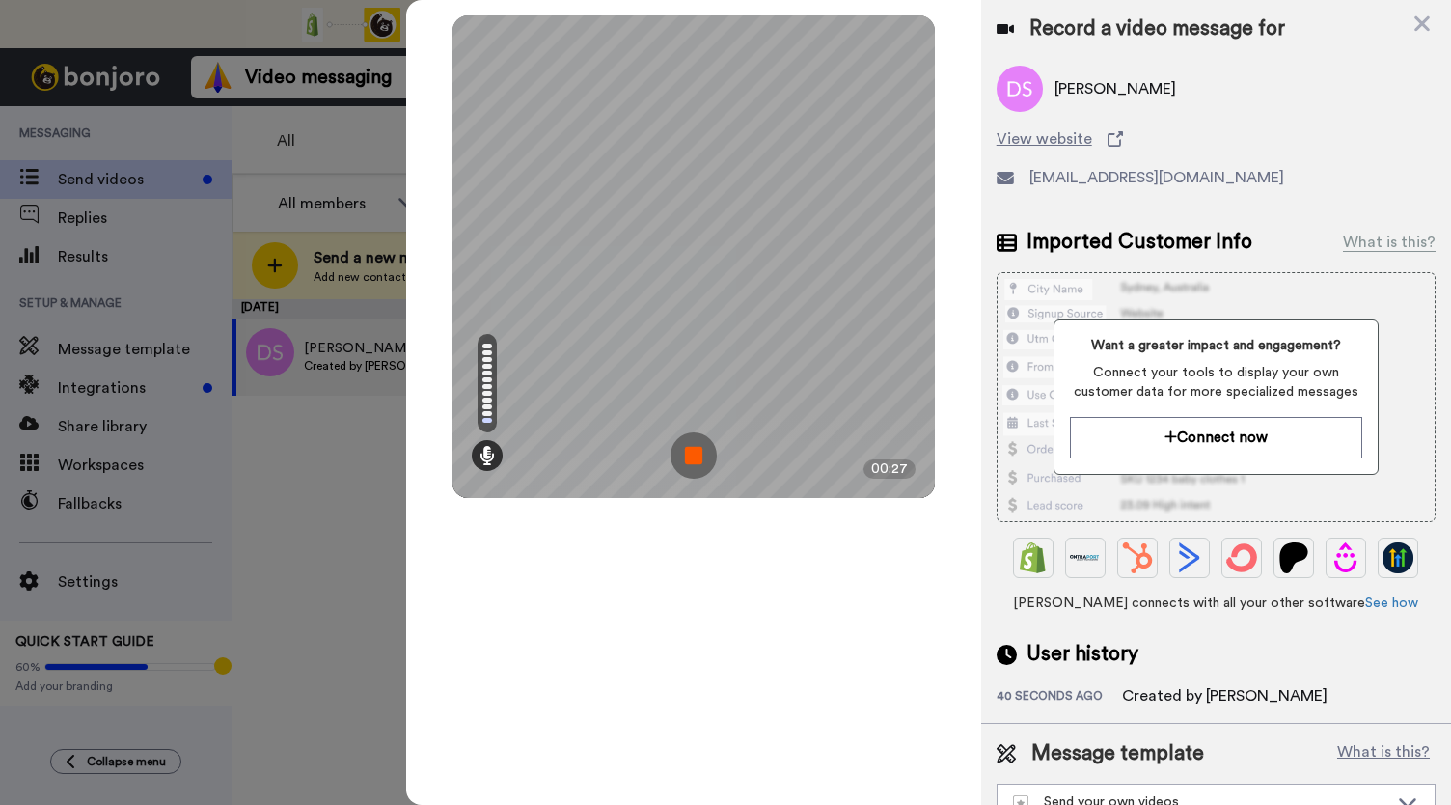
click at [684, 460] on img at bounding box center [694, 455] width 46 height 46
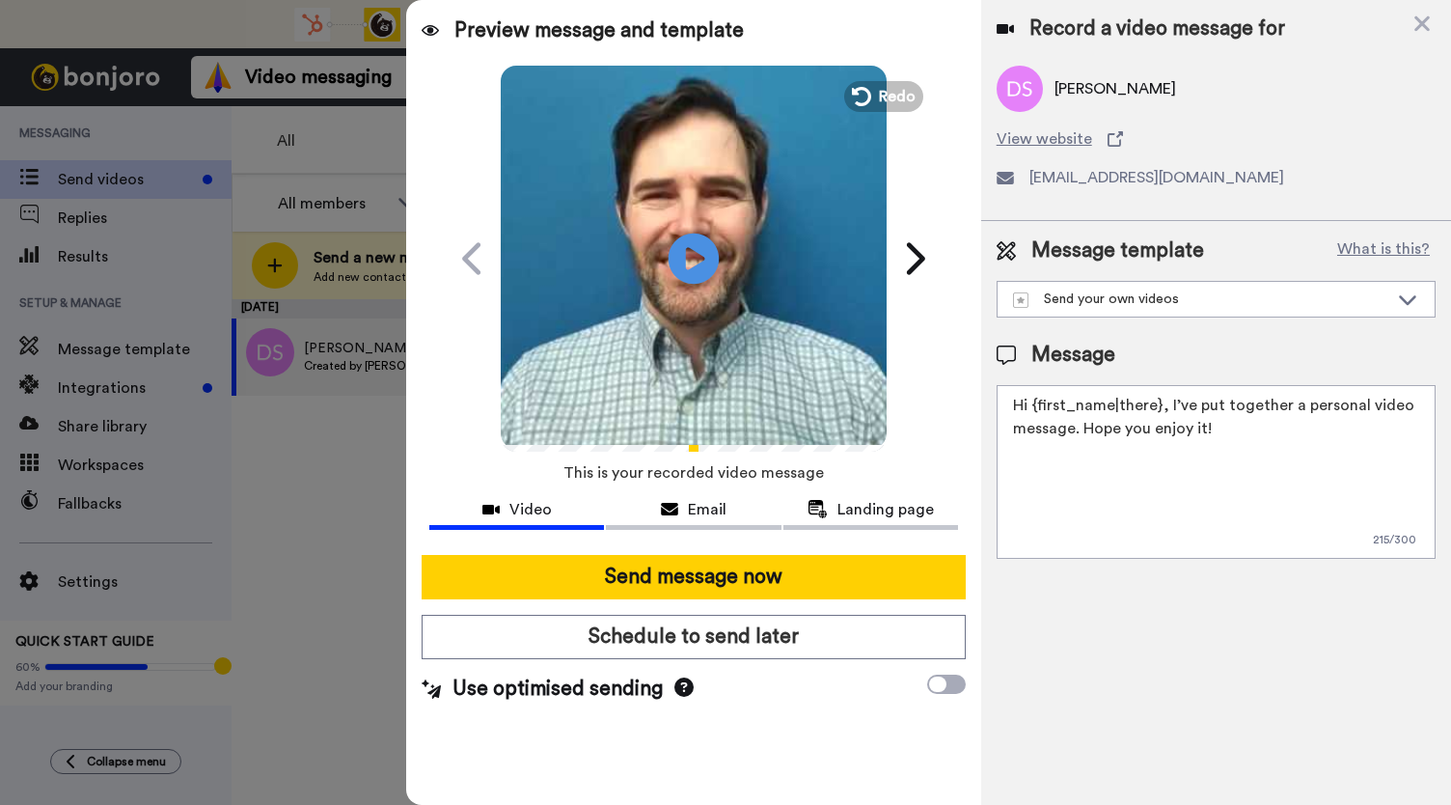
click at [689, 260] on icon "Play/Pause" at bounding box center [694, 258] width 51 height 92
click at [682, 515] on div "Email" at bounding box center [693, 509] width 175 height 23
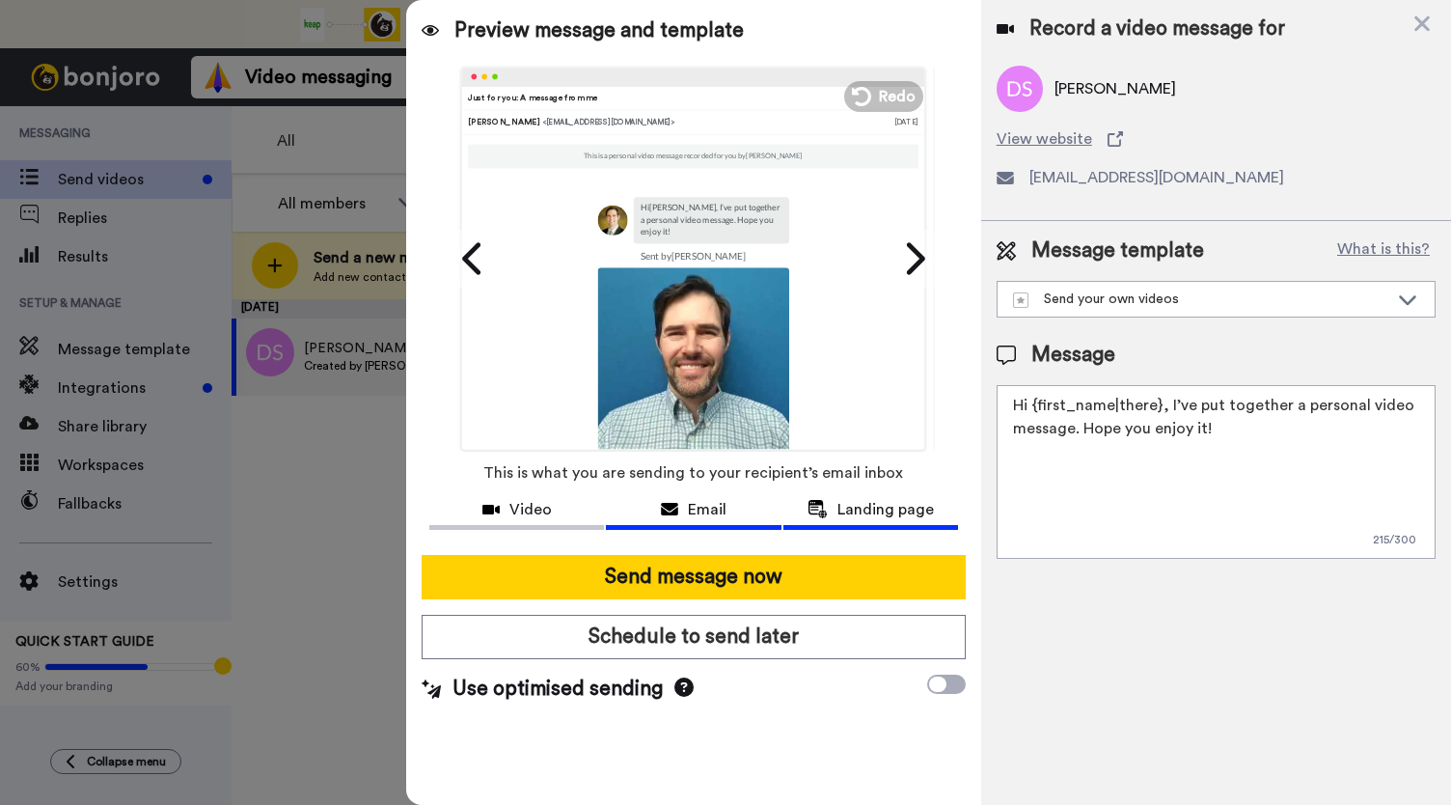
click at [824, 509] on icon at bounding box center [818, 509] width 20 height 18
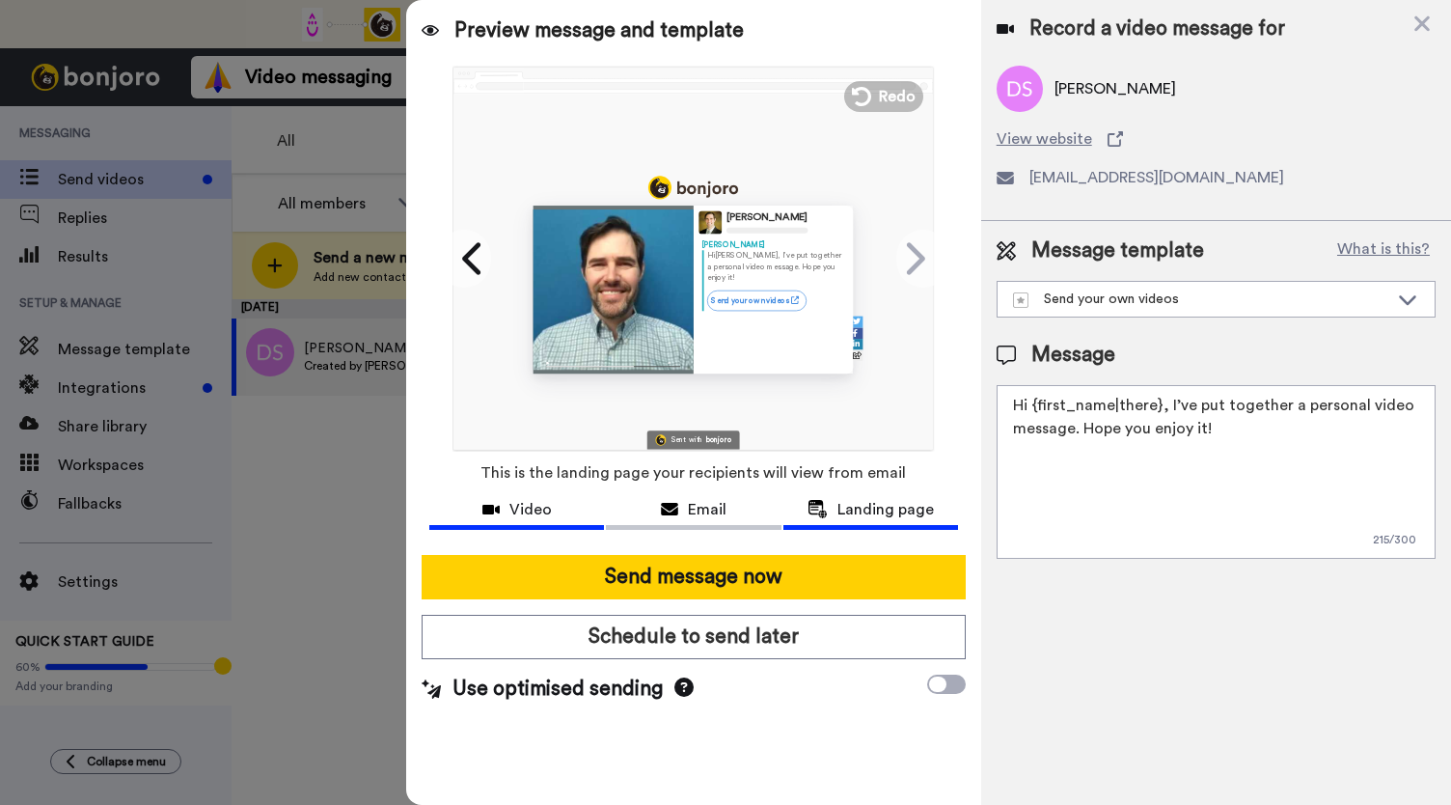
click at [518, 508] on span "Video" at bounding box center [530, 509] width 42 height 23
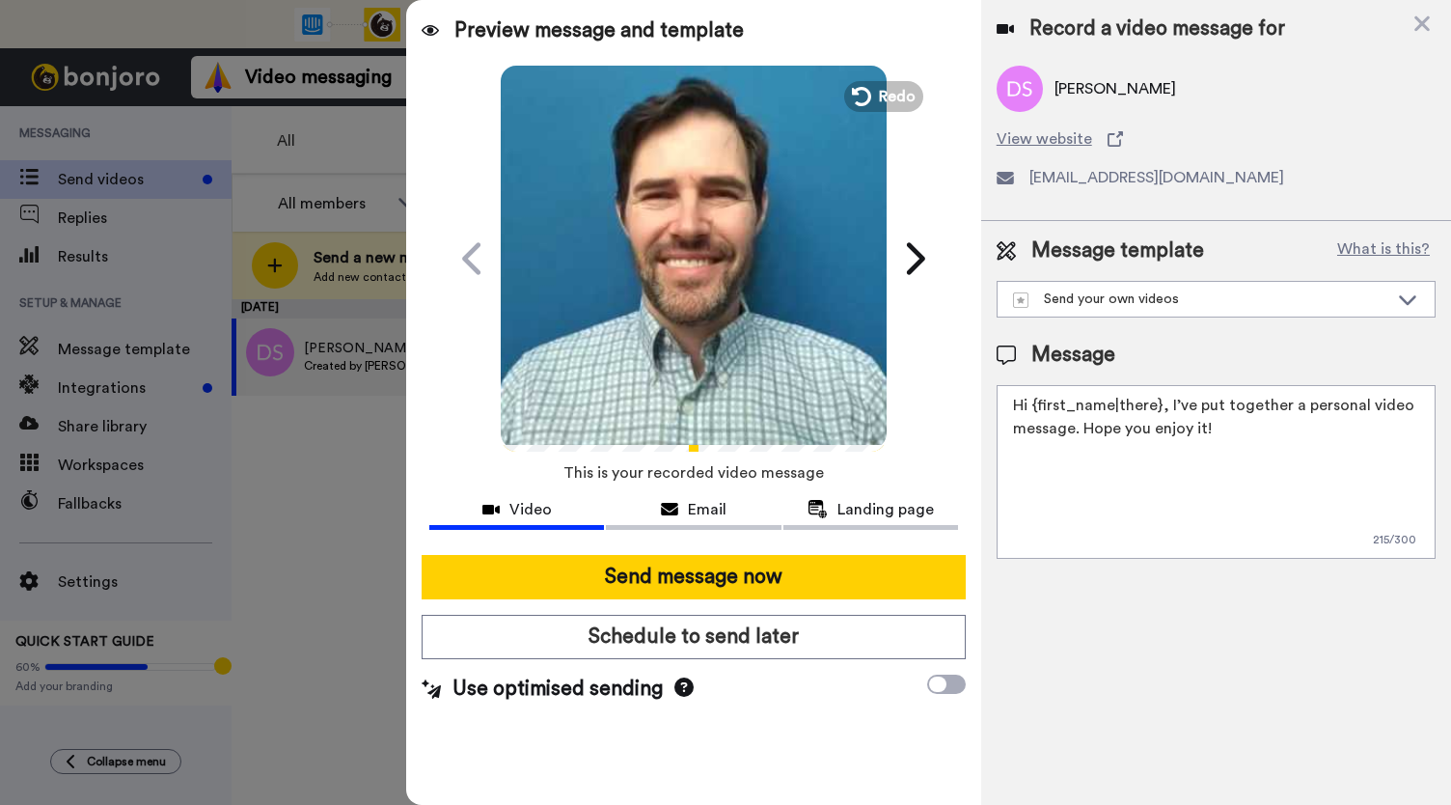
click at [616, 282] on video at bounding box center [694, 256] width 386 height 386
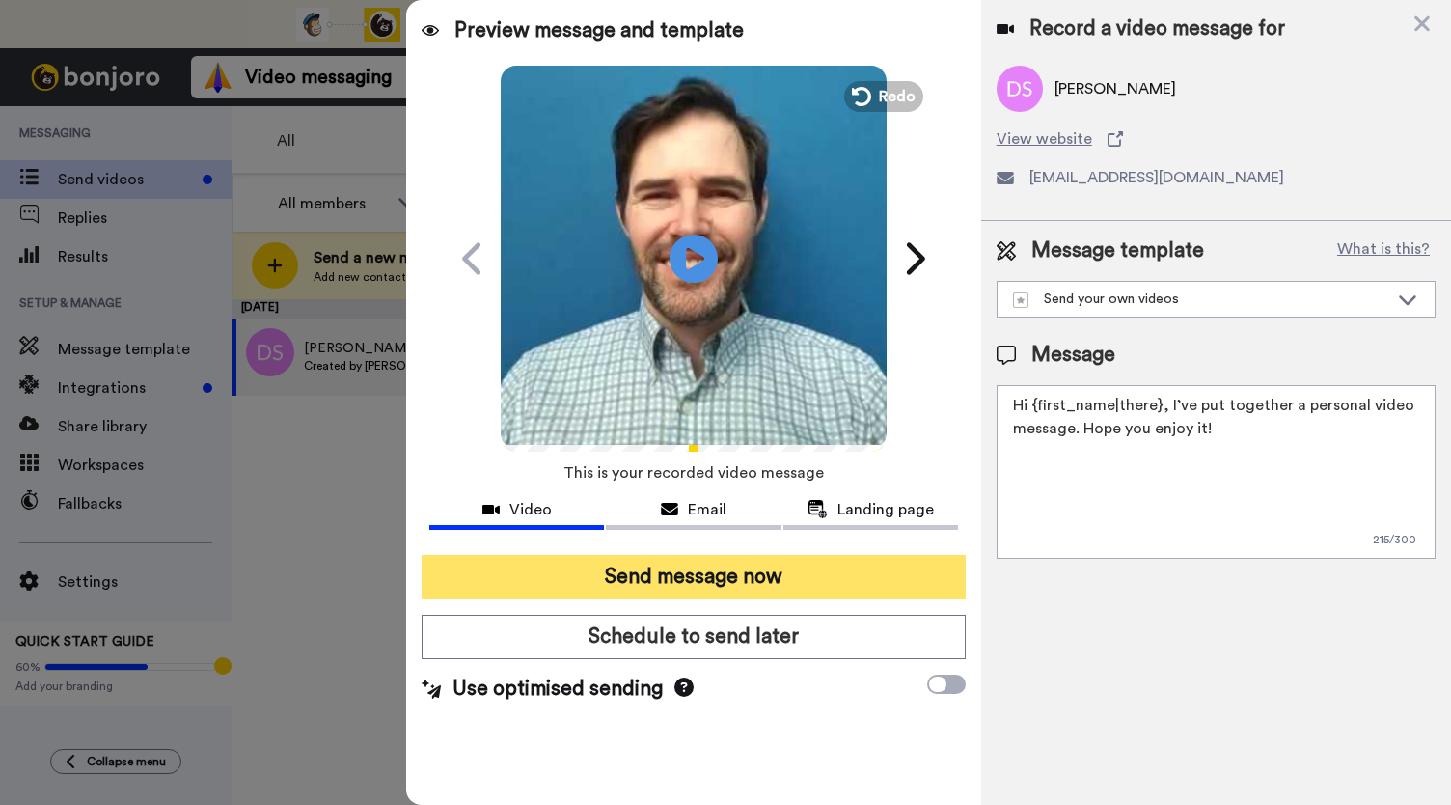
click at [699, 586] on button "Send message now" at bounding box center [694, 577] width 544 height 44
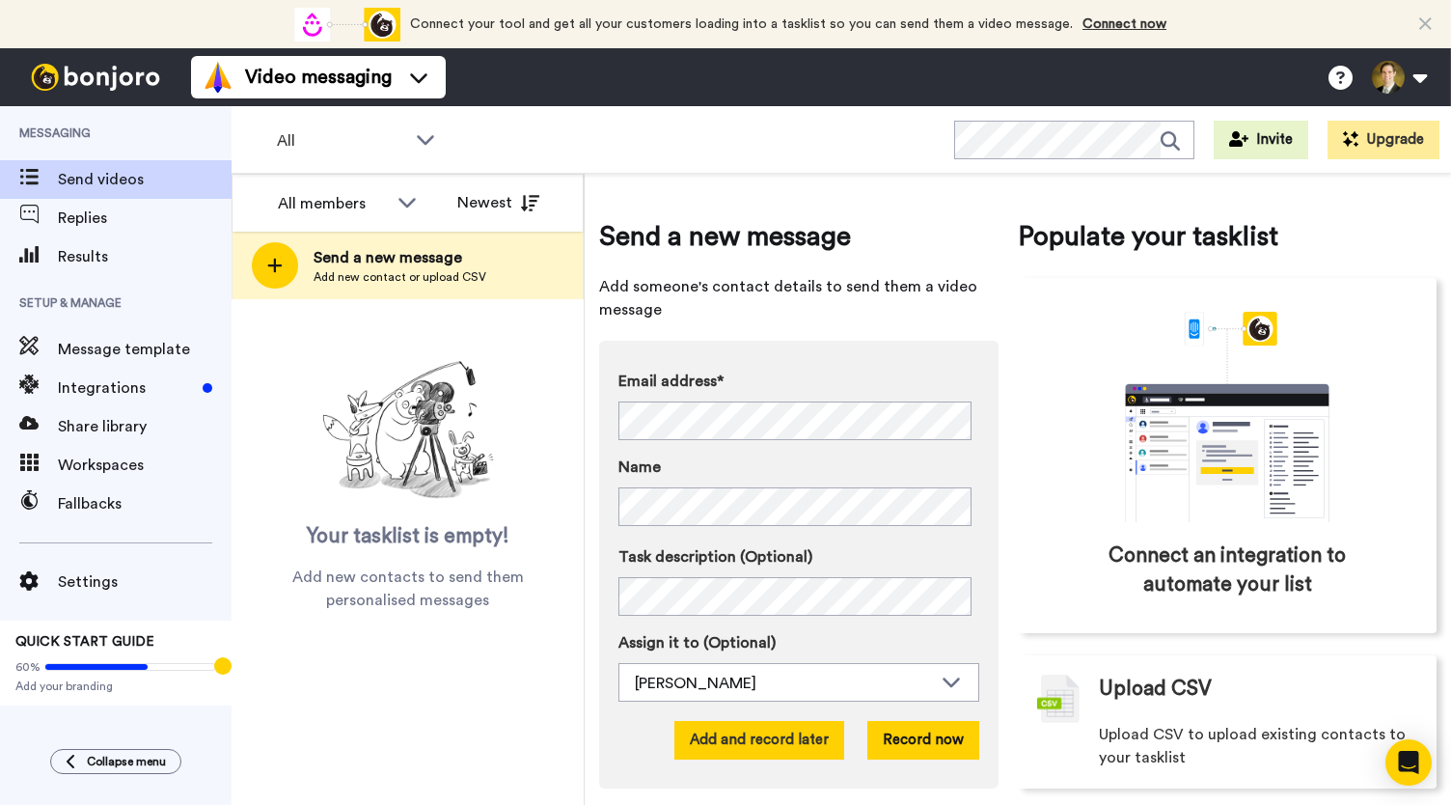
click at [726, 748] on button "Add and record later" at bounding box center [759, 740] width 170 height 39
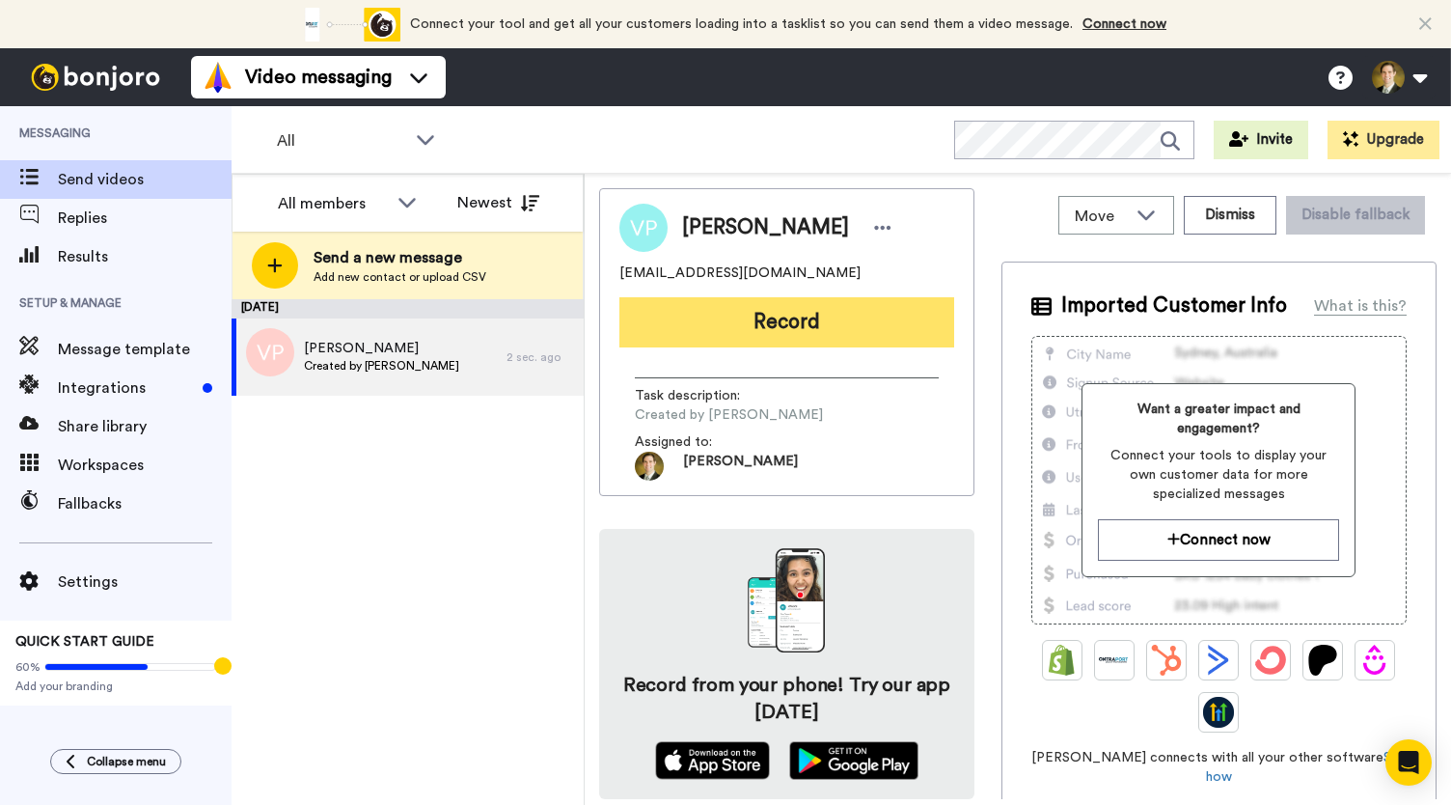
click at [803, 316] on button "Record" at bounding box center [786, 322] width 335 height 50
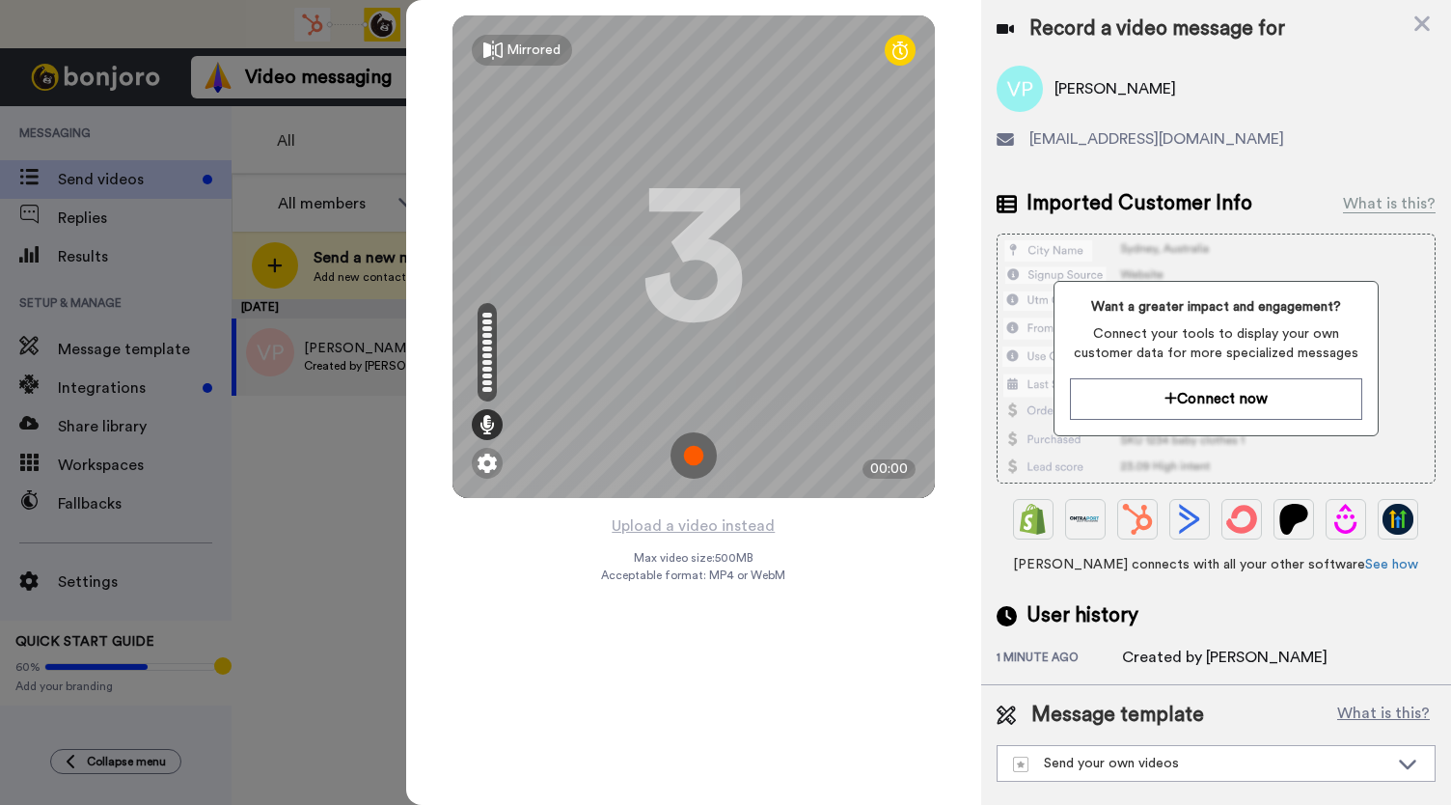
click at [690, 453] on img at bounding box center [694, 455] width 46 height 46
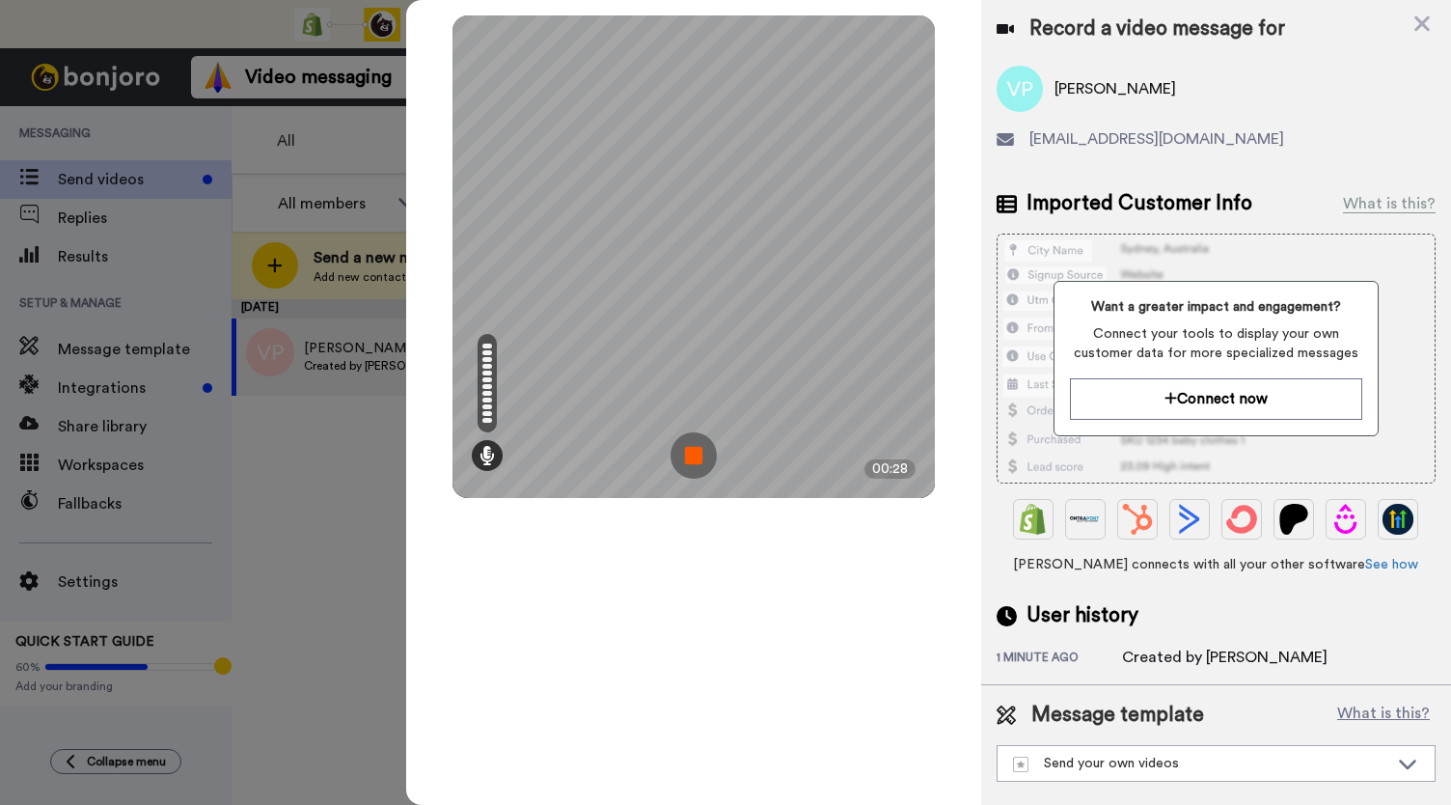
click at [690, 453] on img at bounding box center [694, 455] width 46 height 46
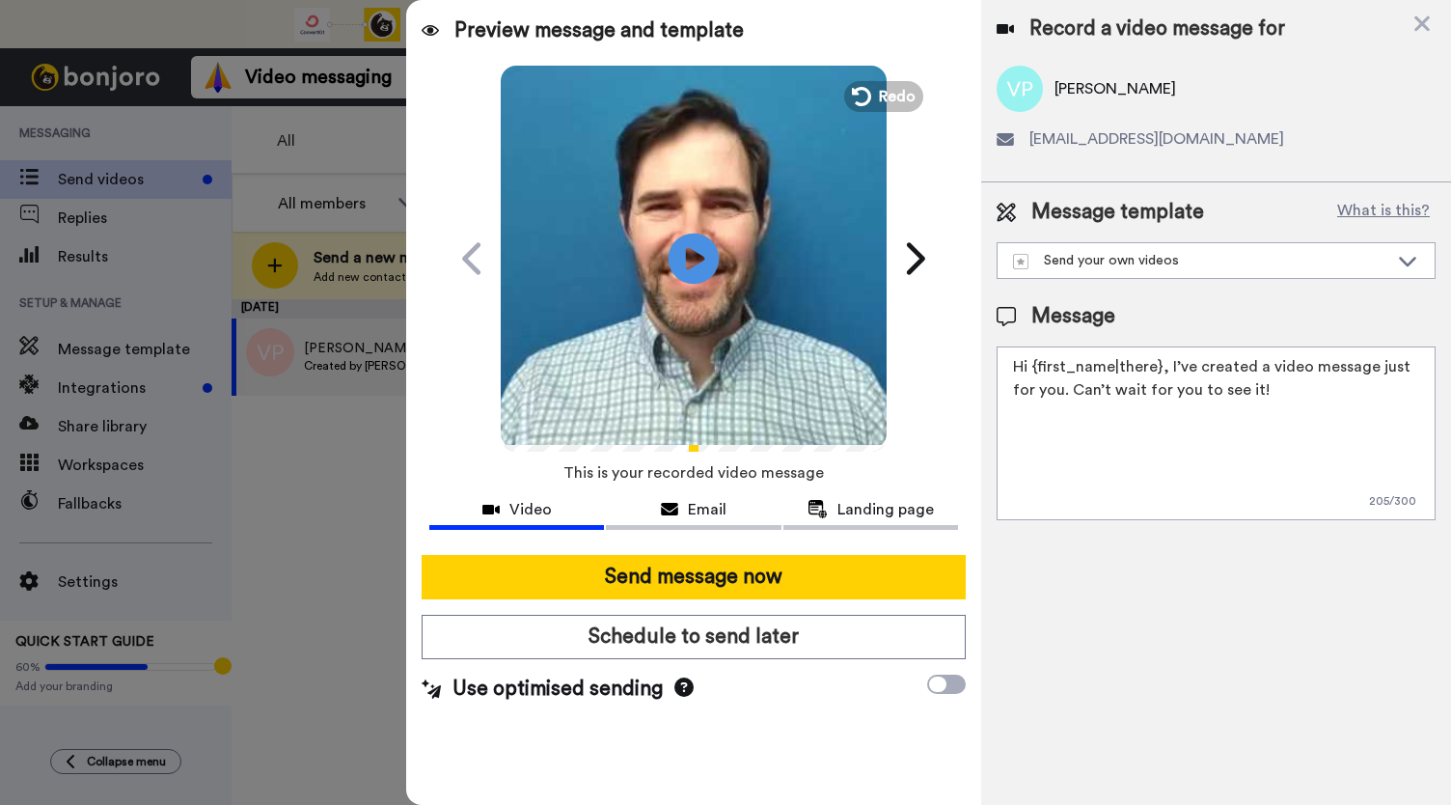
click at [700, 246] on icon at bounding box center [694, 258] width 51 height 51
click at [681, 506] on div "Email" at bounding box center [693, 509] width 175 height 23
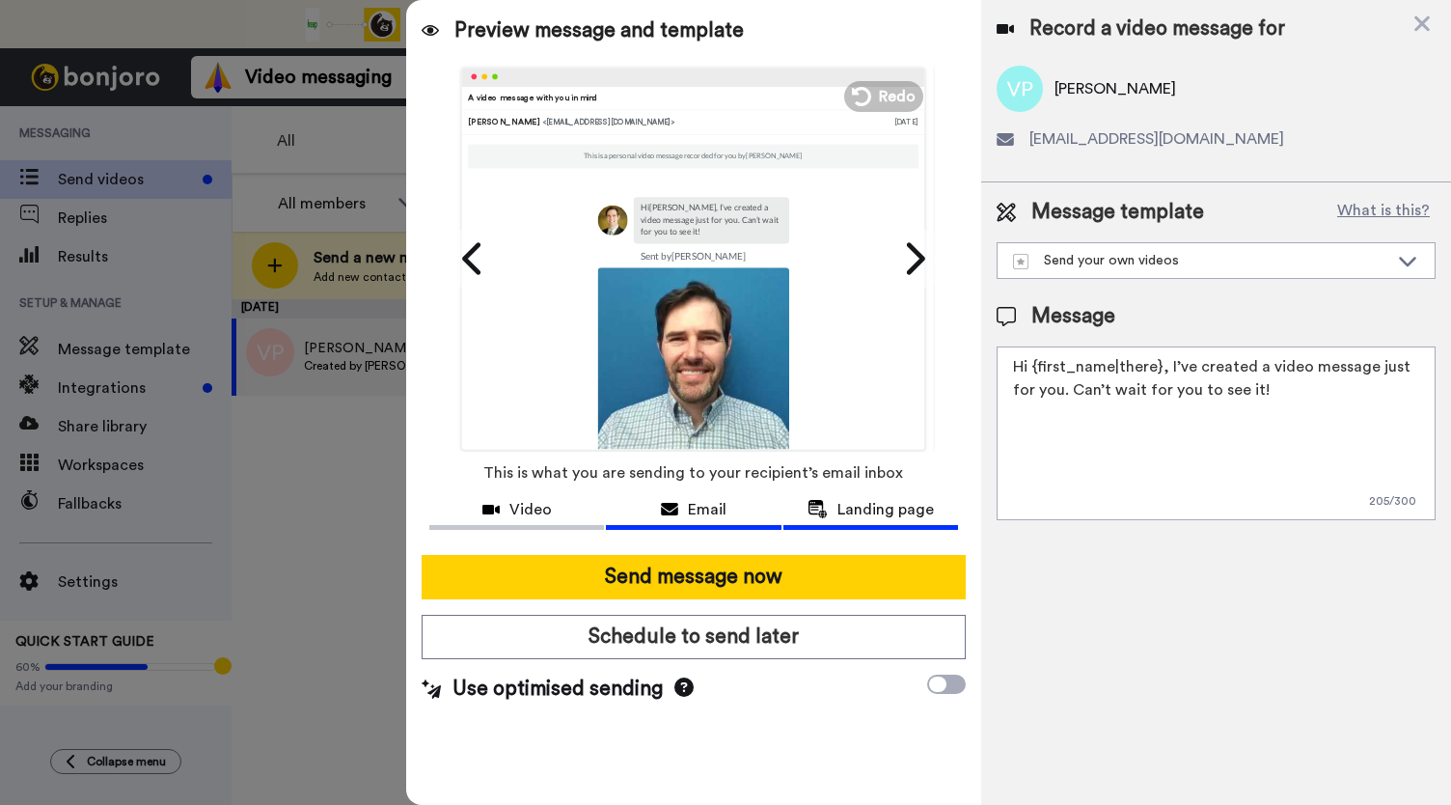
click at [853, 518] on span "Landing page" at bounding box center [886, 509] width 96 height 23
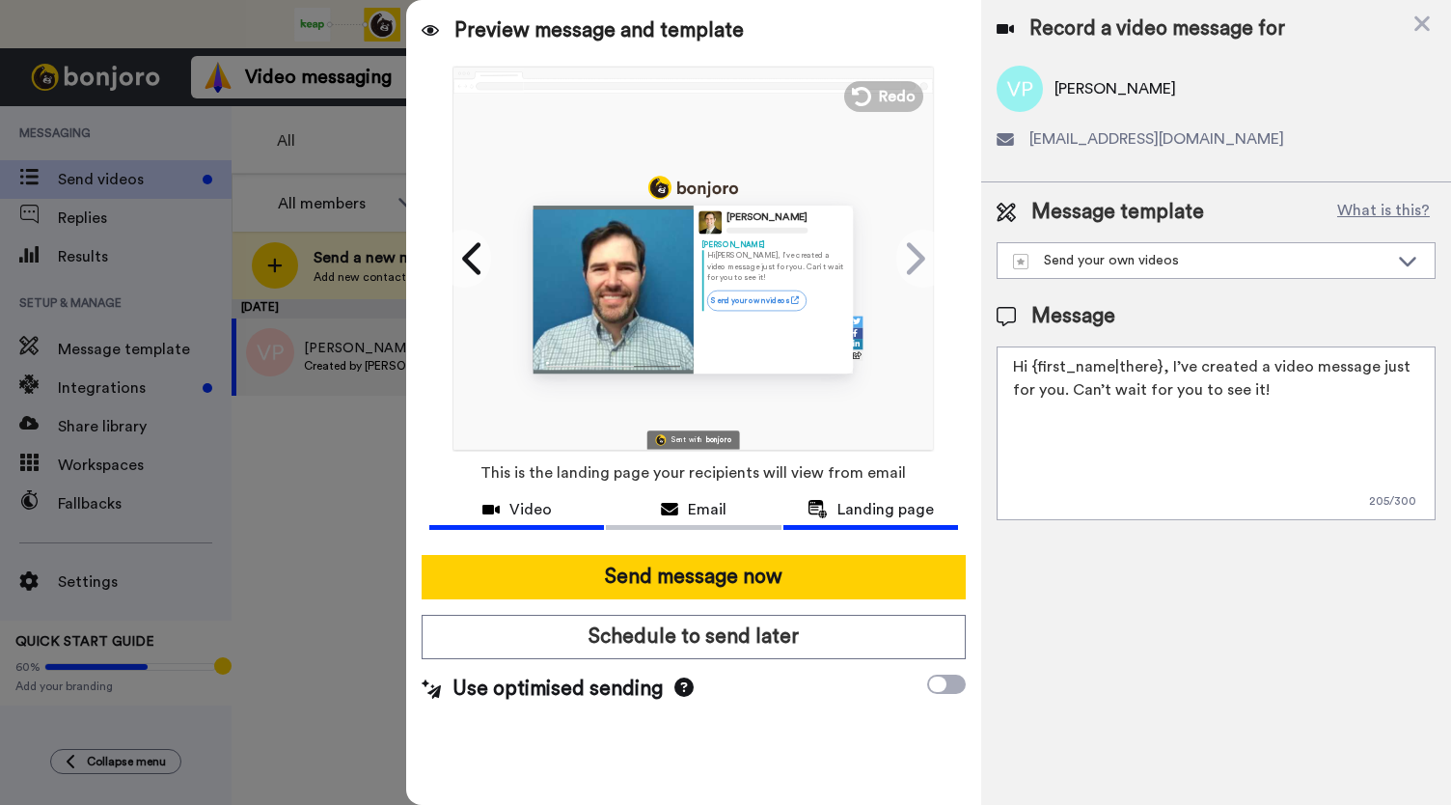
click at [527, 499] on span "Video" at bounding box center [530, 509] width 42 height 23
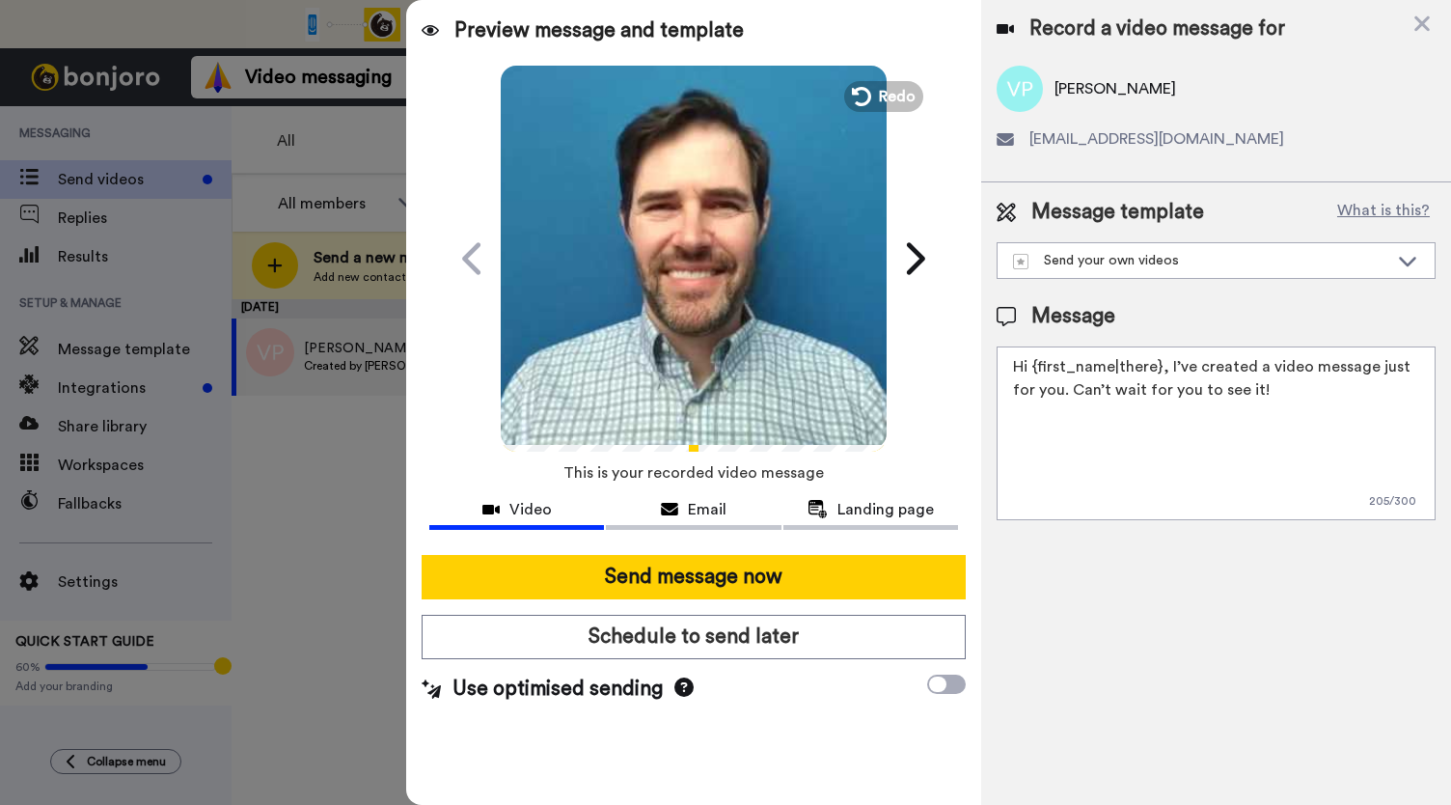
click at [590, 296] on video at bounding box center [694, 256] width 386 height 386
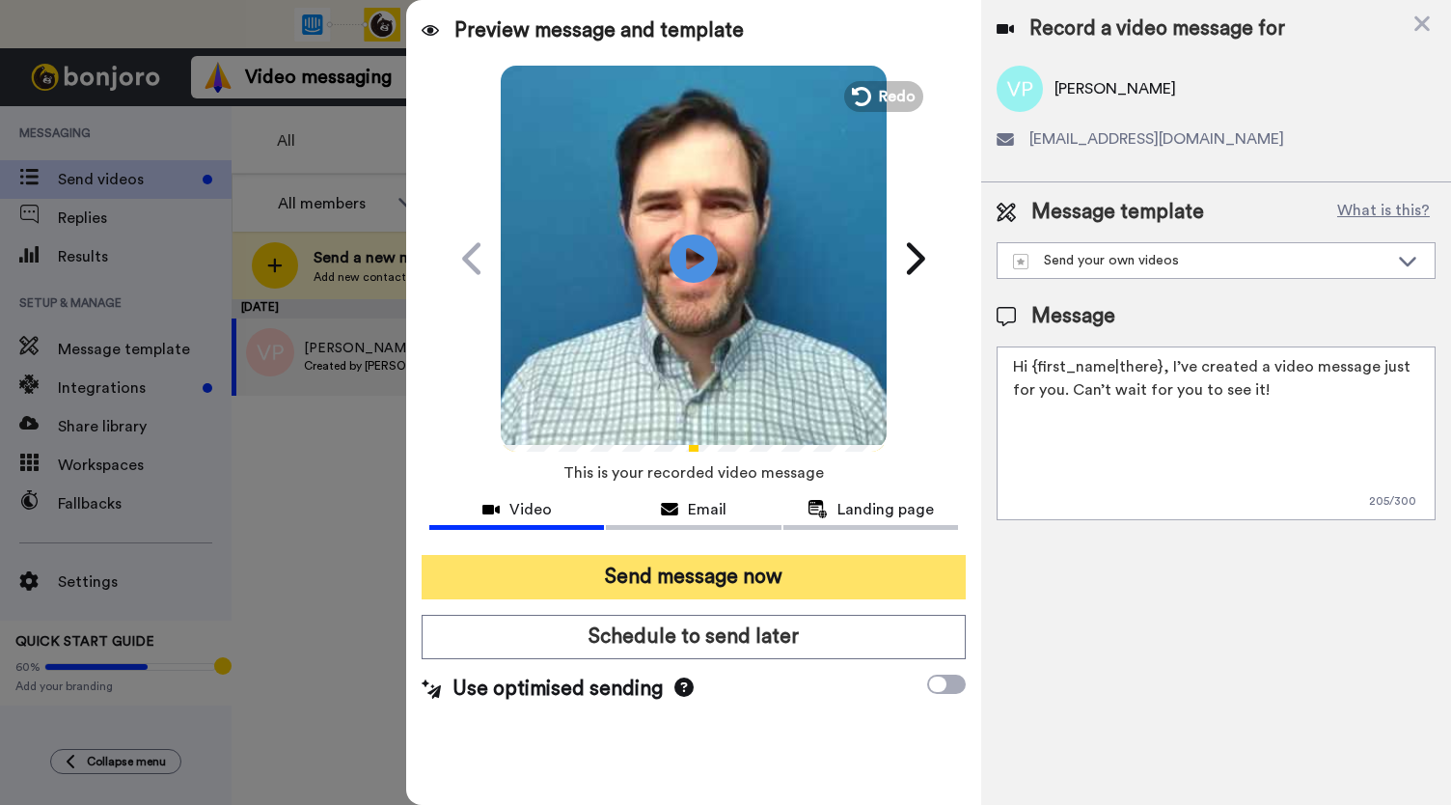
click at [655, 574] on button "Send message now" at bounding box center [694, 577] width 544 height 44
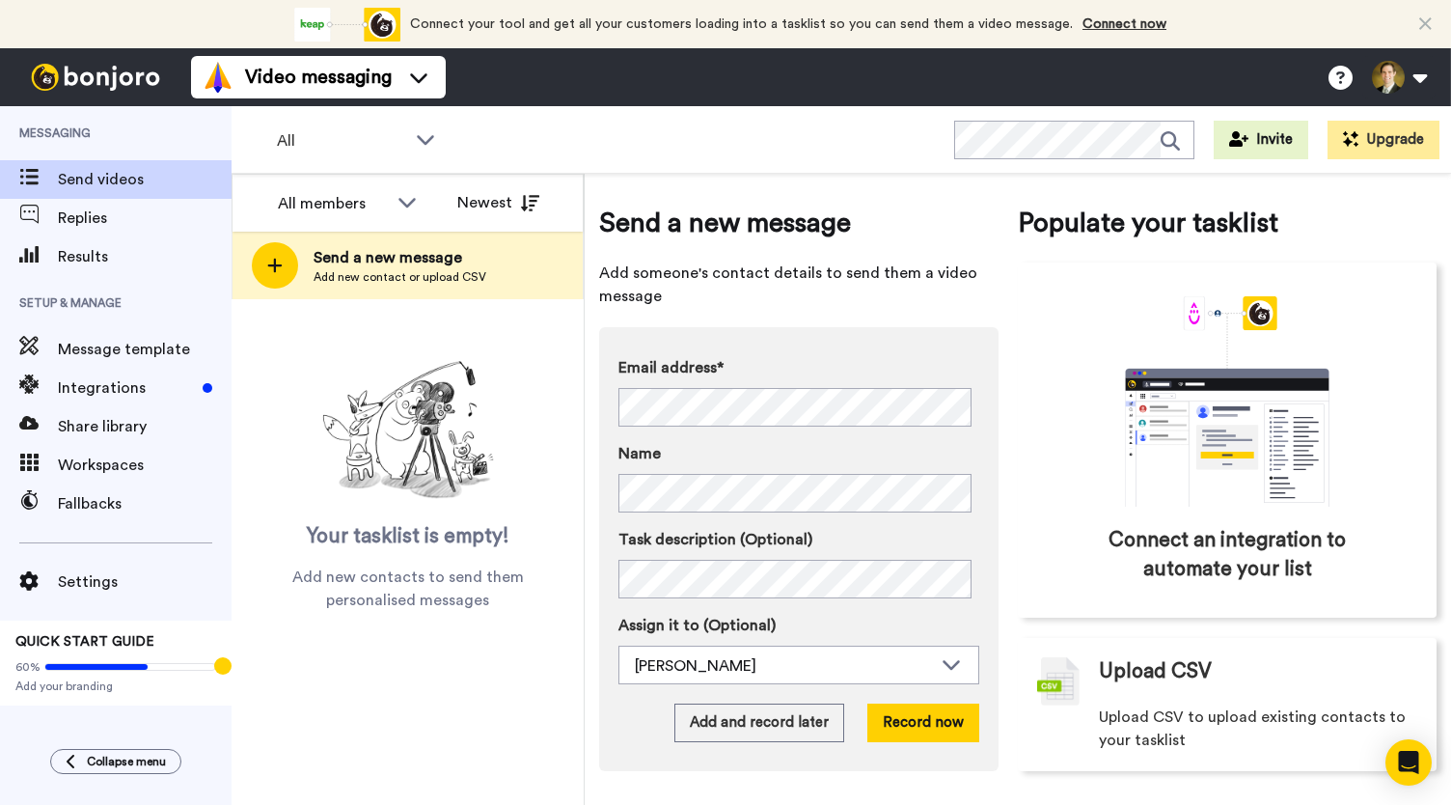
scroll to position [14, 0]
click at [610, 769] on div "Email address* No search result for ‘ rgedds@aol.com ’ Name Task description (O…" at bounding box center [798, 549] width 399 height 444
click at [753, 727] on button "Add and record later" at bounding box center [759, 722] width 170 height 39
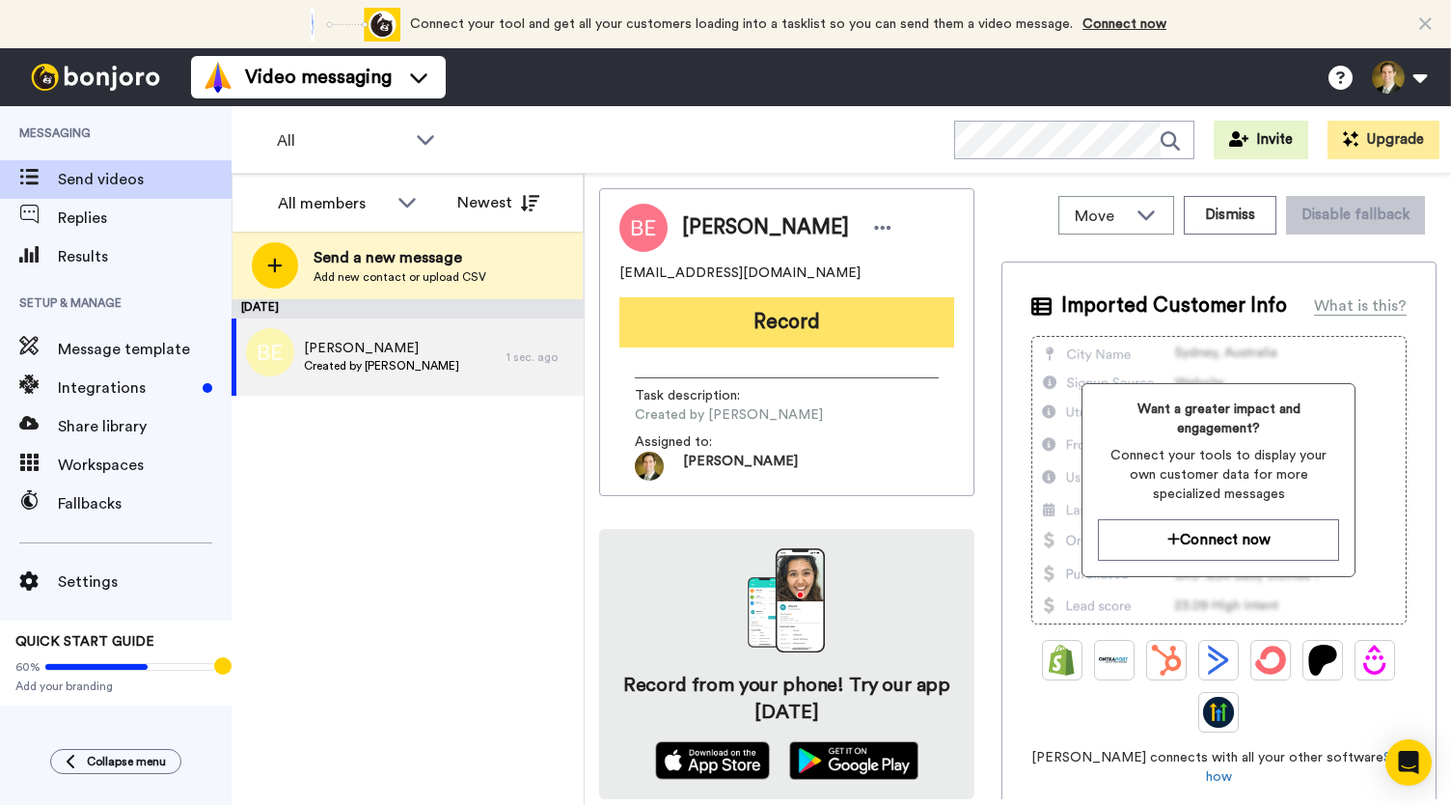
click at [747, 316] on button "Record" at bounding box center [786, 322] width 335 height 50
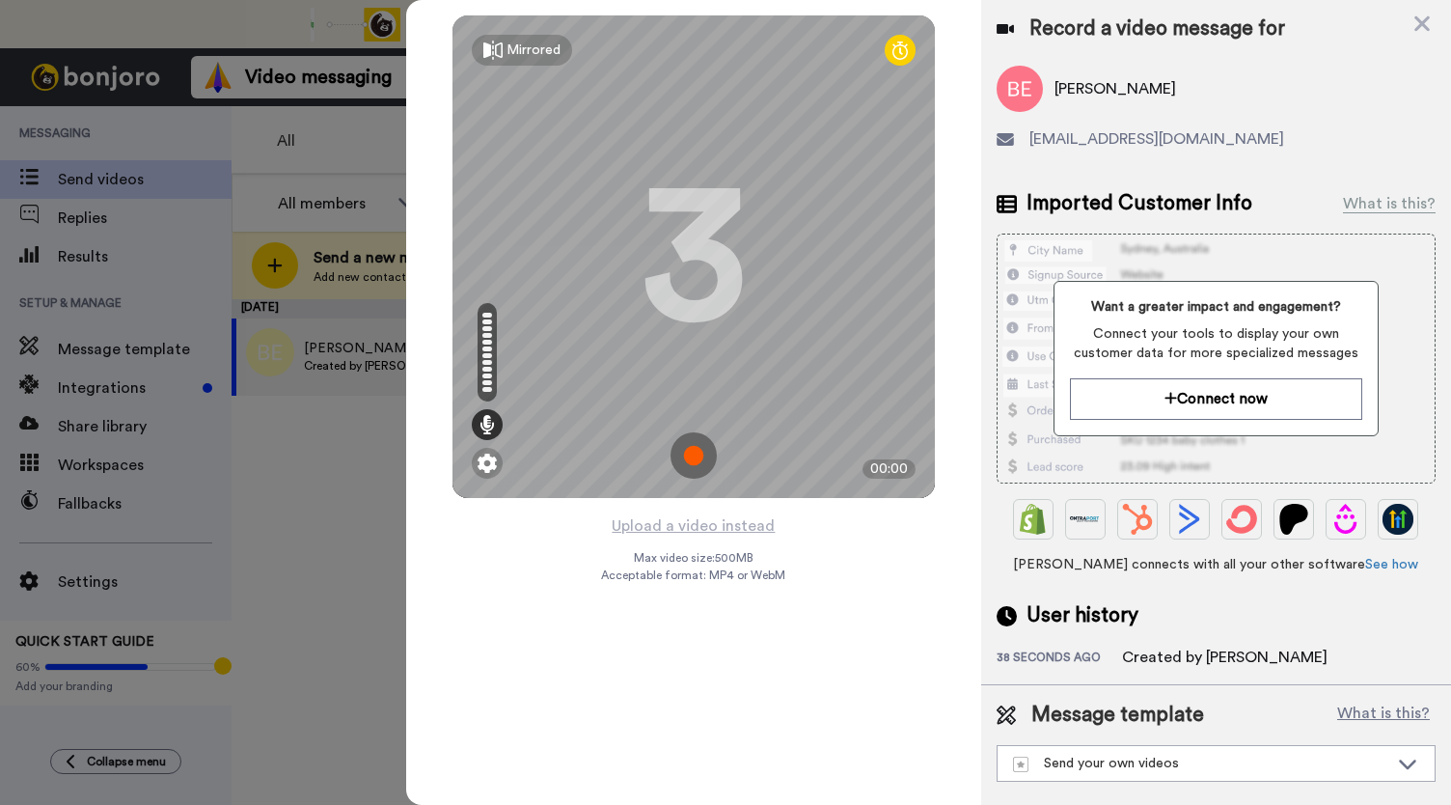
click at [697, 447] on img at bounding box center [694, 455] width 46 height 46
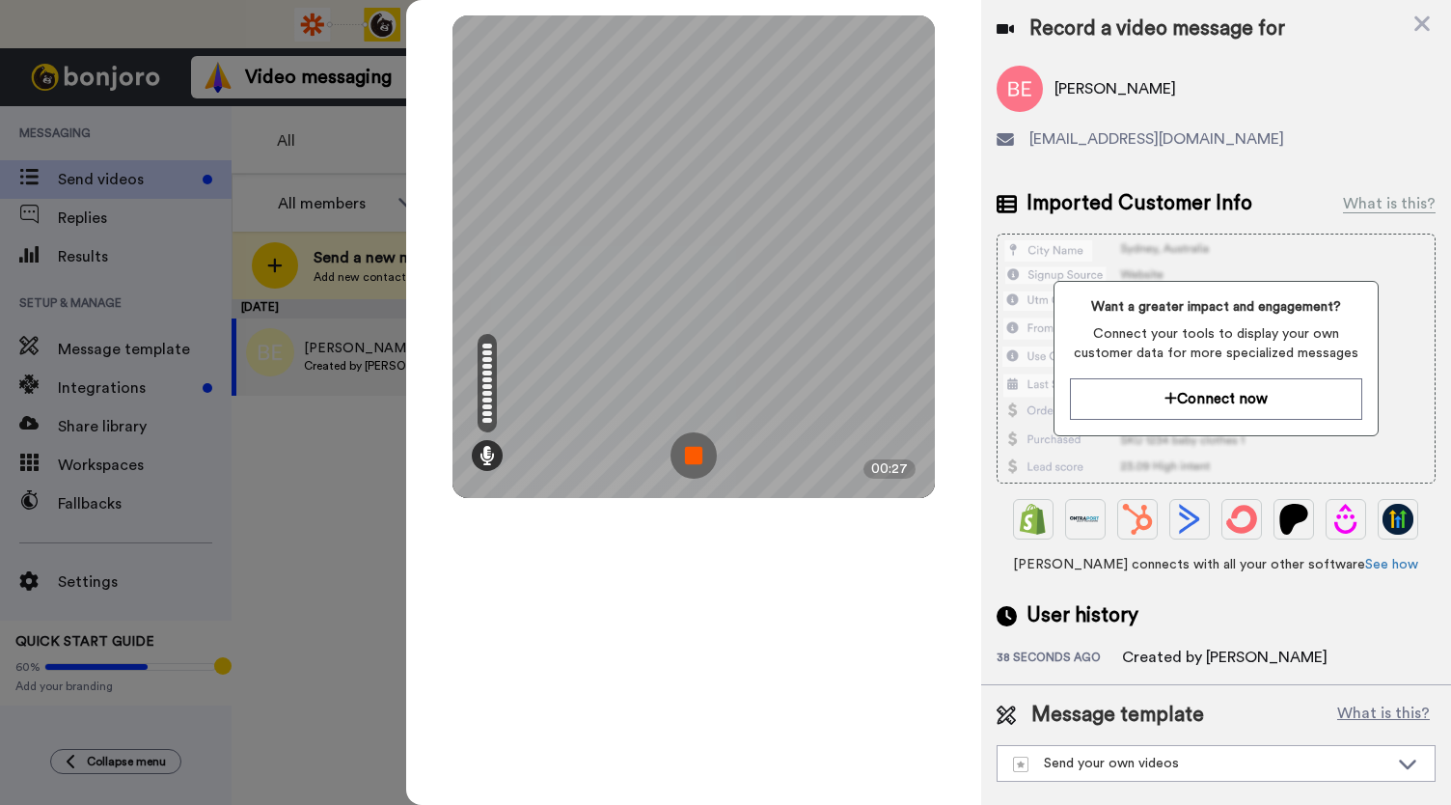
click at [695, 446] on img at bounding box center [694, 455] width 46 height 46
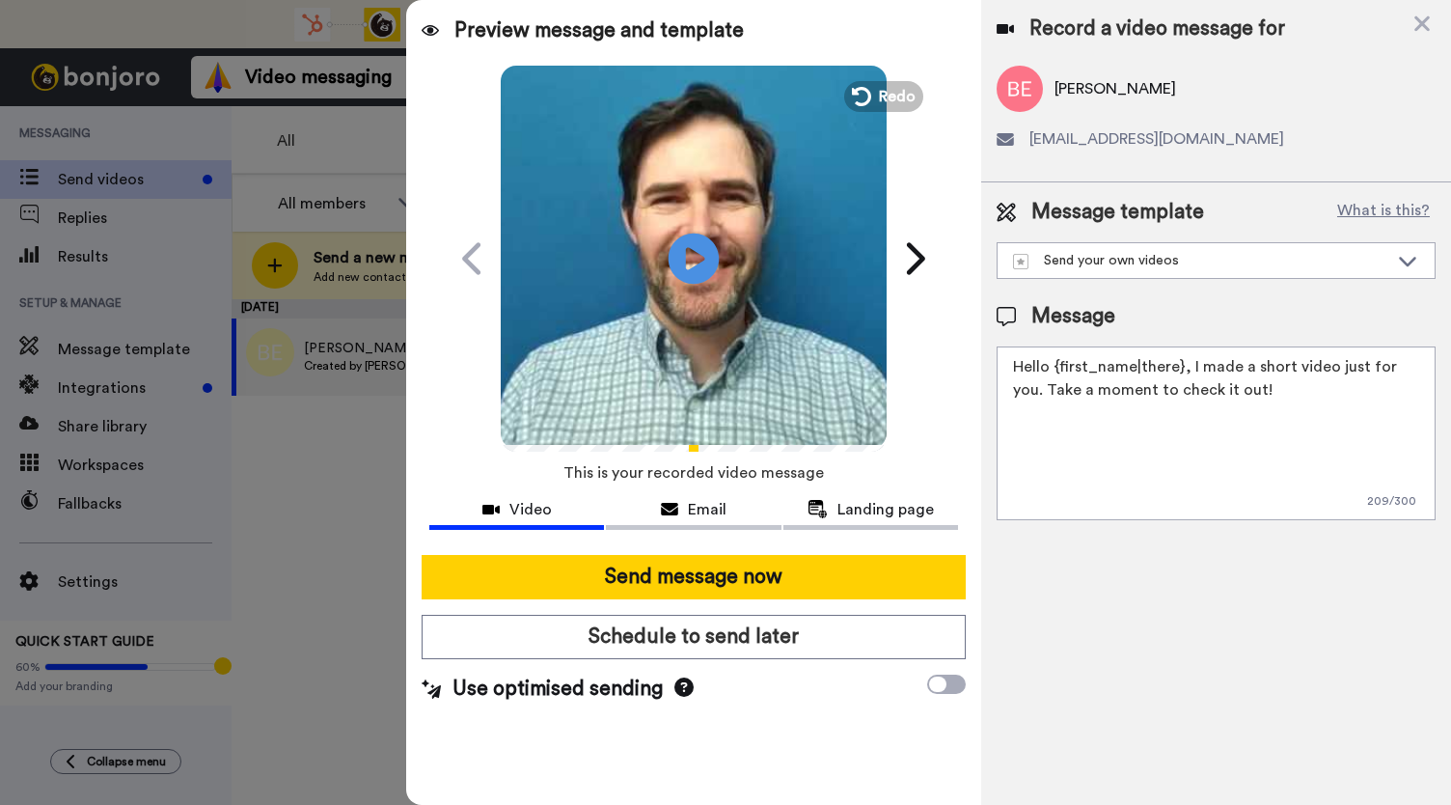
click at [687, 269] on icon at bounding box center [694, 258] width 51 height 51
click at [674, 506] on icon at bounding box center [669, 509] width 17 height 15
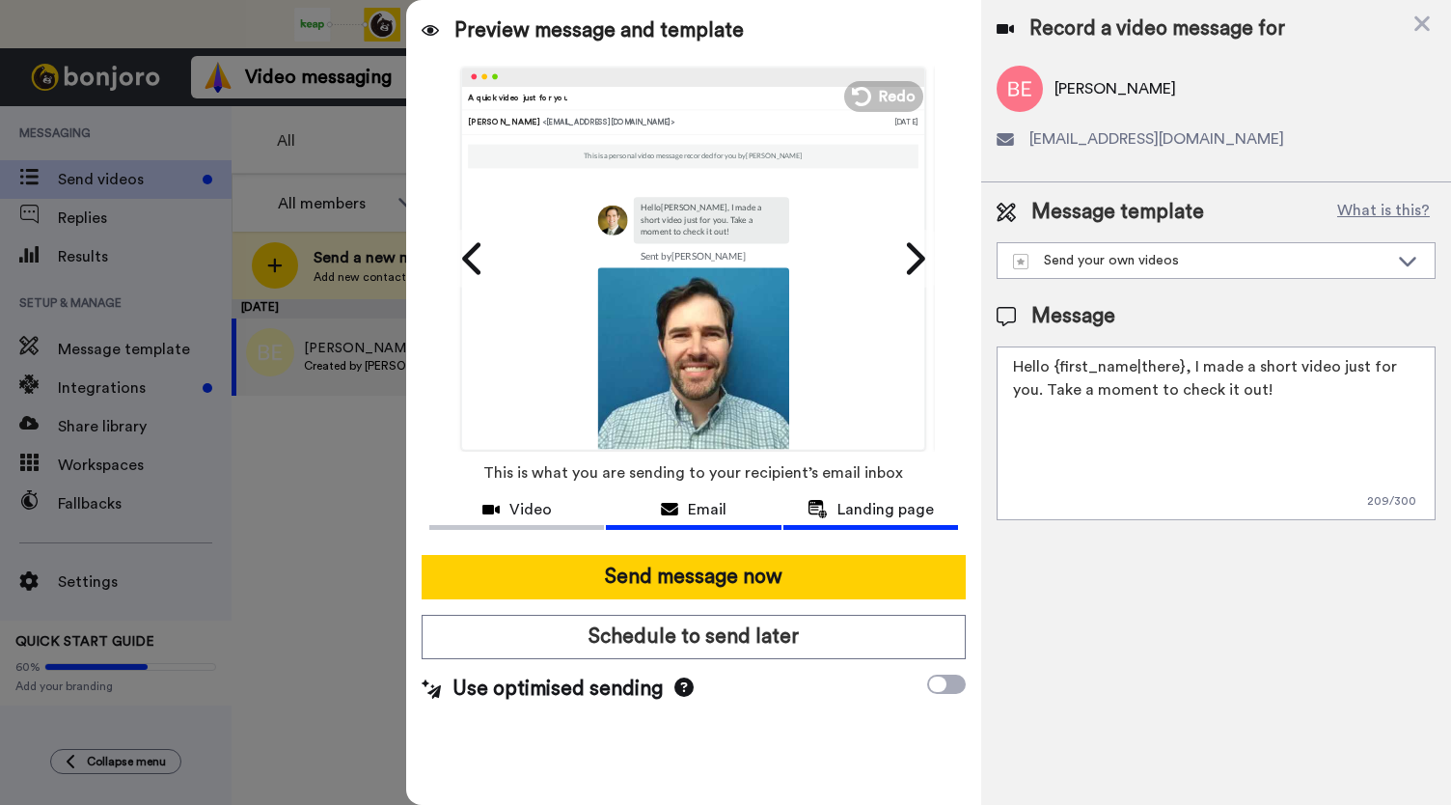
click at [865, 507] on span "Landing page" at bounding box center [886, 509] width 96 height 23
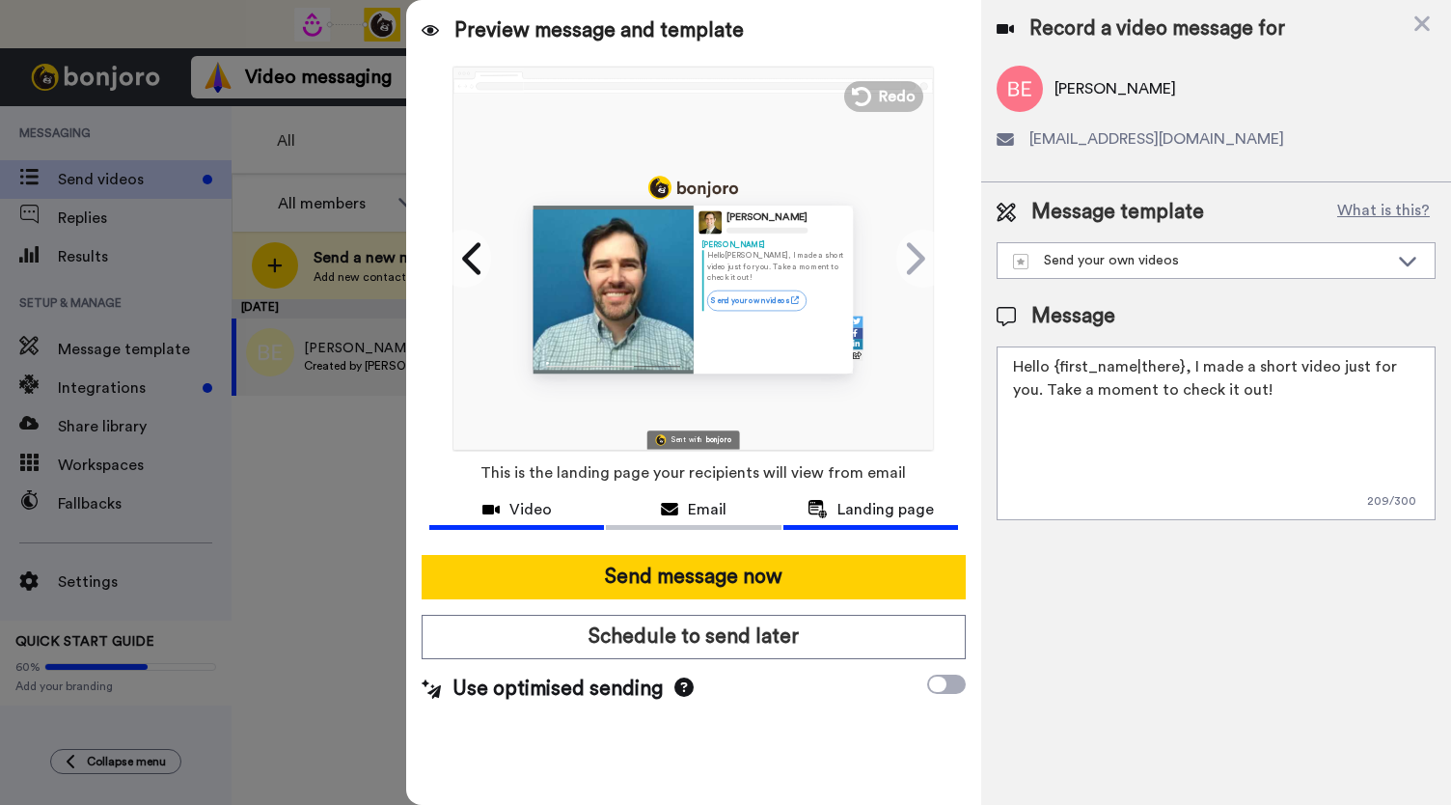
click at [510, 505] on span "Video" at bounding box center [530, 509] width 42 height 23
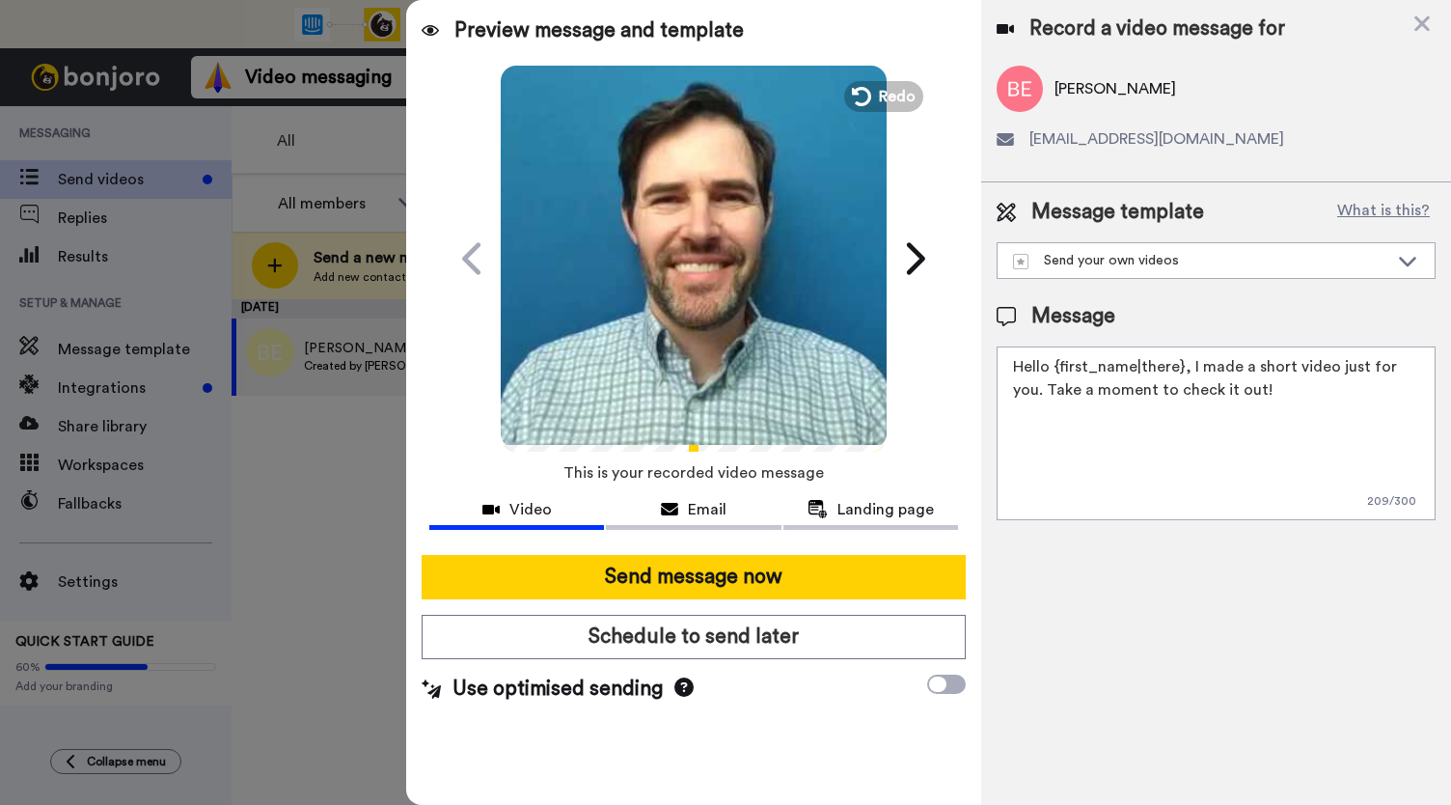
click at [631, 291] on video at bounding box center [694, 256] width 386 height 386
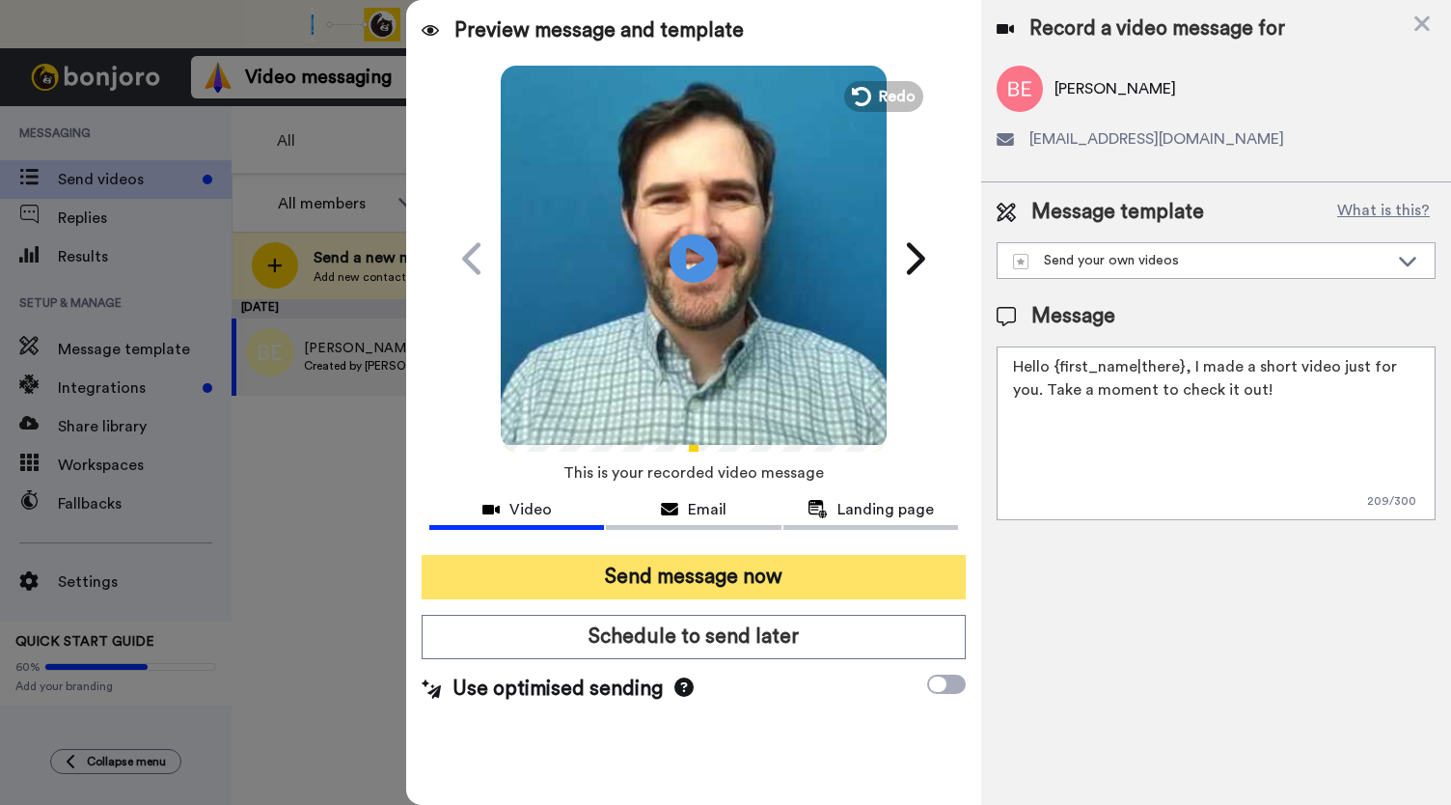
click at [679, 580] on button "Send message now" at bounding box center [694, 577] width 544 height 44
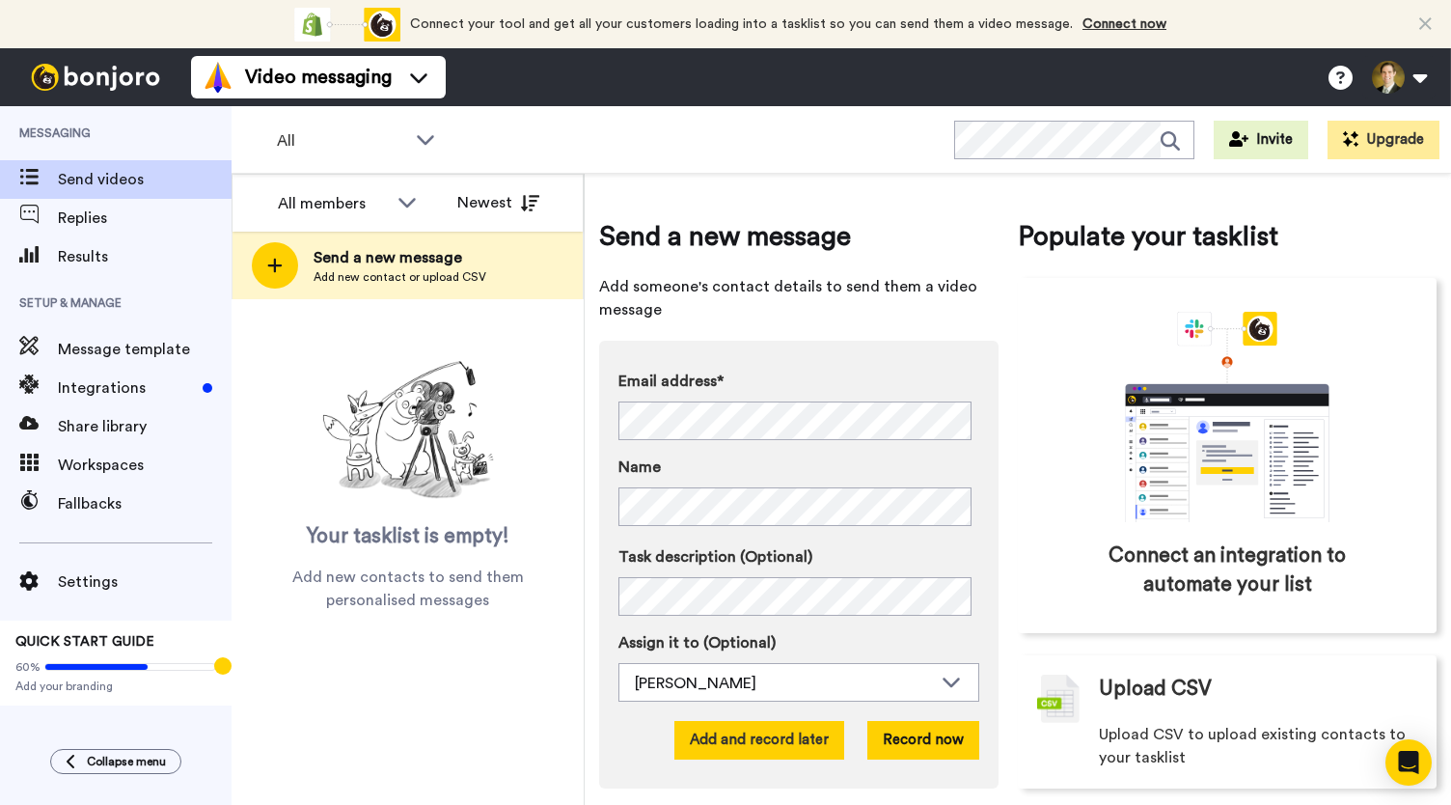
click at [804, 735] on button "Add and record later" at bounding box center [759, 740] width 170 height 39
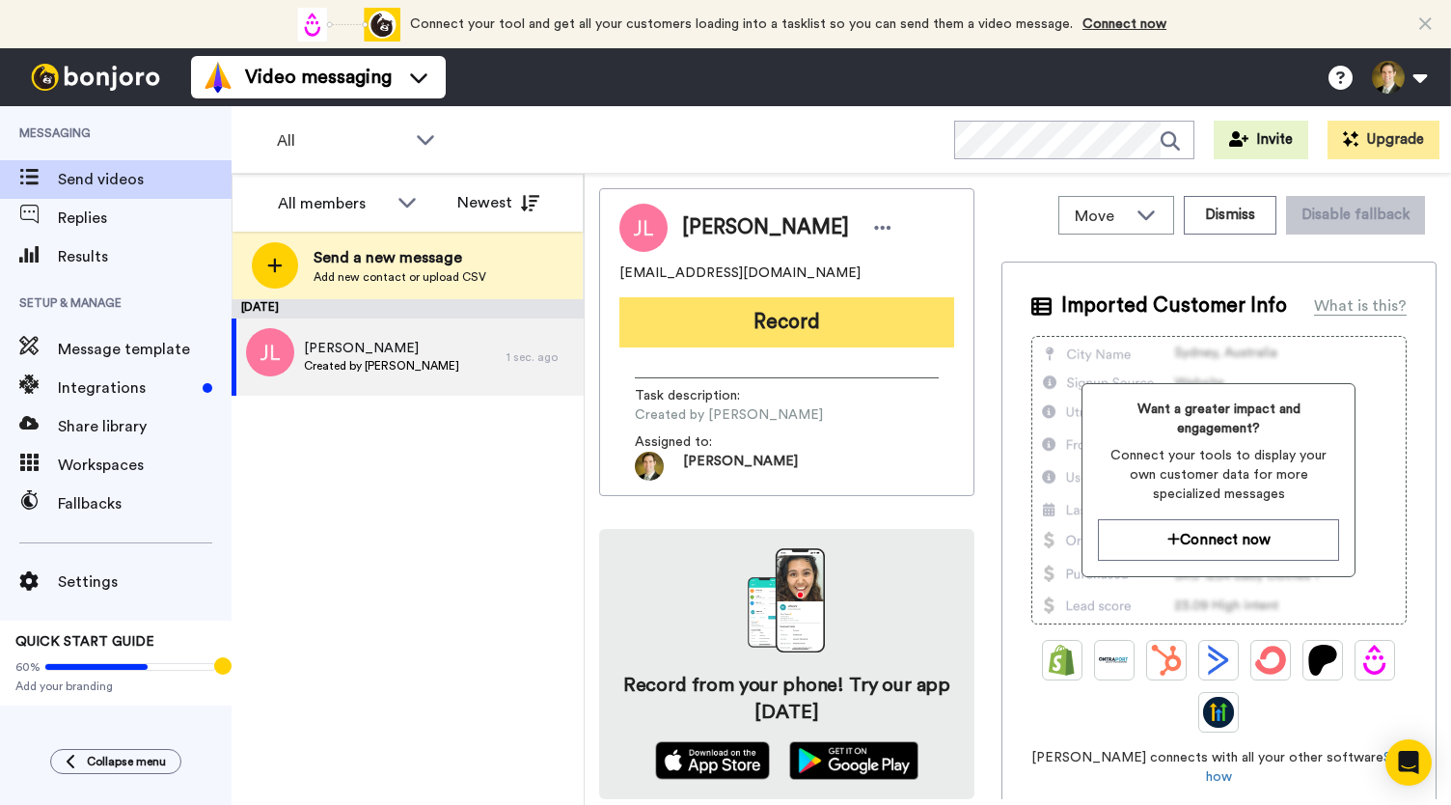
click at [808, 329] on button "Record" at bounding box center [786, 322] width 335 height 50
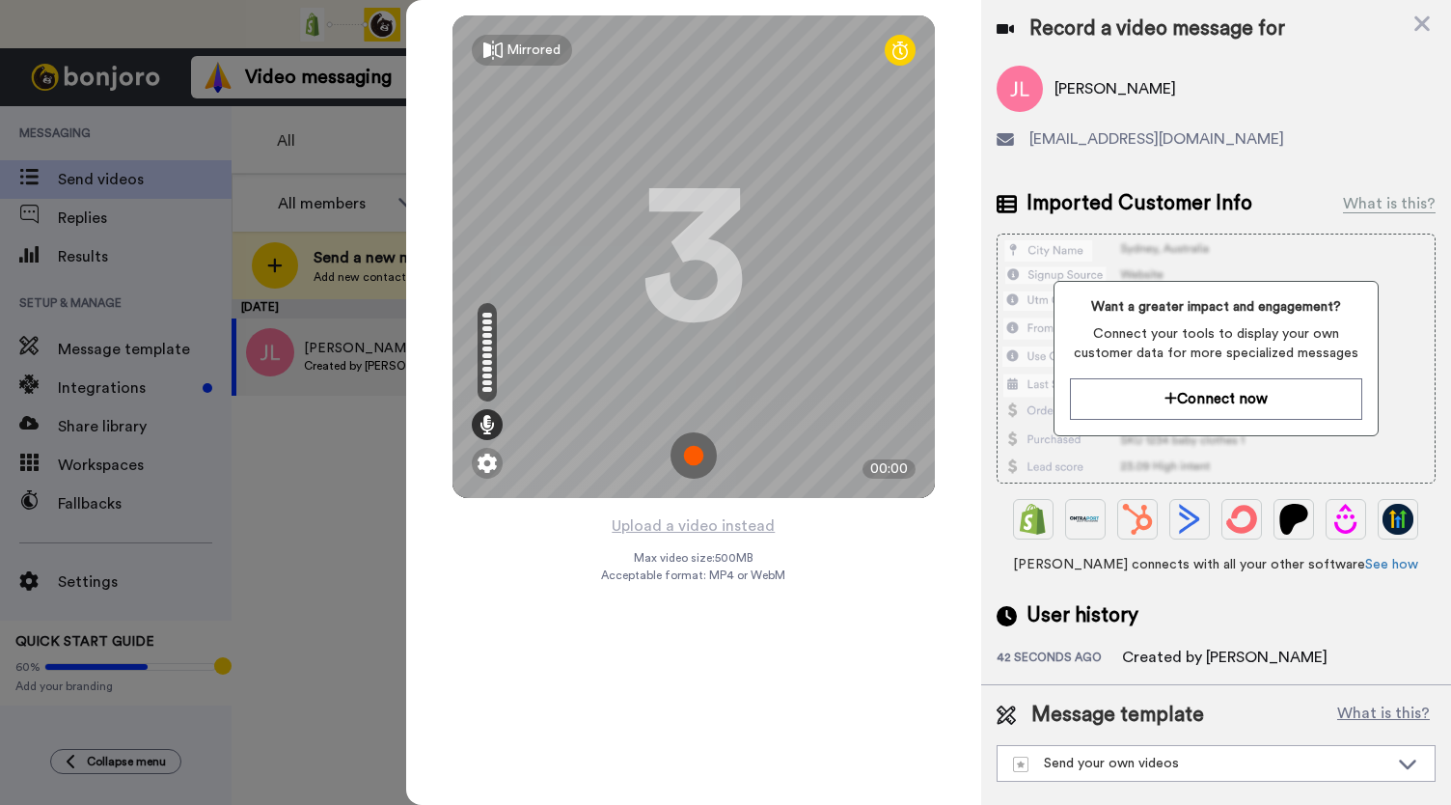
click at [704, 441] on img at bounding box center [694, 455] width 46 height 46
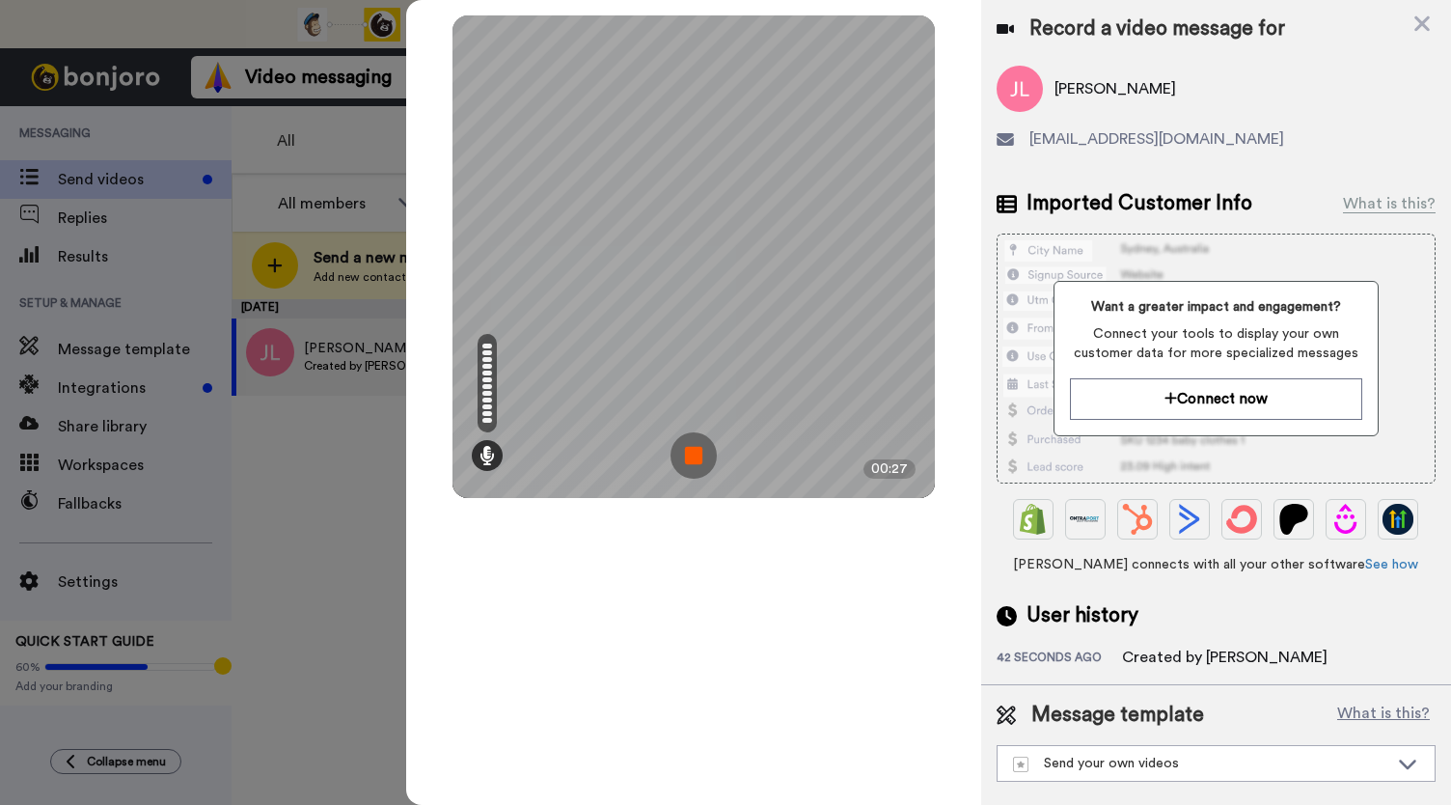
click at [704, 441] on img at bounding box center [694, 455] width 46 height 46
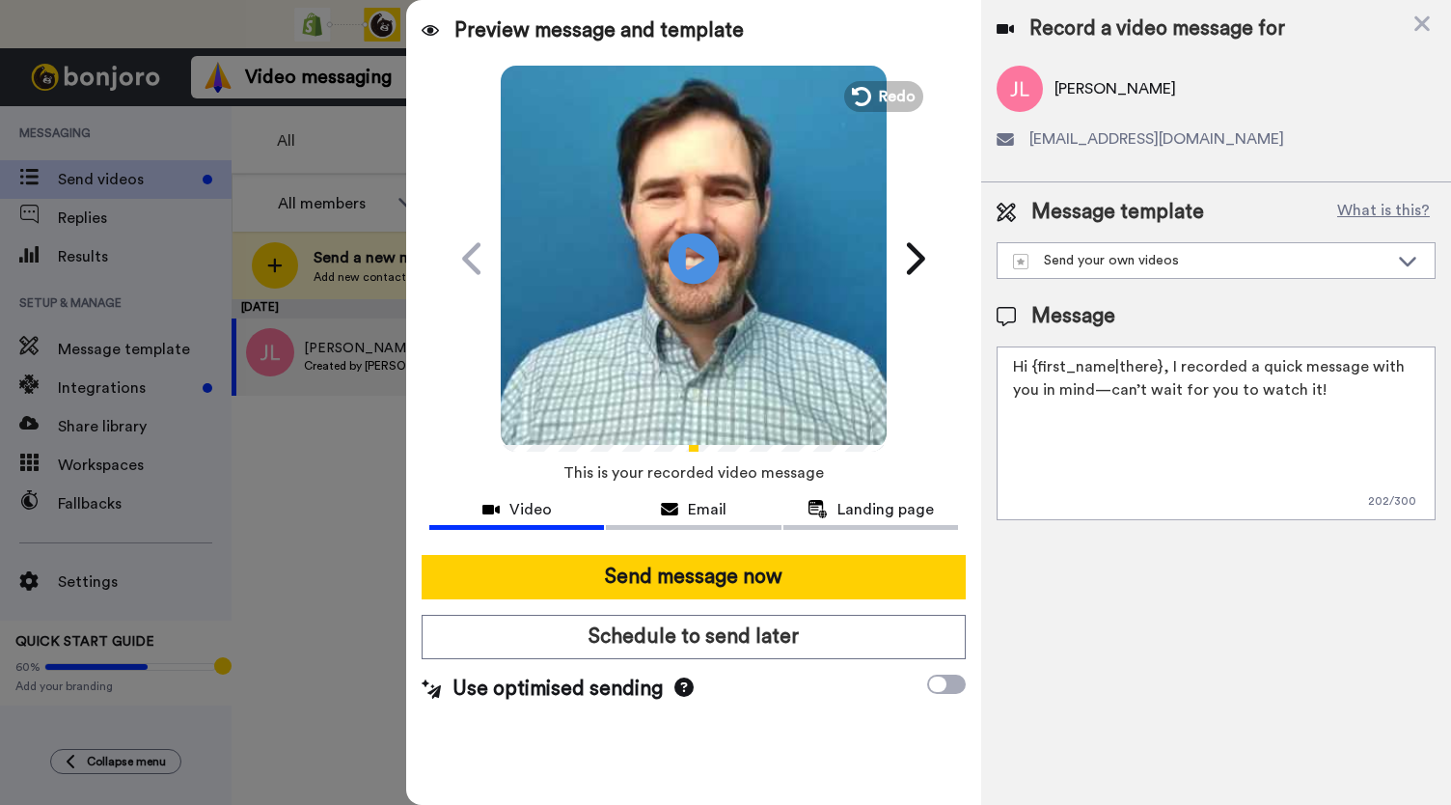
click at [686, 262] on icon "Play/Pause" at bounding box center [694, 258] width 51 height 92
click at [676, 505] on icon at bounding box center [669, 509] width 17 height 15
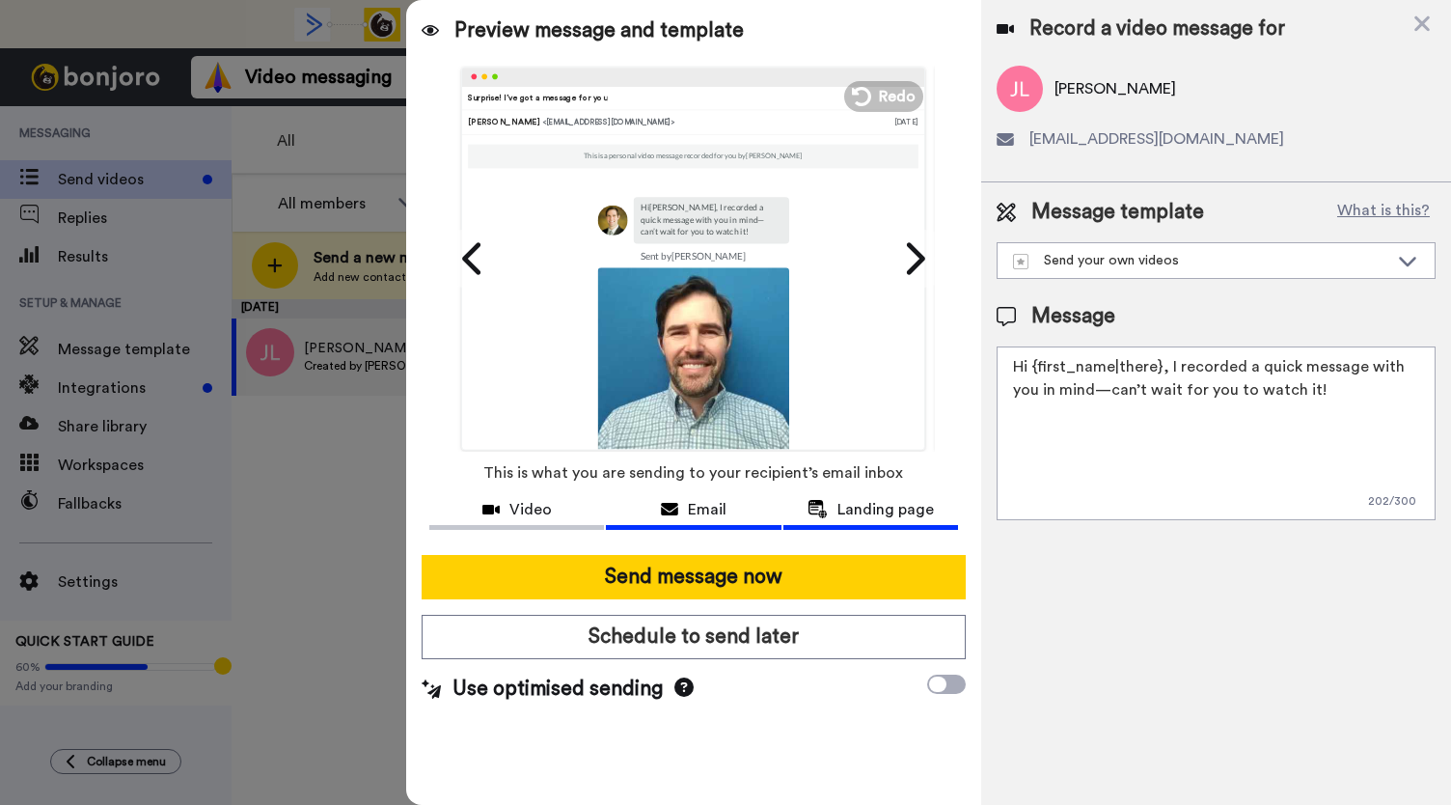
click at [881, 507] on span "Landing page" at bounding box center [886, 509] width 96 height 23
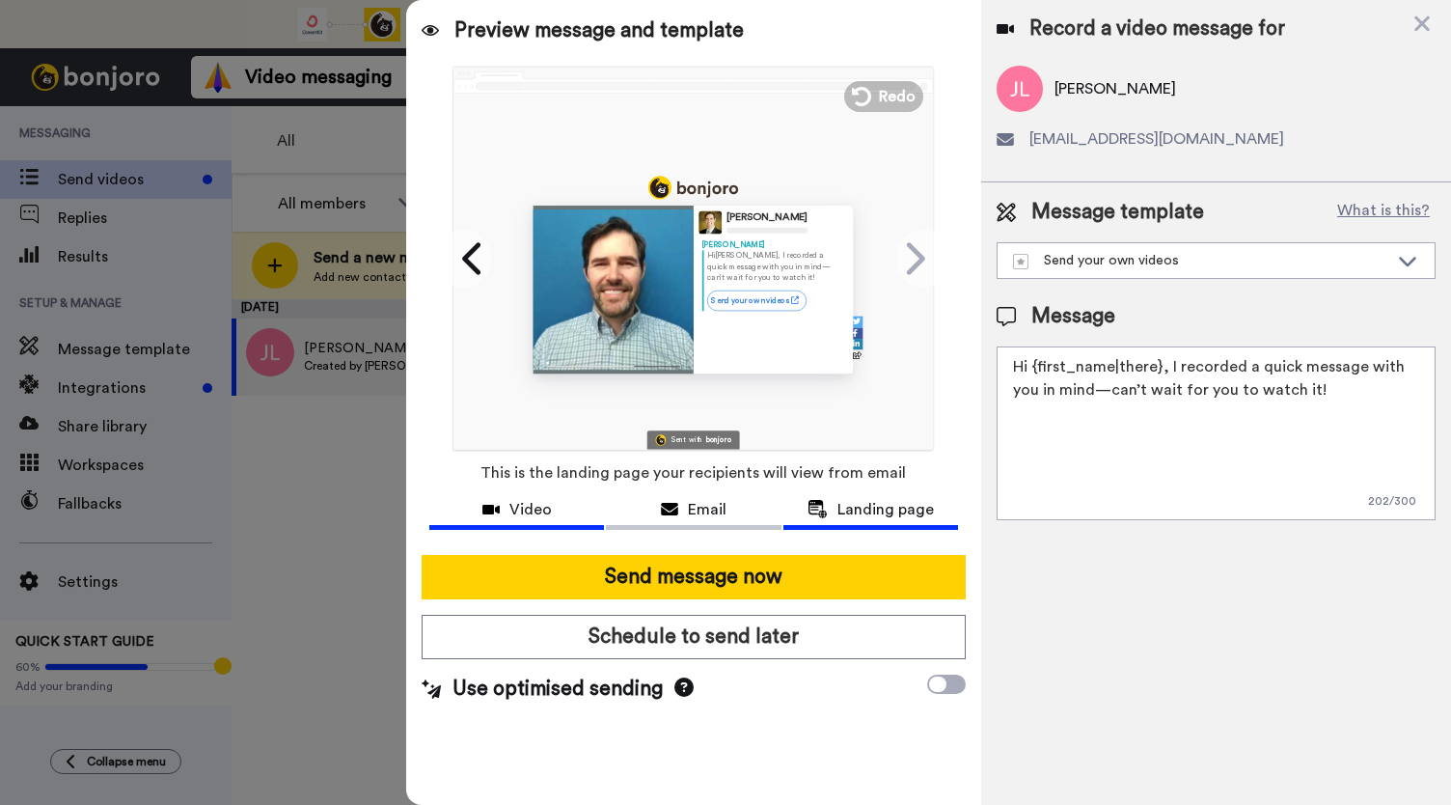
click at [545, 508] on span "Video" at bounding box center [530, 509] width 42 height 23
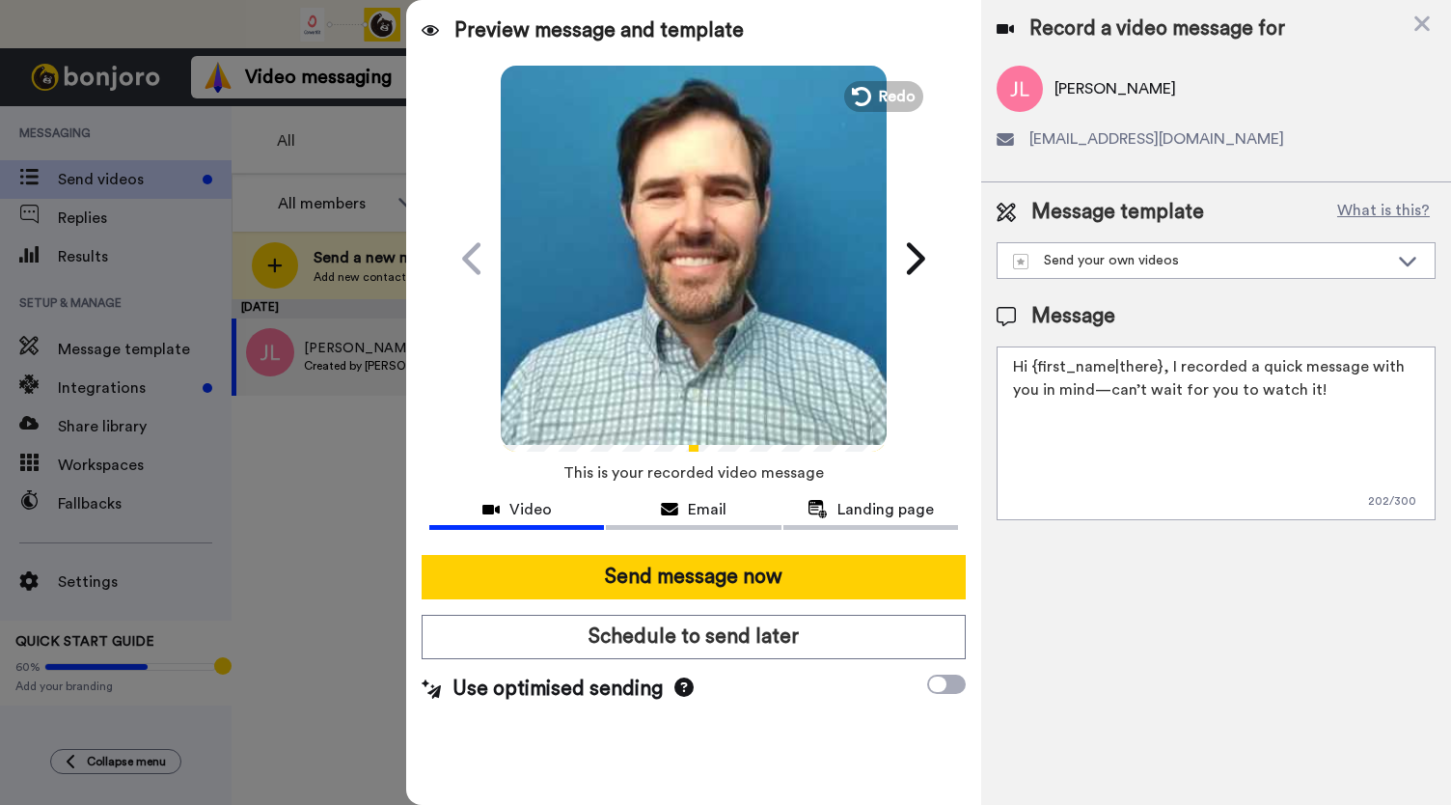
click at [721, 324] on video at bounding box center [694, 256] width 386 height 386
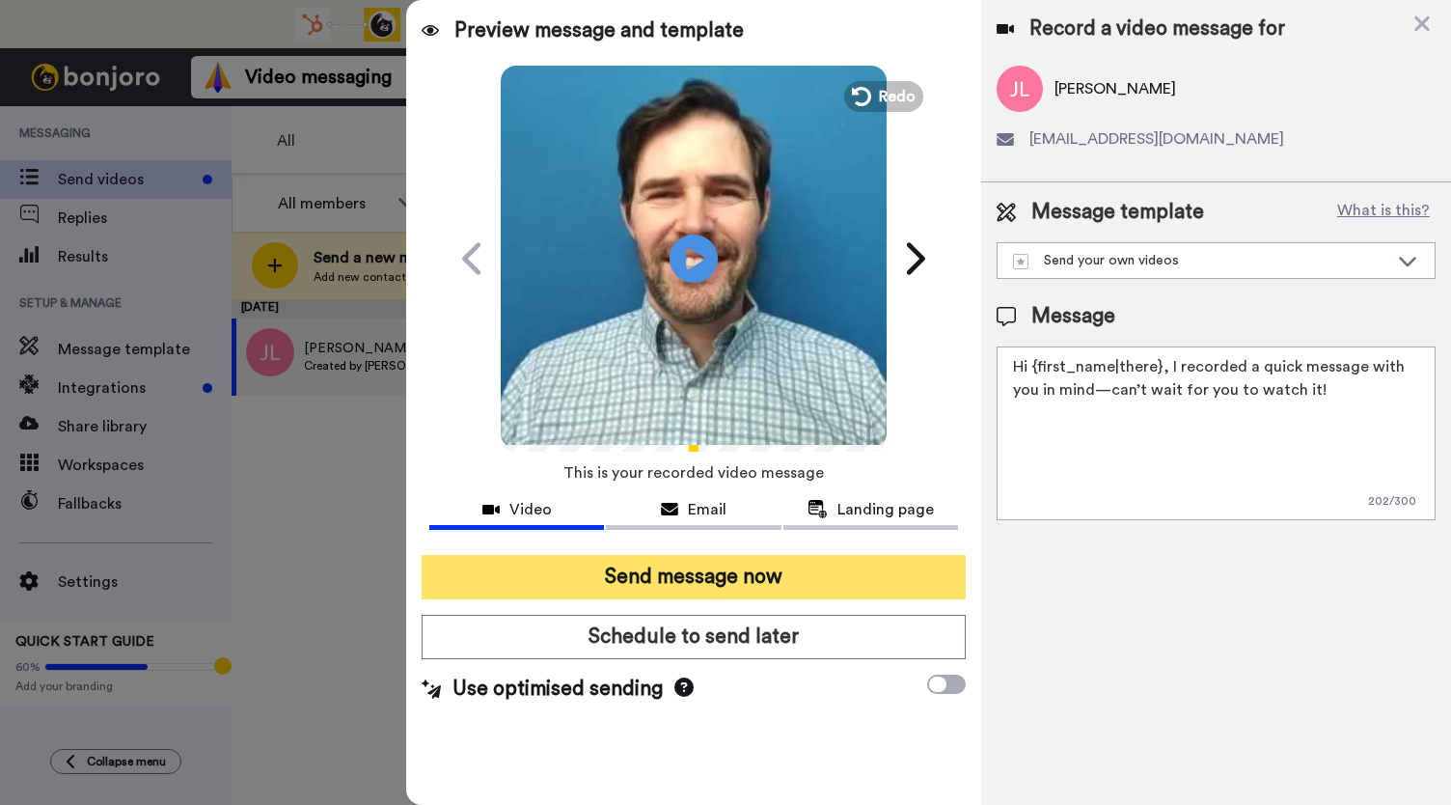
click at [643, 575] on button "Send message now" at bounding box center [694, 577] width 544 height 44
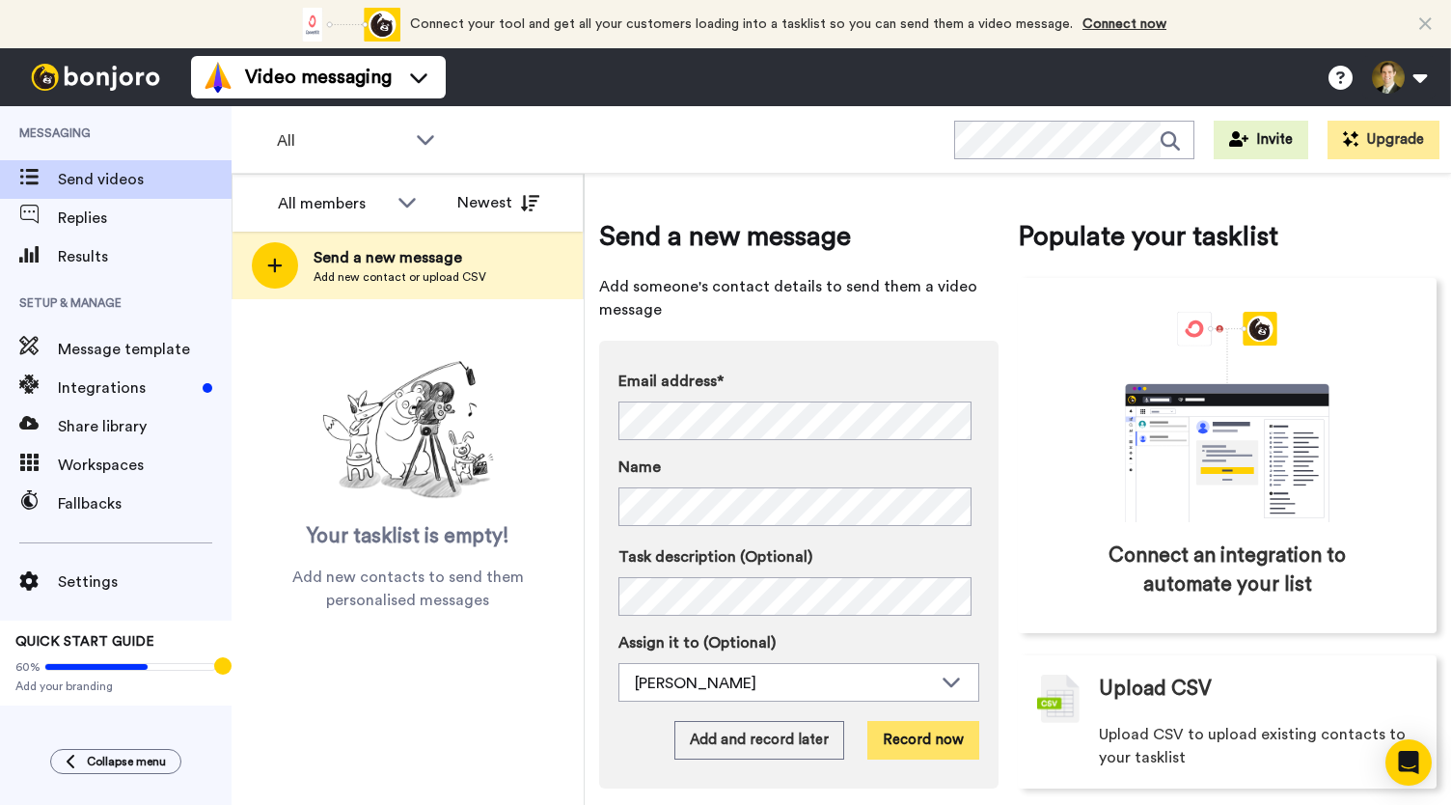
click at [897, 738] on button "Record now" at bounding box center [923, 740] width 112 height 39
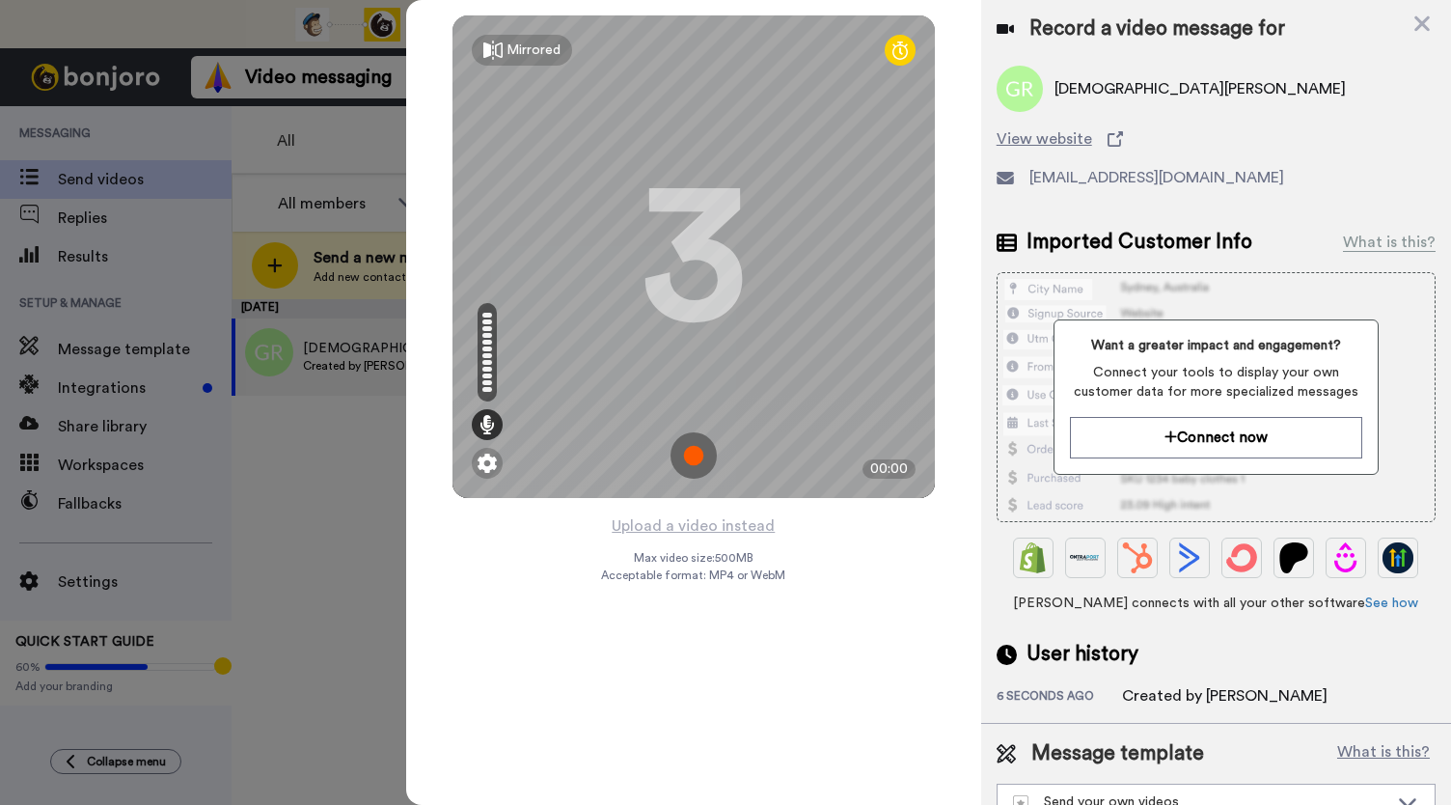
click at [693, 460] on img at bounding box center [694, 455] width 46 height 46
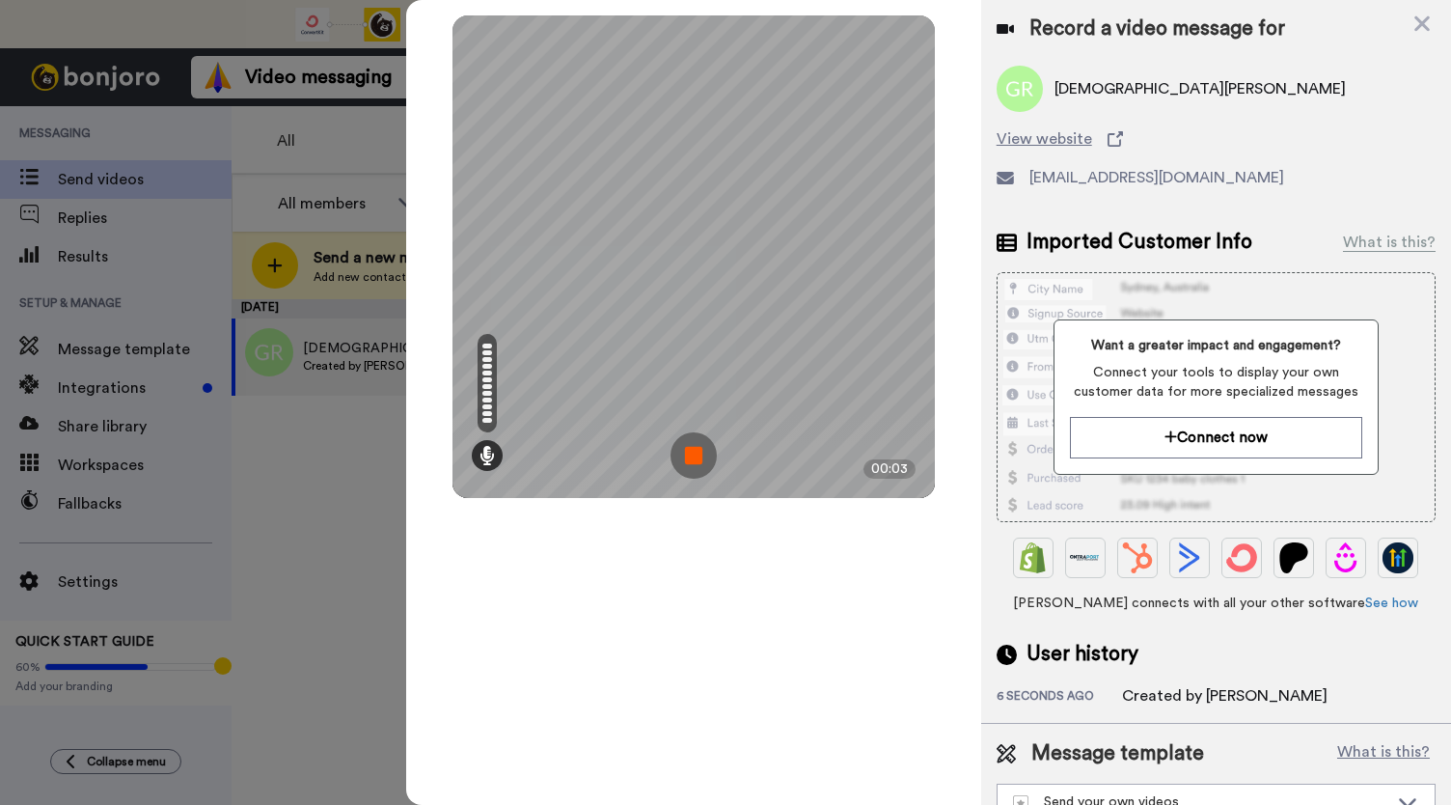
click at [693, 460] on img at bounding box center [694, 455] width 46 height 46
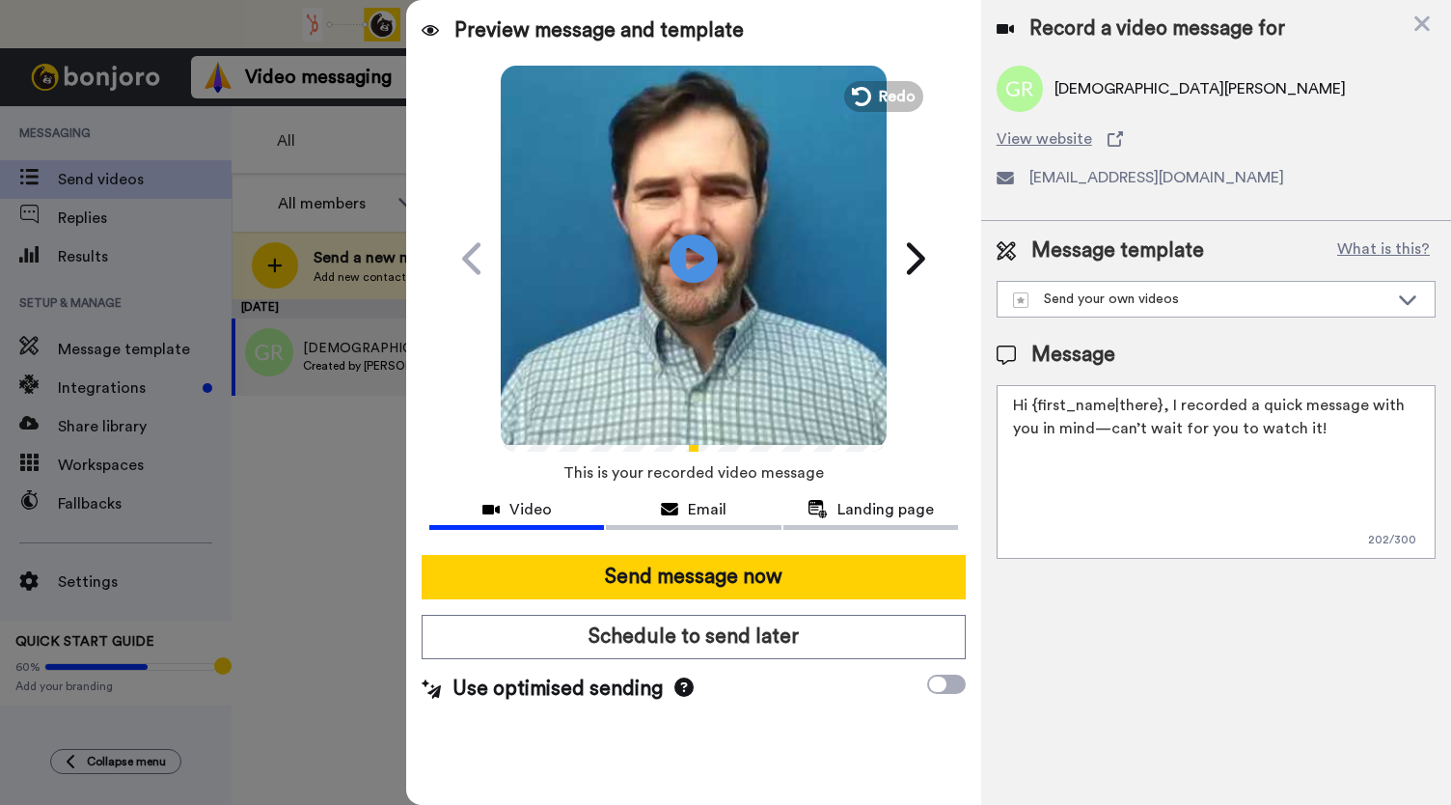
click at [870, 64] on div "Preview message and template Play/Pause Surprise! I’ve got a message for you Da…" at bounding box center [693, 402] width 575 height 805
click at [870, 80] on button "Redo" at bounding box center [883, 96] width 87 height 34
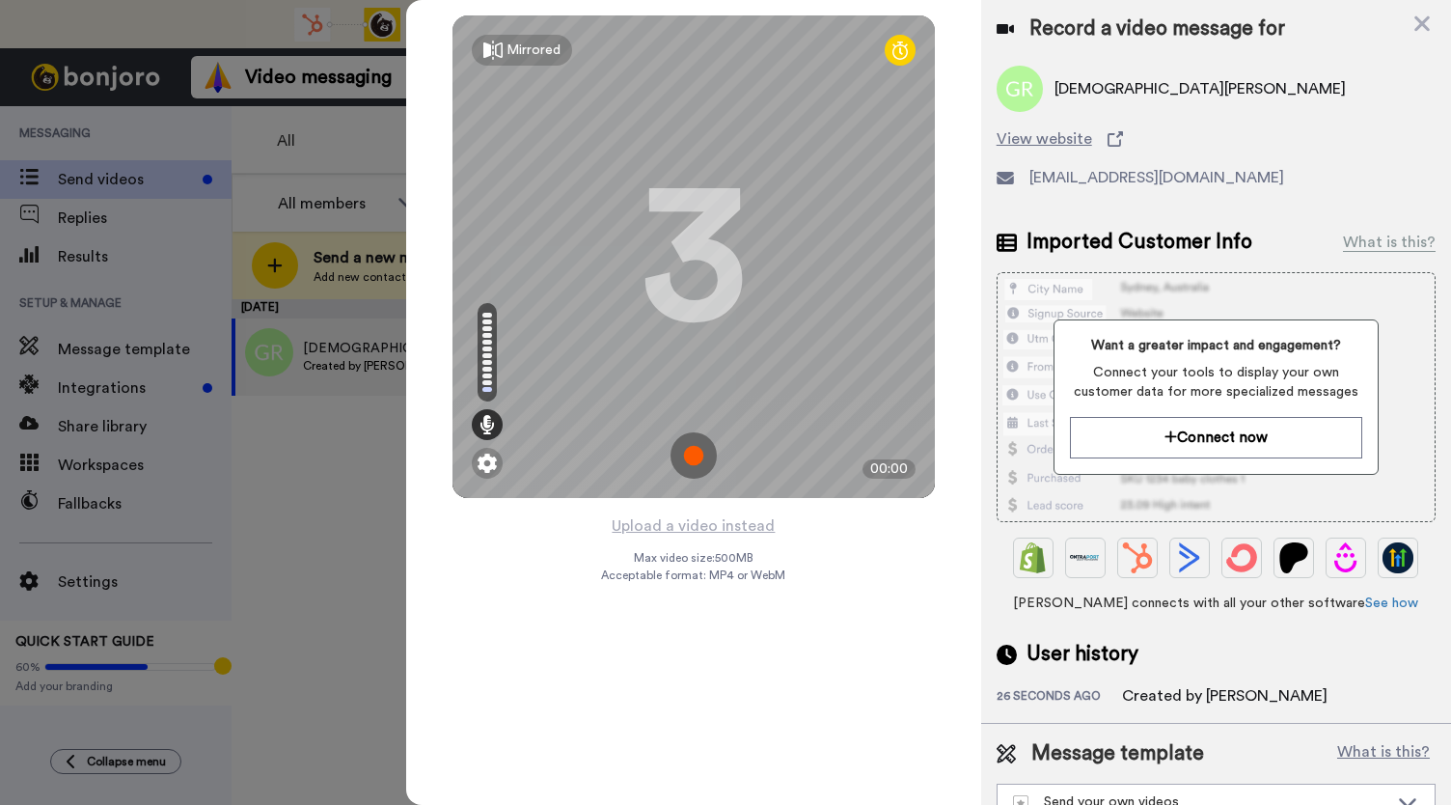
click at [689, 469] on img at bounding box center [694, 455] width 46 height 46
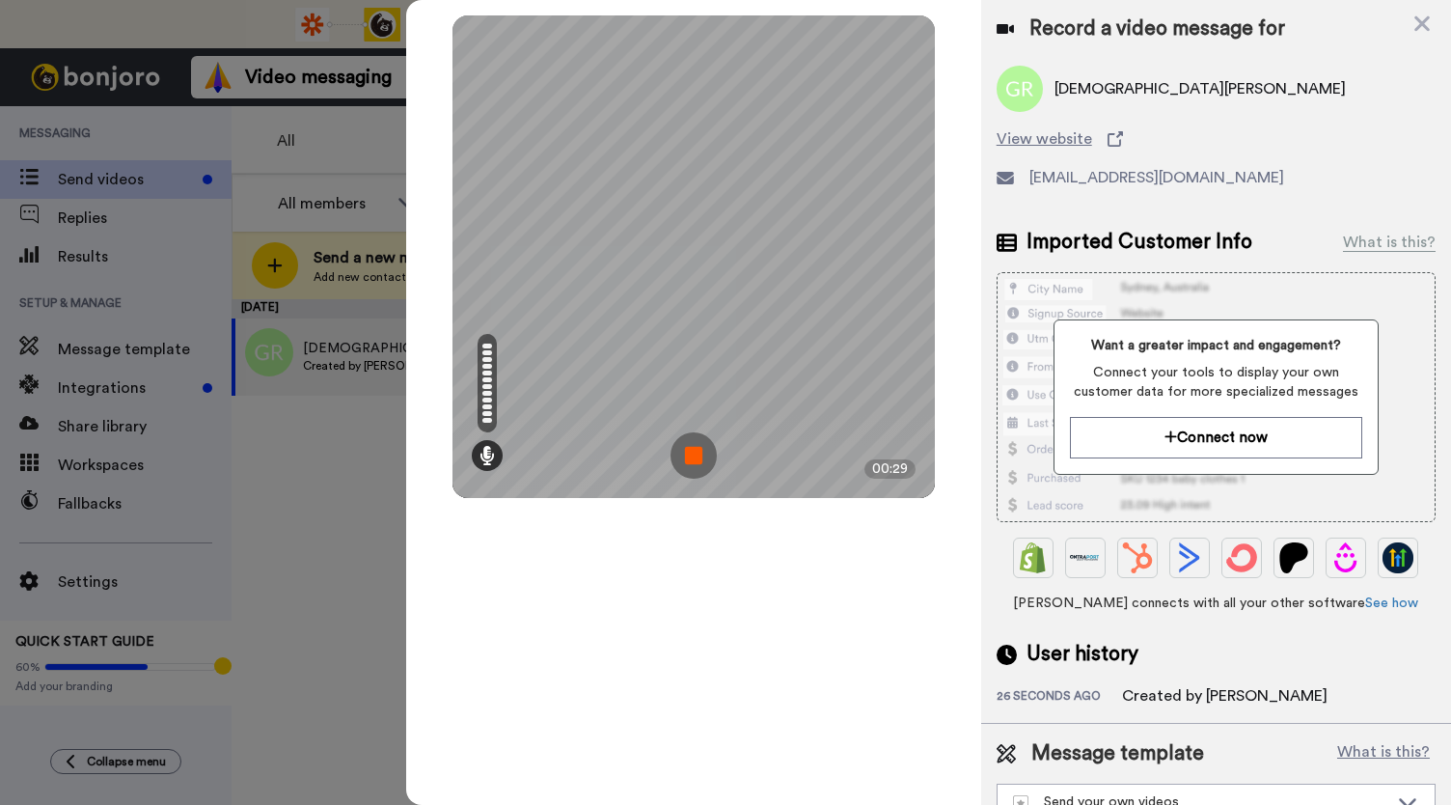
click at [689, 469] on img at bounding box center [694, 455] width 46 height 46
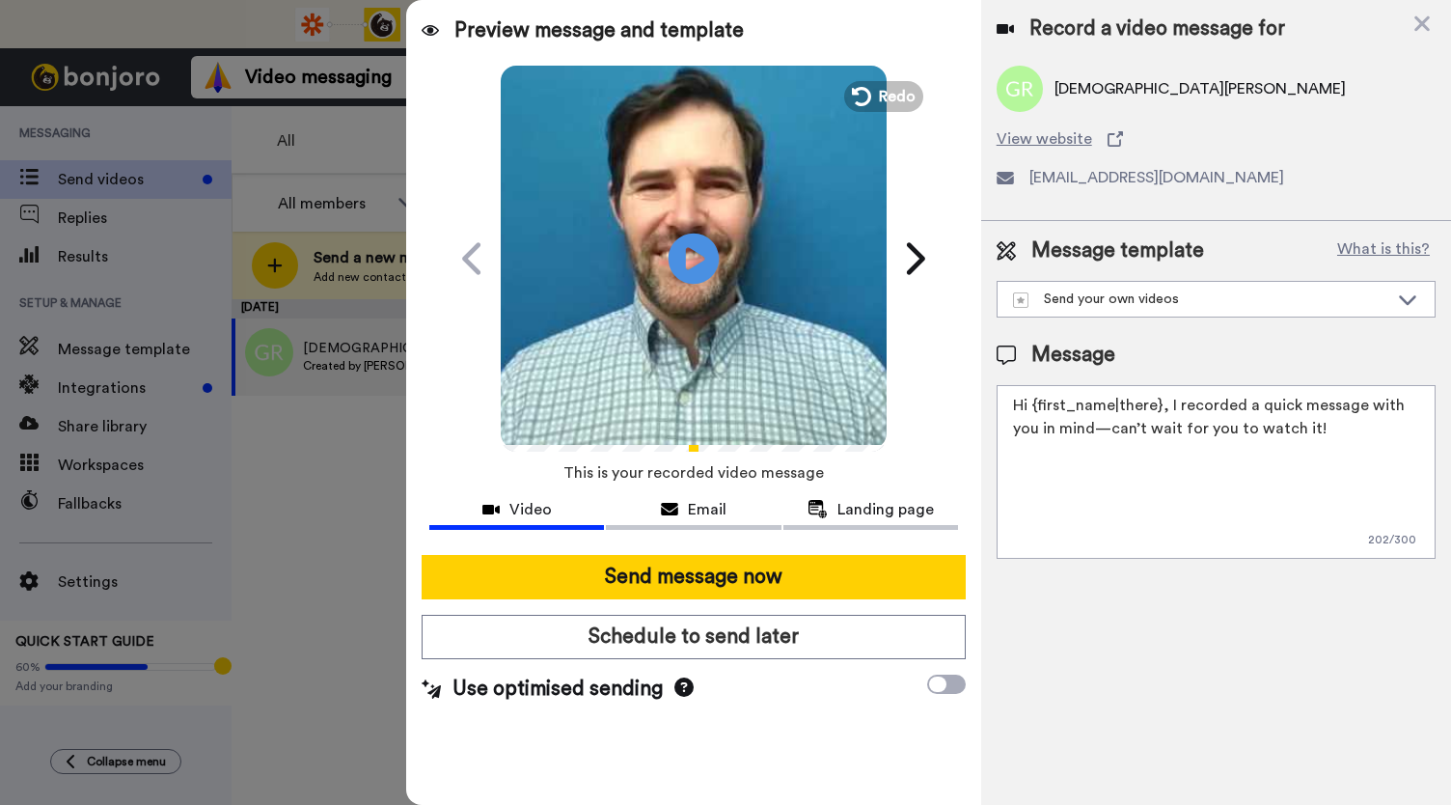
click at [685, 269] on icon at bounding box center [694, 258] width 51 height 51
click at [672, 508] on icon at bounding box center [669, 509] width 17 height 15
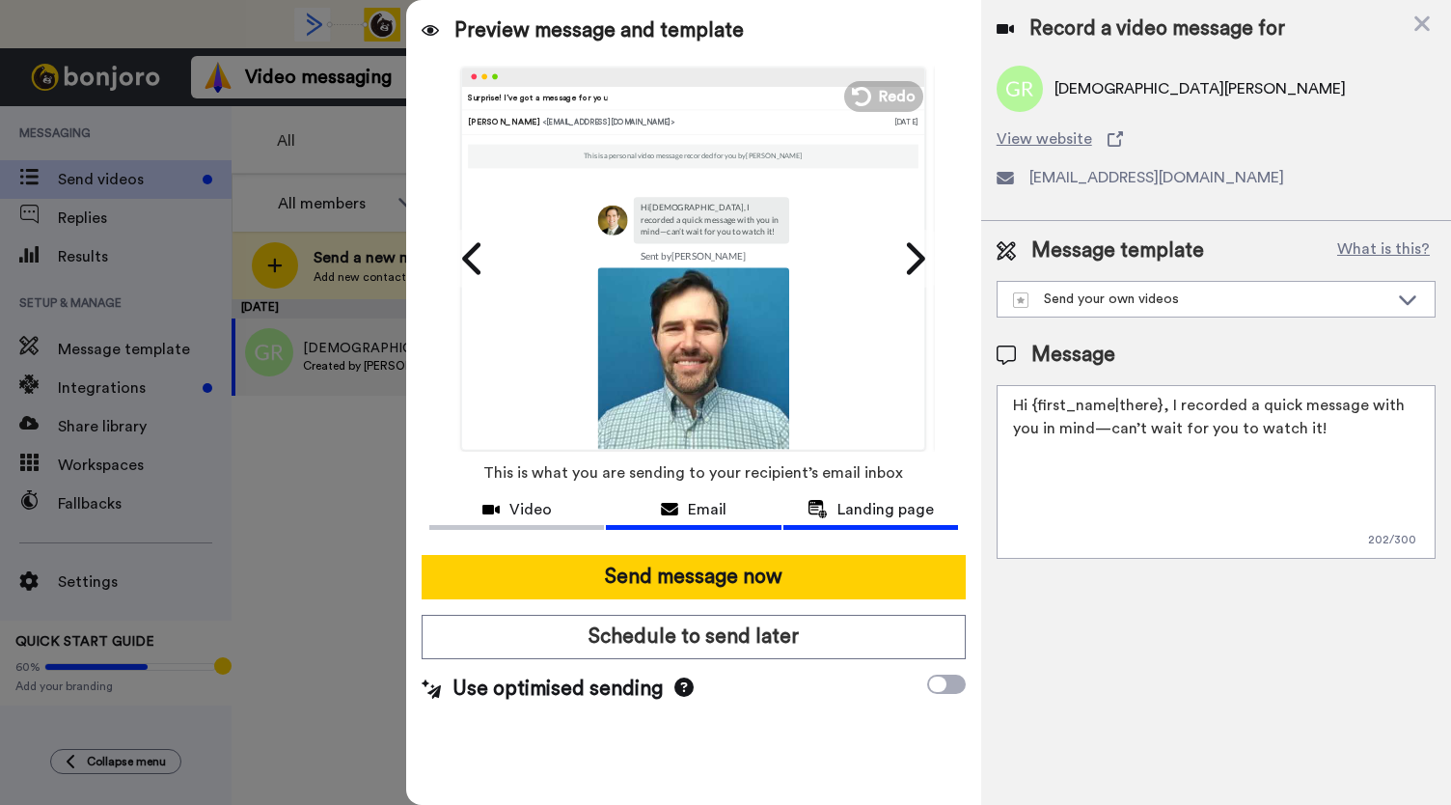
click at [863, 512] on span "Landing page" at bounding box center [886, 509] width 96 height 23
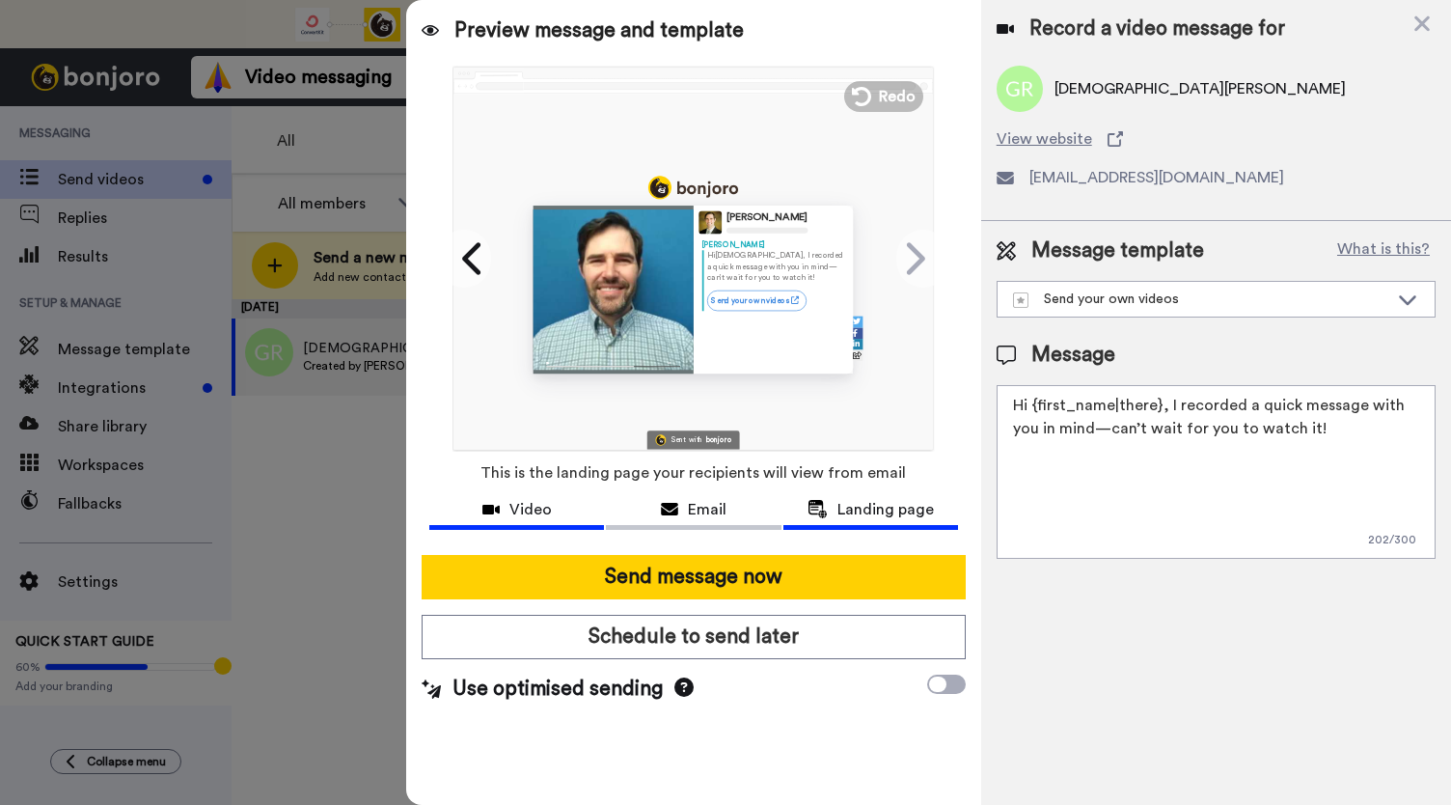
click at [525, 500] on span "Video" at bounding box center [530, 509] width 42 height 23
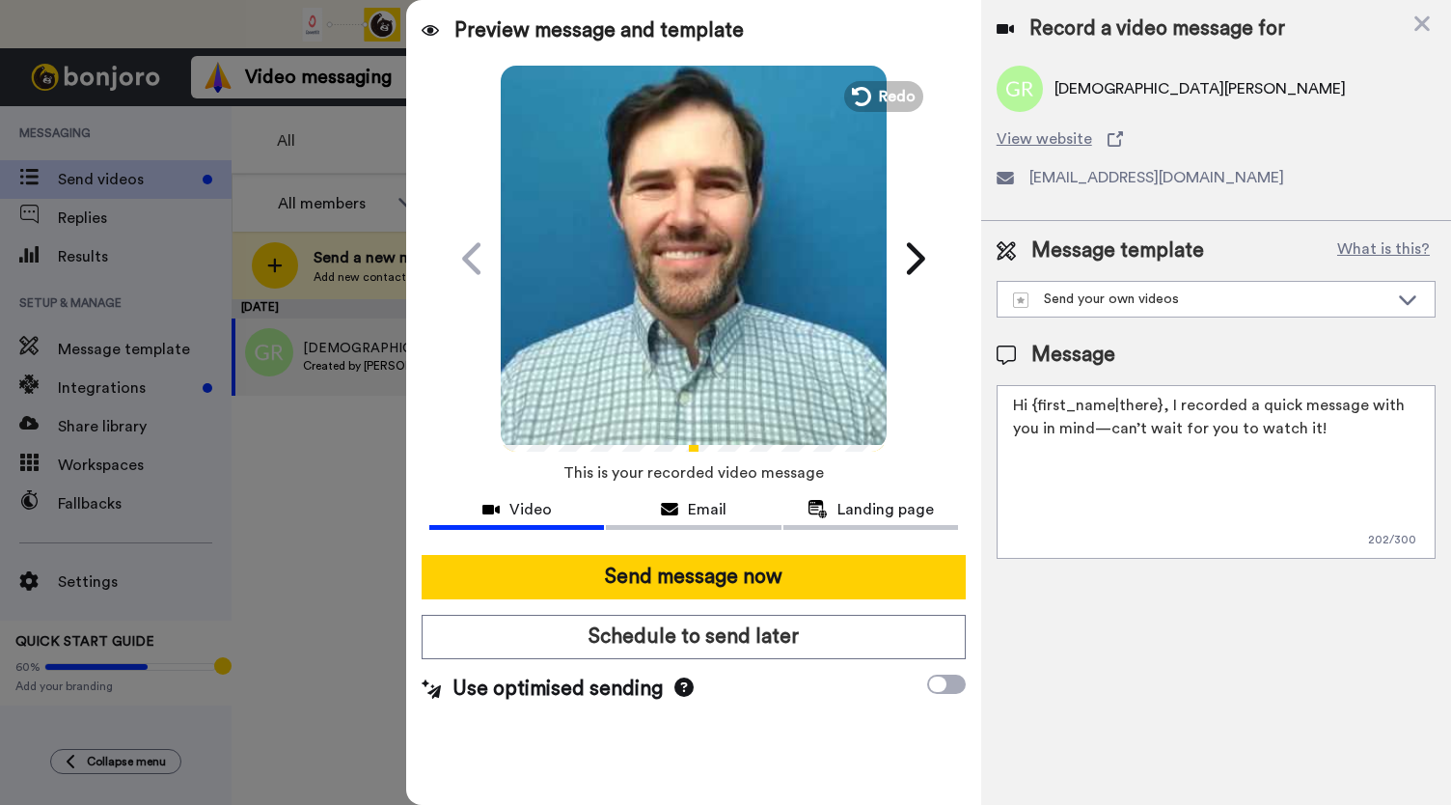
click at [681, 273] on icon at bounding box center [694, 258] width 51 height 51
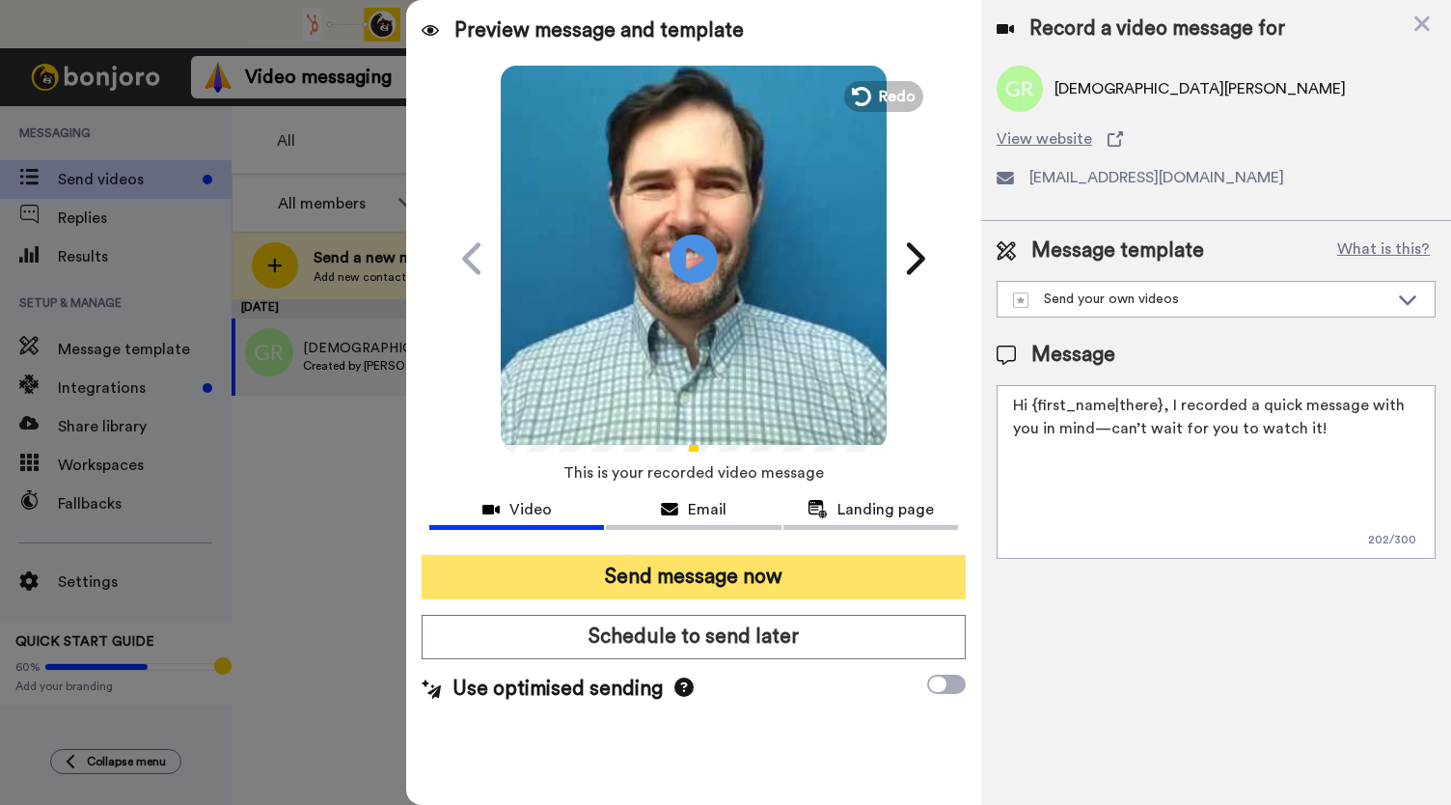
click at [685, 561] on button "Send message now" at bounding box center [694, 577] width 544 height 44
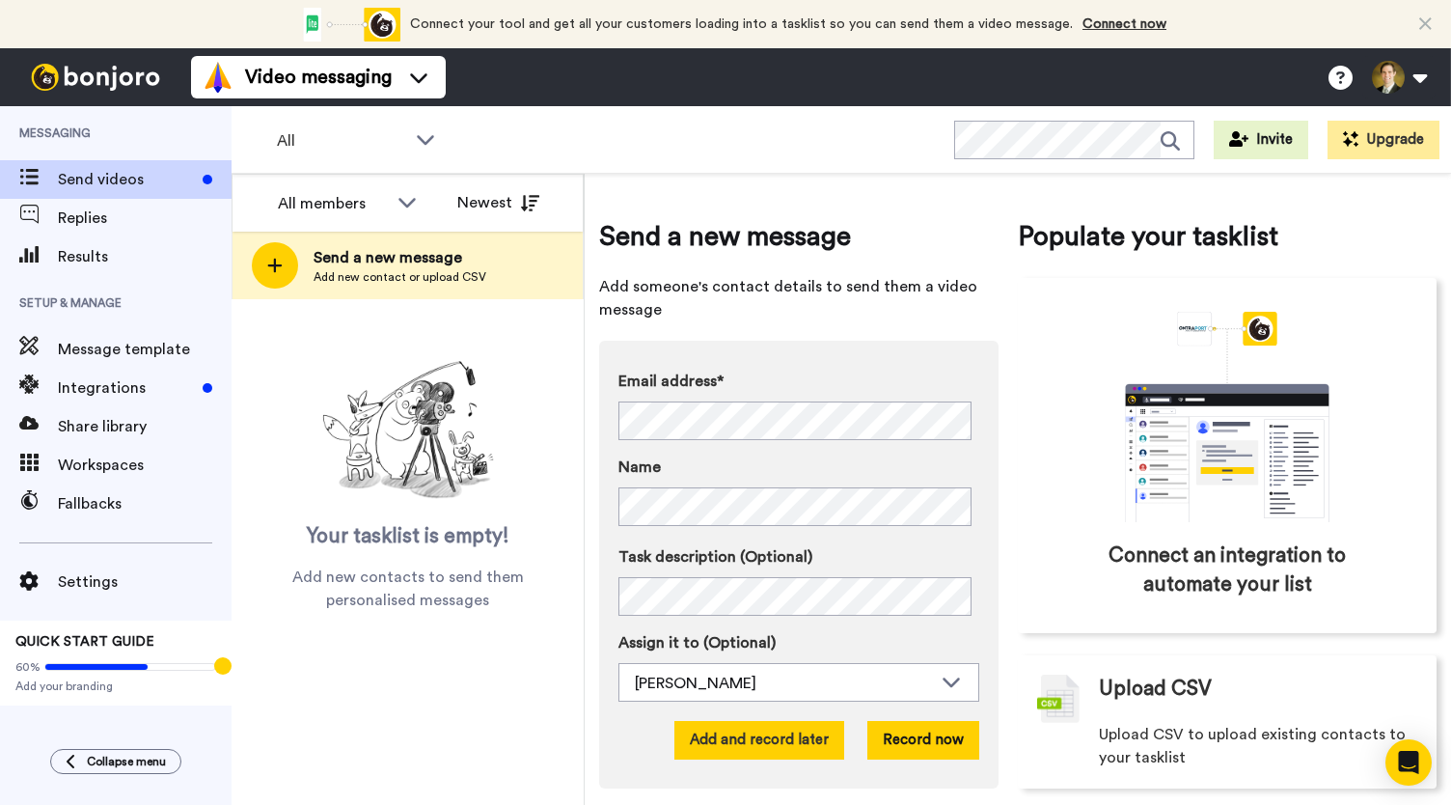
click at [764, 747] on button "Add and record later" at bounding box center [759, 740] width 170 height 39
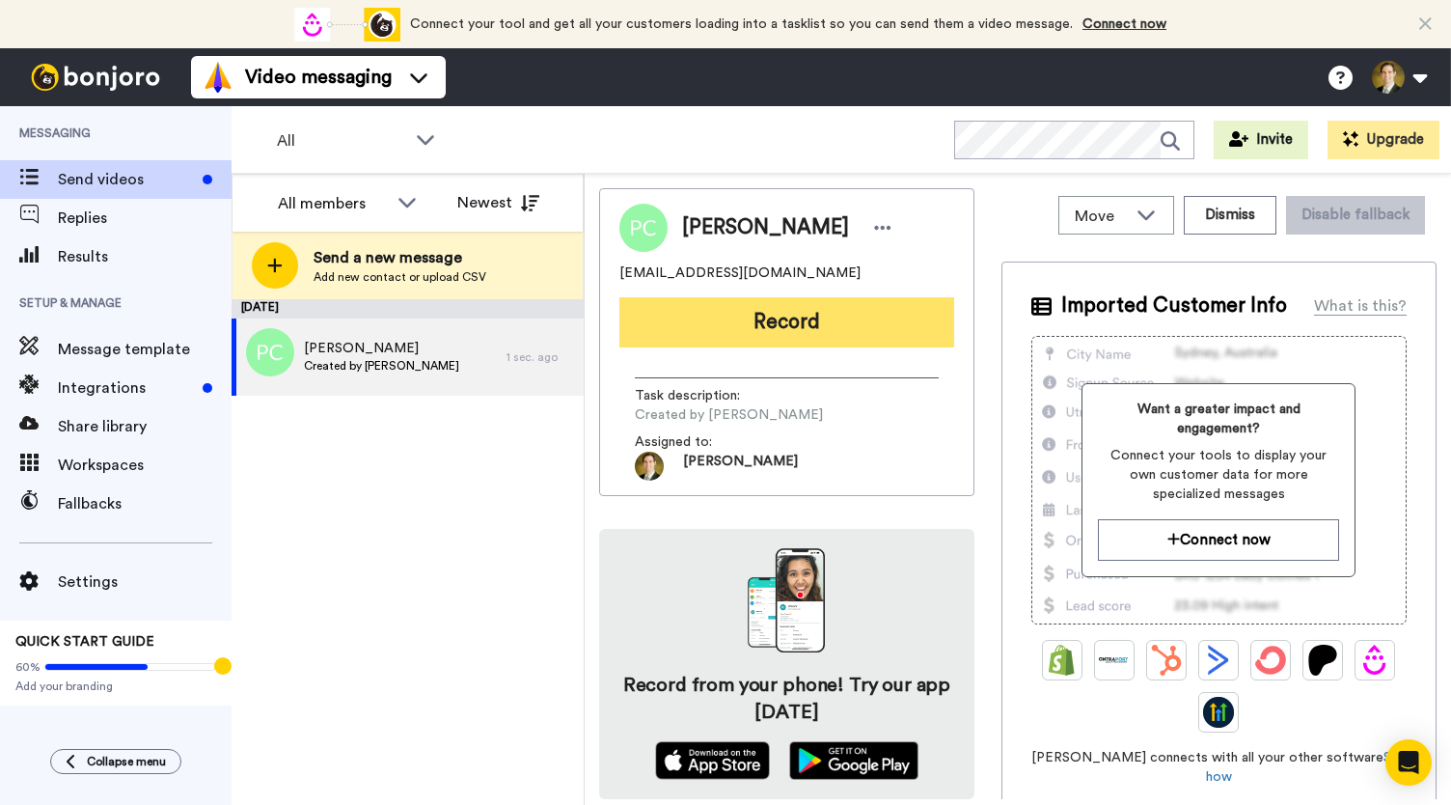
click at [764, 328] on button "Record" at bounding box center [786, 322] width 335 height 50
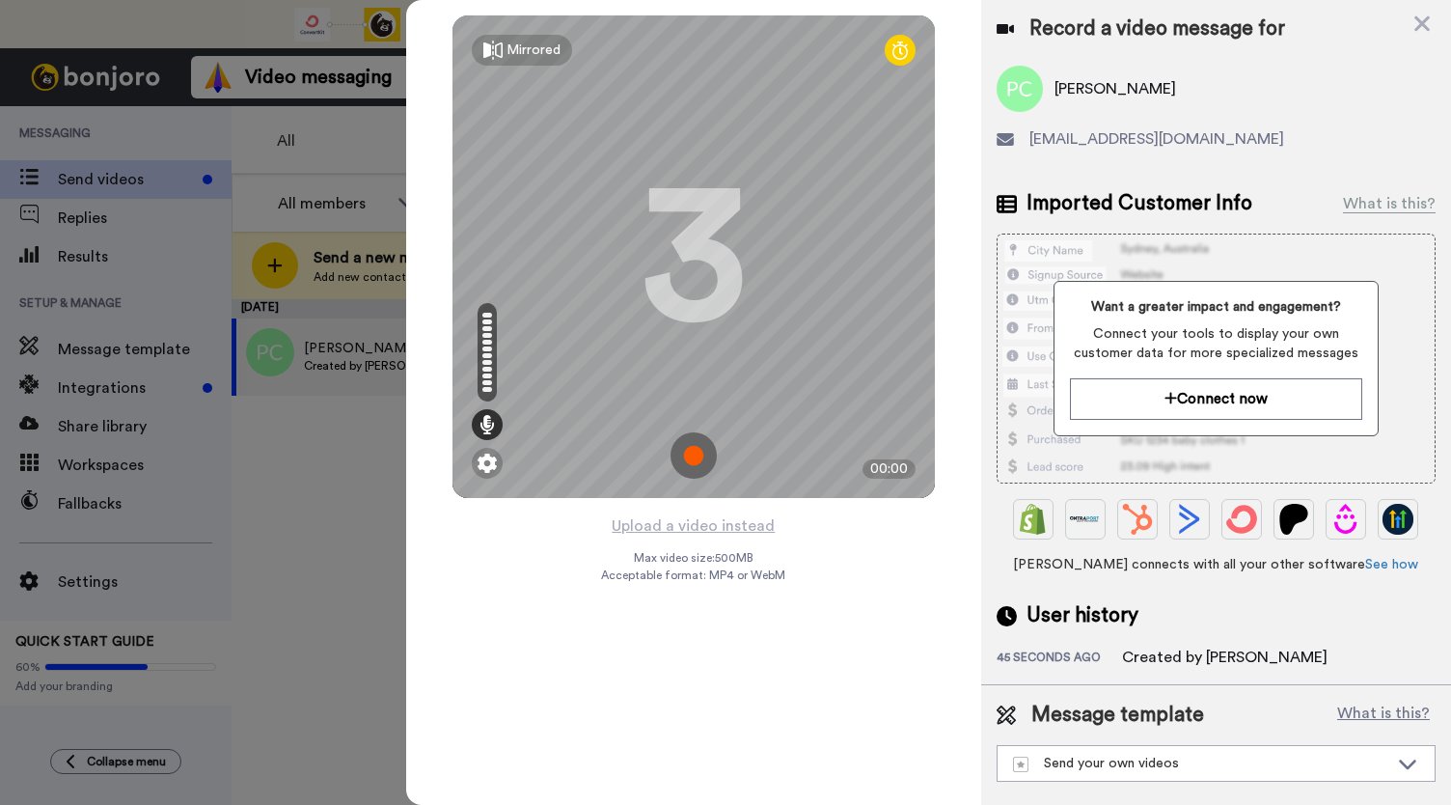
click at [690, 450] on img at bounding box center [694, 455] width 46 height 46
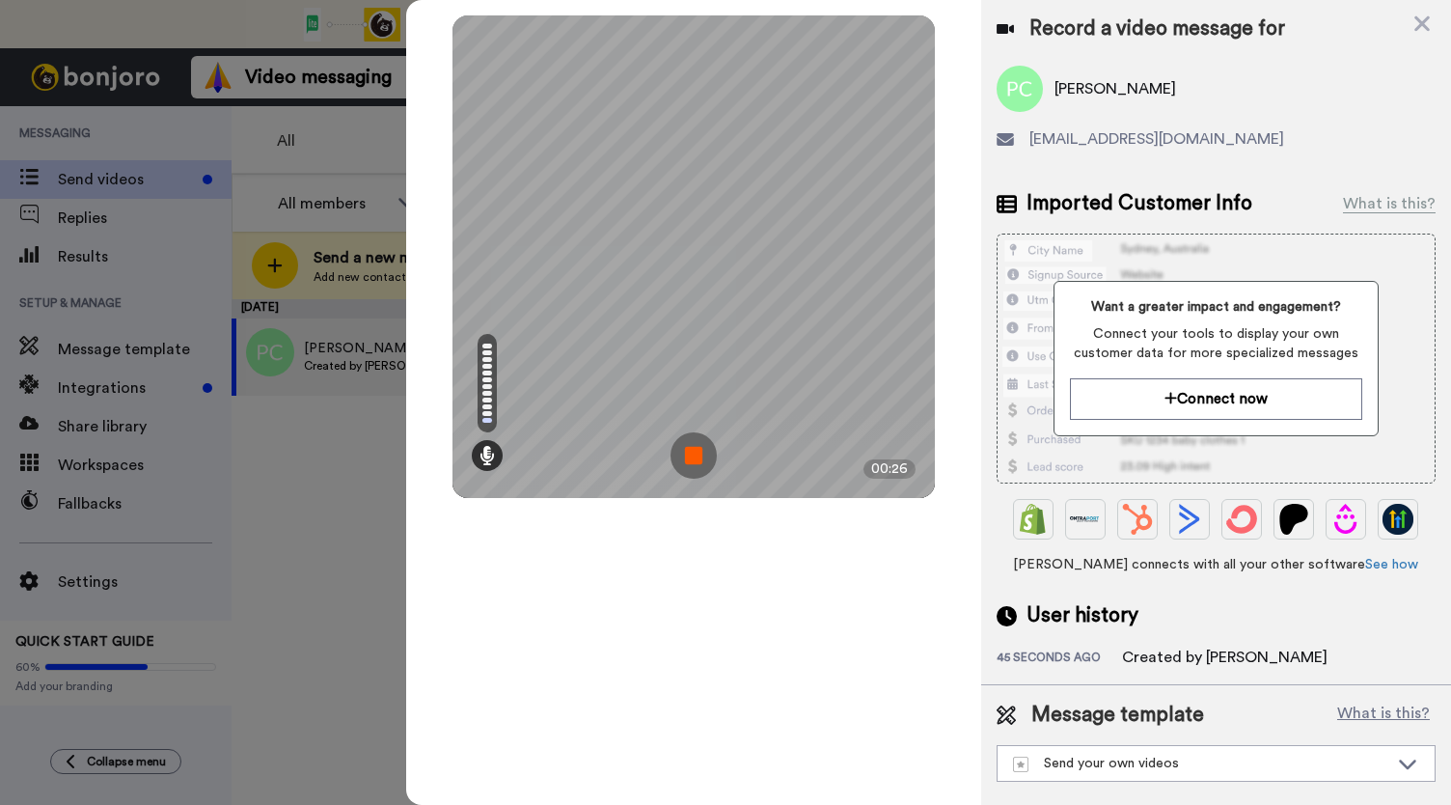
click at [690, 450] on img at bounding box center [694, 455] width 46 height 46
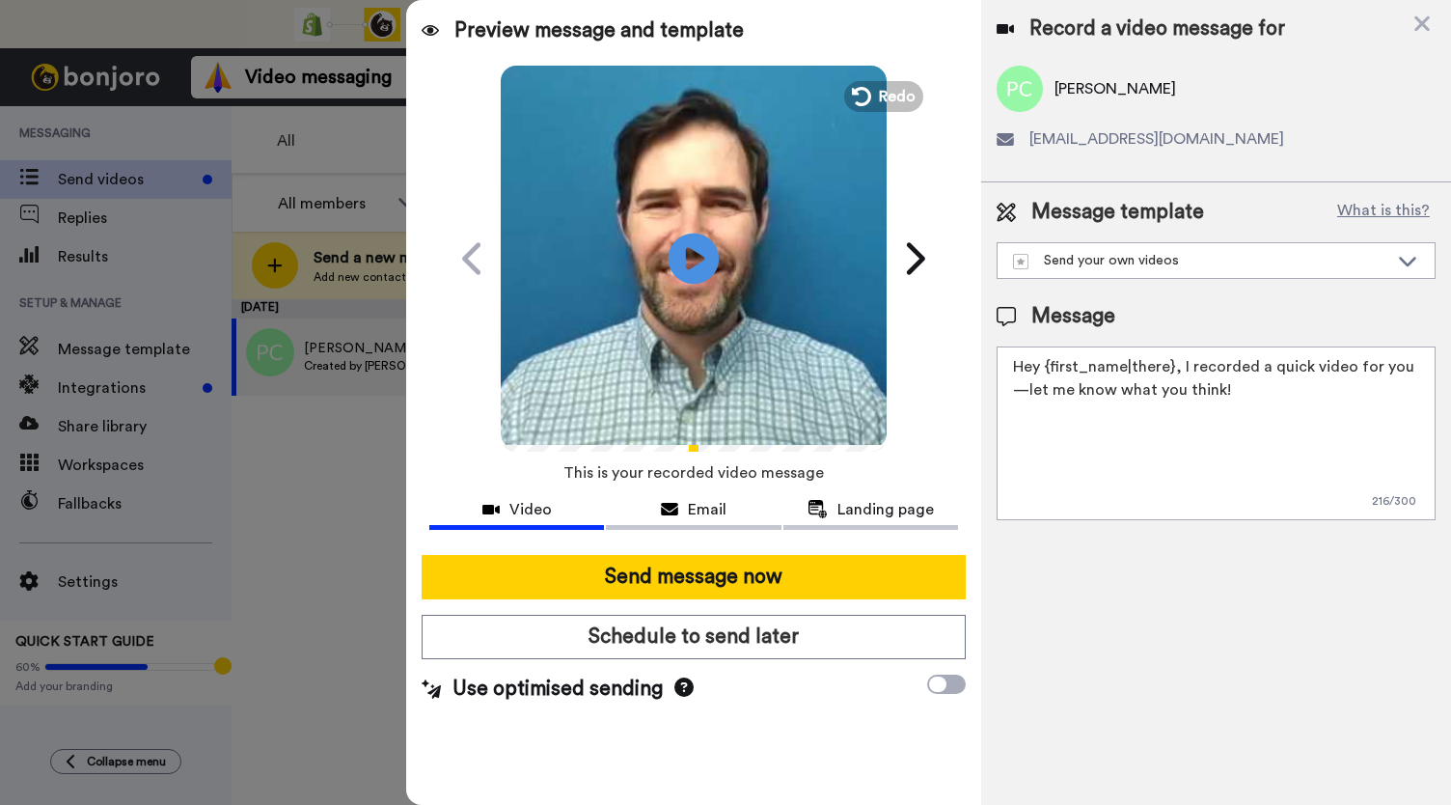
click at [686, 262] on icon "Play/Pause" at bounding box center [694, 258] width 51 height 92
click at [668, 505] on icon at bounding box center [669, 509] width 17 height 15
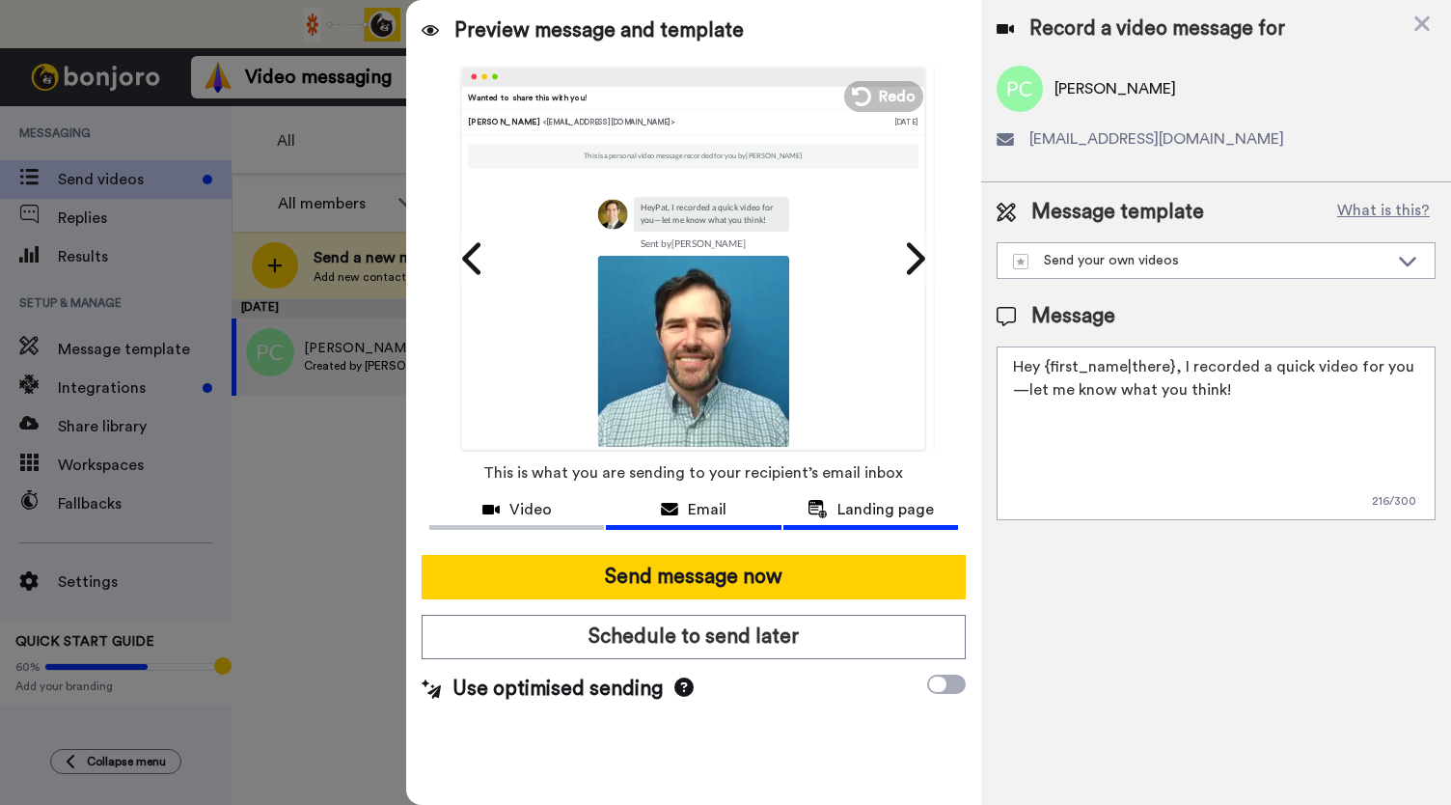
click at [844, 526] on button "Landing page" at bounding box center [870, 512] width 175 height 36
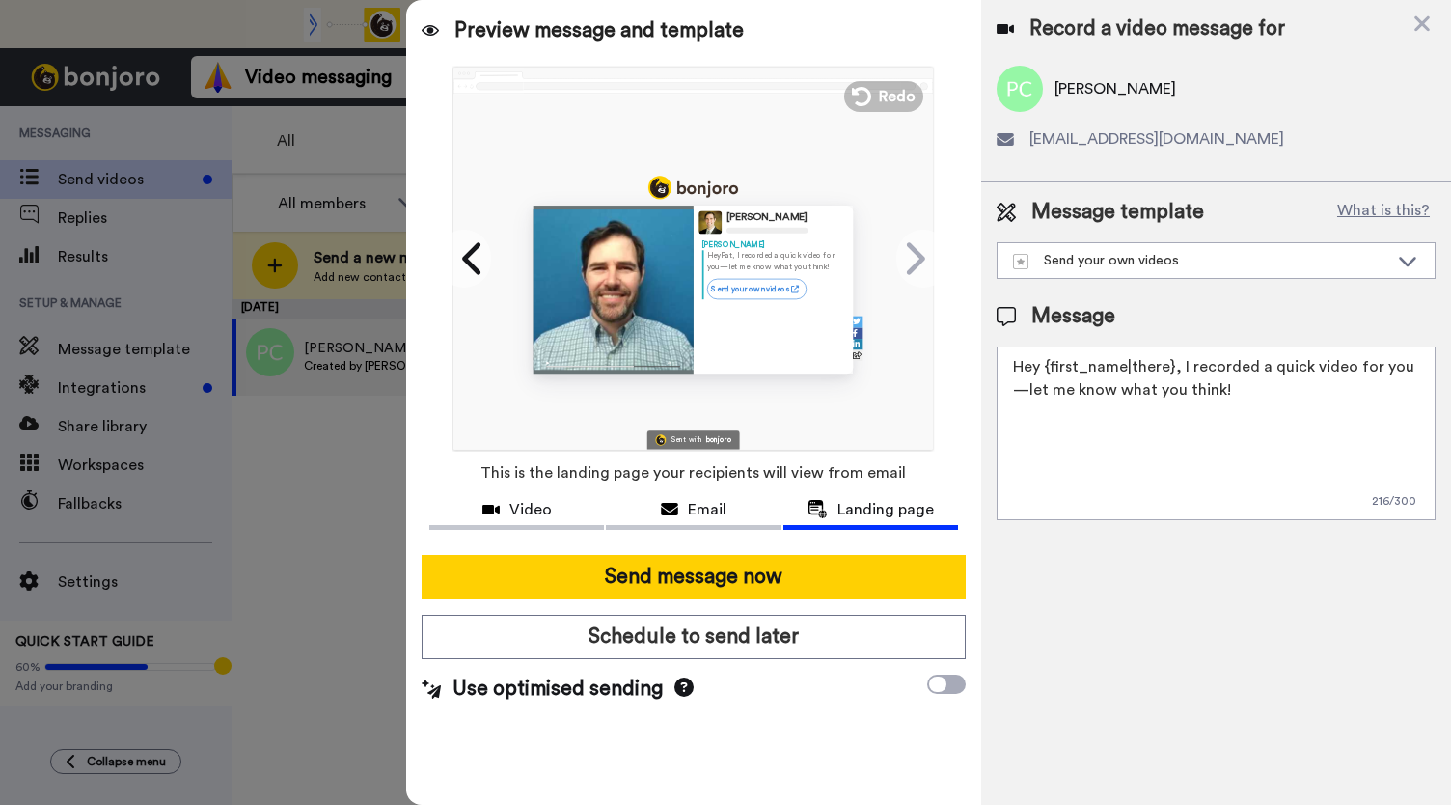
drag, startPoint x: 530, startPoint y: 515, endPoint x: 563, endPoint y: 481, distance: 47.8
click at [533, 510] on span "Video" at bounding box center [530, 509] width 42 height 23
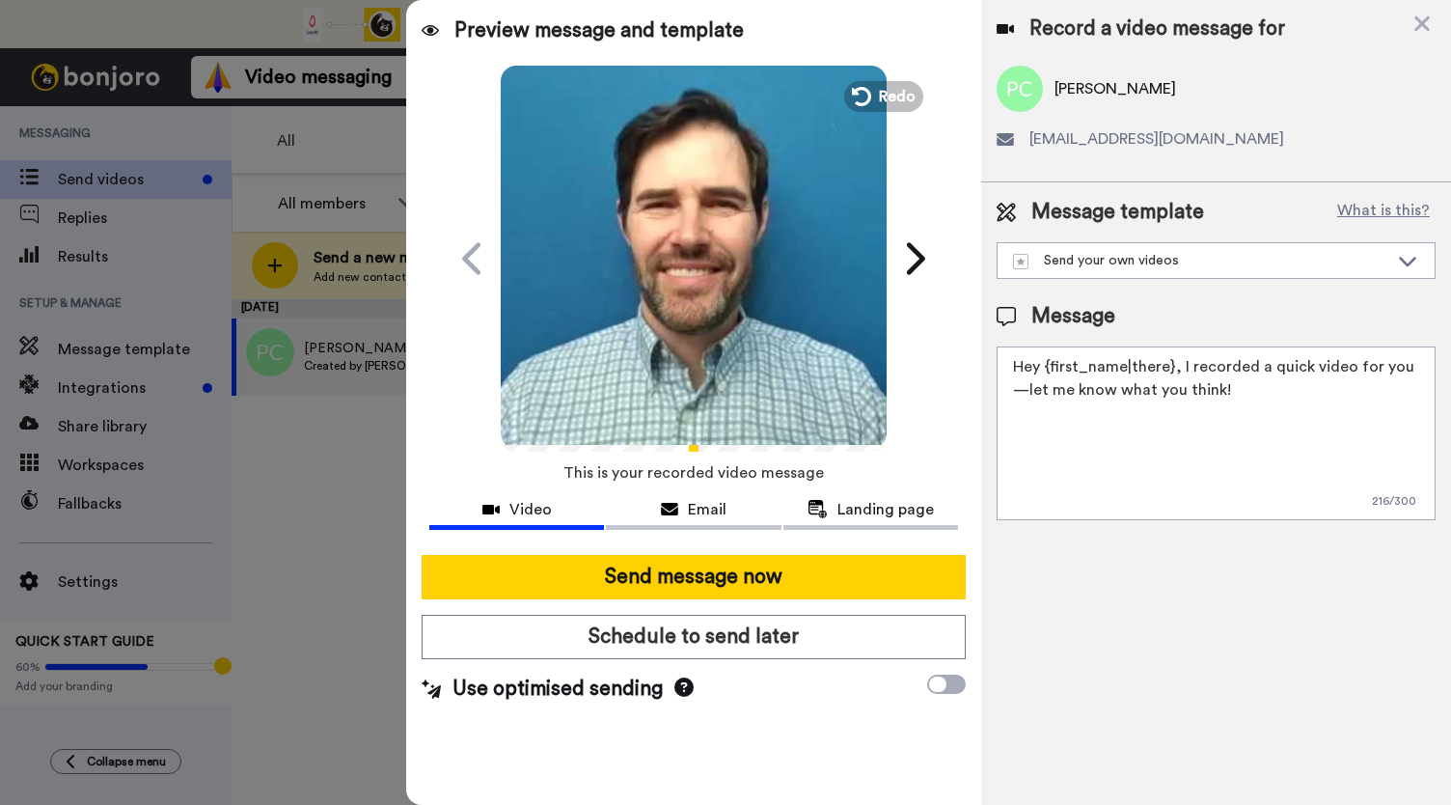
click at [715, 283] on icon "Play/Pause" at bounding box center [694, 258] width 51 height 92
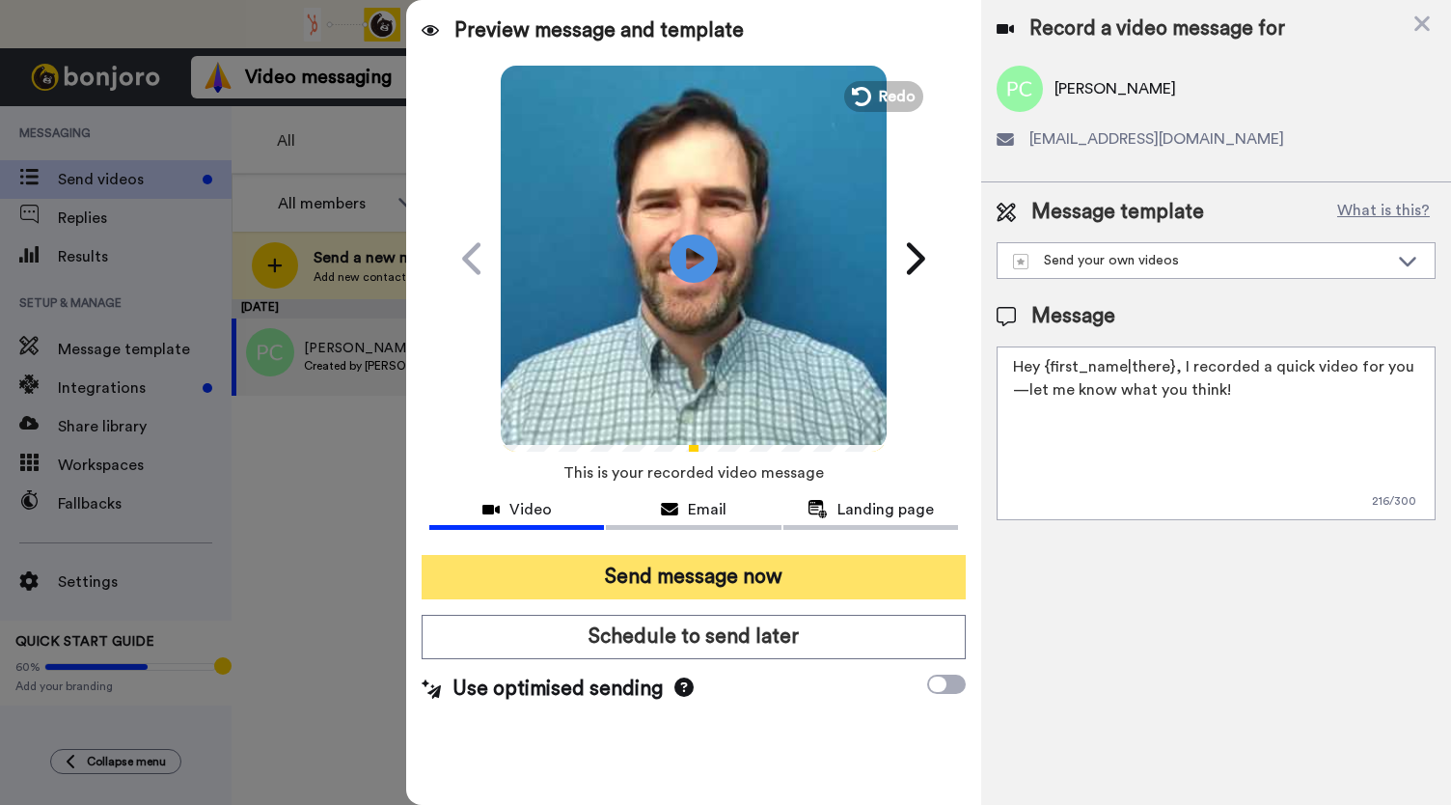
click at [706, 571] on button "Send message now" at bounding box center [694, 577] width 544 height 44
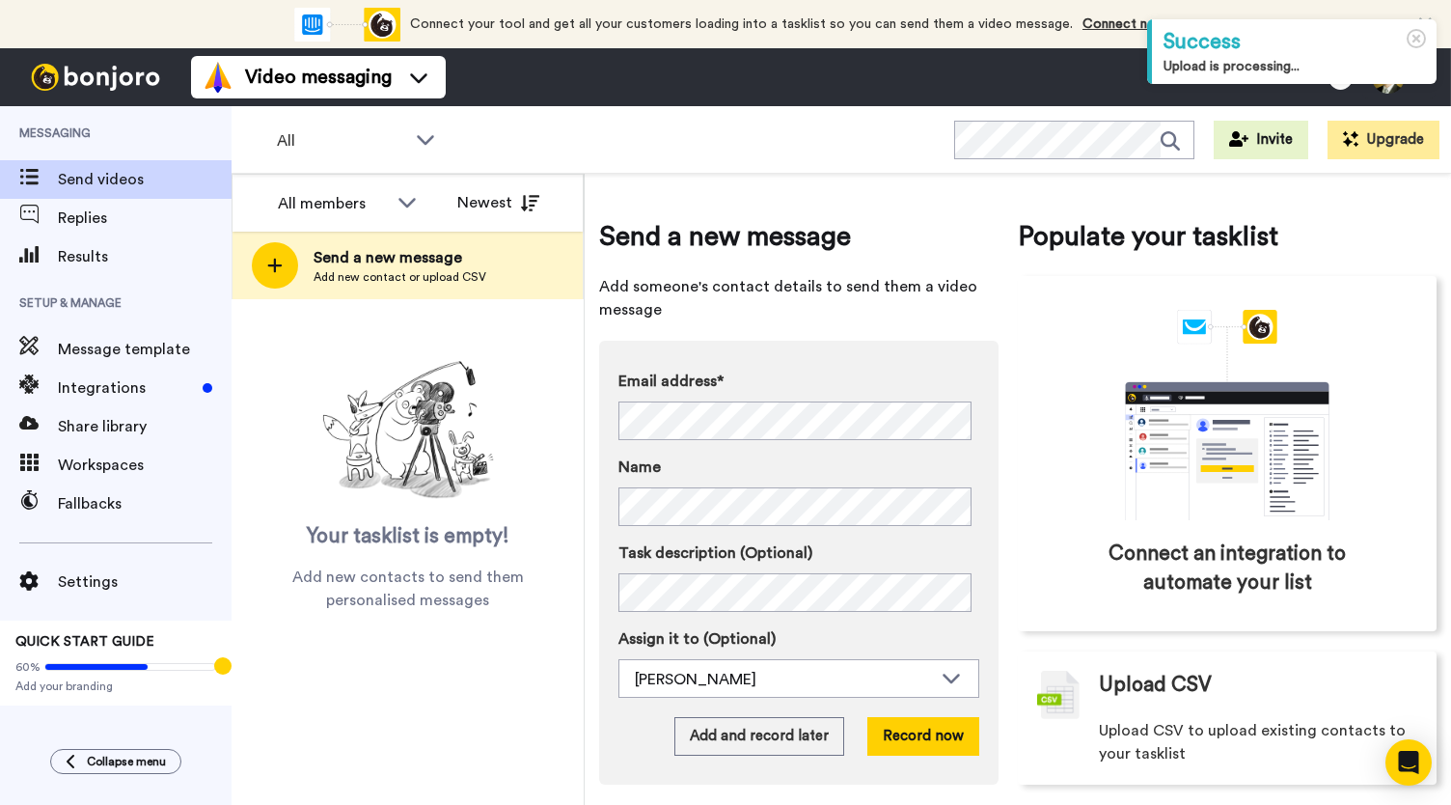
click at [4, 751] on div "Collapse menu" at bounding box center [116, 761] width 232 height 25
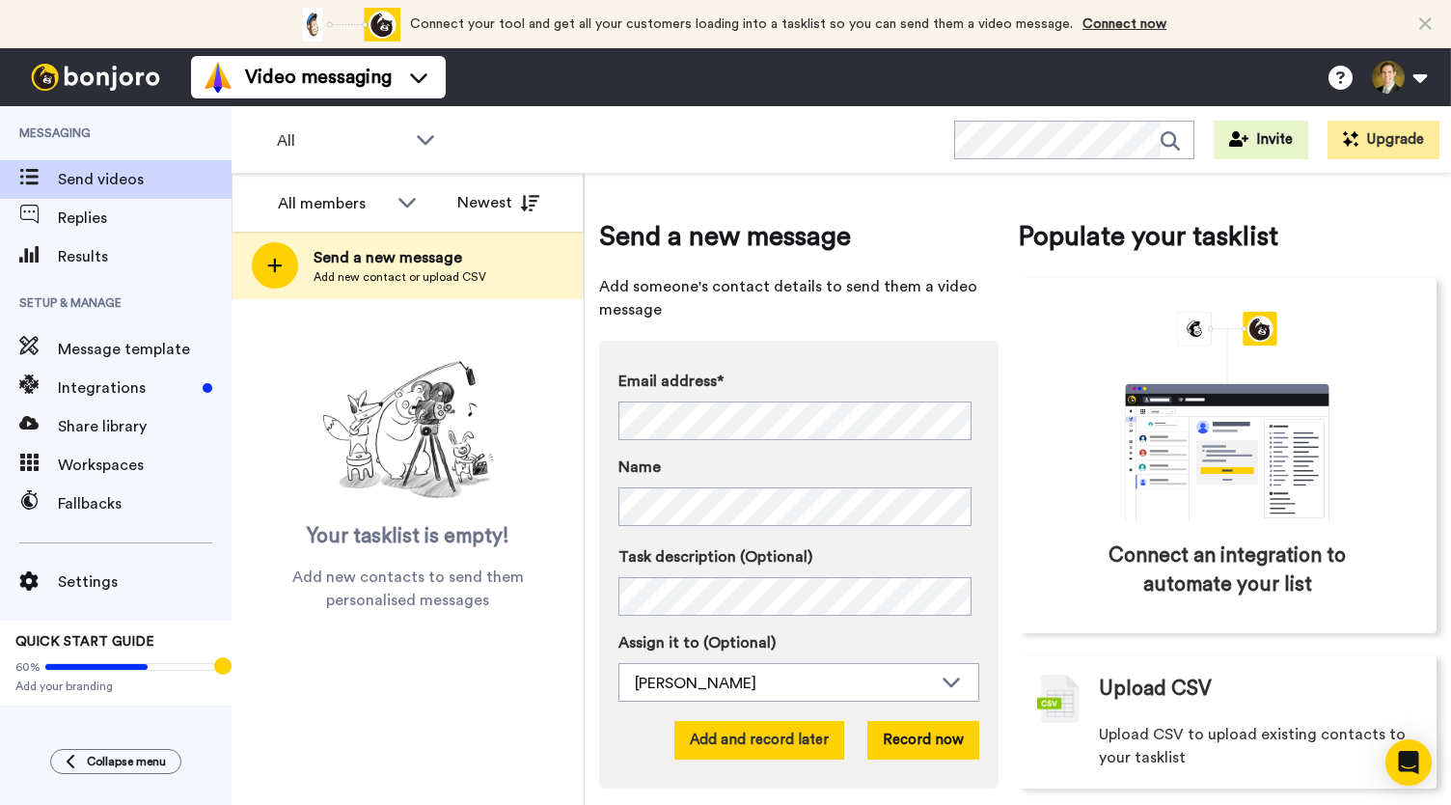
click at [726, 738] on button "Add and record later" at bounding box center [759, 740] width 170 height 39
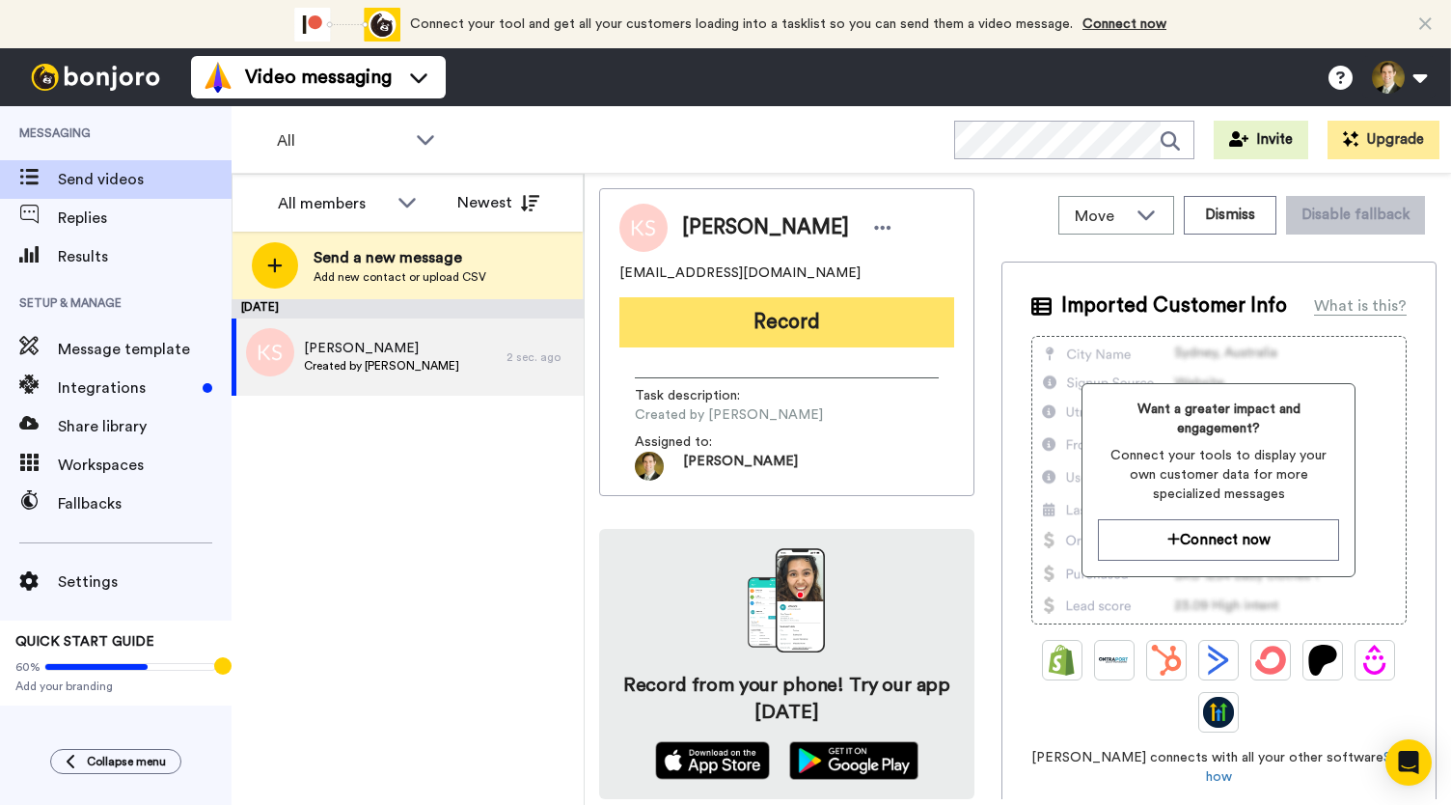
click at [882, 343] on button "Record" at bounding box center [786, 322] width 335 height 50
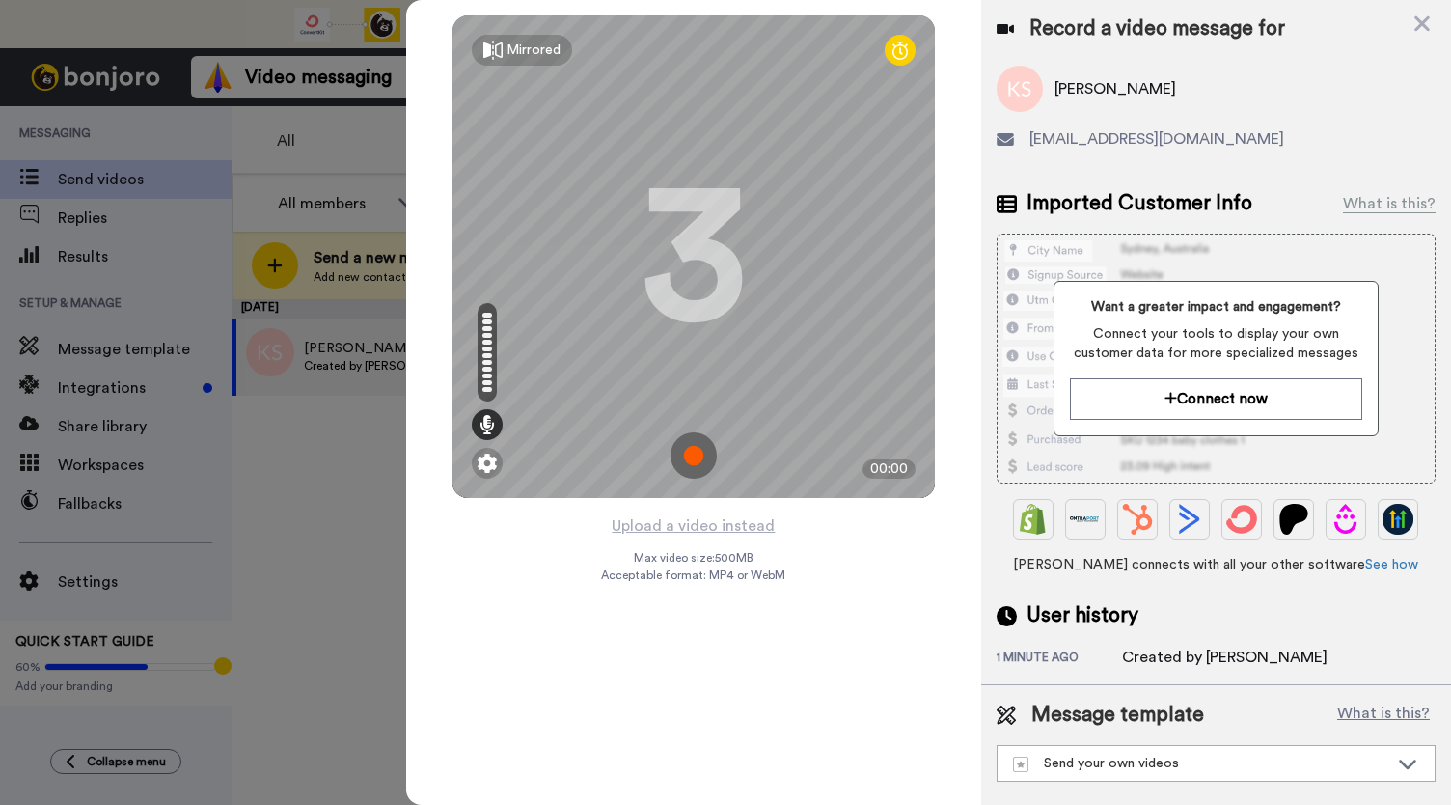
click at [689, 462] on img at bounding box center [694, 455] width 46 height 46
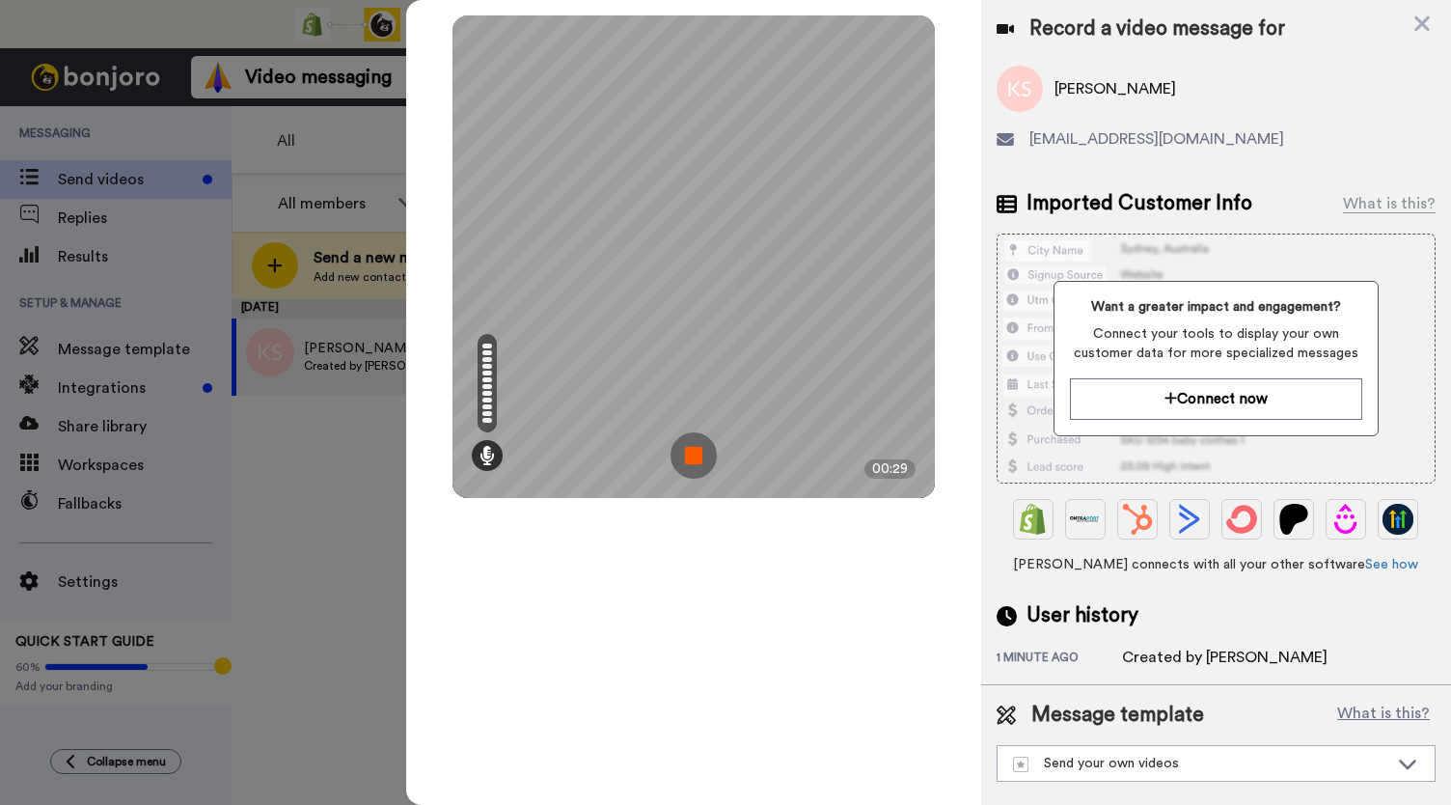
click at [689, 462] on img at bounding box center [694, 455] width 46 height 46
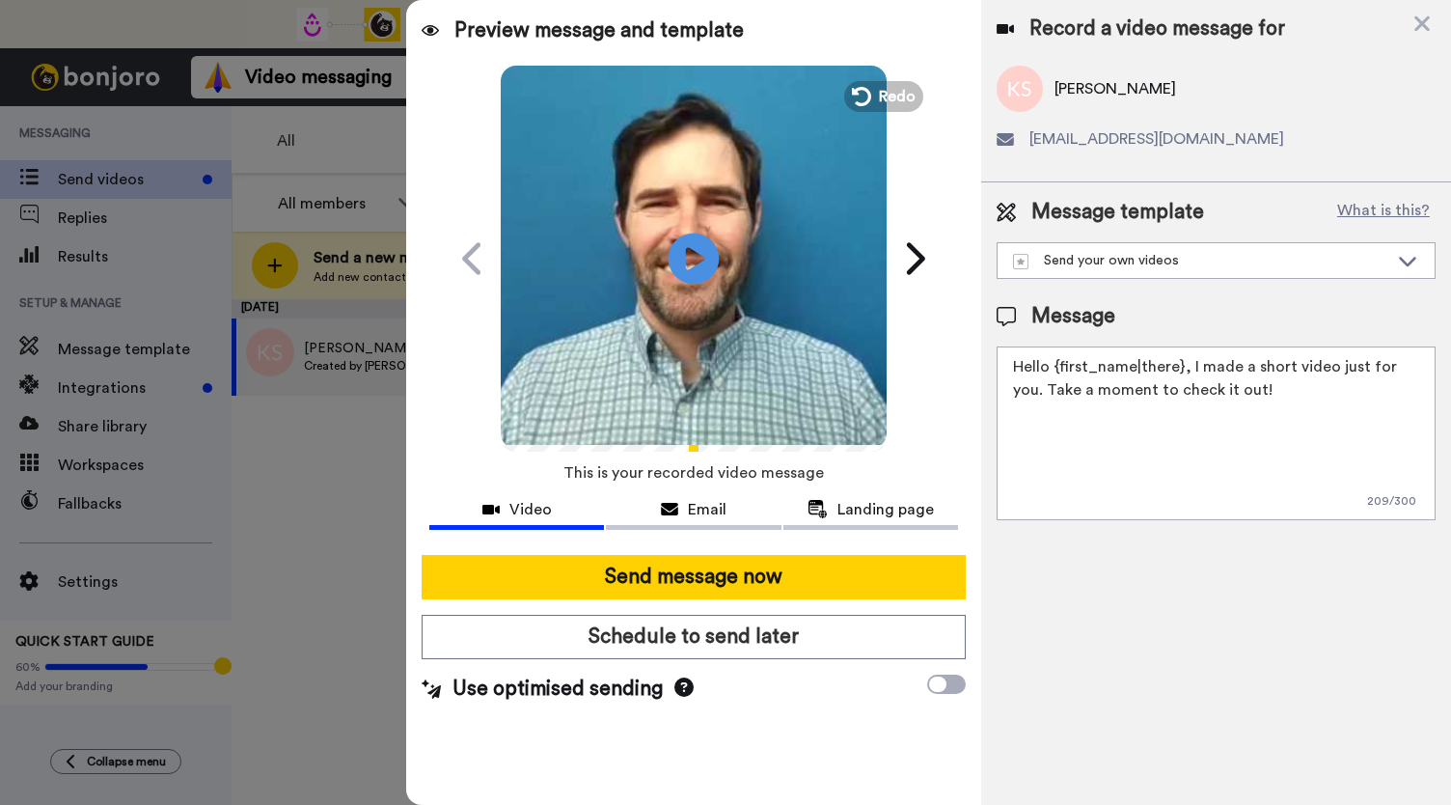
click at [677, 269] on icon at bounding box center [694, 258] width 51 height 51
click at [721, 508] on span "Email" at bounding box center [707, 509] width 39 height 23
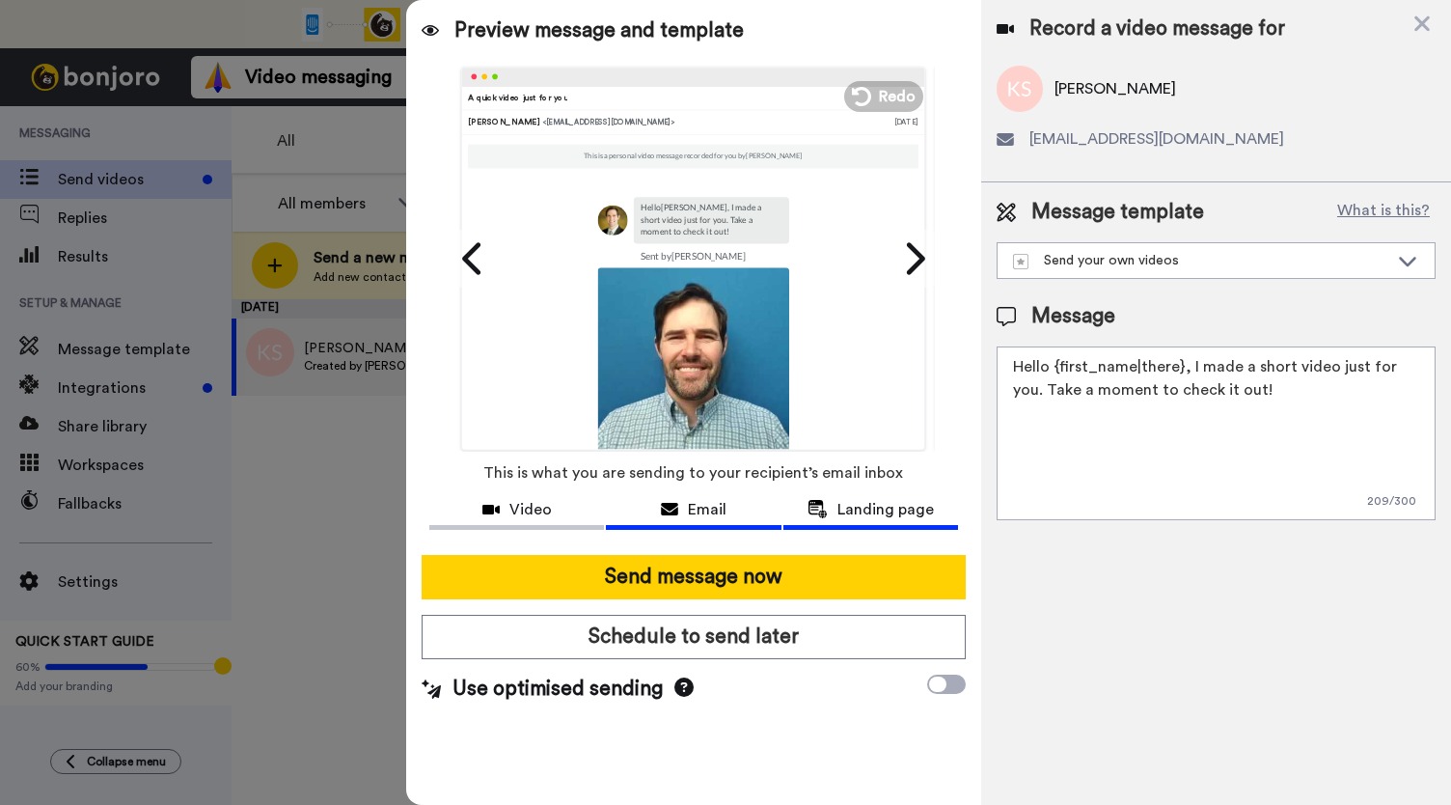
click at [865, 508] on span "Landing page" at bounding box center [886, 509] width 96 height 23
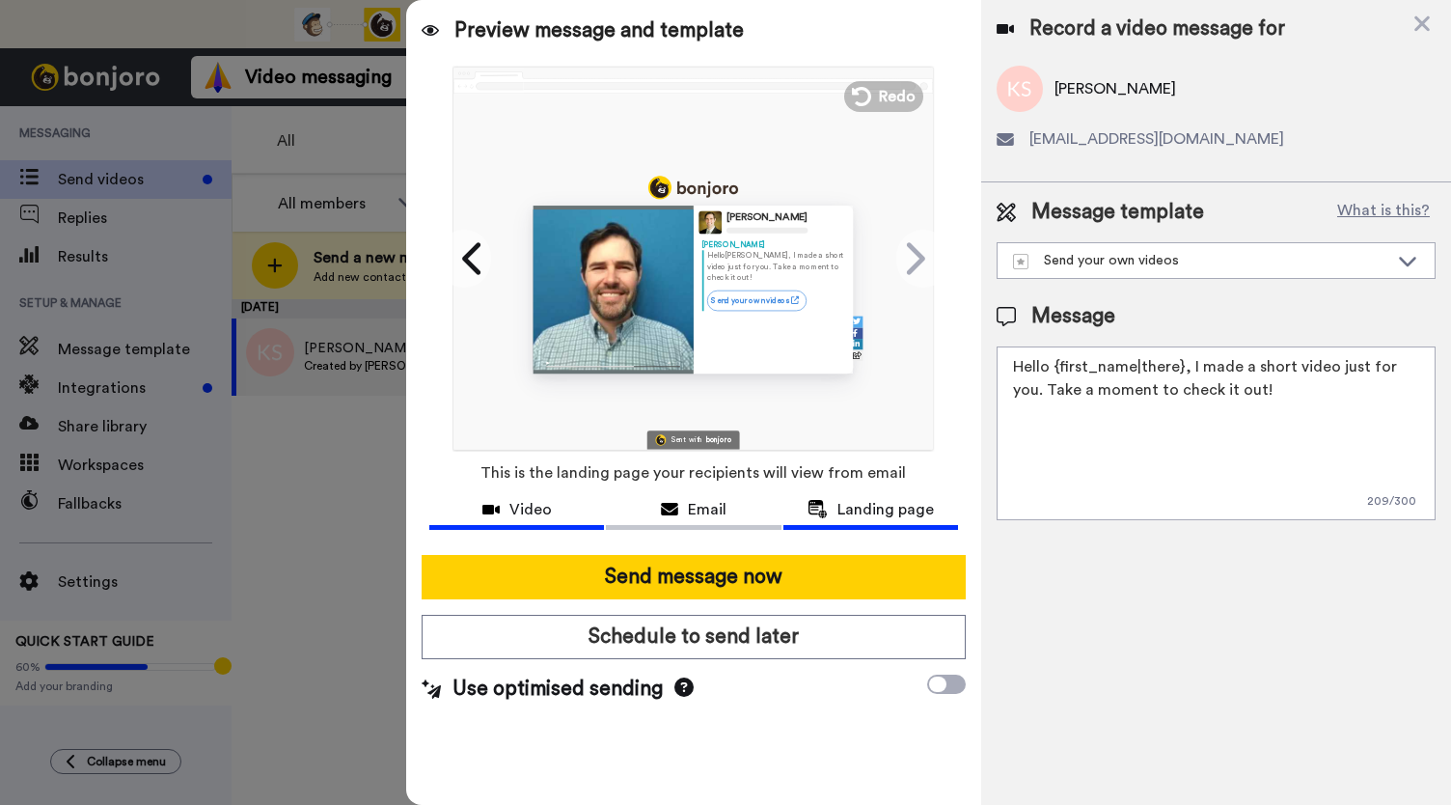
click at [491, 523] on button "Video" at bounding box center [516, 512] width 175 height 36
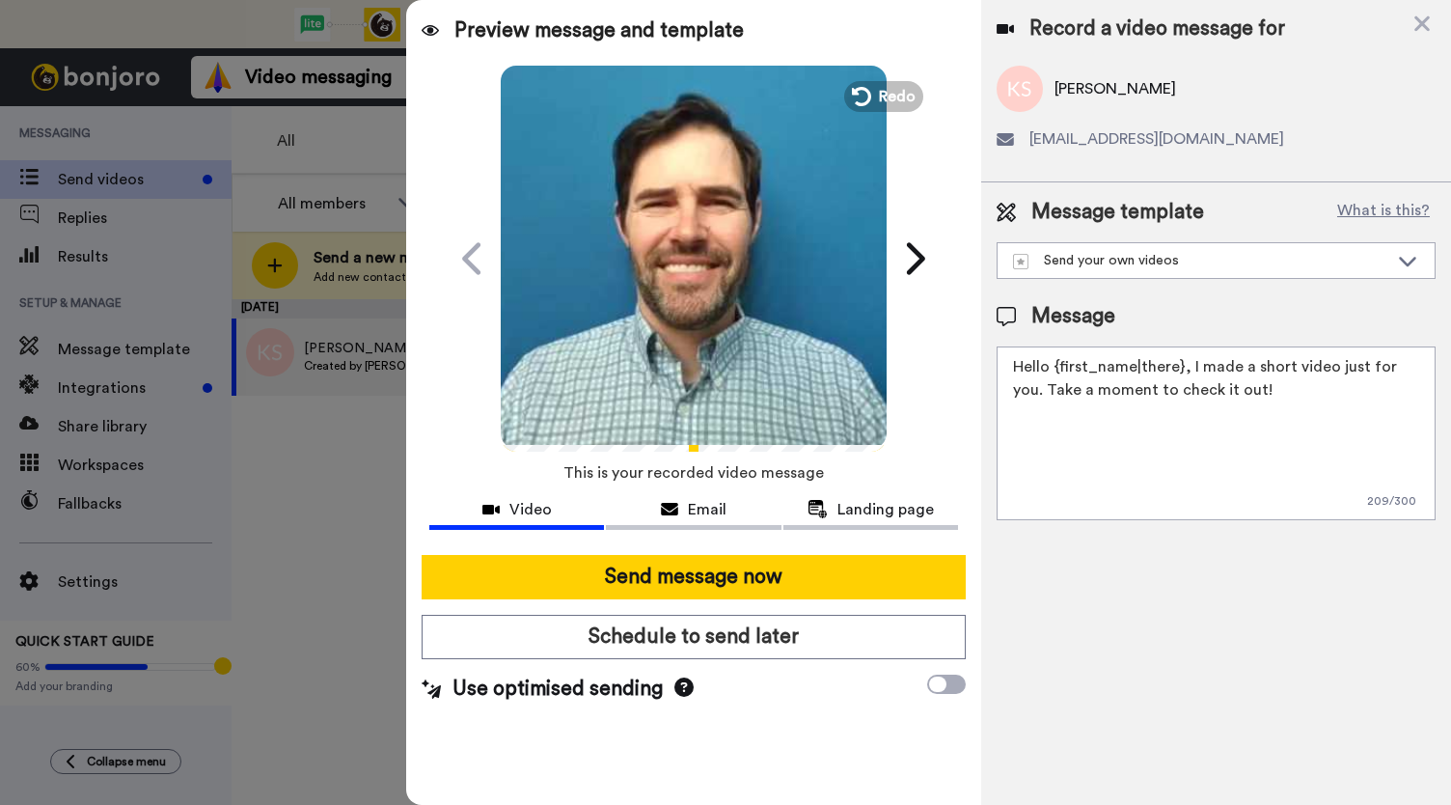
click at [671, 316] on video at bounding box center [694, 256] width 386 height 386
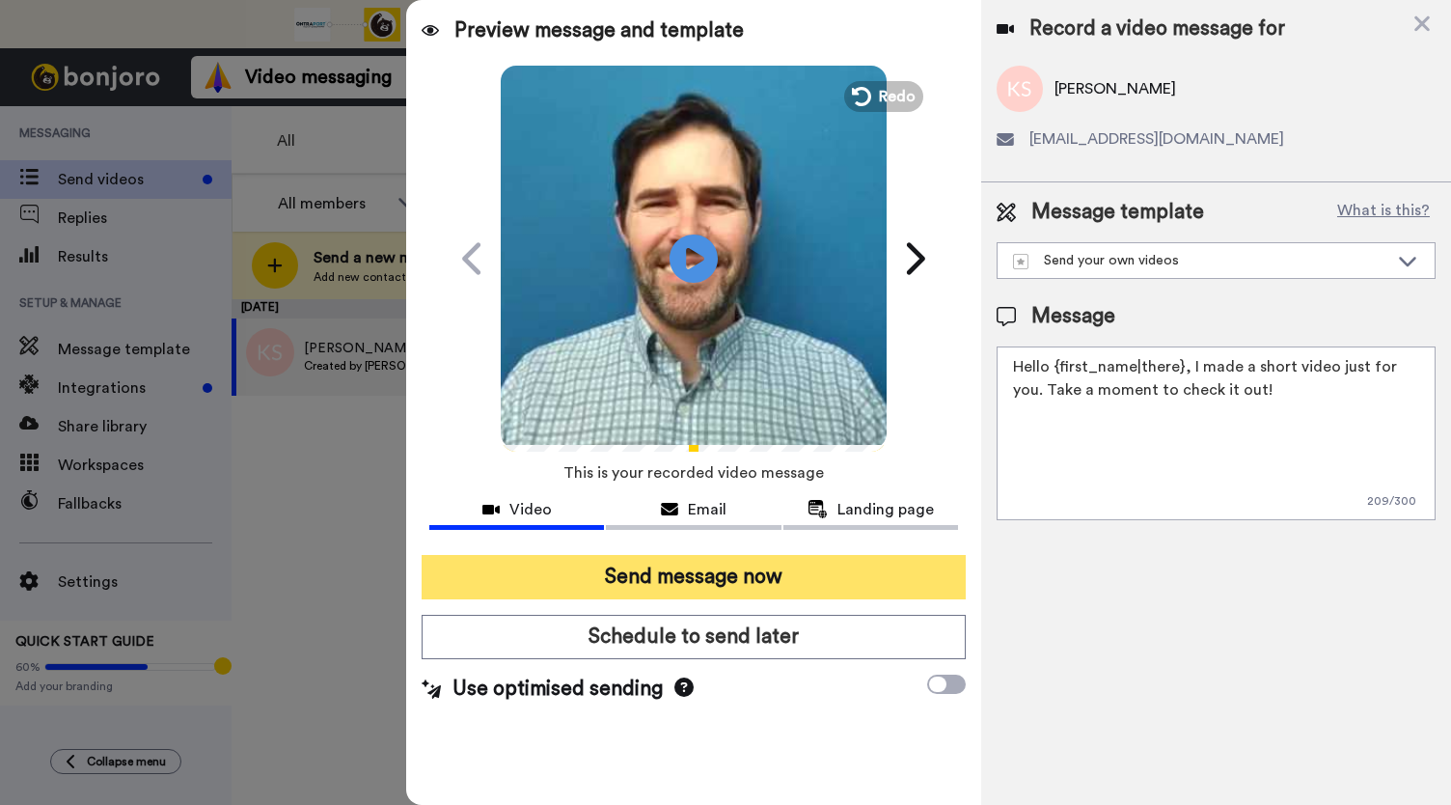
click at [673, 580] on button "Send message now" at bounding box center [694, 577] width 544 height 44
